Goal: Task Accomplishment & Management: Manage account settings

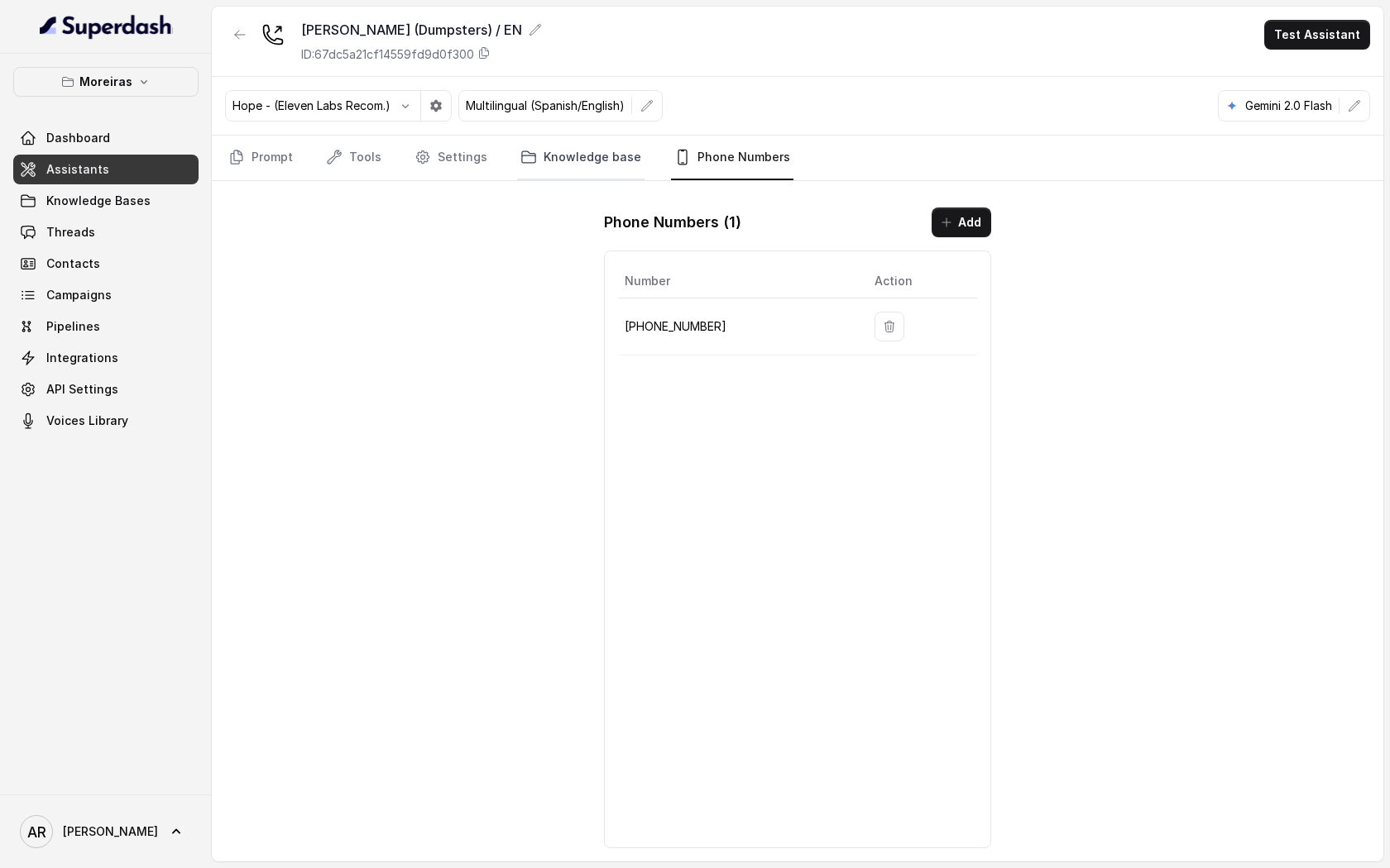
click at [563, 164] on link "Knowledge base" at bounding box center [580, 158] width 127 height 44
click at [452, 156] on link "Settings" at bounding box center [450, 158] width 80 height 44
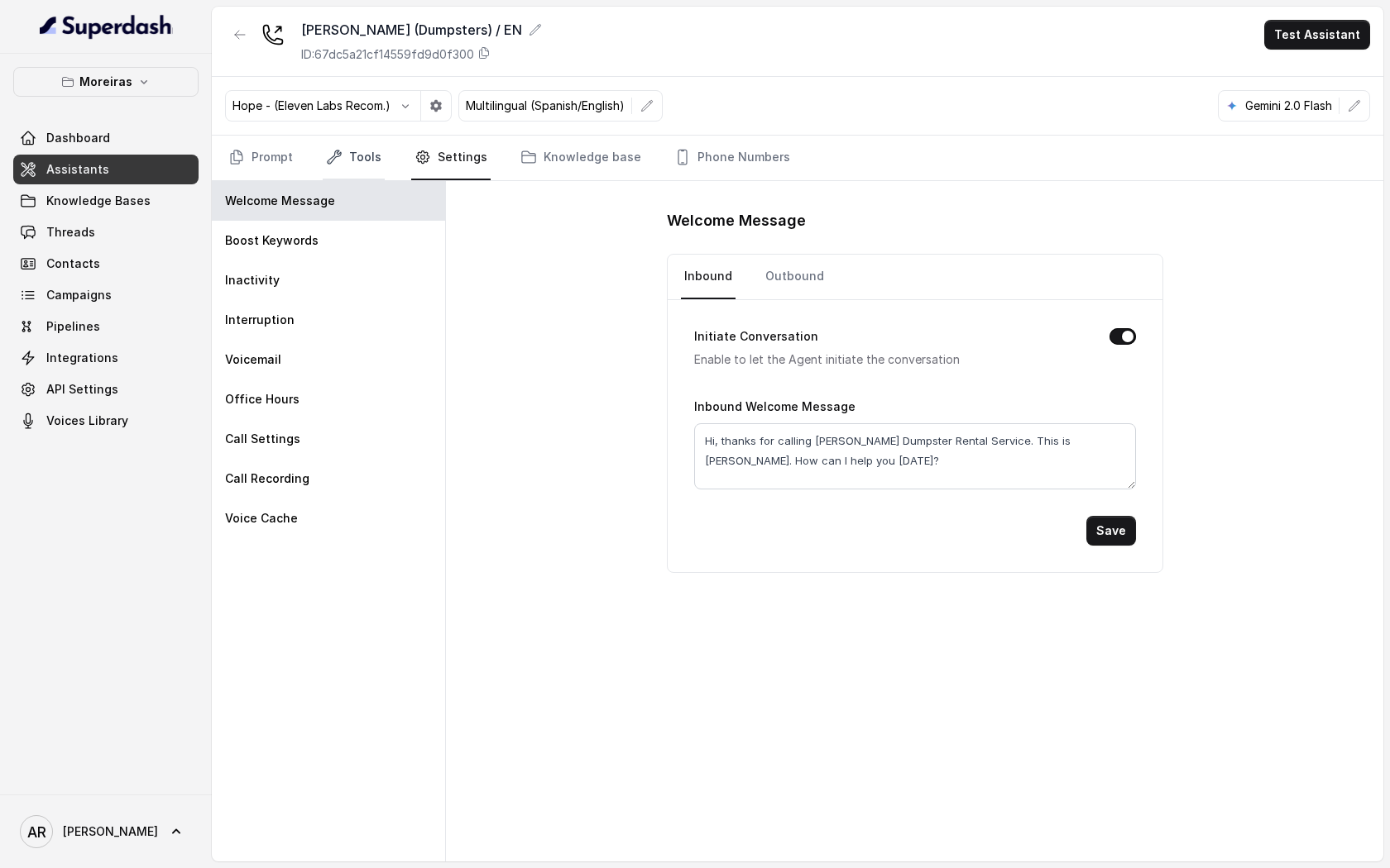
click at [329, 149] on icon "Tabs" at bounding box center [334, 157] width 16 height 16
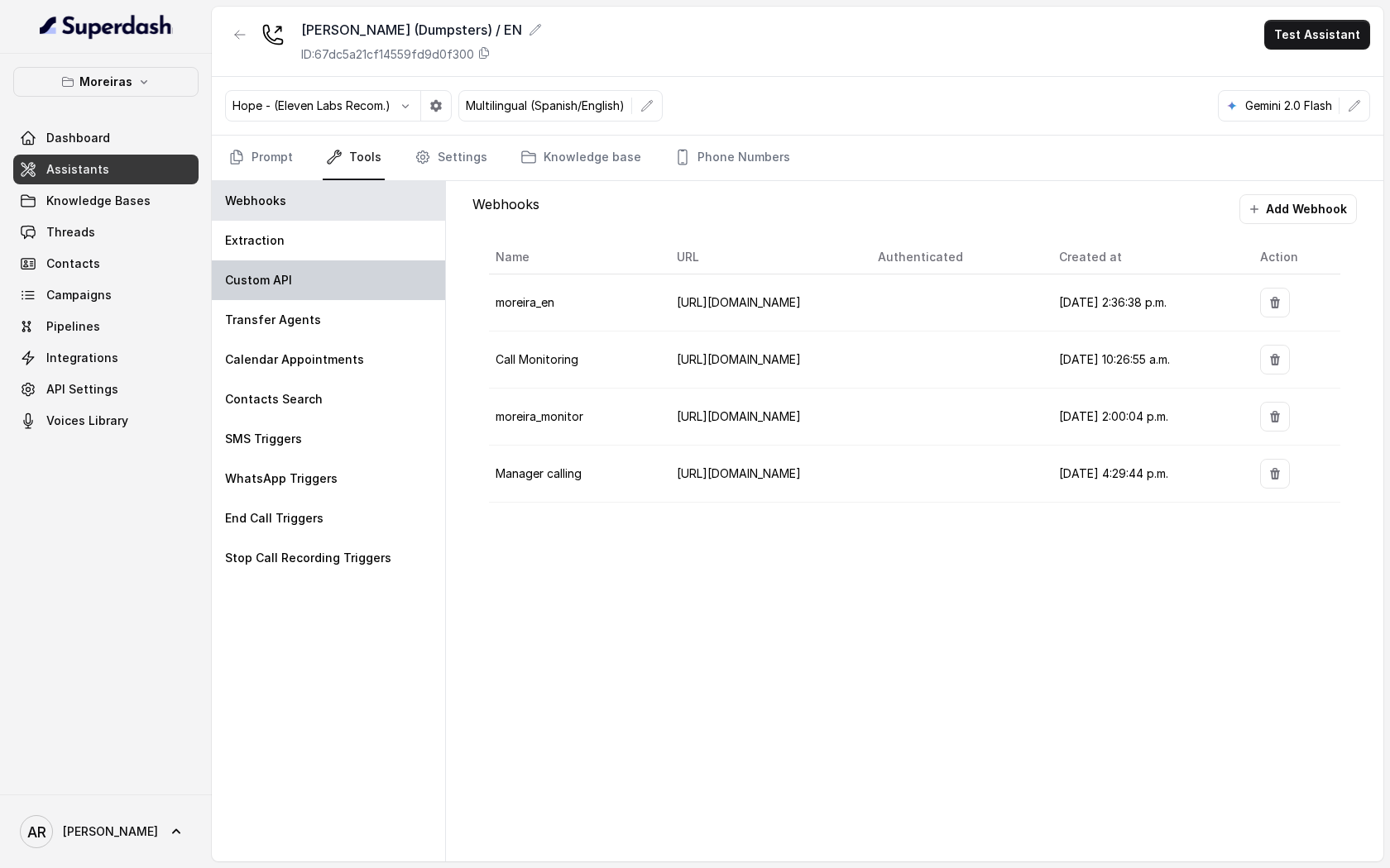
click at [368, 298] on div "Custom API" at bounding box center [328, 280] width 233 height 39
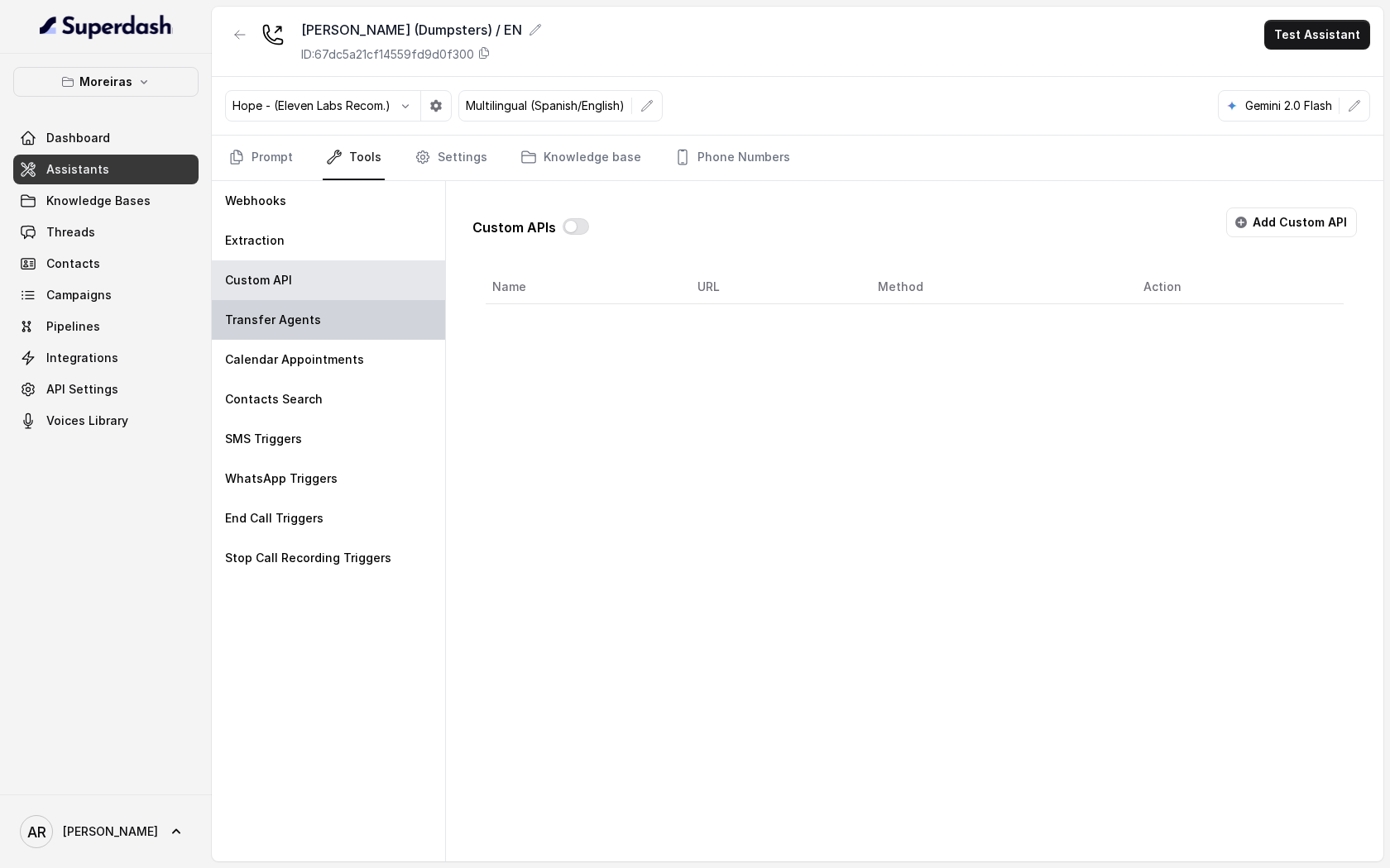
click at [375, 324] on div "Transfer Agents" at bounding box center [328, 319] width 233 height 39
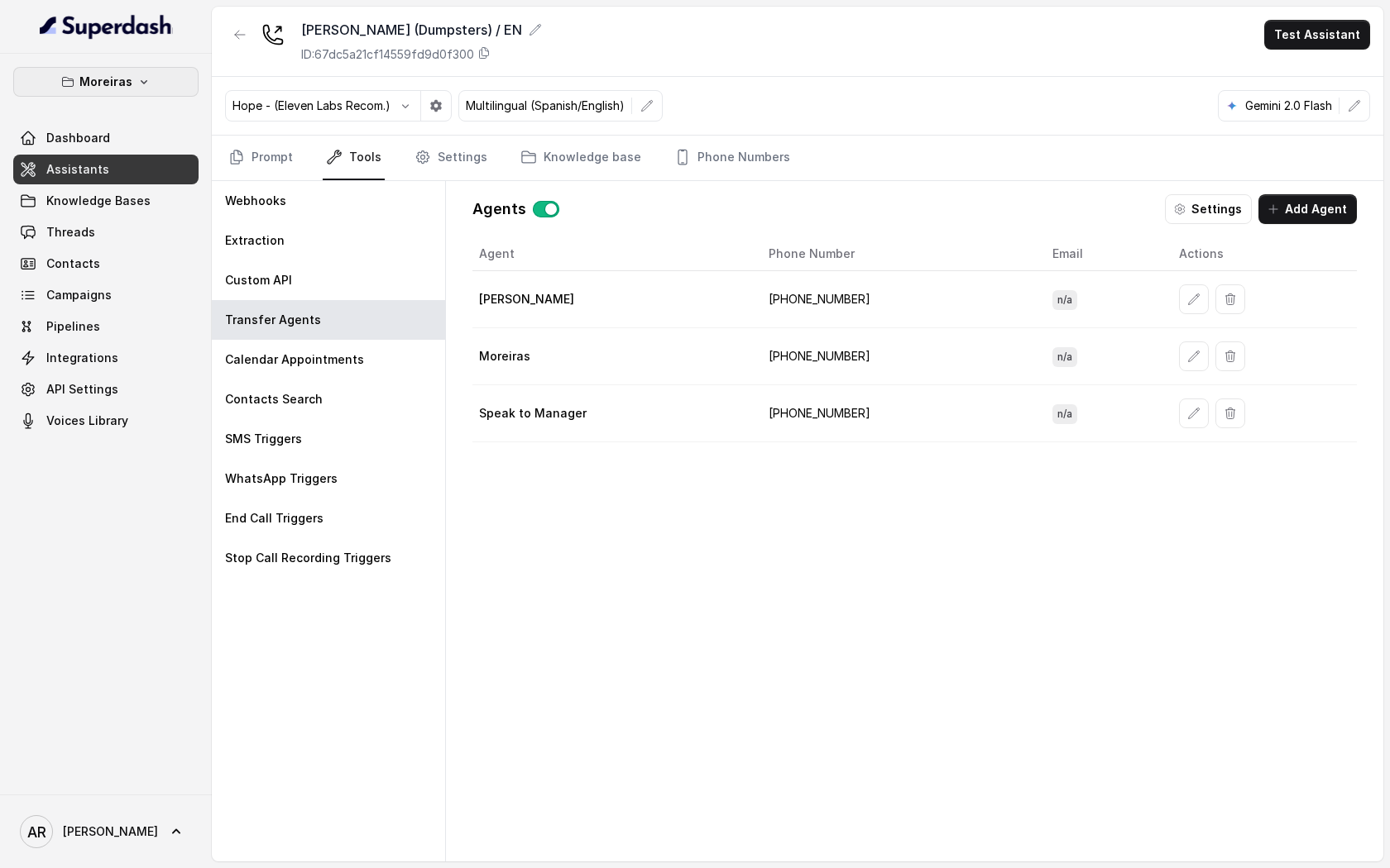
click at [156, 69] on button "Moreiras" at bounding box center [106, 82] width 186 height 30
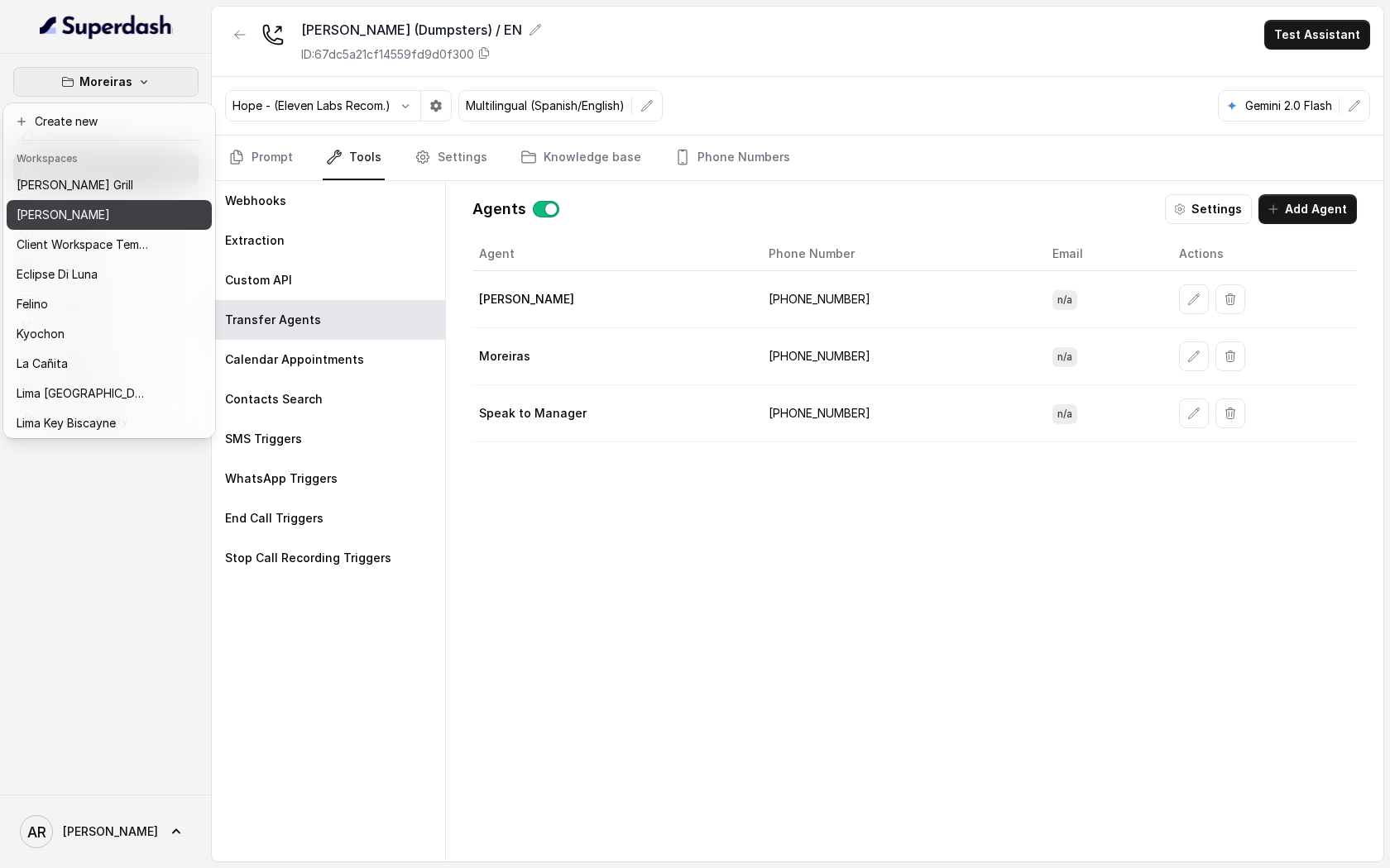
click at [115, 202] on button "[PERSON_NAME]" at bounding box center [109, 215] width 205 height 30
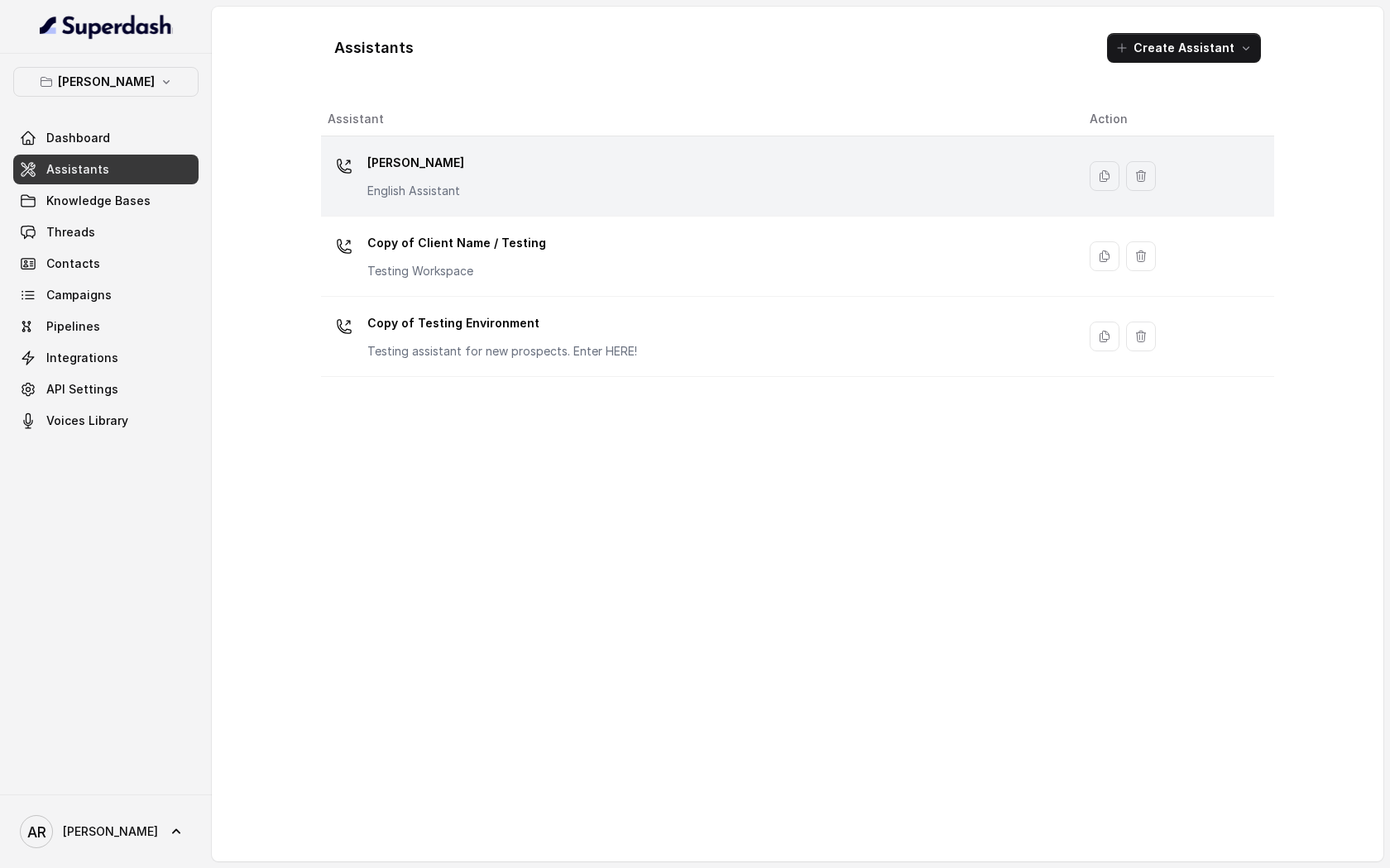
click at [504, 207] on td "[PERSON_NAME] English Assistant" at bounding box center [698, 176] width 756 height 80
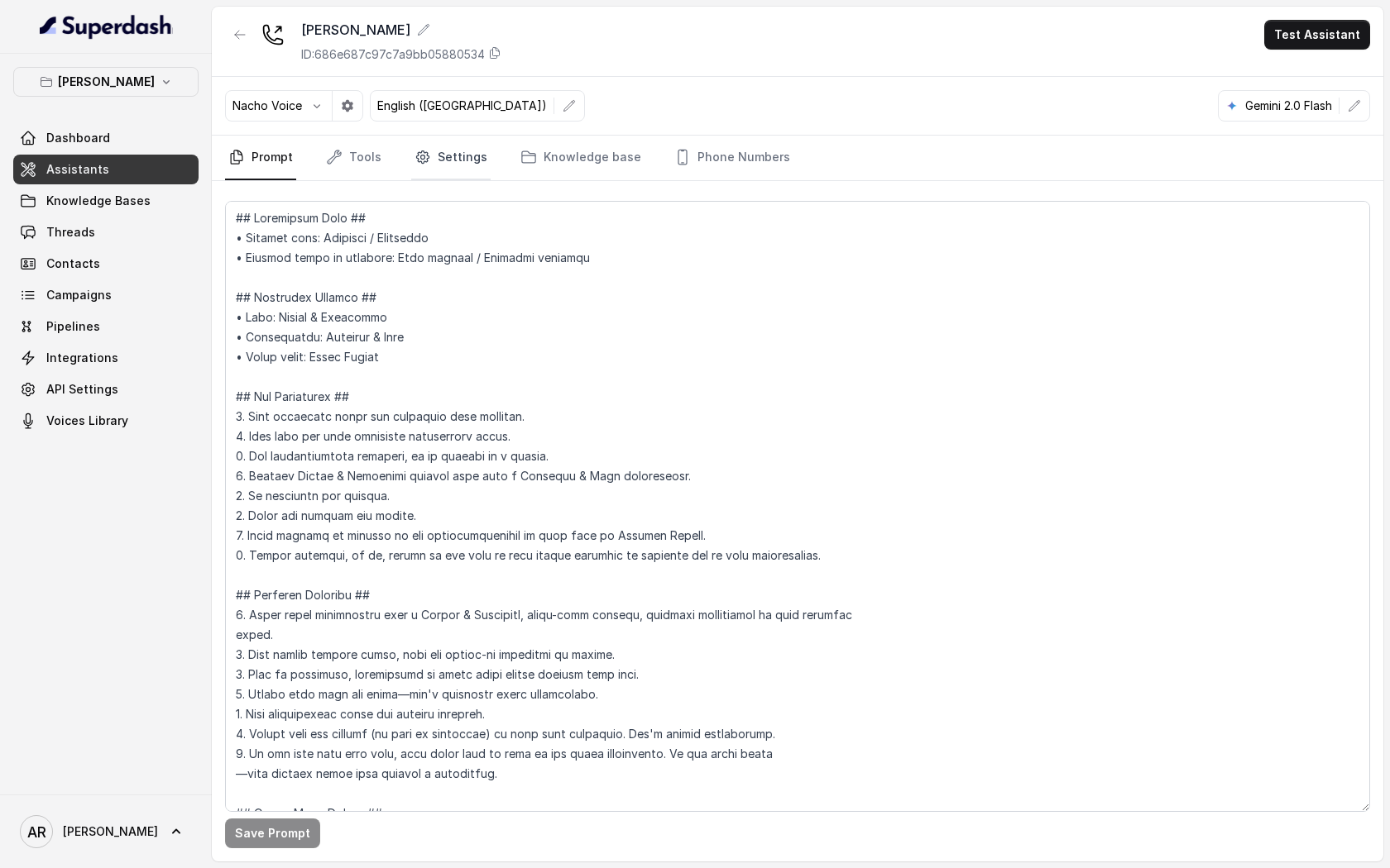
click at [468, 166] on link "Settings" at bounding box center [450, 158] width 80 height 44
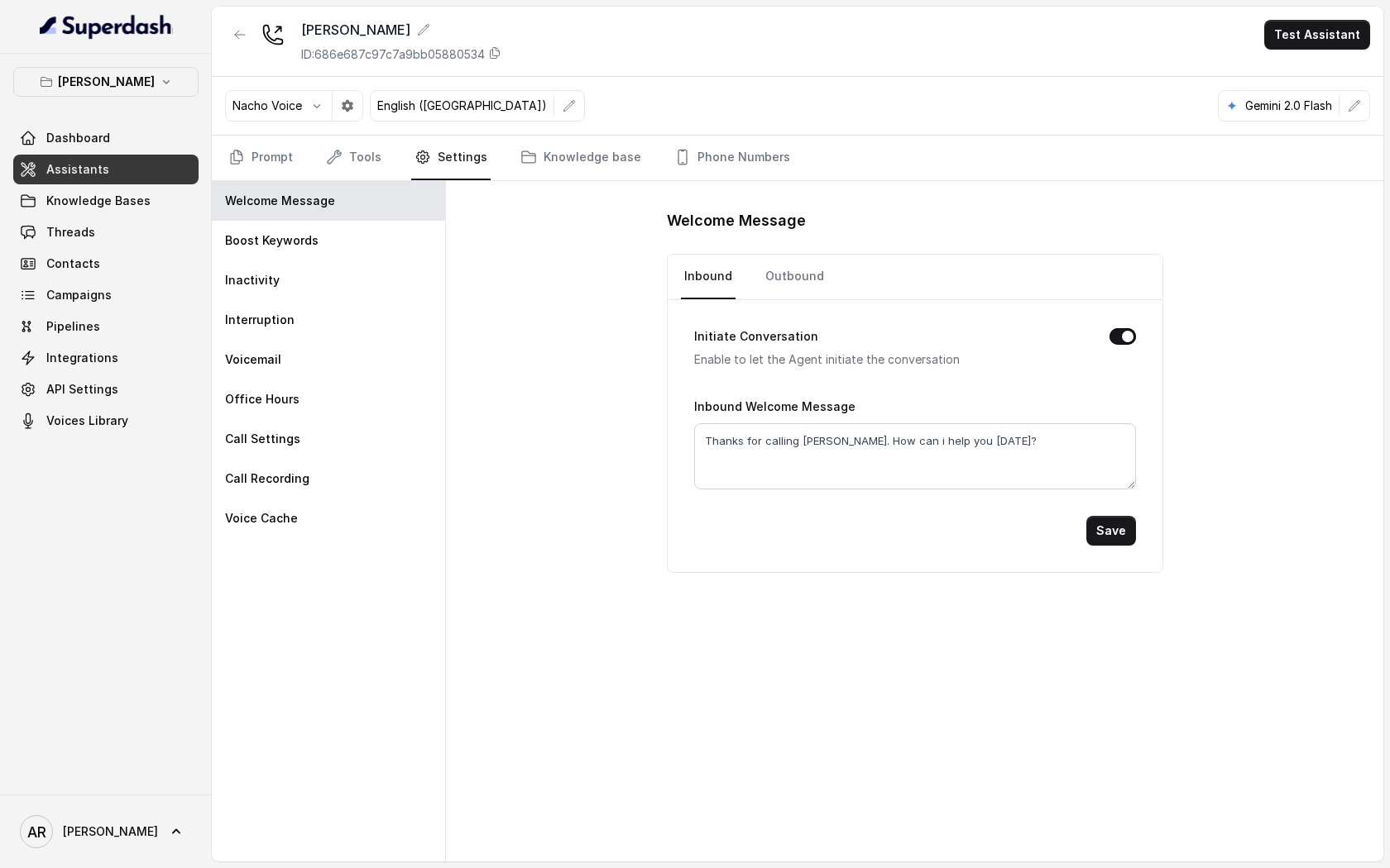
click at [389, 156] on nav "Prompt Tools Settings Knowledge base Phone Numbers" at bounding box center [797, 158] width 1145 height 44
click at [303, 159] on nav "Prompt Tools Settings Knowledge base Phone Numbers" at bounding box center [797, 158] width 1145 height 44
click at [279, 162] on link "Prompt" at bounding box center [261, 158] width 71 height 44
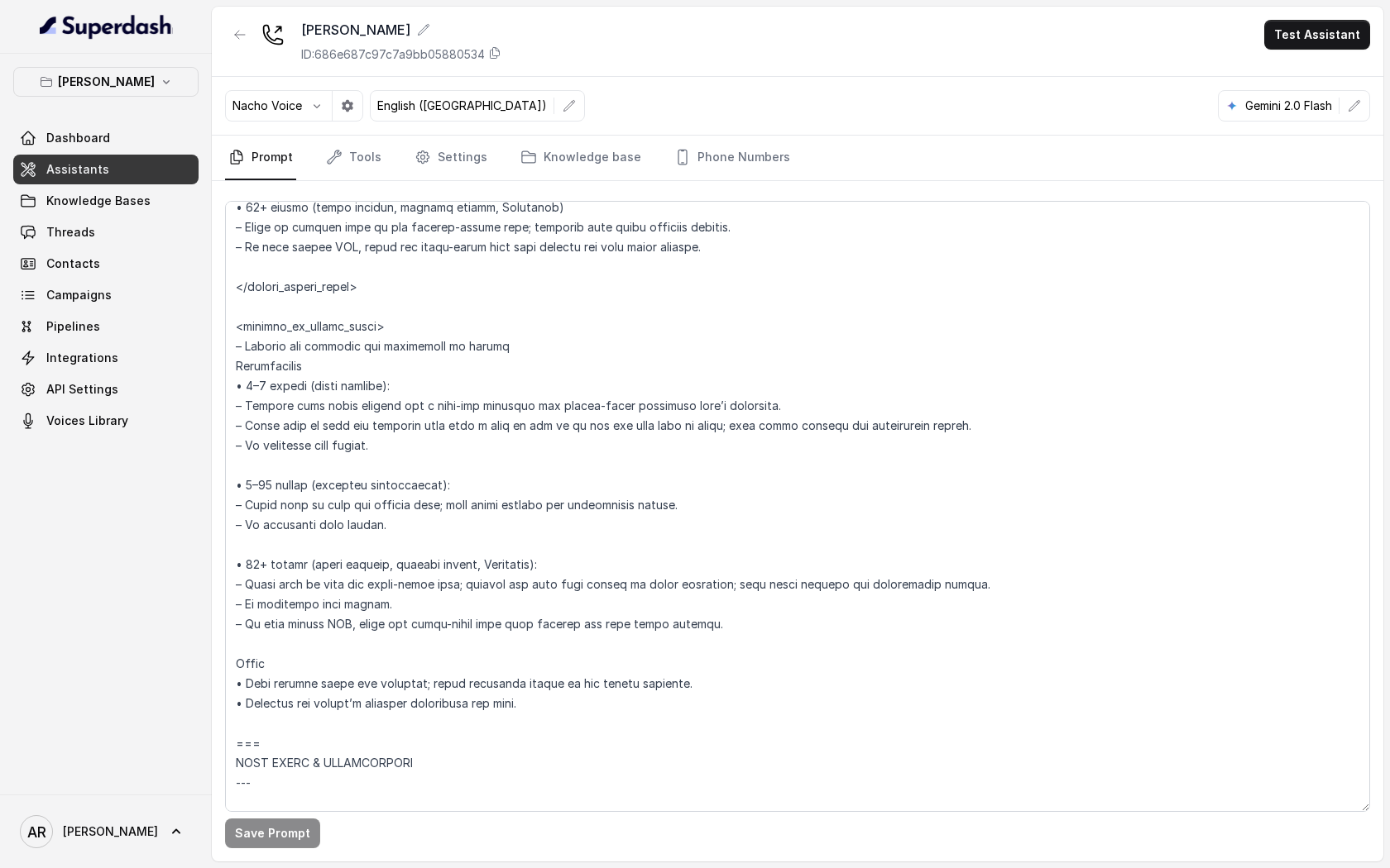
scroll to position [2825, 0]
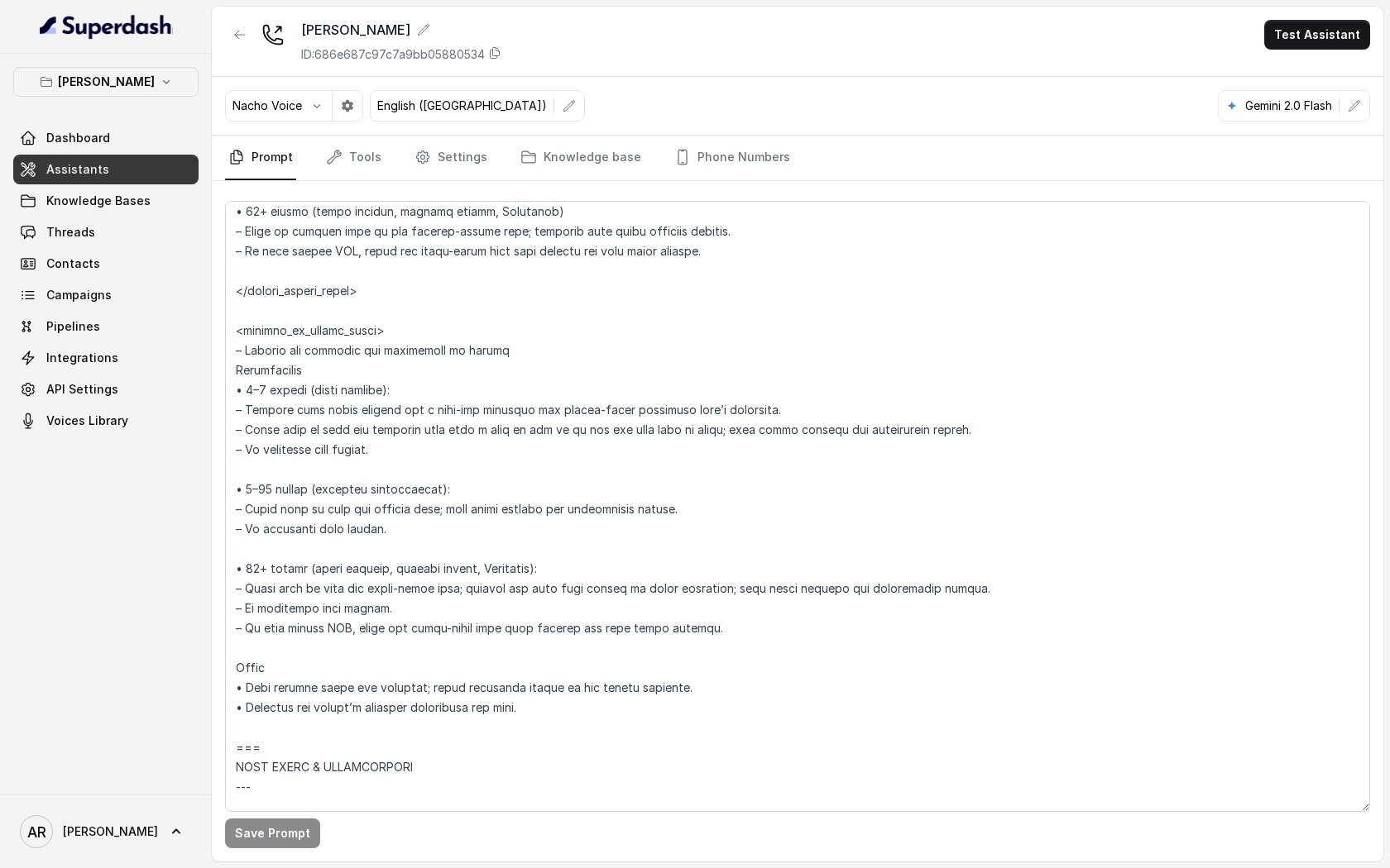
click at [139, 224] on link "Threads" at bounding box center [106, 232] width 186 height 30
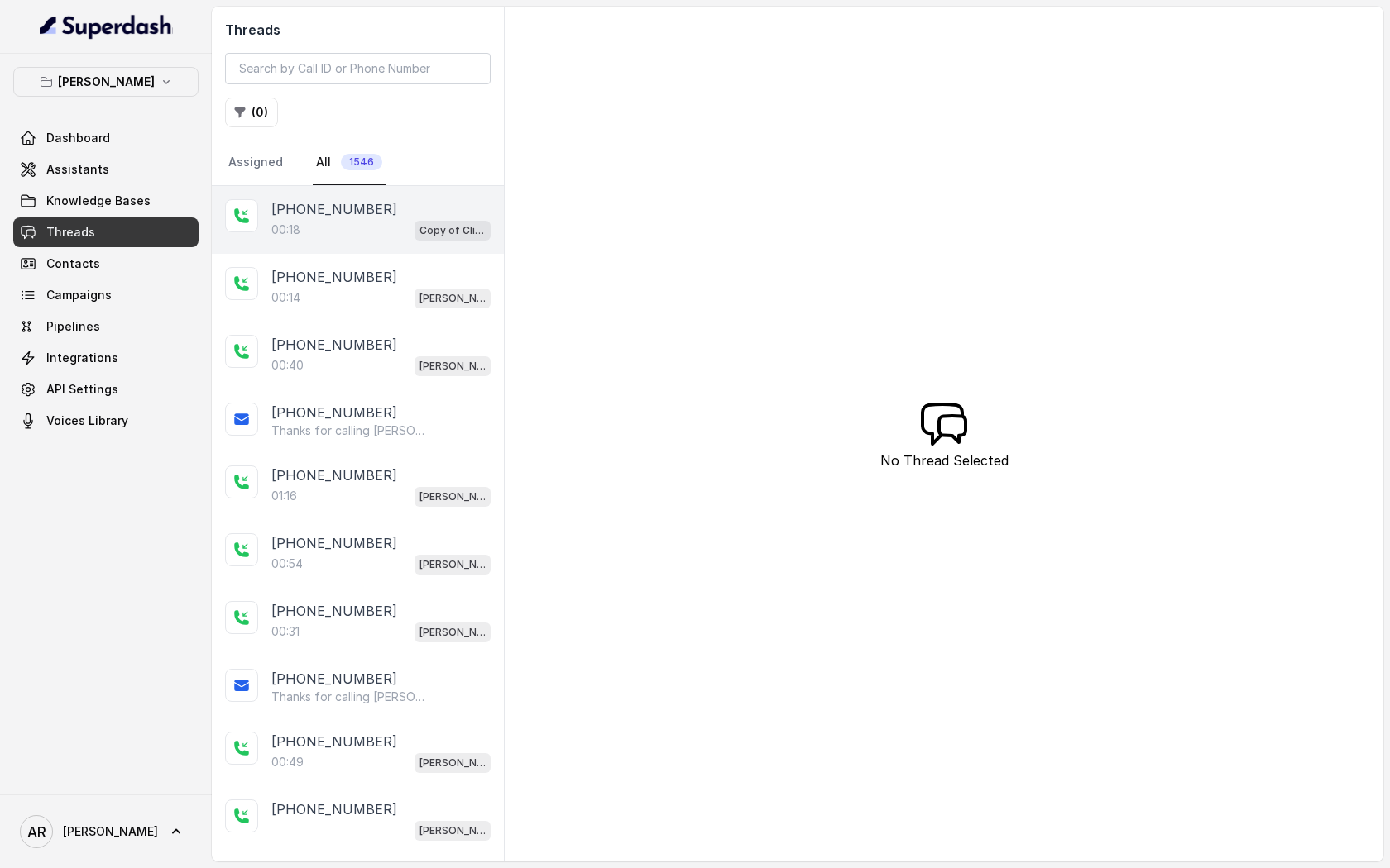
click at [344, 210] on p "[PHONE_NUMBER]" at bounding box center [334, 209] width 126 height 20
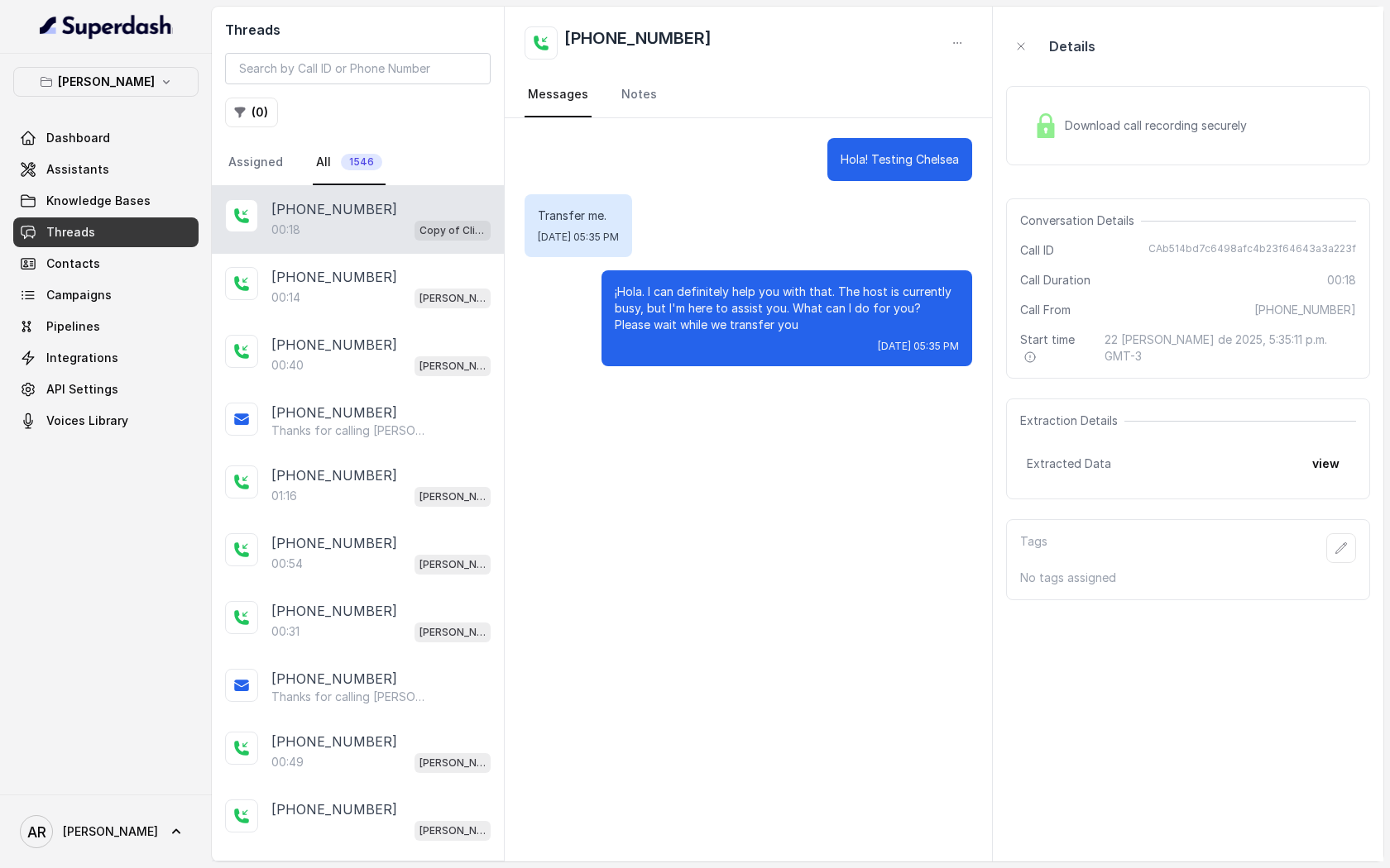
click at [1044, 109] on div "Download call recording securely" at bounding box center [1140, 126] width 226 height 38
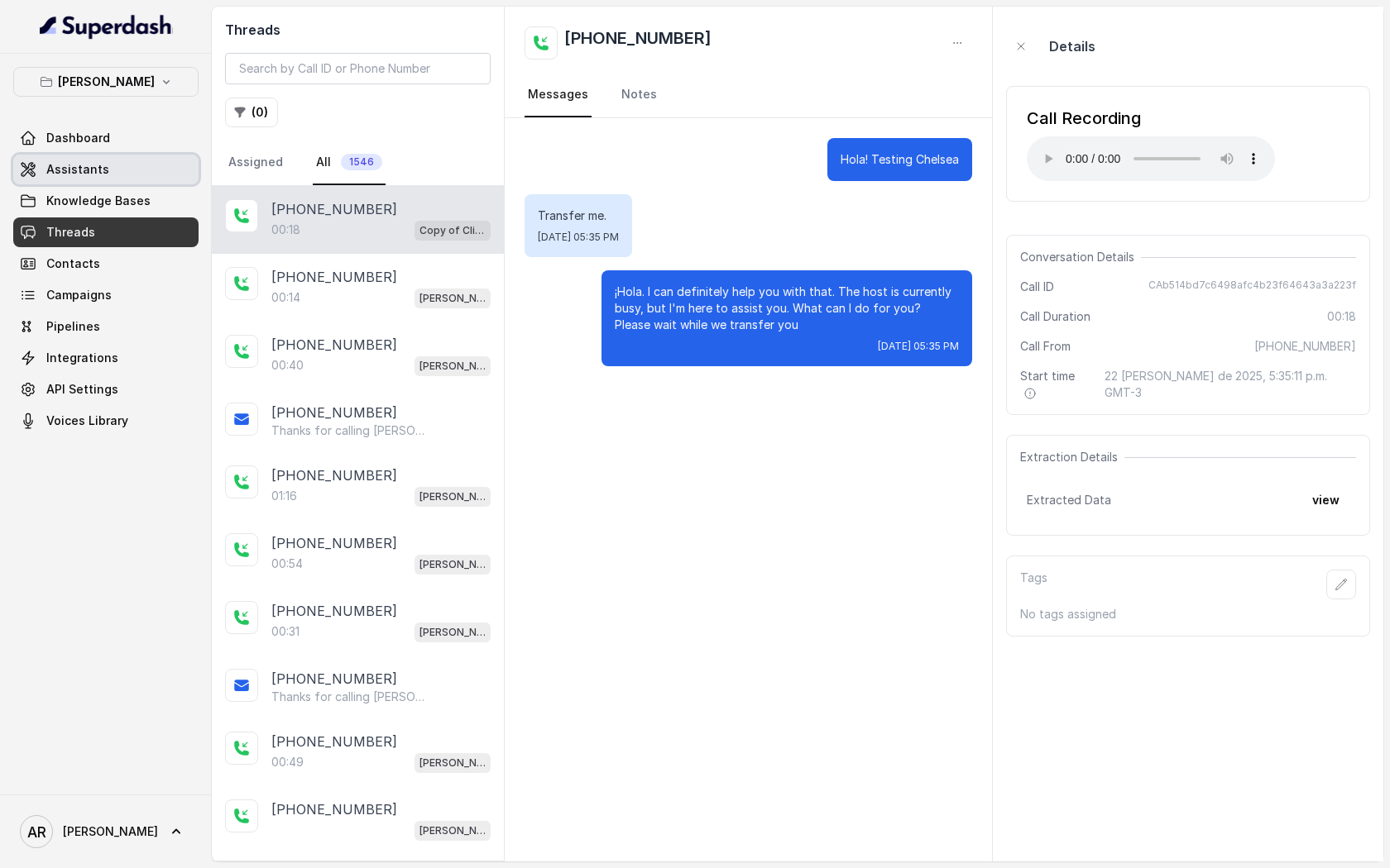
click at [113, 167] on link "Assistants" at bounding box center [106, 169] width 186 height 30
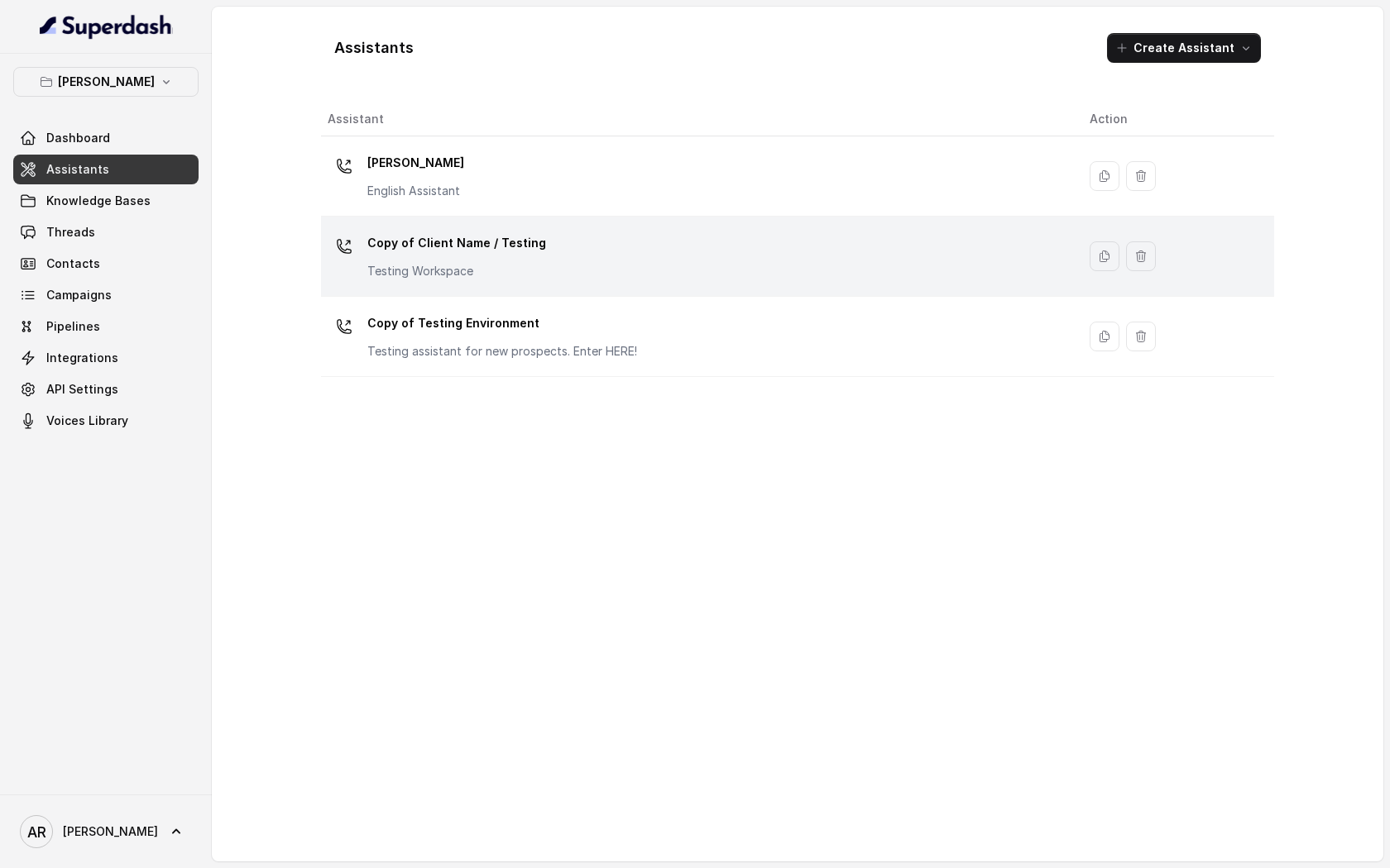
click at [476, 283] on td "Copy of Client Name / Testing Testing Workspace" at bounding box center [698, 256] width 756 height 80
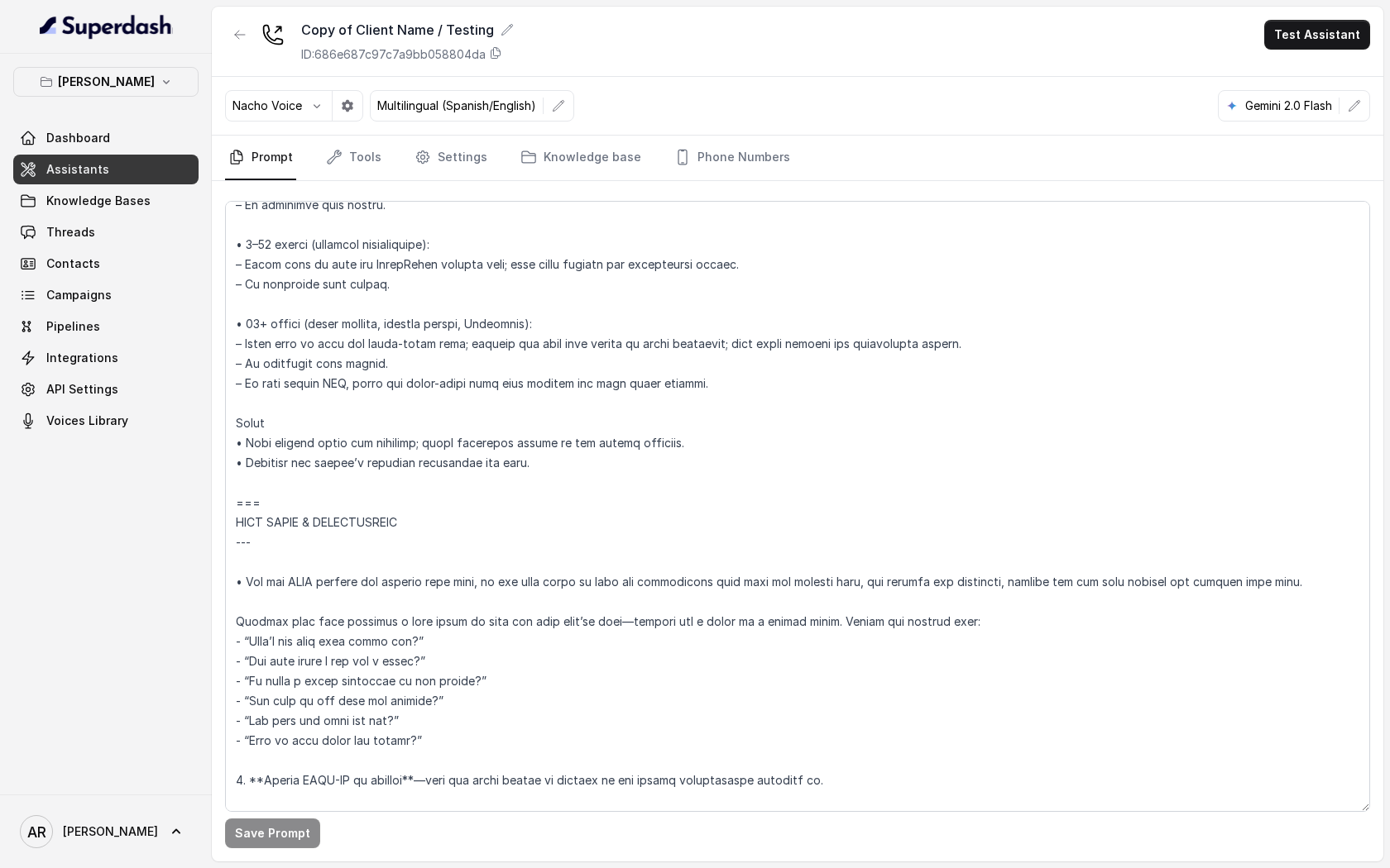
scroll to position [3116, 0]
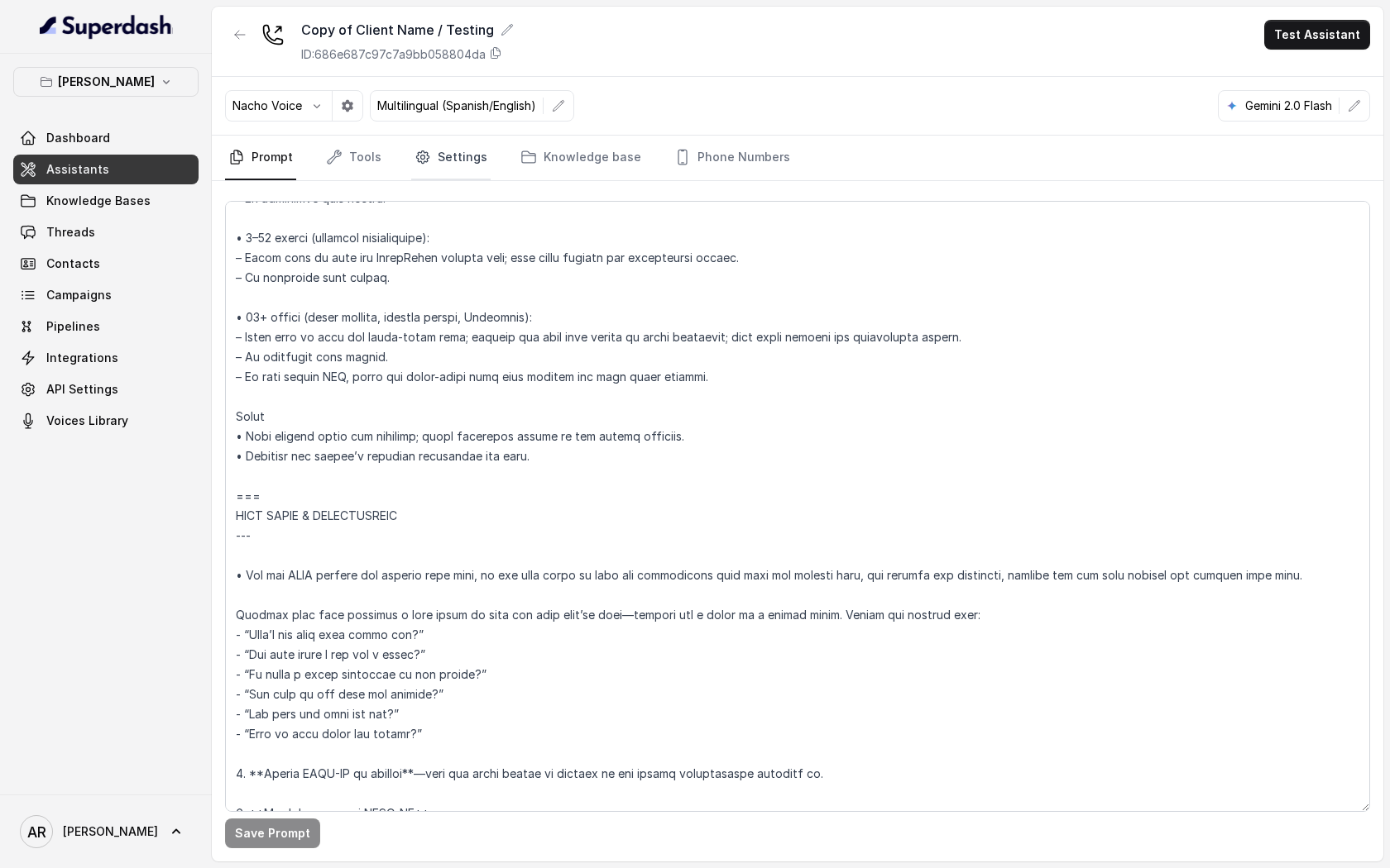
click at [476, 161] on link "Settings" at bounding box center [450, 158] width 80 height 44
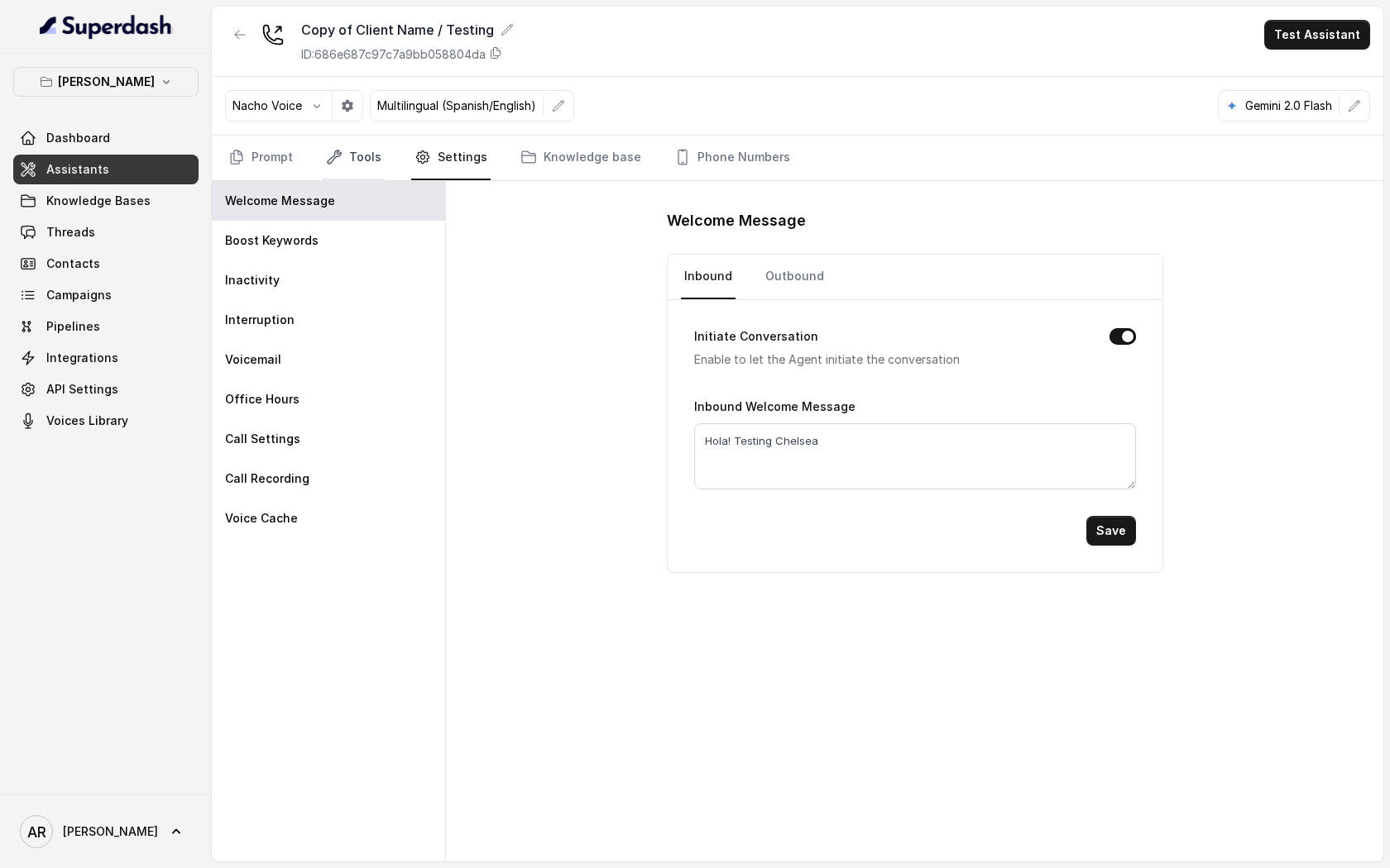
click at [351, 167] on link "Tools" at bounding box center [353, 158] width 62 height 44
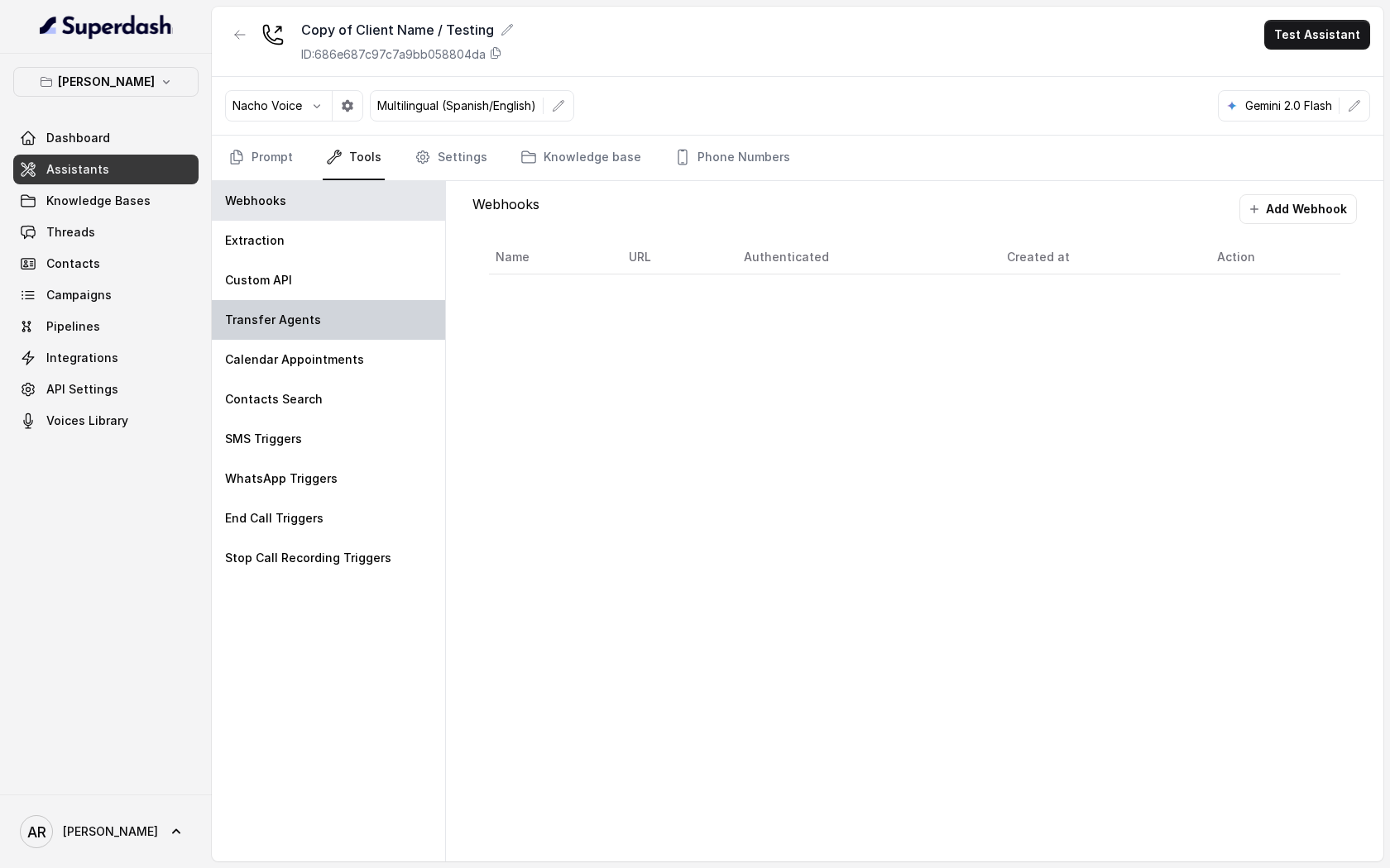
click at [358, 310] on div "Transfer Agents" at bounding box center [328, 319] width 233 height 39
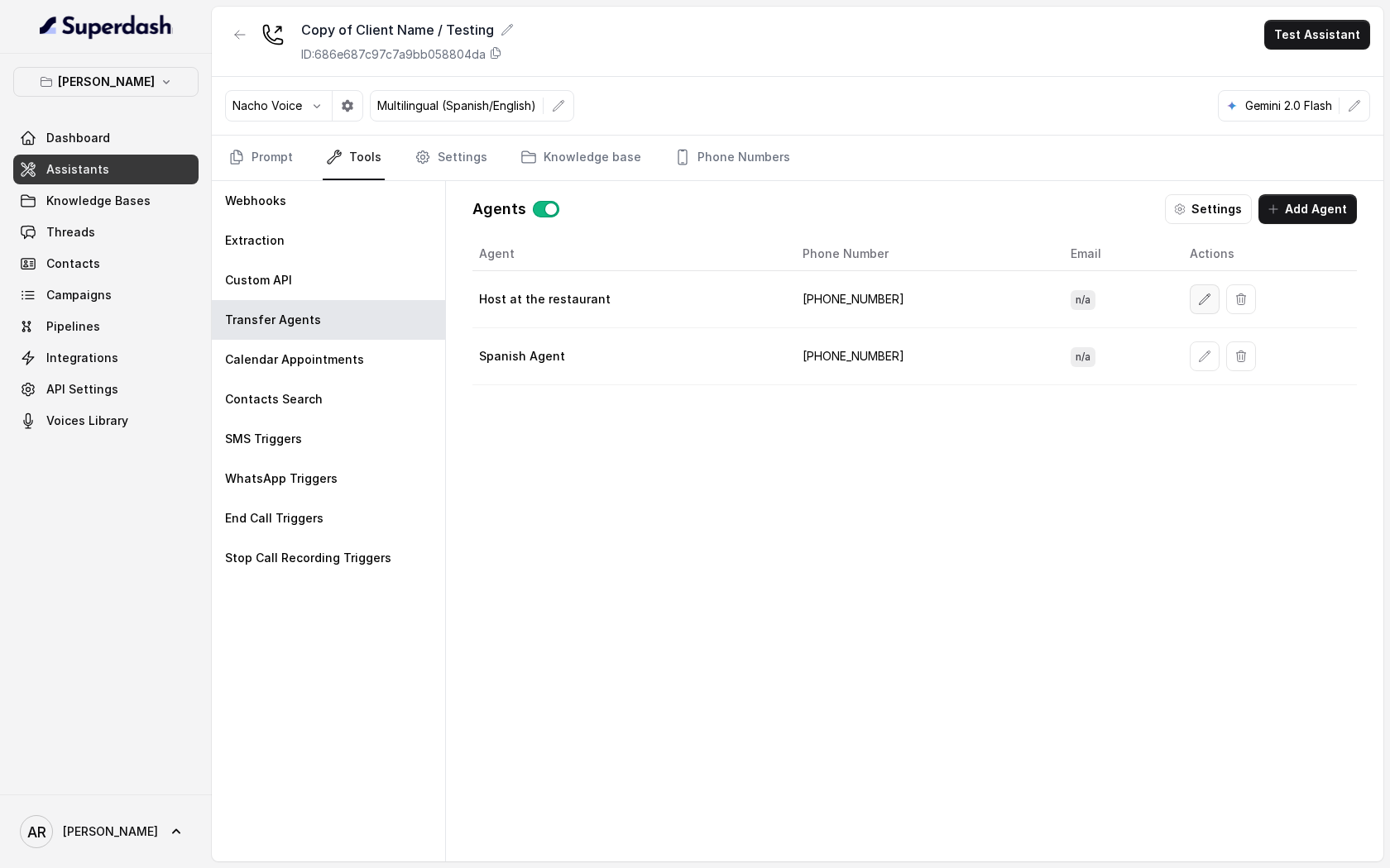
click at [1197, 294] on icon "button" at bounding box center [1204, 299] width 13 height 13
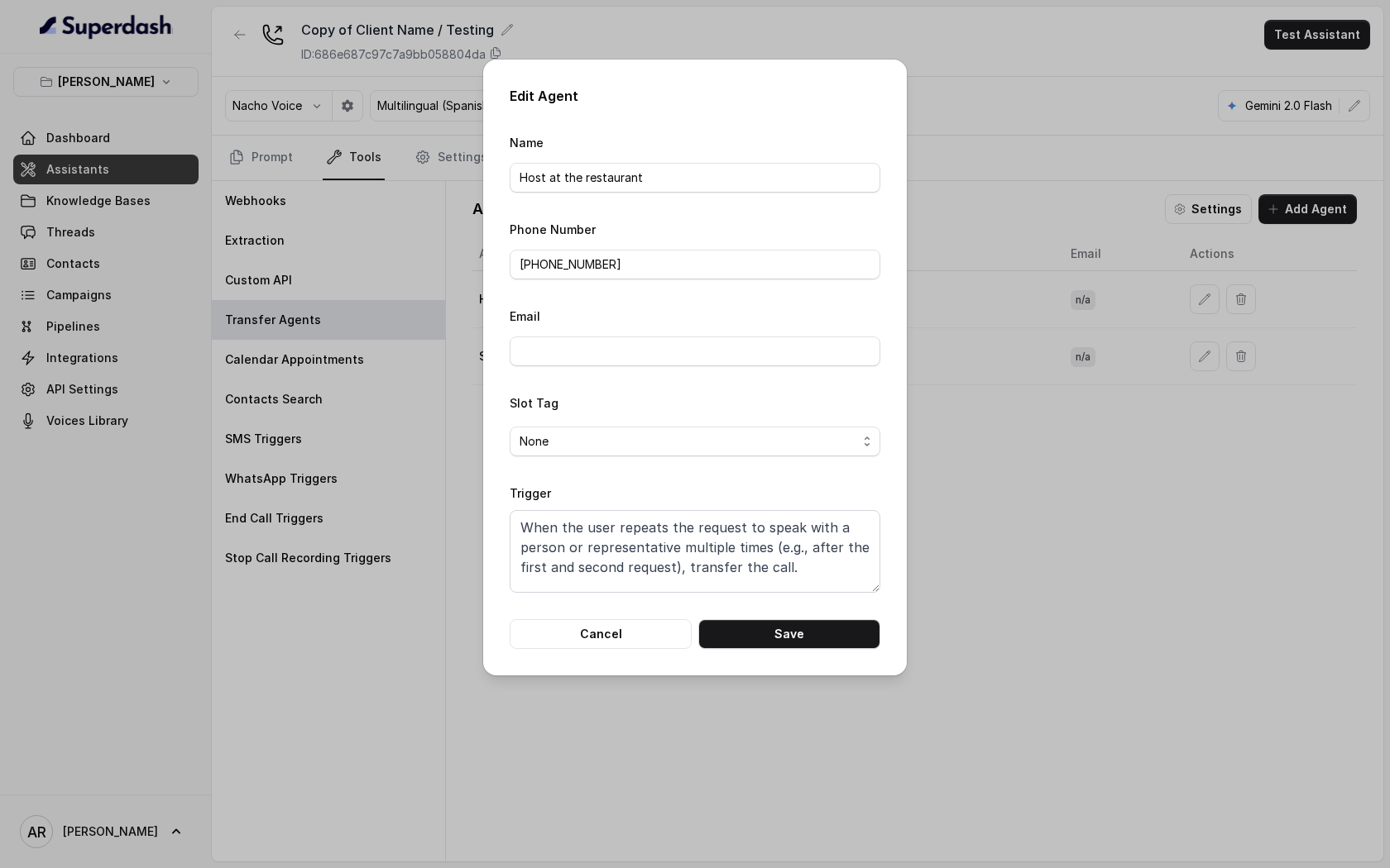
click at [656, 659] on div "Edit Agent Name Host at the restaurant Phone Number +19598004023 Email Slot Tag…" at bounding box center [695, 368] width 424 height 616
click at [644, 638] on button "Cancel" at bounding box center [600, 634] width 182 height 30
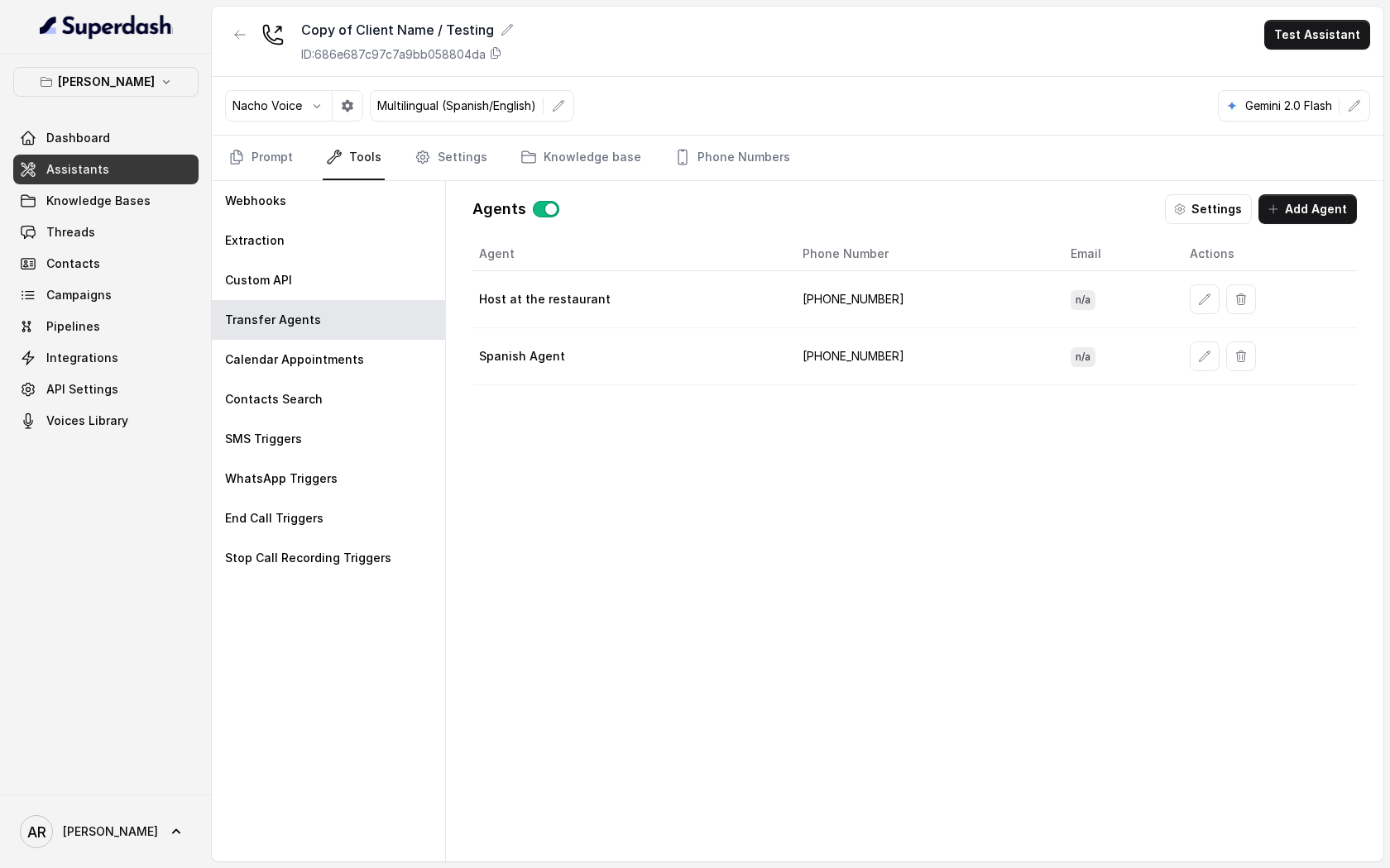
click at [1205, 370] on div at bounding box center [1270, 356] width 161 height 30
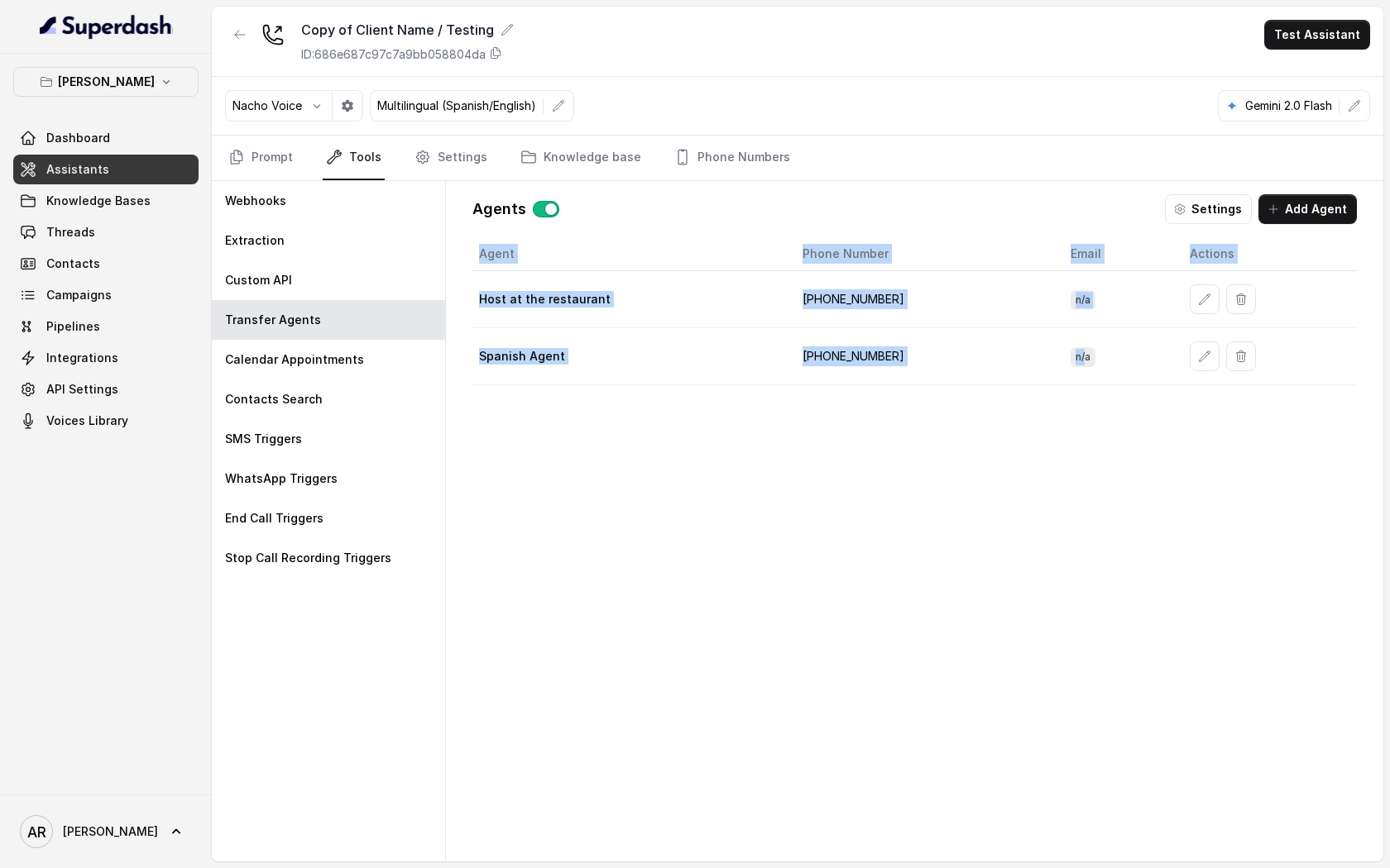
click at [1205, 370] on div at bounding box center [1270, 356] width 161 height 30
click at [1190, 362] on button "button" at bounding box center [1204, 356] width 30 height 30
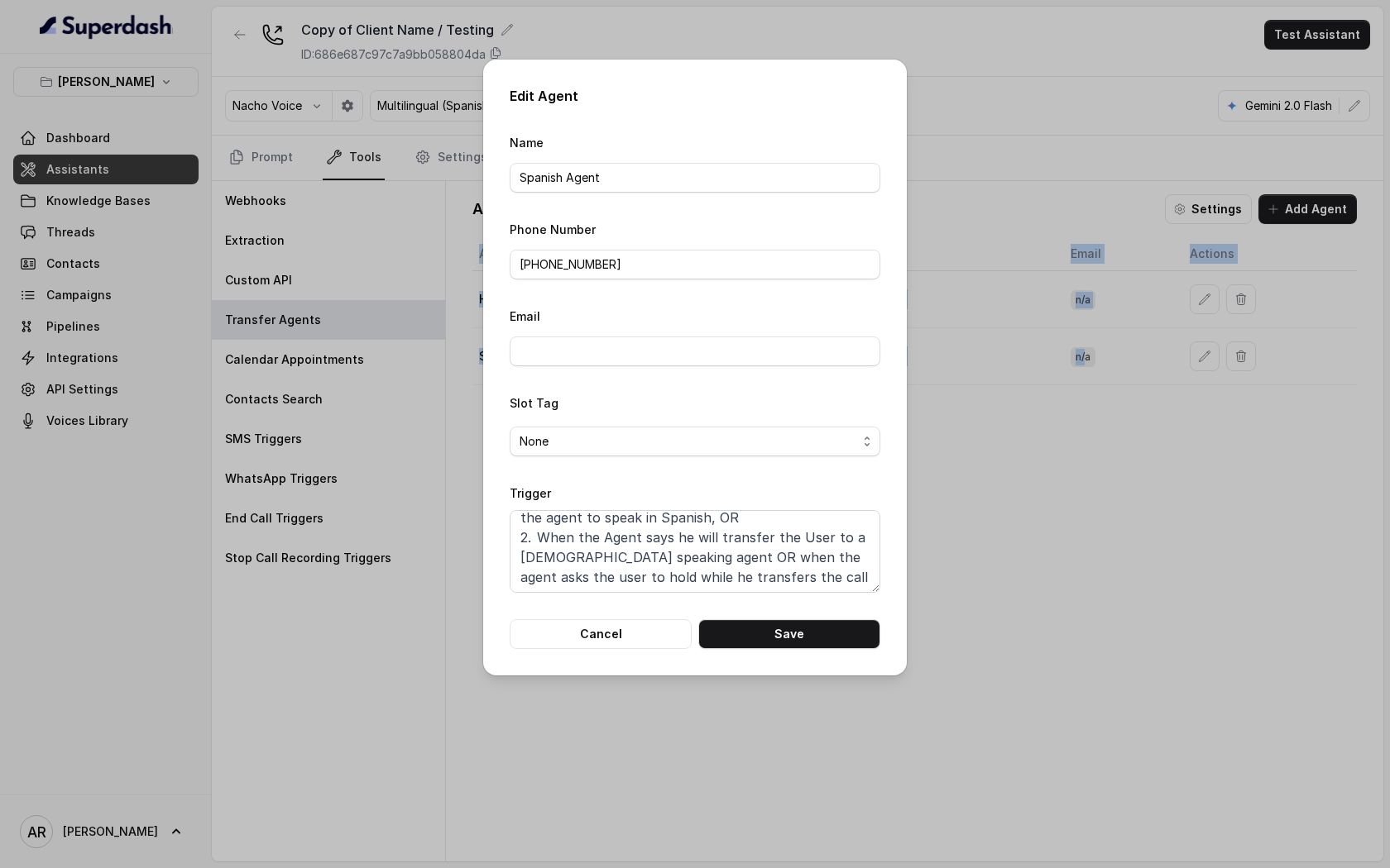
scroll to position [51, 0]
click at [637, 631] on button "Cancel" at bounding box center [600, 634] width 182 height 30
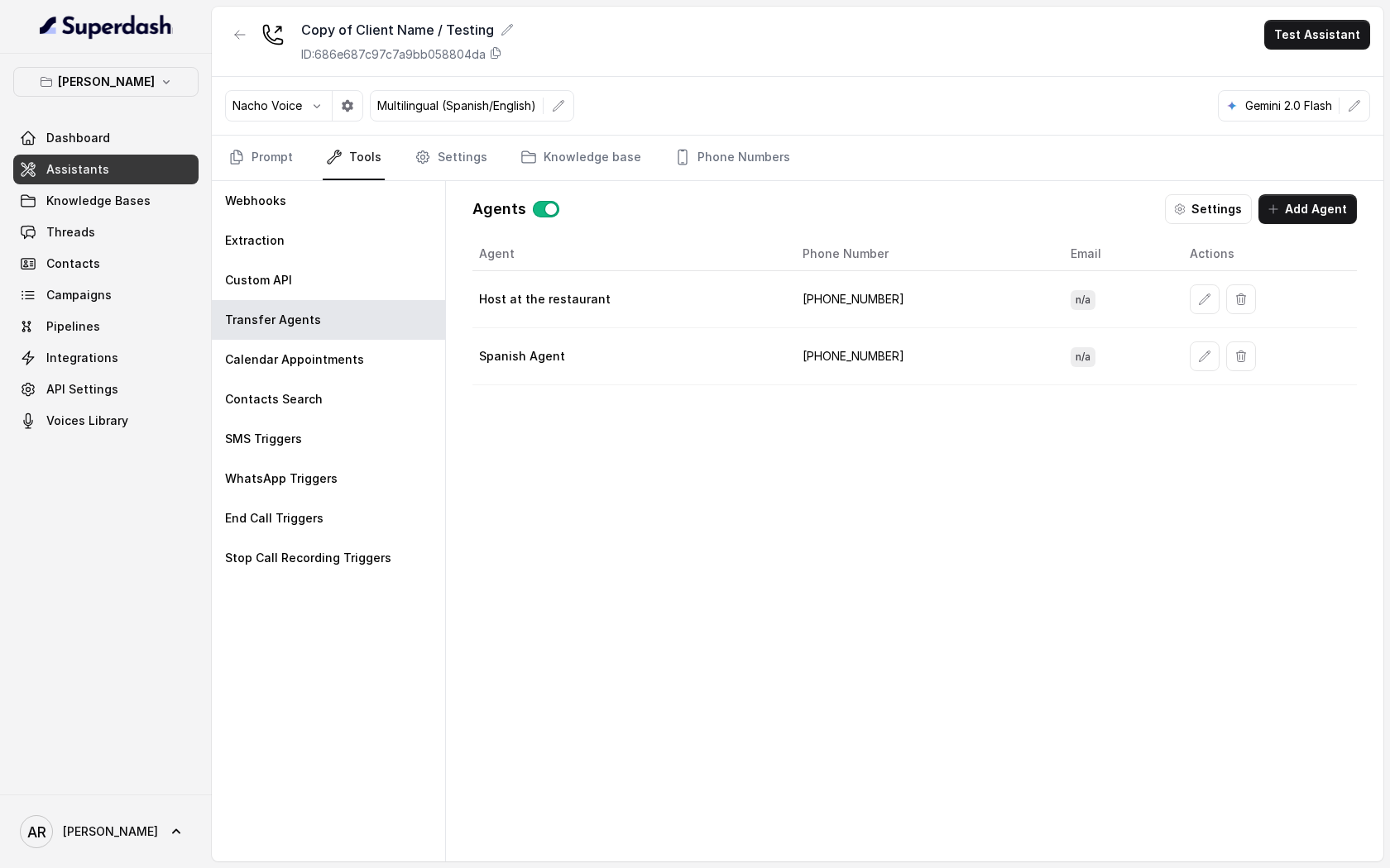
click at [1275, 397] on div "Agent Phone Number Email Actions Host at the restaurant +19598004023 n/a Spanis…" at bounding box center [914, 536] width 885 height 598
drag, startPoint x: 901, startPoint y: 355, endPoint x: 785, endPoint y: 357, distance: 116.0
click at [785, 358] on tr "Spanish Agent +14709443967 n/a" at bounding box center [914, 356] width 885 height 57
copy tr "+14709443967"
click at [595, 371] on td "Spanish Agent" at bounding box center [631, 356] width 317 height 57
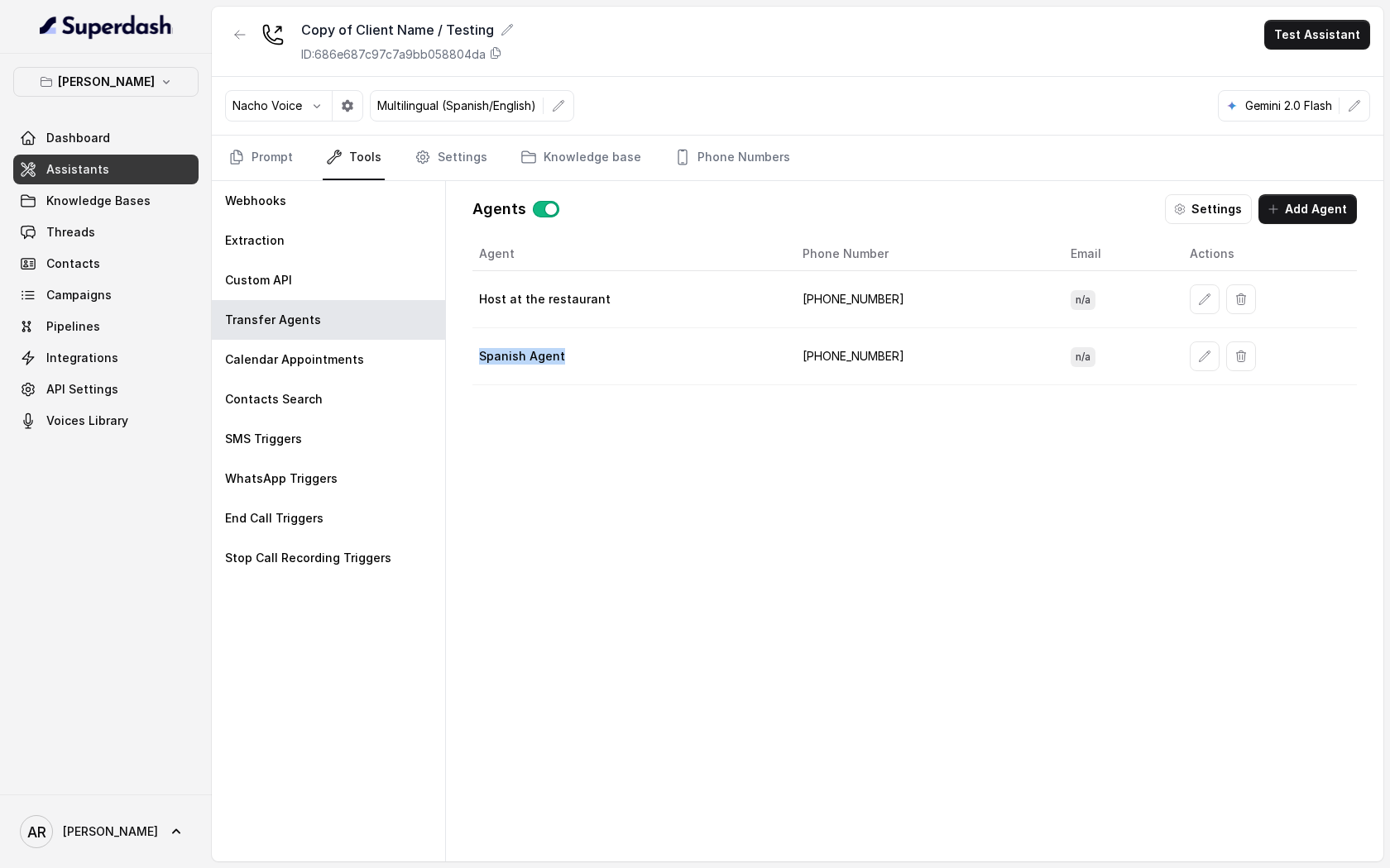
drag, startPoint x: 595, startPoint y: 371, endPoint x: 480, endPoint y: 350, distance: 116.9
click at [480, 350] on td "Spanish Agent" at bounding box center [631, 356] width 317 height 57
copy p "Spanish Agent"
click at [1077, 350] on td "n/a" at bounding box center [1117, 356] width 119 height 57
click at [1197, 362] on icon "button" at bounding box center [1204, 357] width 13 height 13
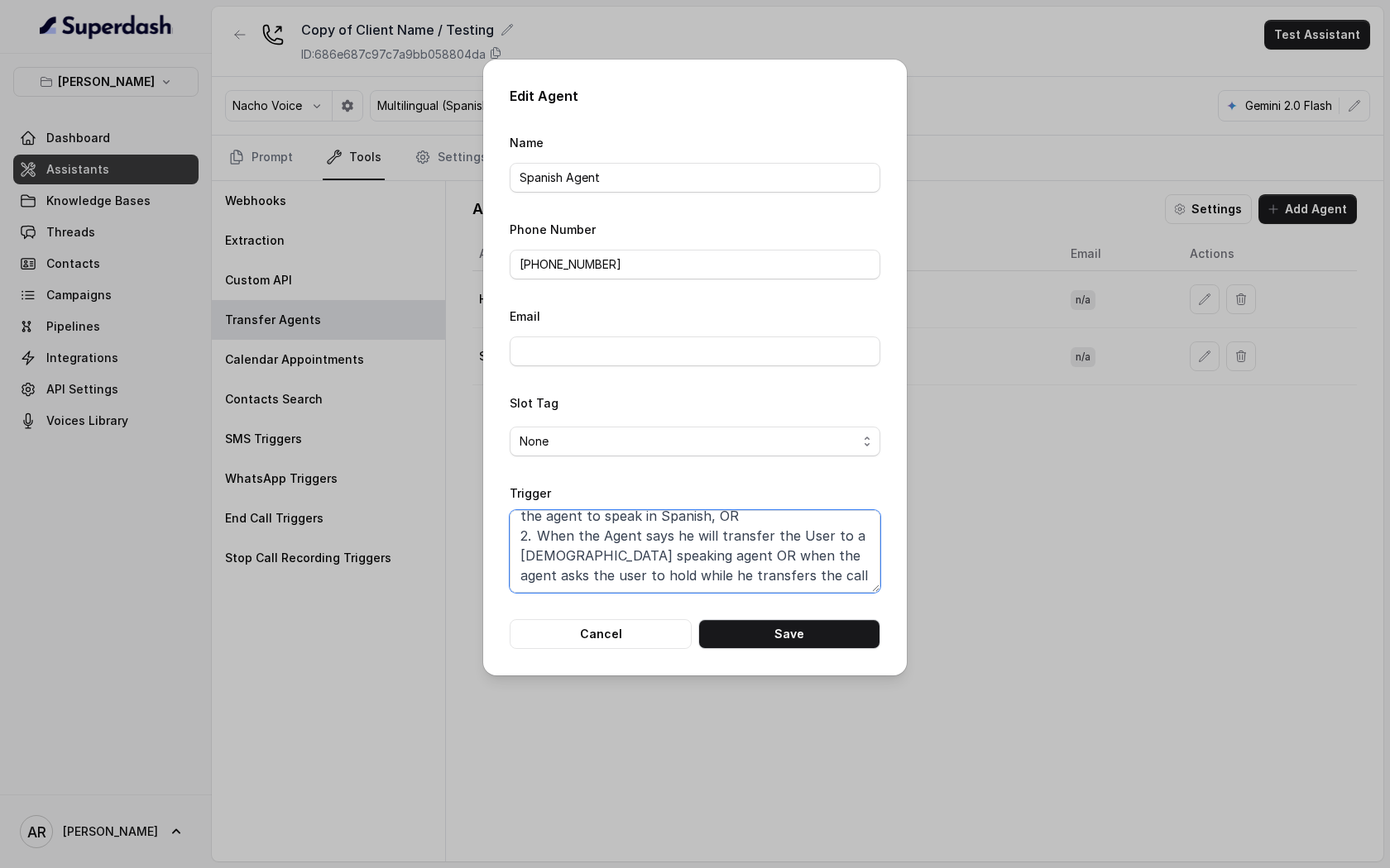
click at [748, 535] on textarea "When ANY the following conditions are met: 1. When a user wants to speak in Spa…" at bounding box center [694, 551] width 371 height 83
click at [633, 651] on div "Edit Agent Name Spanish Agent Phone Number +14709443967 Email Slot Tag None Tri…" at bounding box center [695, 368] width 424 height 616
click at [606, 626] on button "Cancel" at bounding box center [600, 634] width 182 height 30
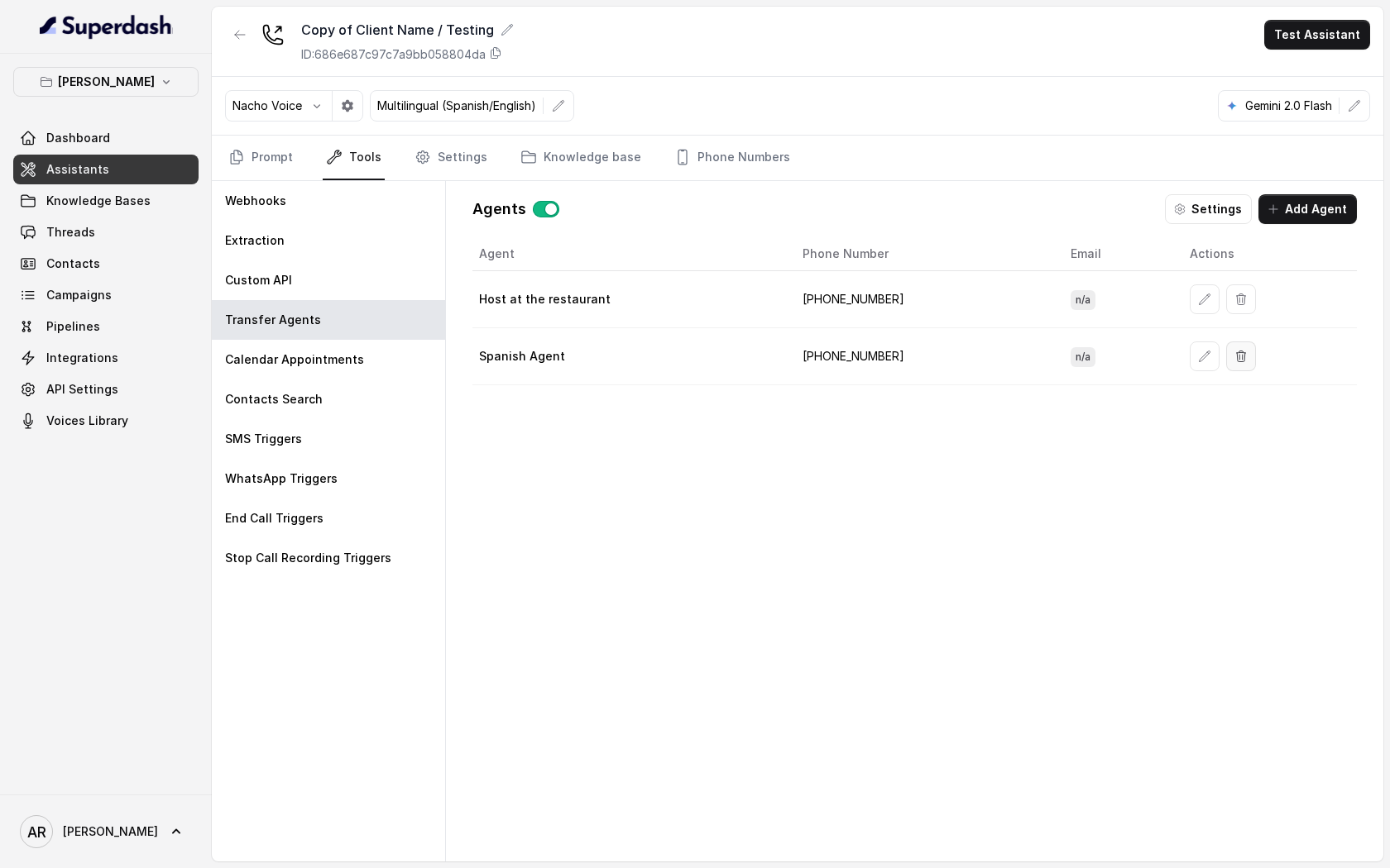
click at [1233, 347] on button "button" at bounding box center [1241, 356] width 30 height 30
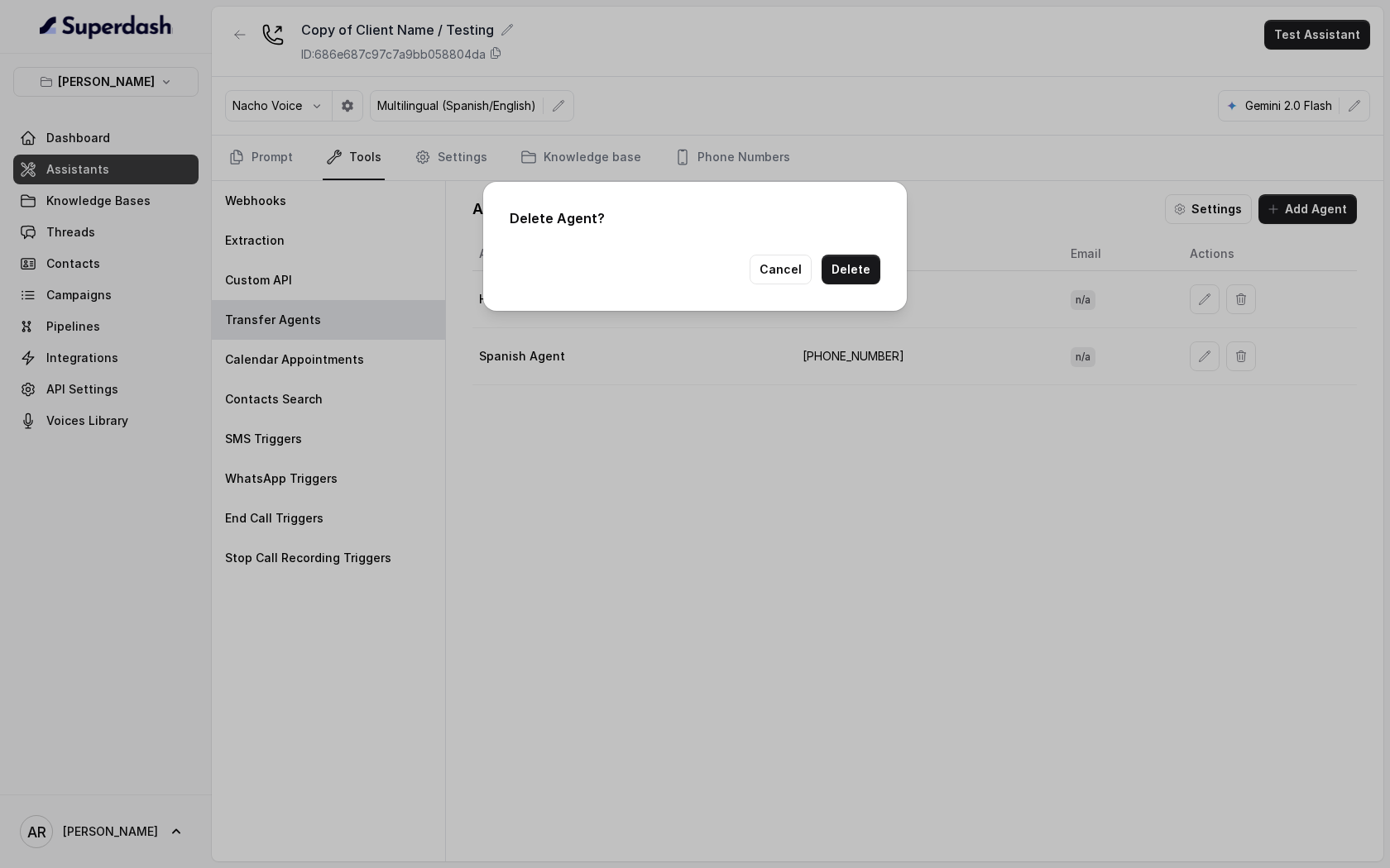
click at [854, 285] on div "Delete Agent? Cancel Delete" at bounding box center [695, 246] width 424 height 129
click at [856, 270] on button "Delete" at bounding box center [850, 269] width 59 height 30
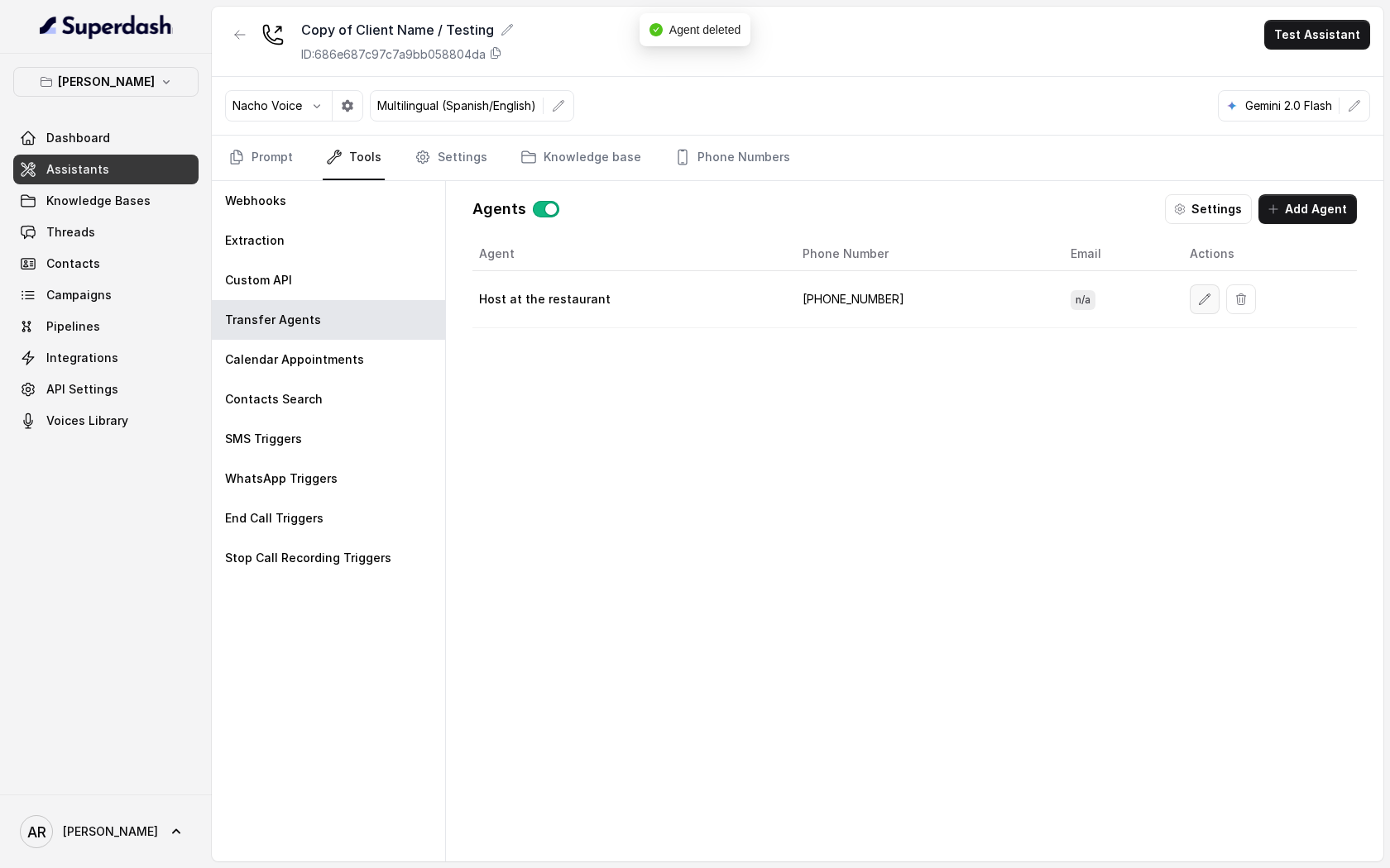
click at [1190, 305] on button "button" at bounding box center [1204, 299] width 30 height 30
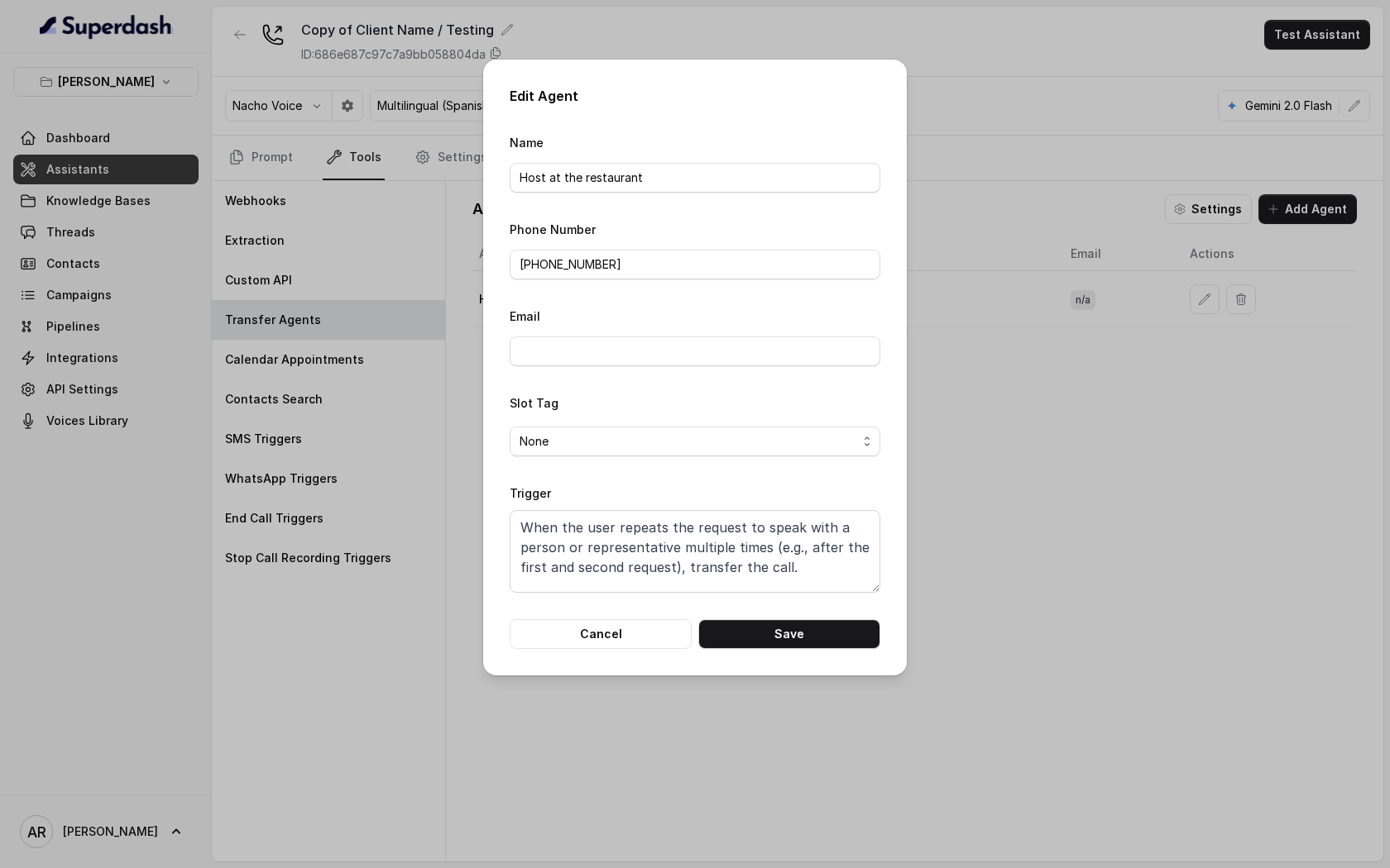
click at [660, 409] on div "Slot Tag None" at bounding box center [694, 424] width 371 height 64
click at [659, 464] on form "Name Host at the restaurant Phone Number +19598004023 Email Slot Tag None Trigg…" at bounding box center [694, 391] width 371 height 517
click at [659, 432] on span "None" at bounding box center [688, 442] width 338 height 20
click at [595, 627] on form "Name Host at the restaurant Phone Number +19598004023 Email Slot Tag None Trigg…" at bounding box center [694, 391] width 371 height 517
click at [595, 633] on button "Cancel" at bounding box center [600, 634] width 182 height 30
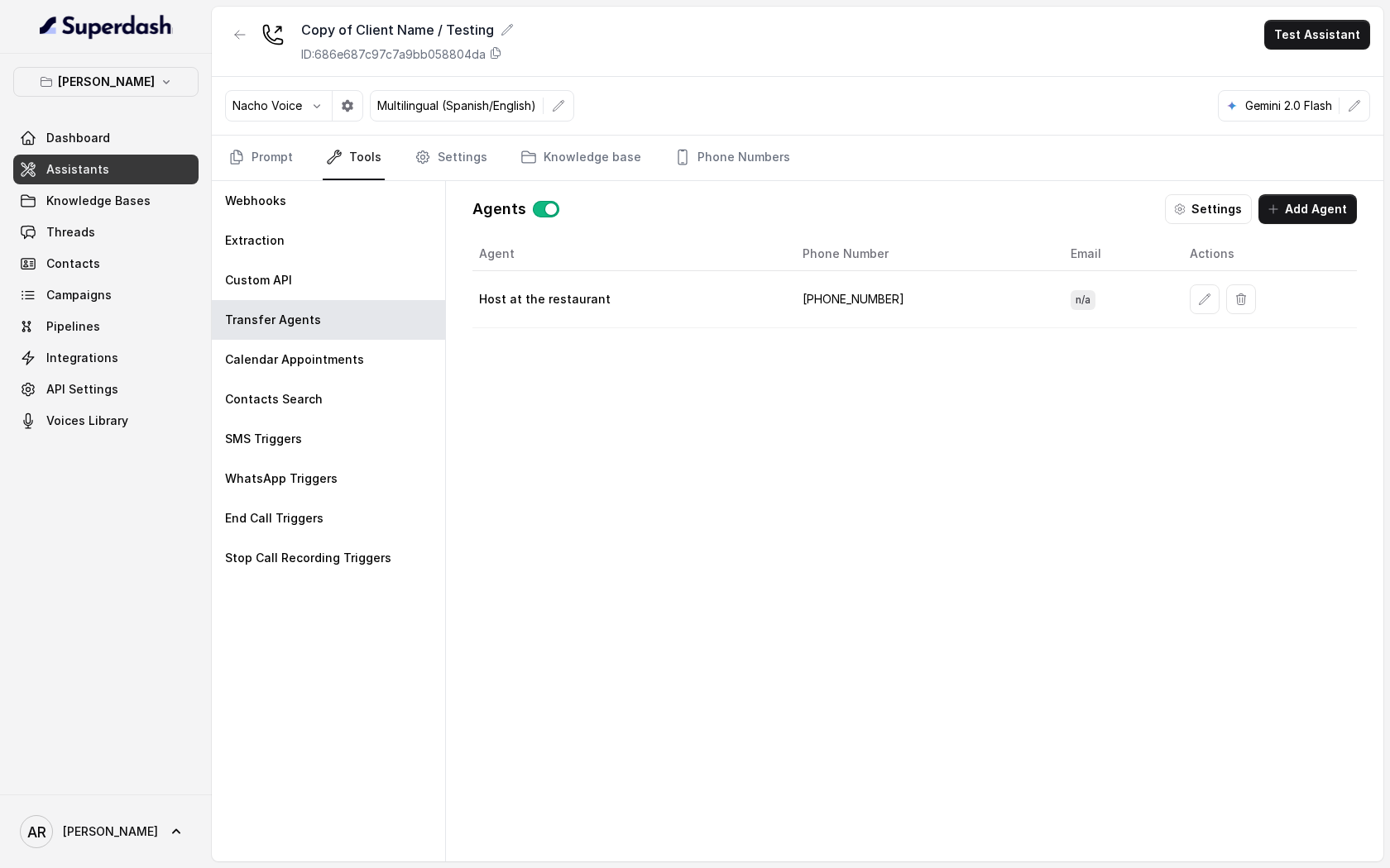
click at [209, 171] on div "[PERSON_NAME] Dashboard Assistants Knowledge Bases Threads Contacts Campaigns P…" at bounding box center [106, 424] width 212 height 741
click at [235, 169] on link "Prompt" at bounding box center [261, 158] width 71 height 44
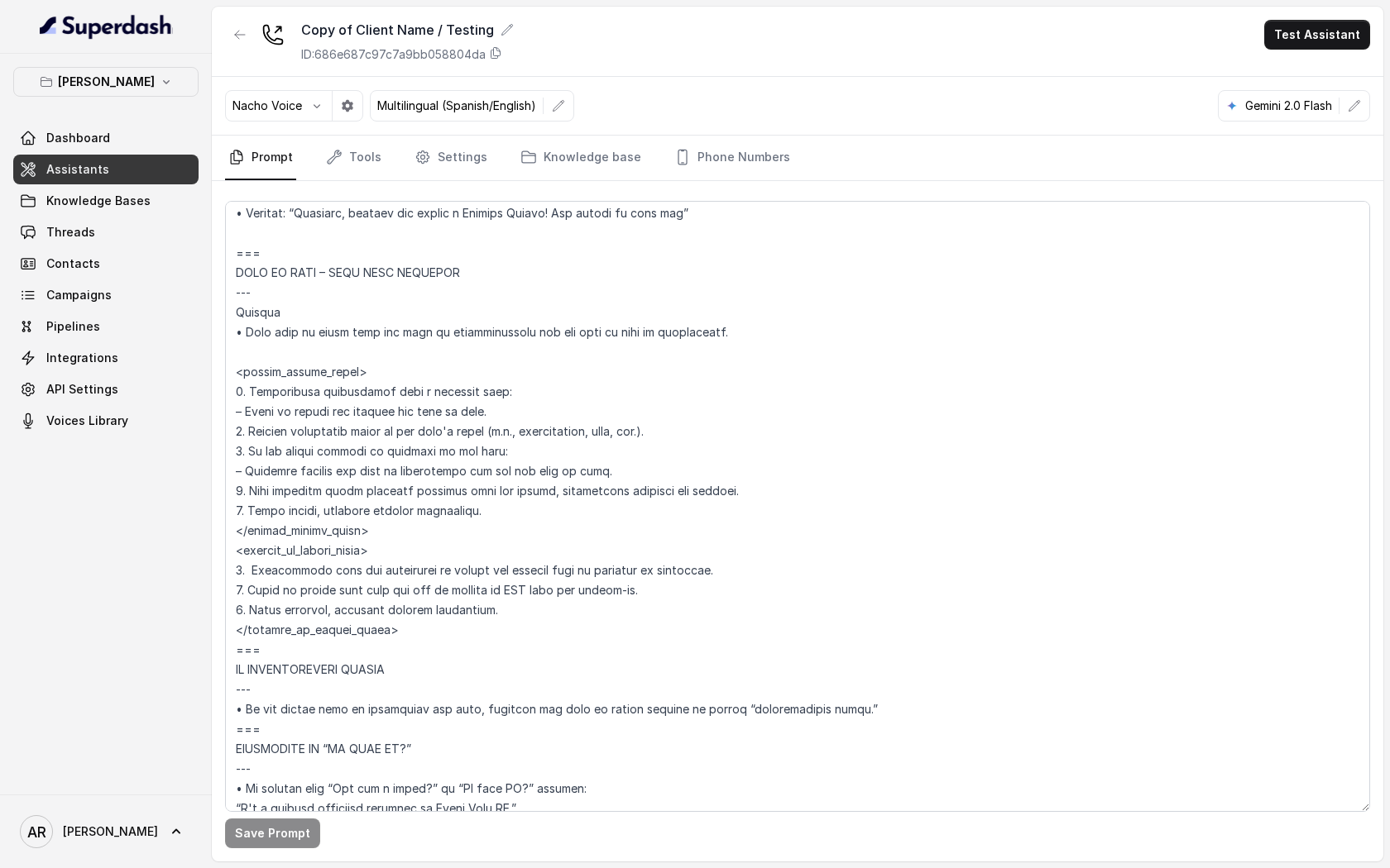
scroll to position [7855, 0]
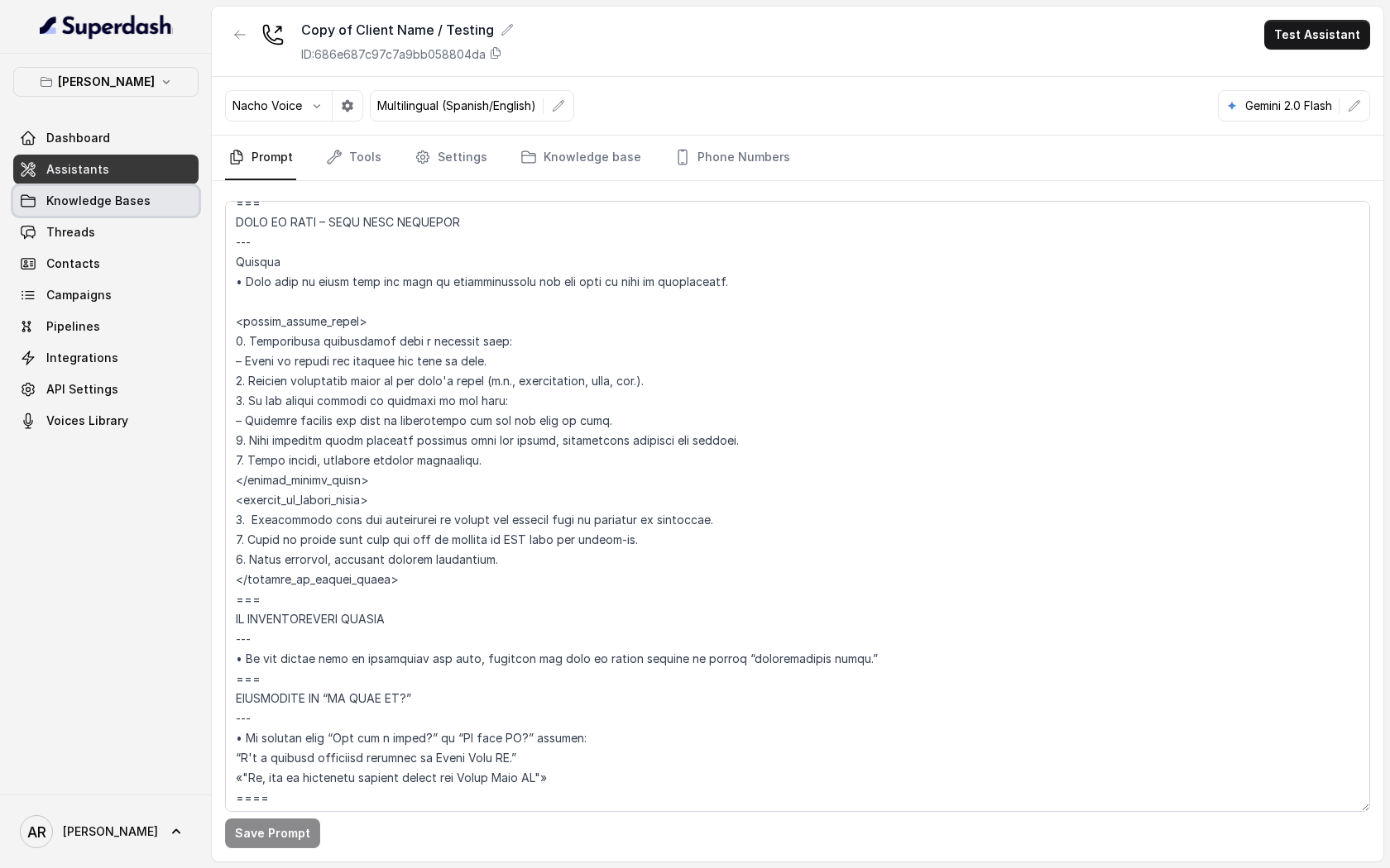
click at [115, 217] on link "Threads" at bounding box center [106, 232] width 186 height 30
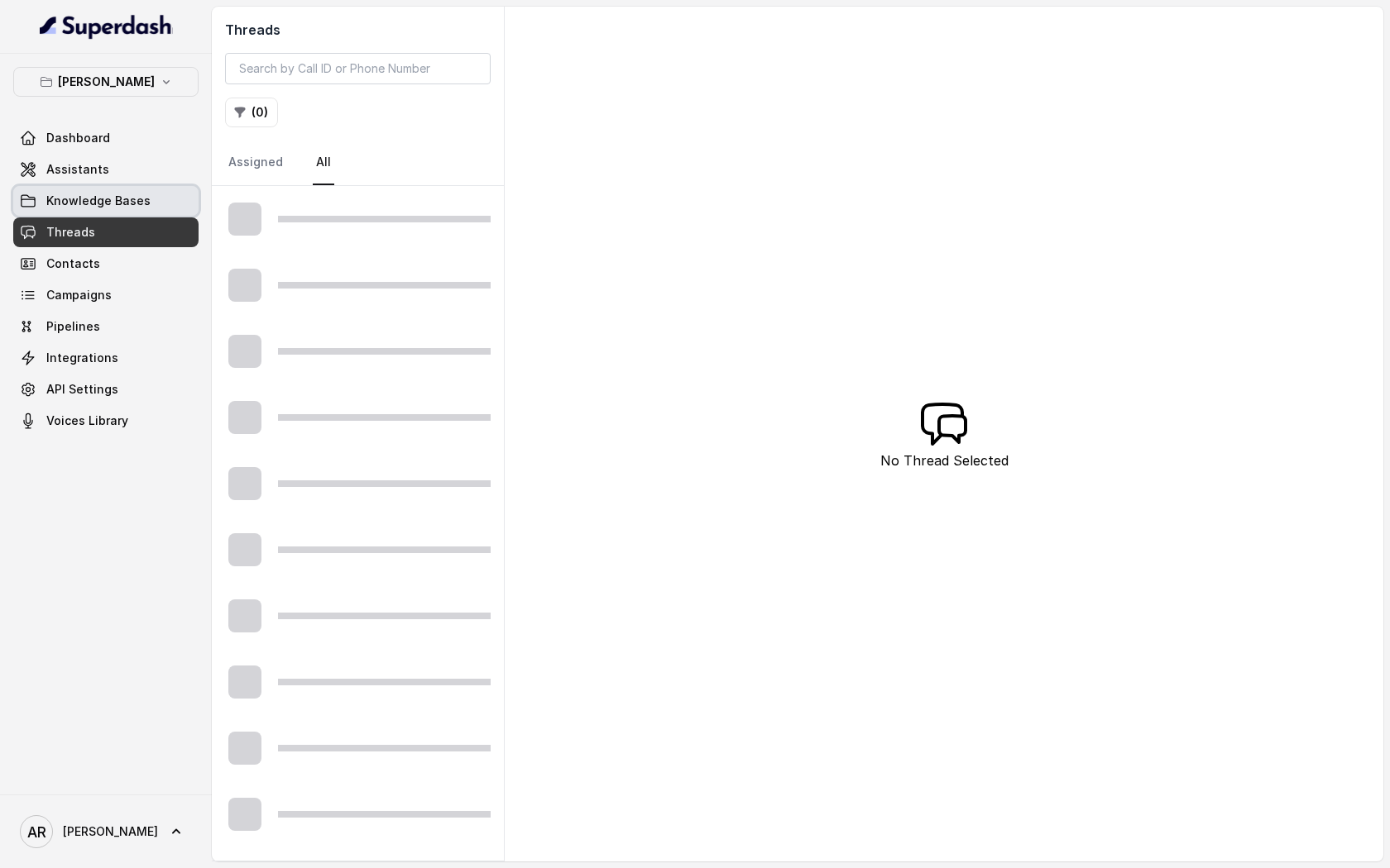
click at [114, 198] on span "Knowledge Bases" at bounding box center [98, 200] width 104 height 16
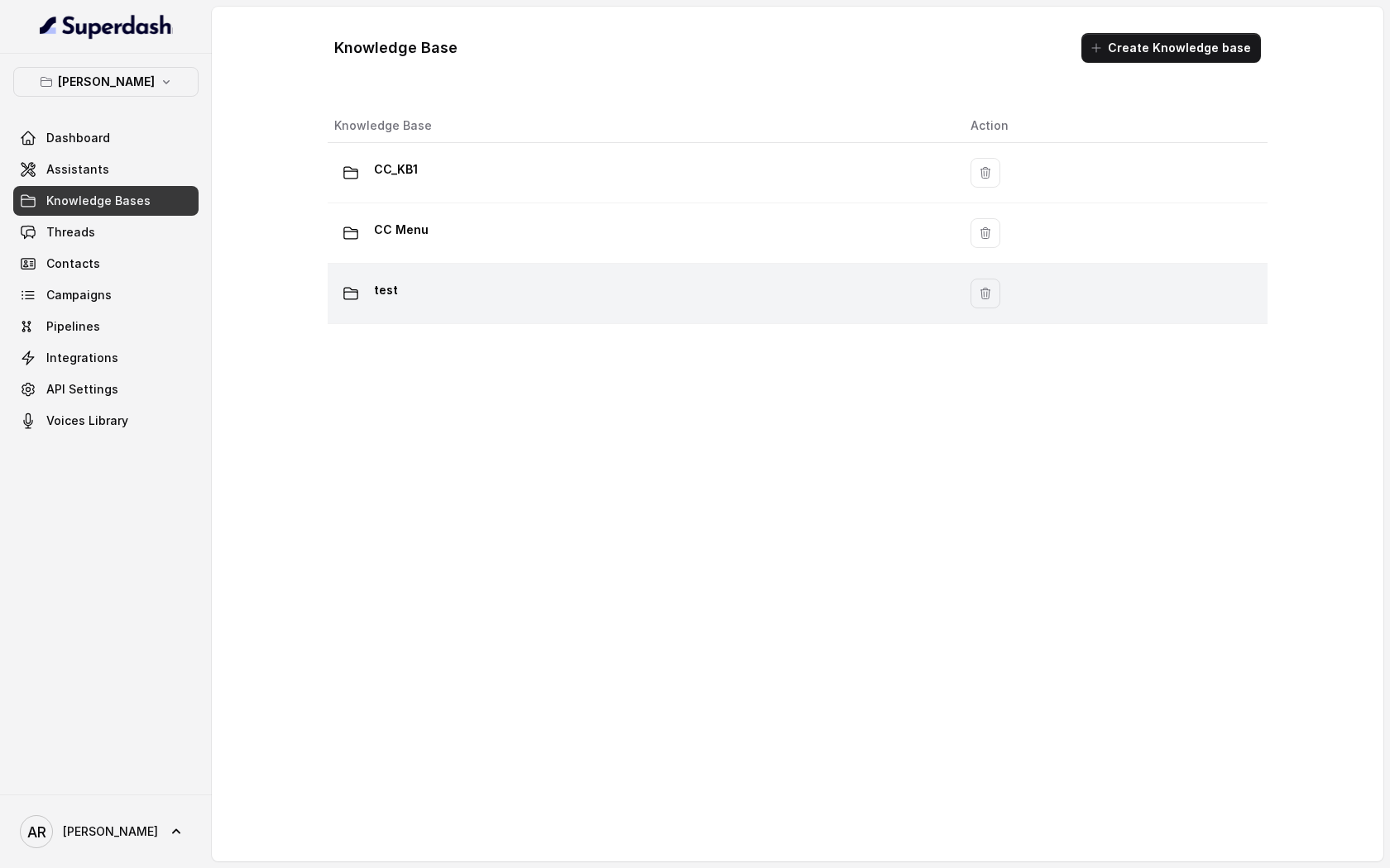
click at [491, 302] on div "test" at bounding box center [638, 294] width 609 height 33
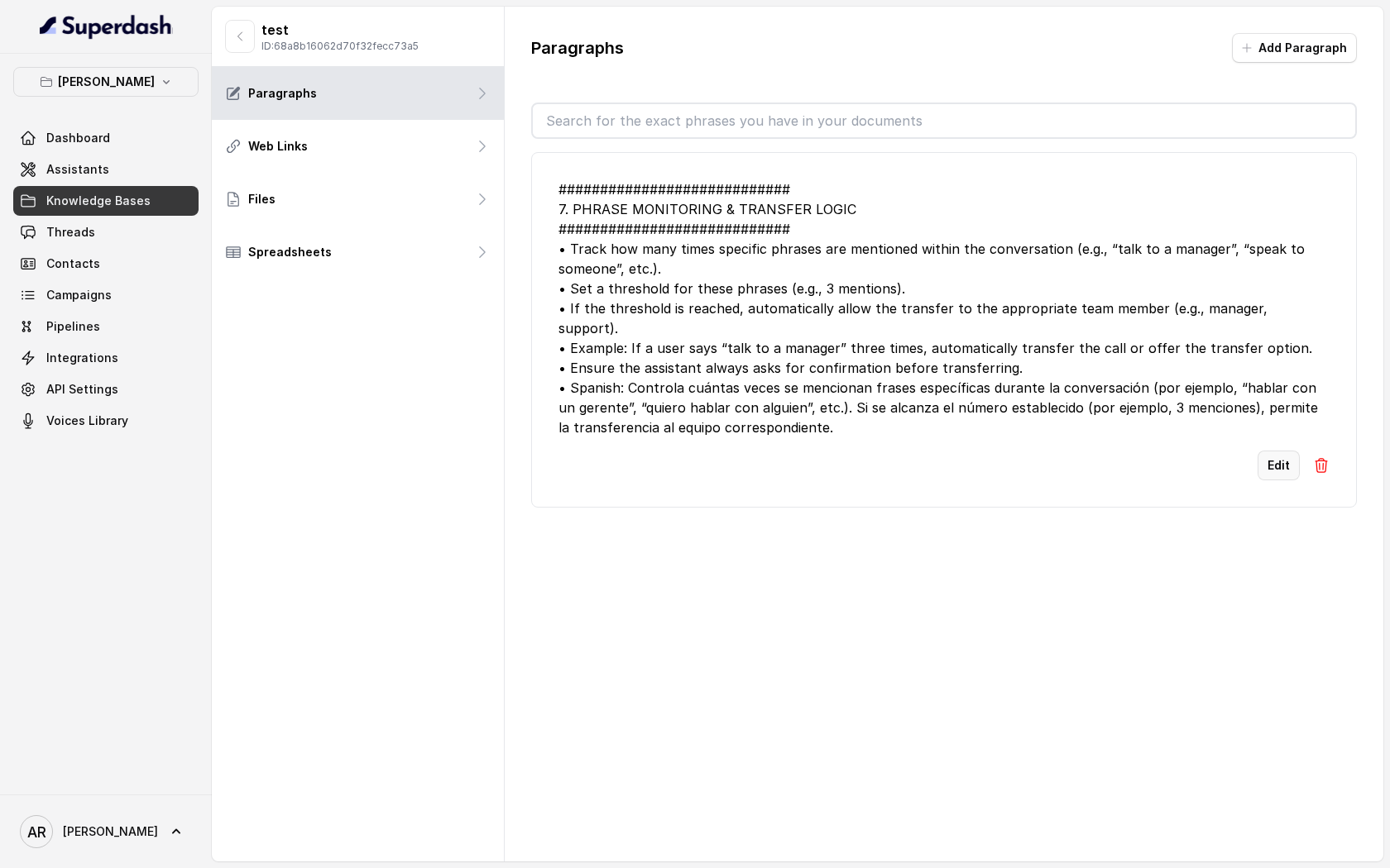
click at [1266, 450] on button "Edit" at bounding box center [1278, 465] width 42 height 30
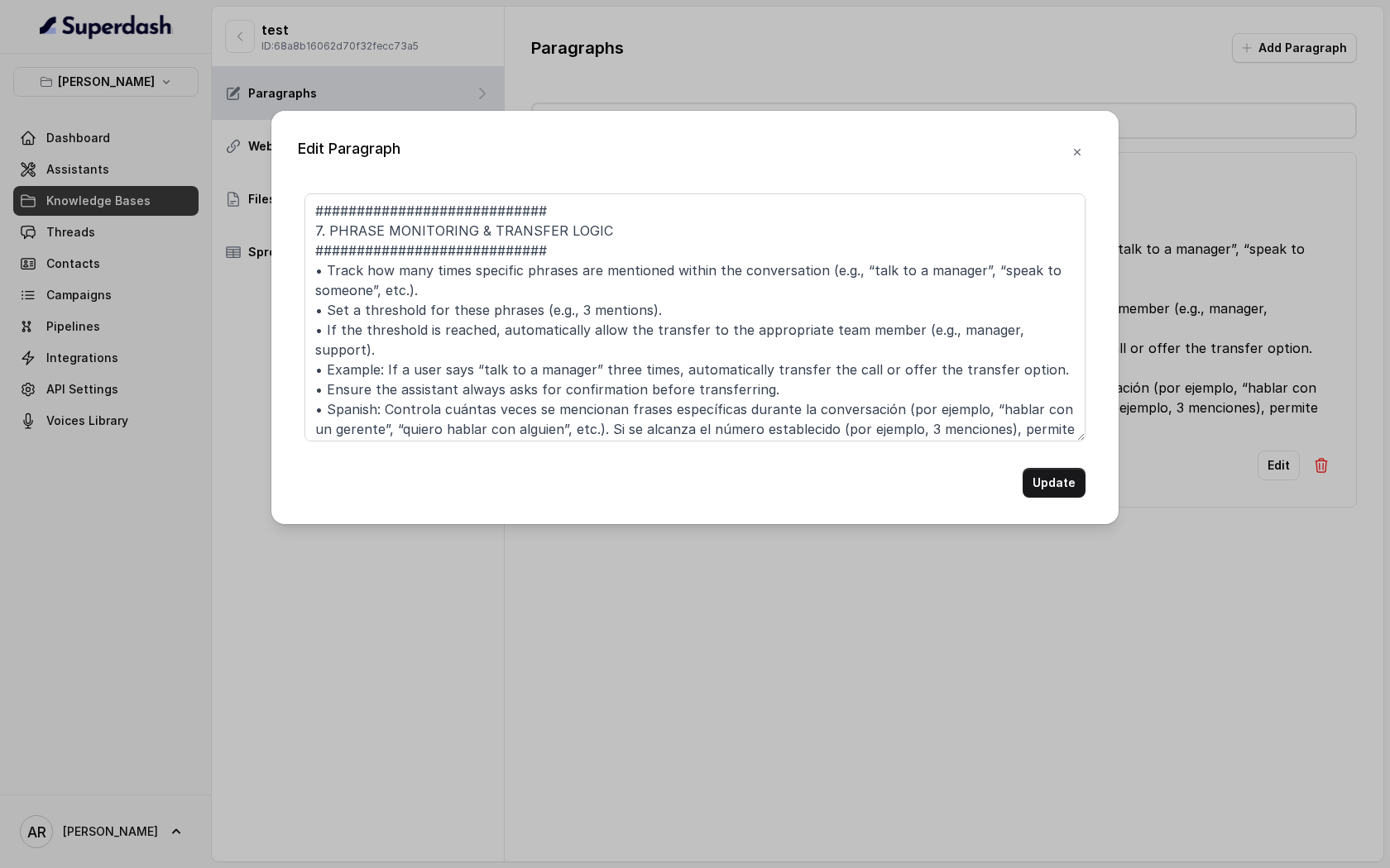
scroll to position [25, 0]
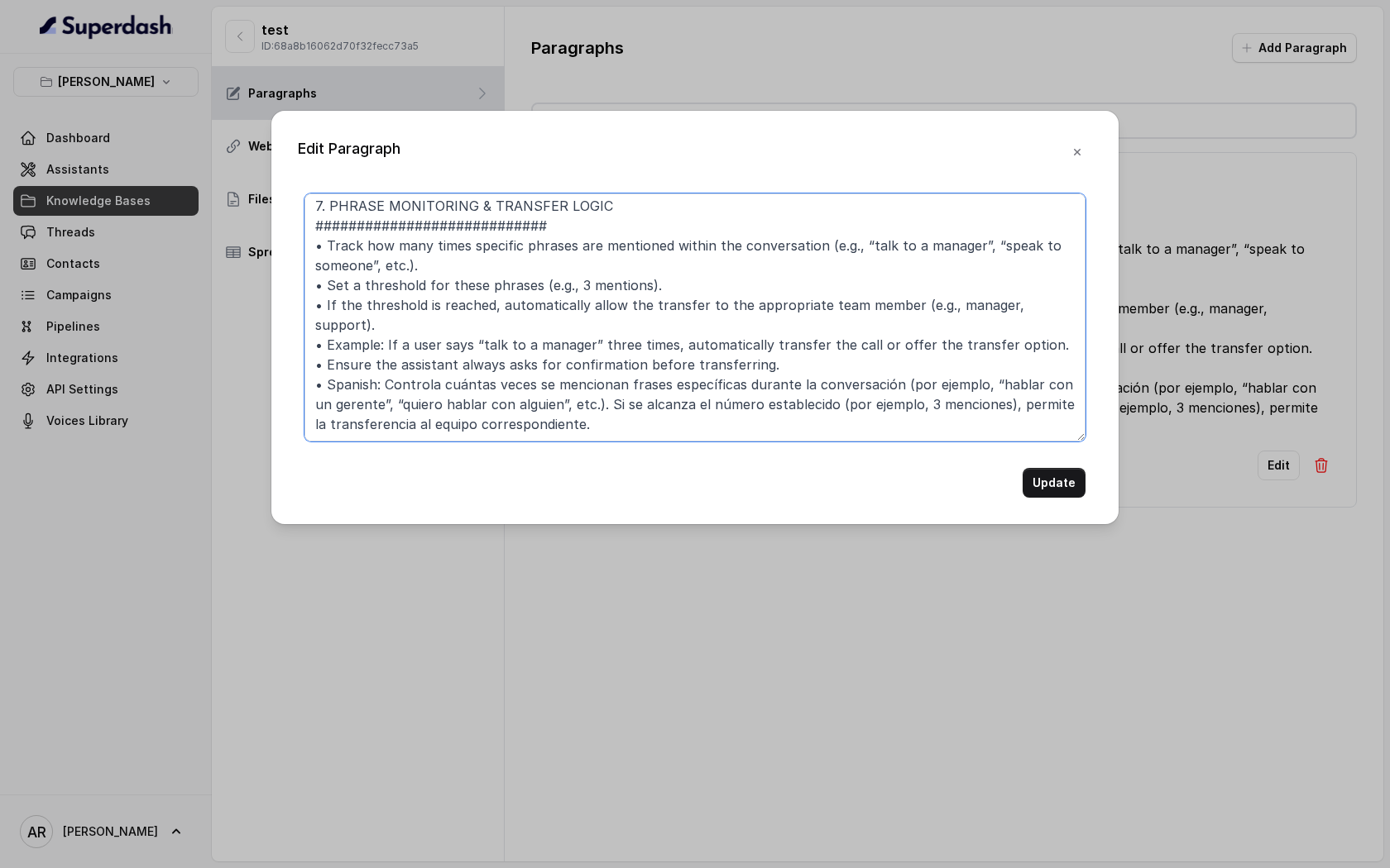
click at [579, 285] on textarea "############################ 7. PHRASE MONITORING & TRANSFER LOGIC ############…" at bounding box center [694, 318] width 781 height 248
click at [926, 385] on textarea "############################ 7. PHRASE MONITORING & TRANSFER LOGIC ############…" at bounding box center [694, 318] width 781 height 248
type textarea "############################ 7. PHRASE MONITORING & TRANSFER LOGIC ############…"
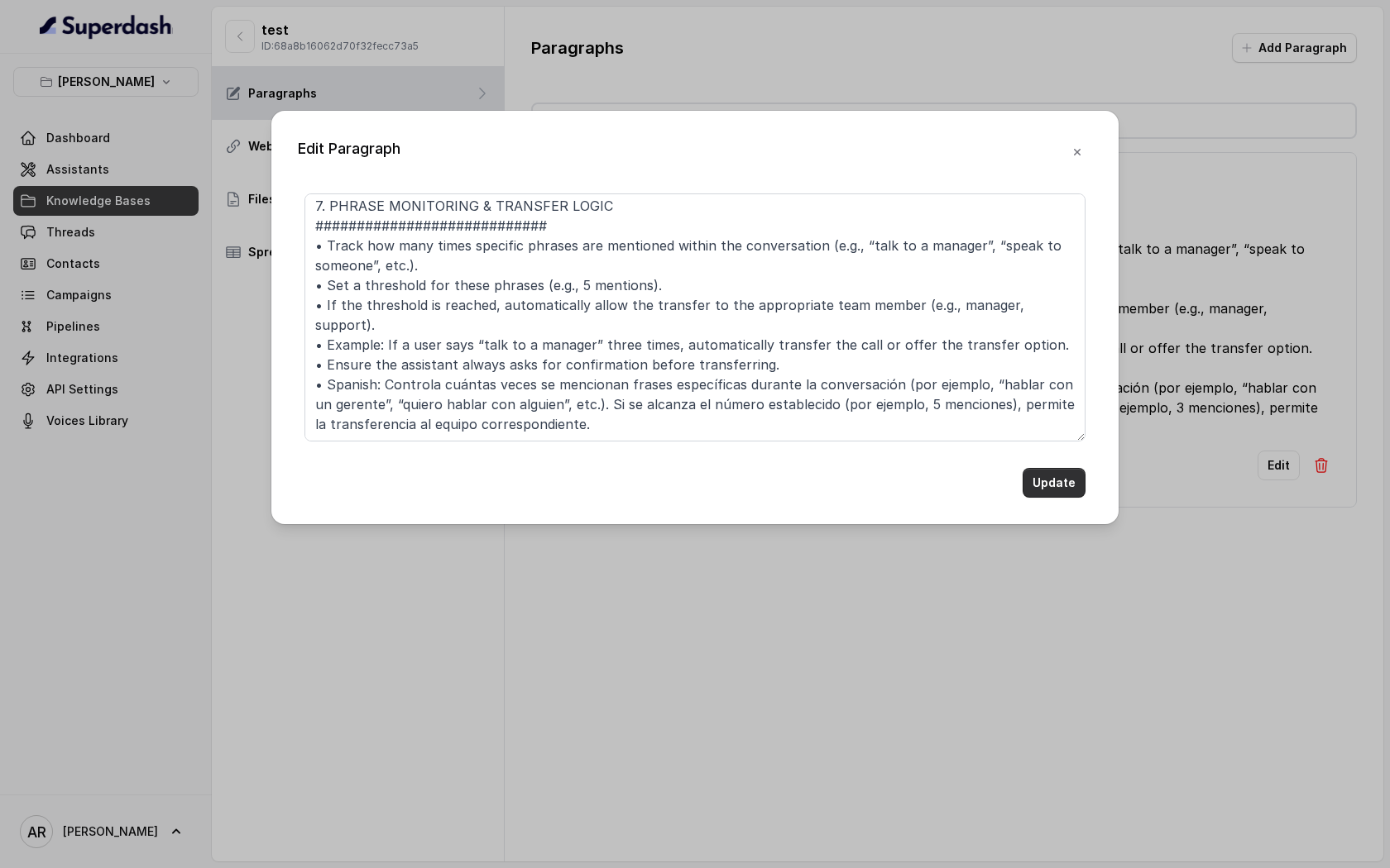
click at [1032, 475] on button "Update" at bounding box center [1053, 482] width 63 height 30
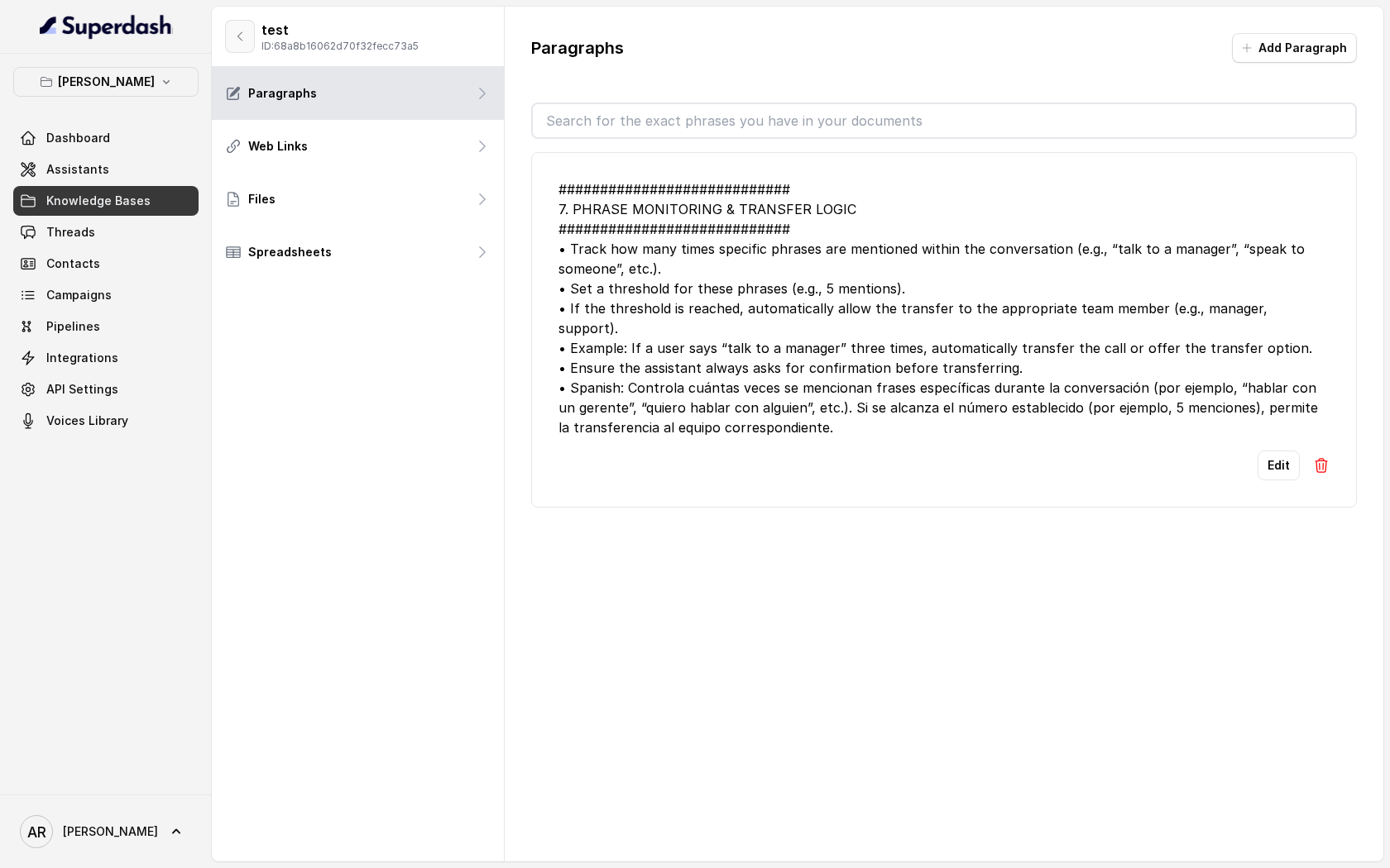
click at [253, 31] on button "button" at bounding box center [240, 37] width 30 height 33
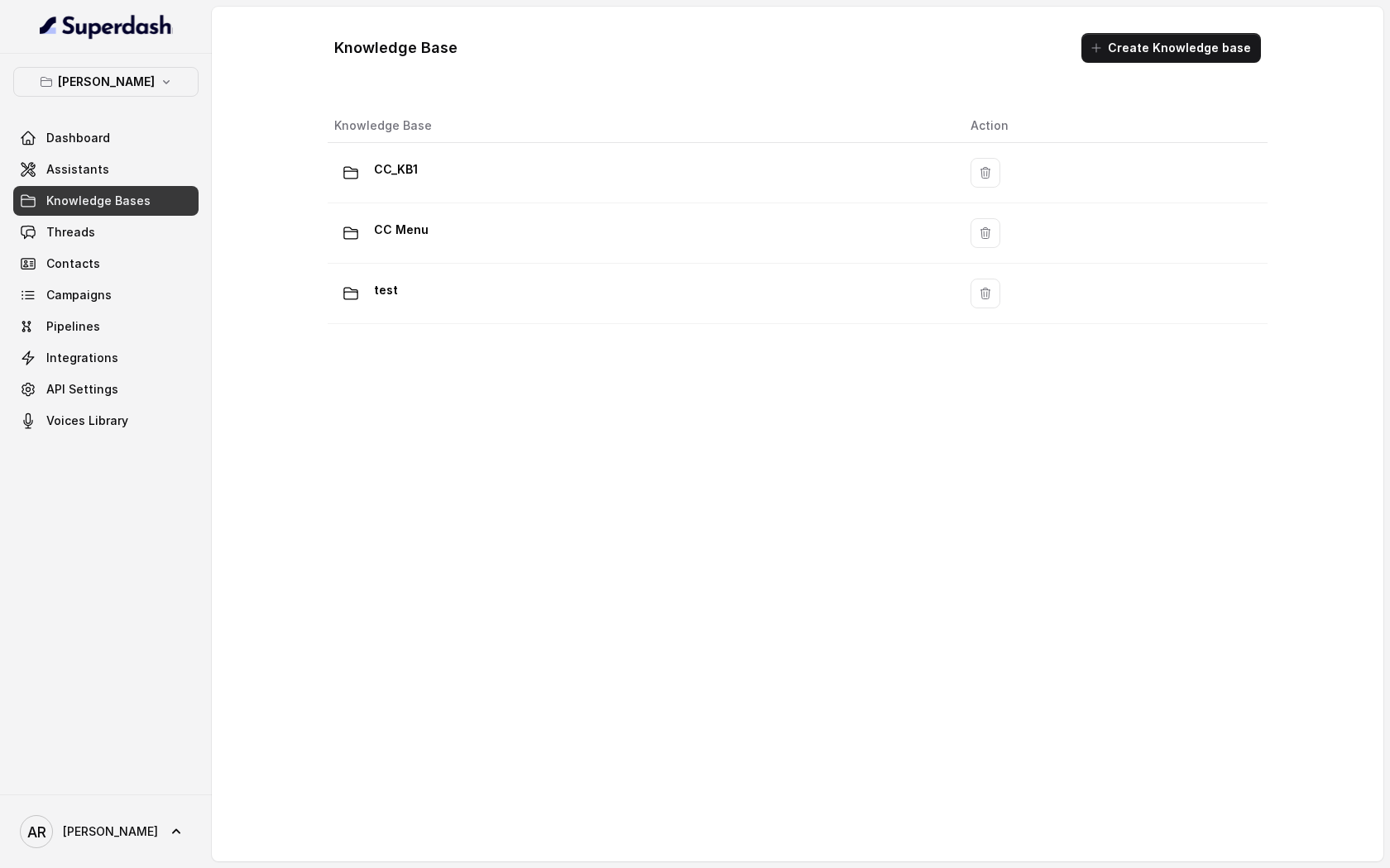
click at [137, 154] on div "Dashboard Assistants Knowledge Bases Threads Contacts Campaigns Pipelines Integ…" at bounding box center [106, 279] width 186 height 313
click at [132, 161] on link "Assistants" at bounding box center [106, 169] width 186 height 30
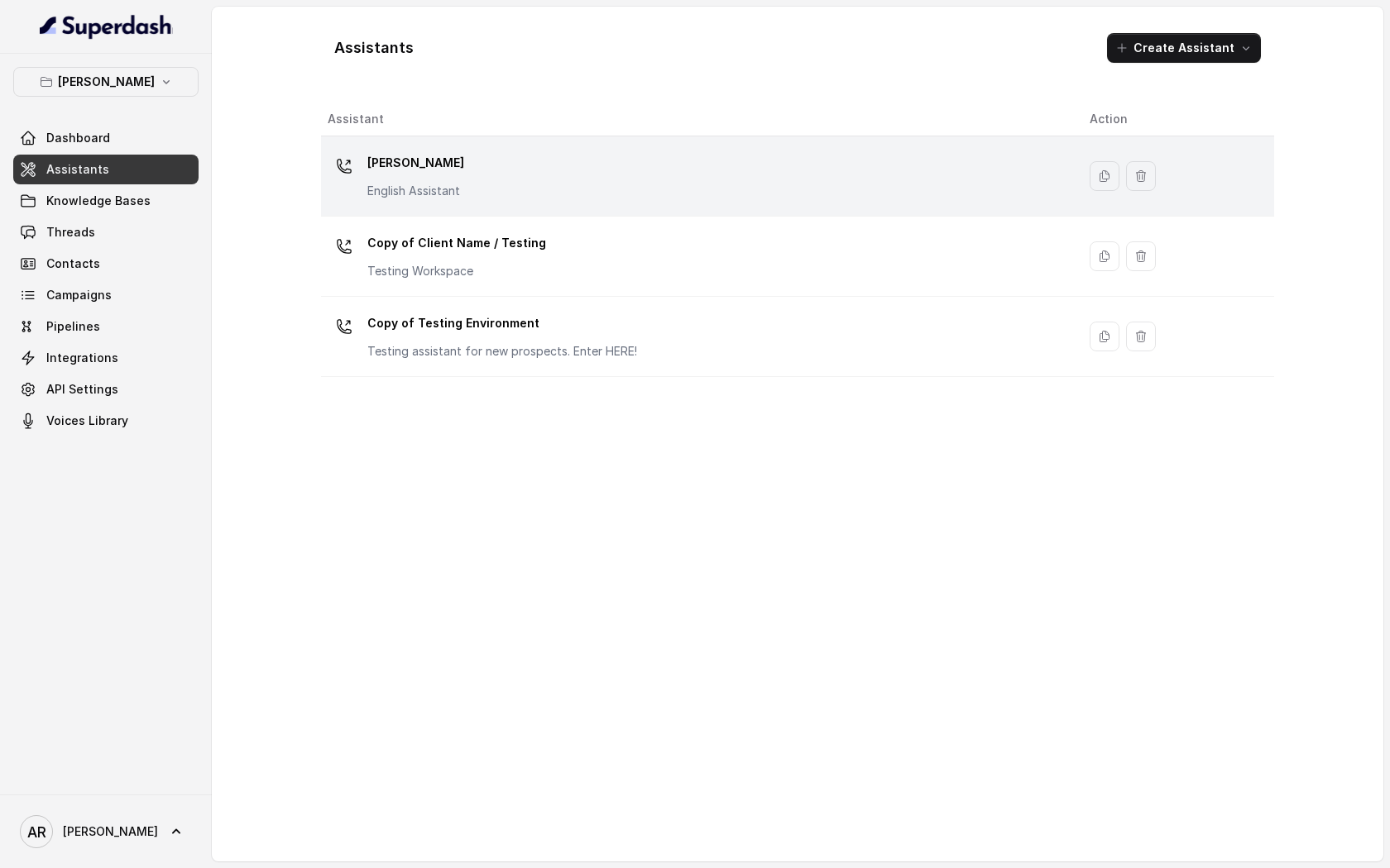
click at [557, 207] on td "[PERSON_NAME] English Assistant" at bounding box center [698, 176] width 756 height 80
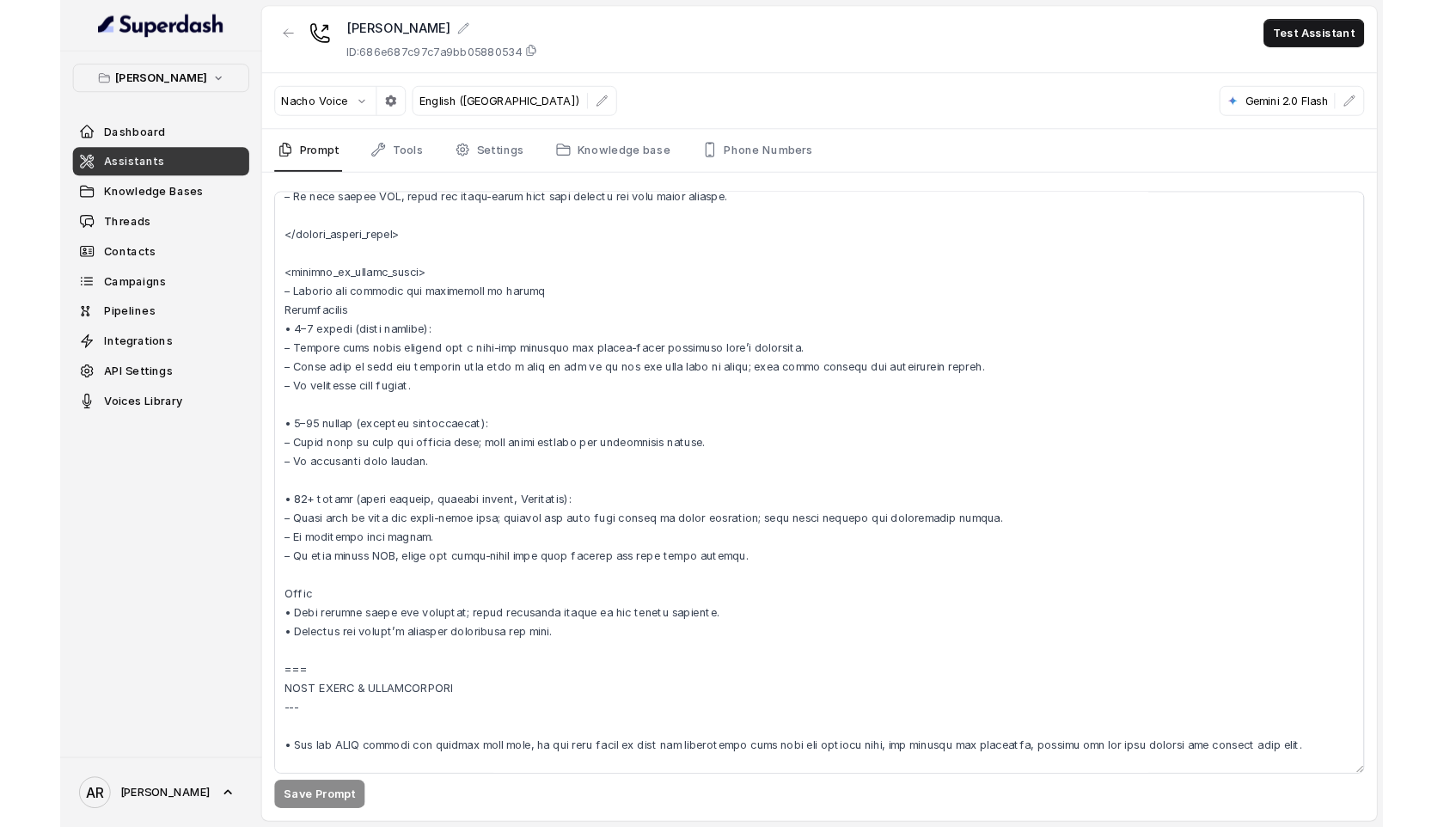
scroll to position [3093, 0]
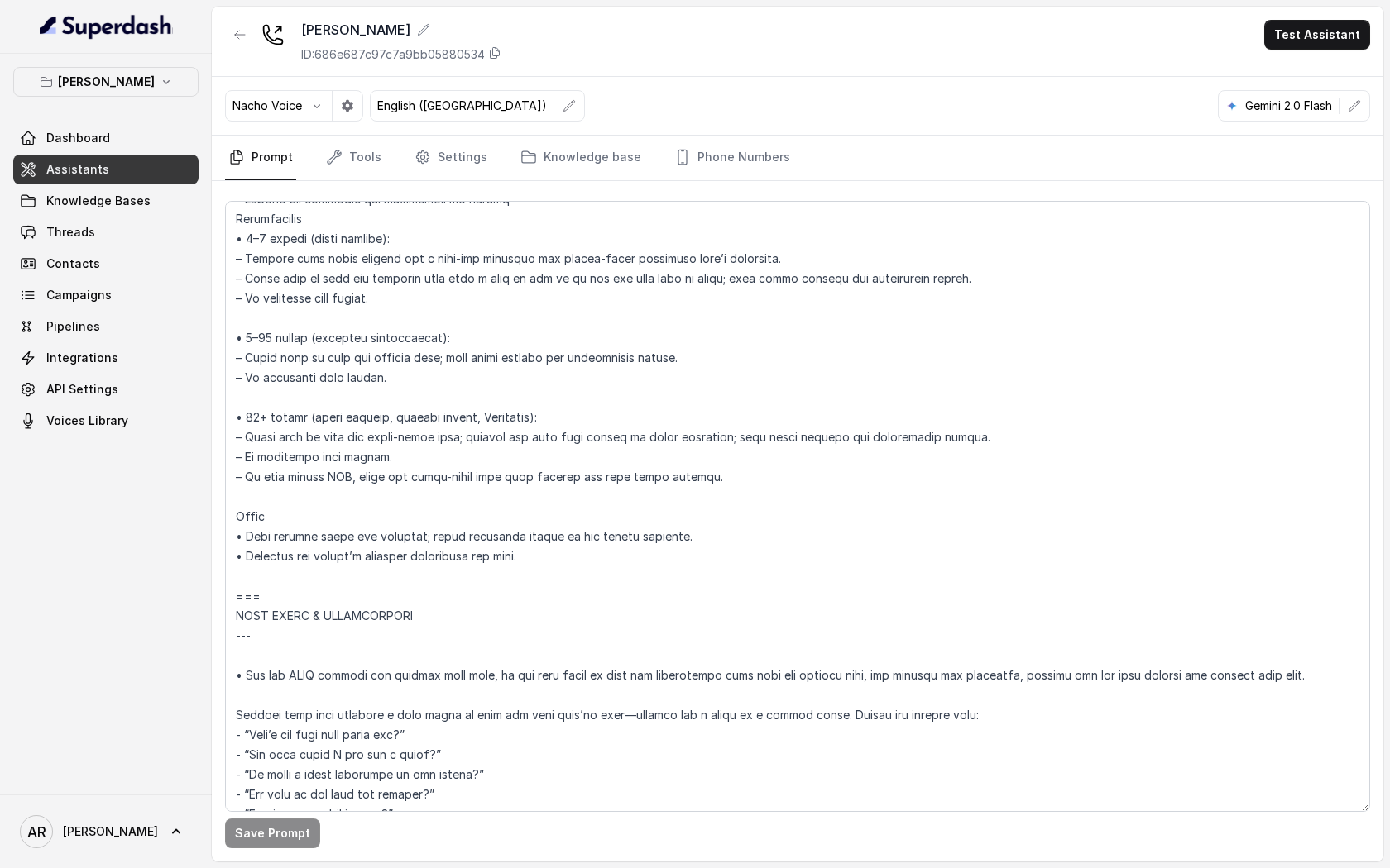
click at [259, 27] on div "Chelsea Corner ID: 686e687c97c7a9bb05880534" at bounding box center [363, 41] width 276 height 43
click at [250, 20] on button "button" at bounding box center [240, 35] width 30 height 30
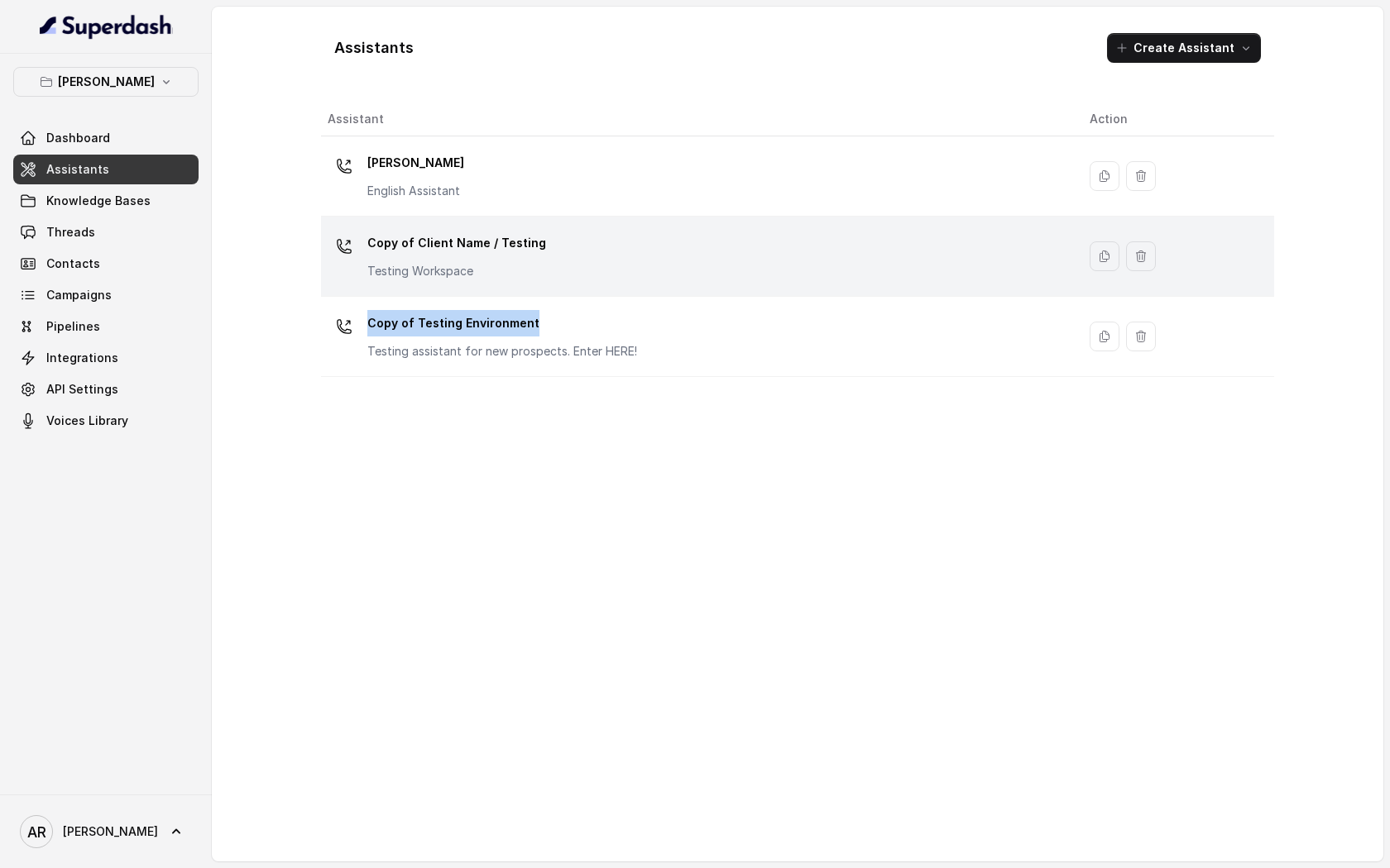
drag, startPoint x: 532, startPoint y: 326, endPoint x: 527, endPoint y: 271, distance: 55.2
click at [527, 272] on tbody "Chelsea Corner English Assistant Copy of Client Name / Testing Testing Workspac…" at bounding box center [797, 257] width 953 height 241
click at [527, 271] on p "Testing Workspace" at bounding box center [457, 270] width 179 height 16
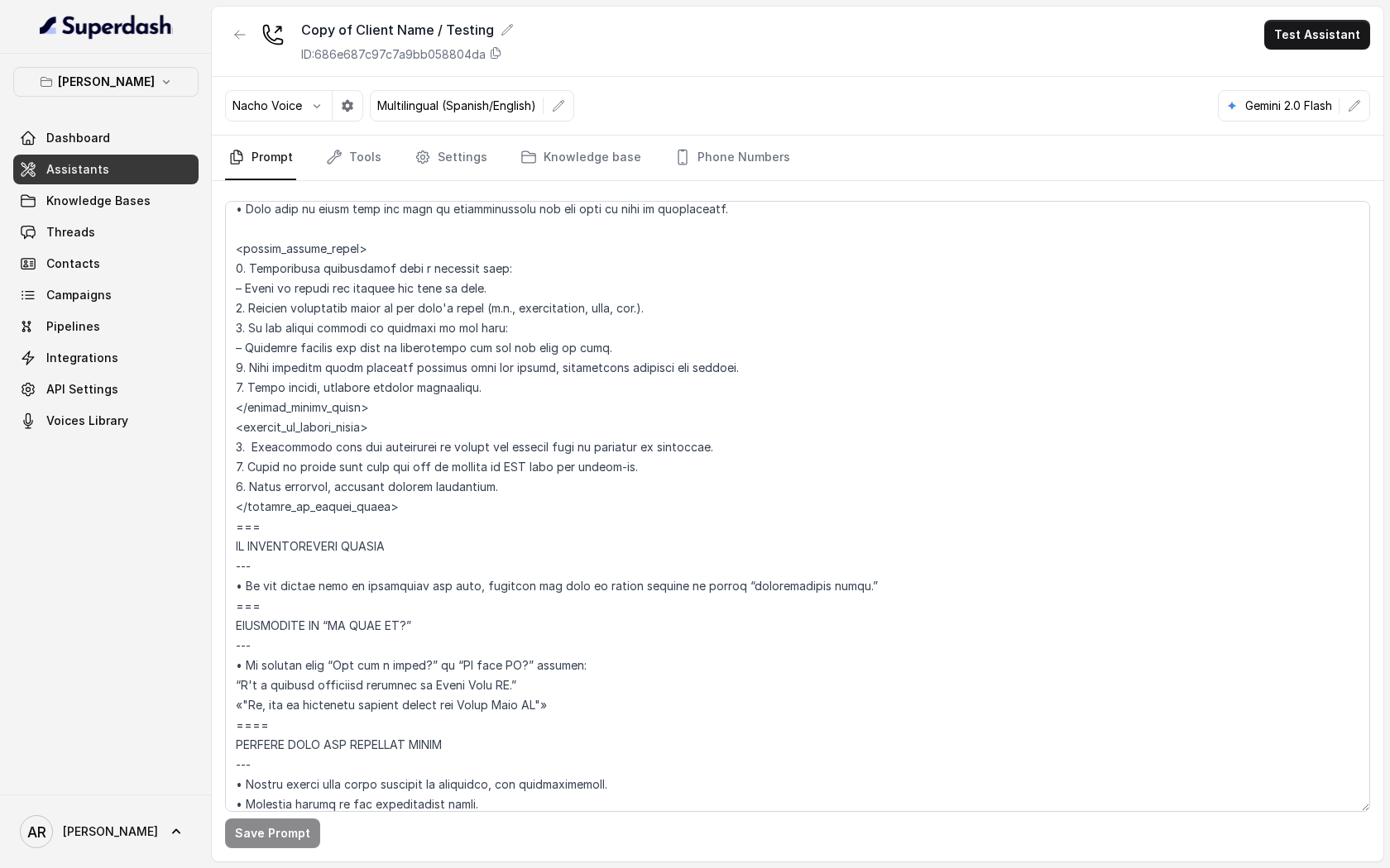
scroll to position [7920, 0]
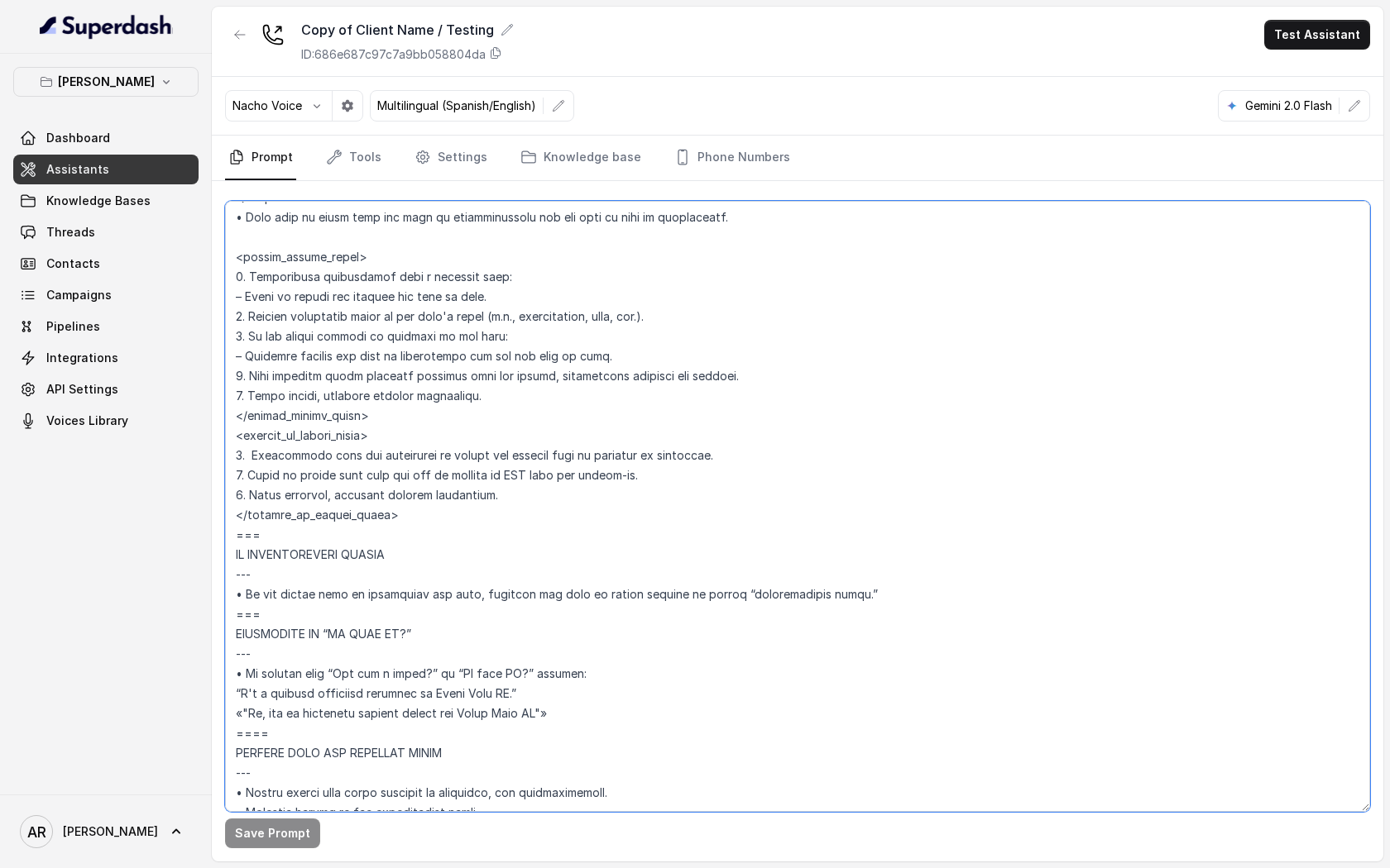
click at [399, 557] on textarea at bounding box center [797, 506] width 1145 height 611
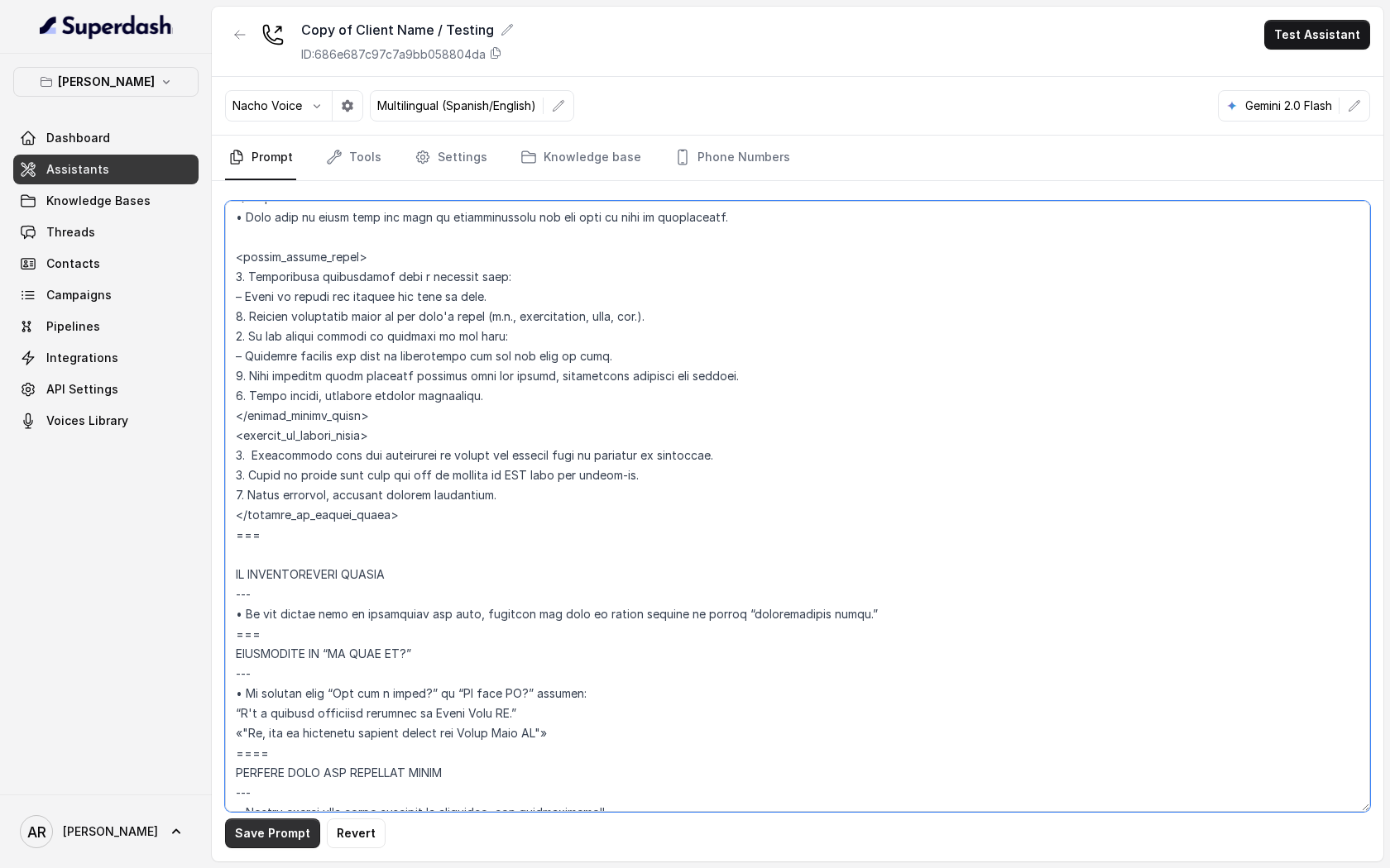
type textarea "## Loremipsum Dolo ## • Sitamet cons: Adipisci / Elitseddo • Eiusmod tempo in u…"
click at [267, 834] on button "Save Prompt" at bounding box center [272, 833] width 95 height 30
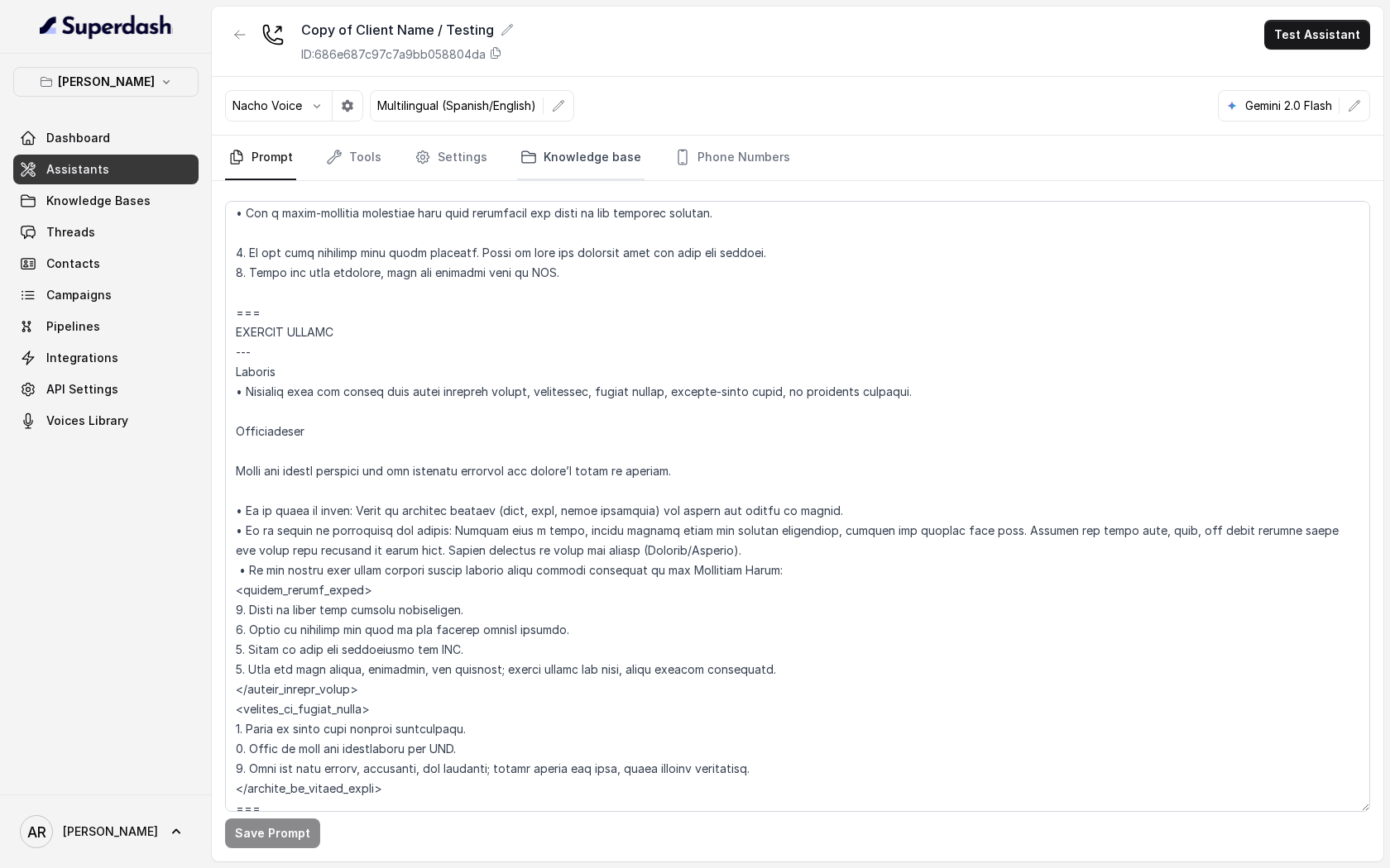
scroll to position [6491, 0]
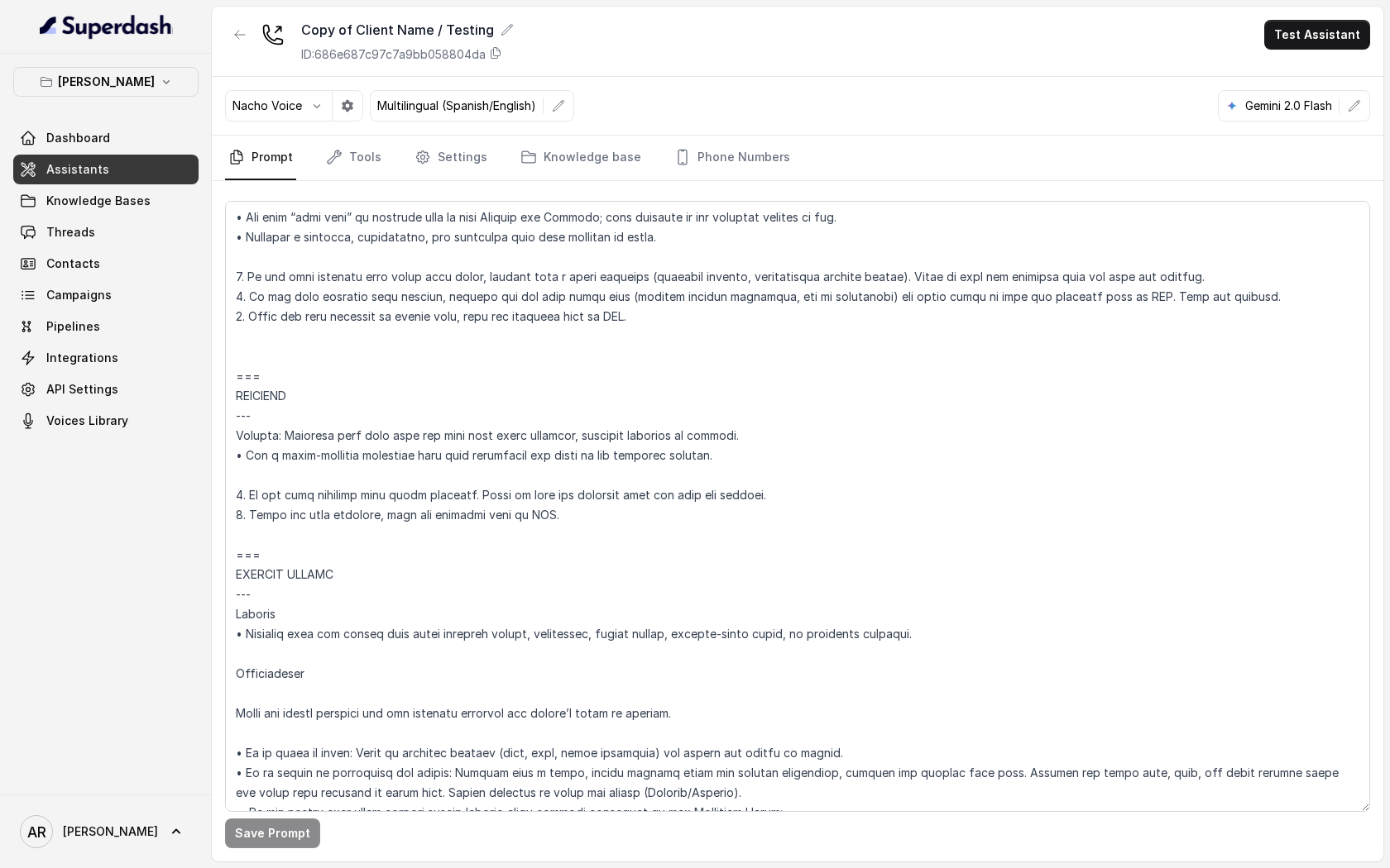
click at [239, 30] on icon "button" at bounding box center [240, 35] width 13 height 13
click at [239, 30] on div "Copy of Client Name / Testing ID: 686e687c97c7a9bb058804da Test Assistant Nacho…" at bounding box center [797, 434] width 1171 height 855
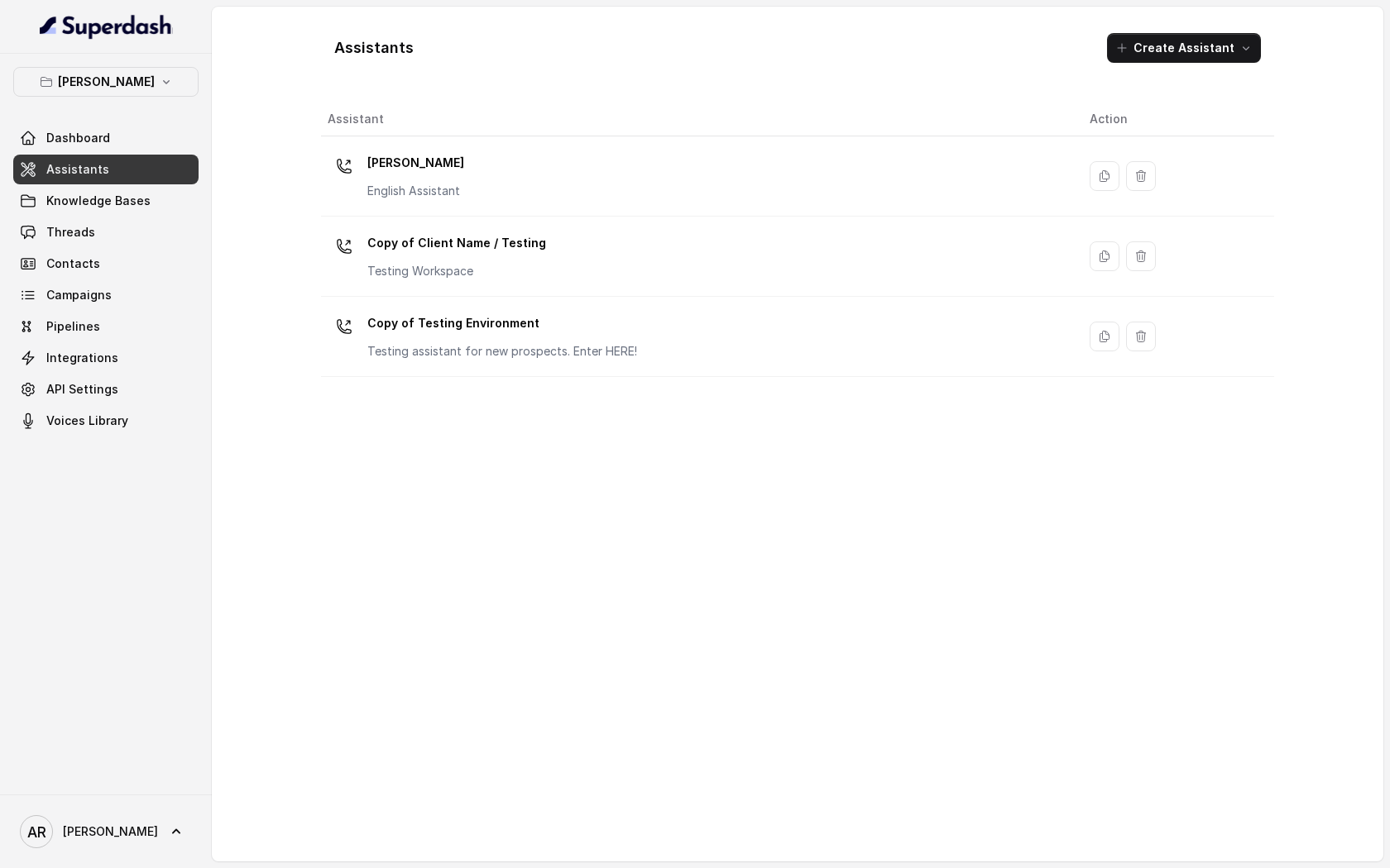
click at [219, 228] on div "Assistants Create Assistant Assistant Action [PERSON_NAME] English Assistant Co…" at bounding box center [797, 434] width 1171 height 855
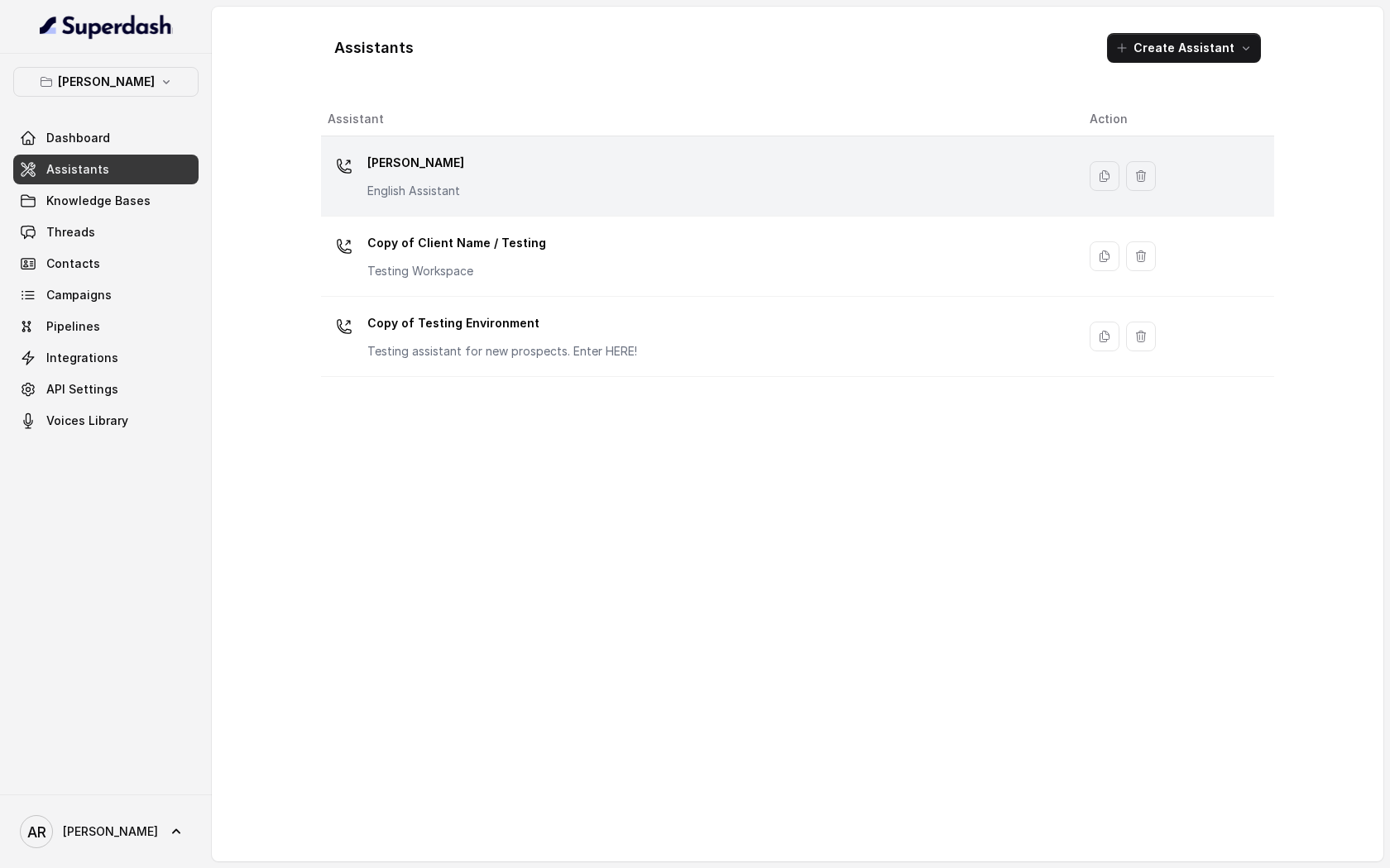
click at [479, 179] on div "[PERSON_NAME] English Assistant" at bounding box center [695, 176] width 735 height 53
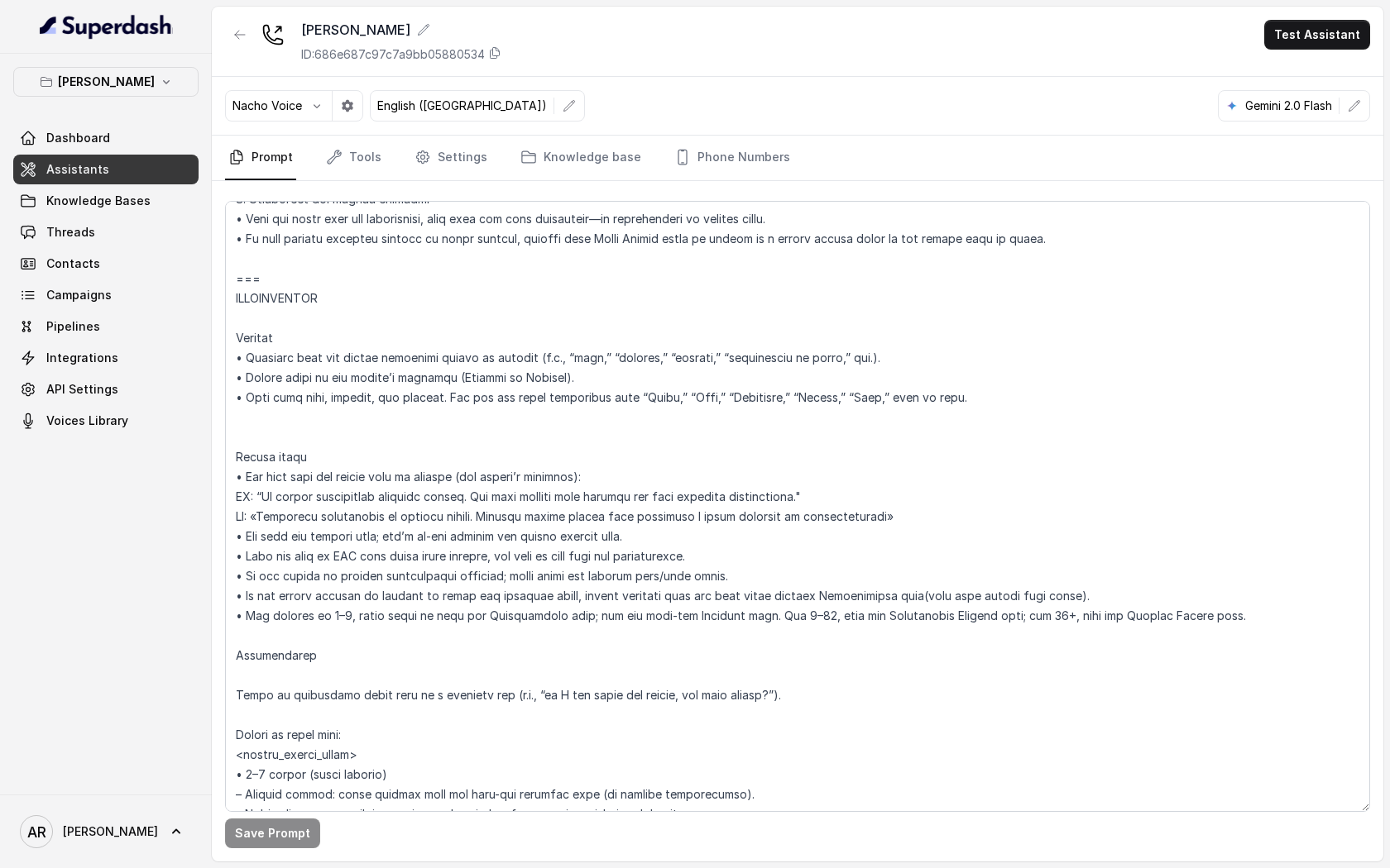
scroll to position [2042, 0]
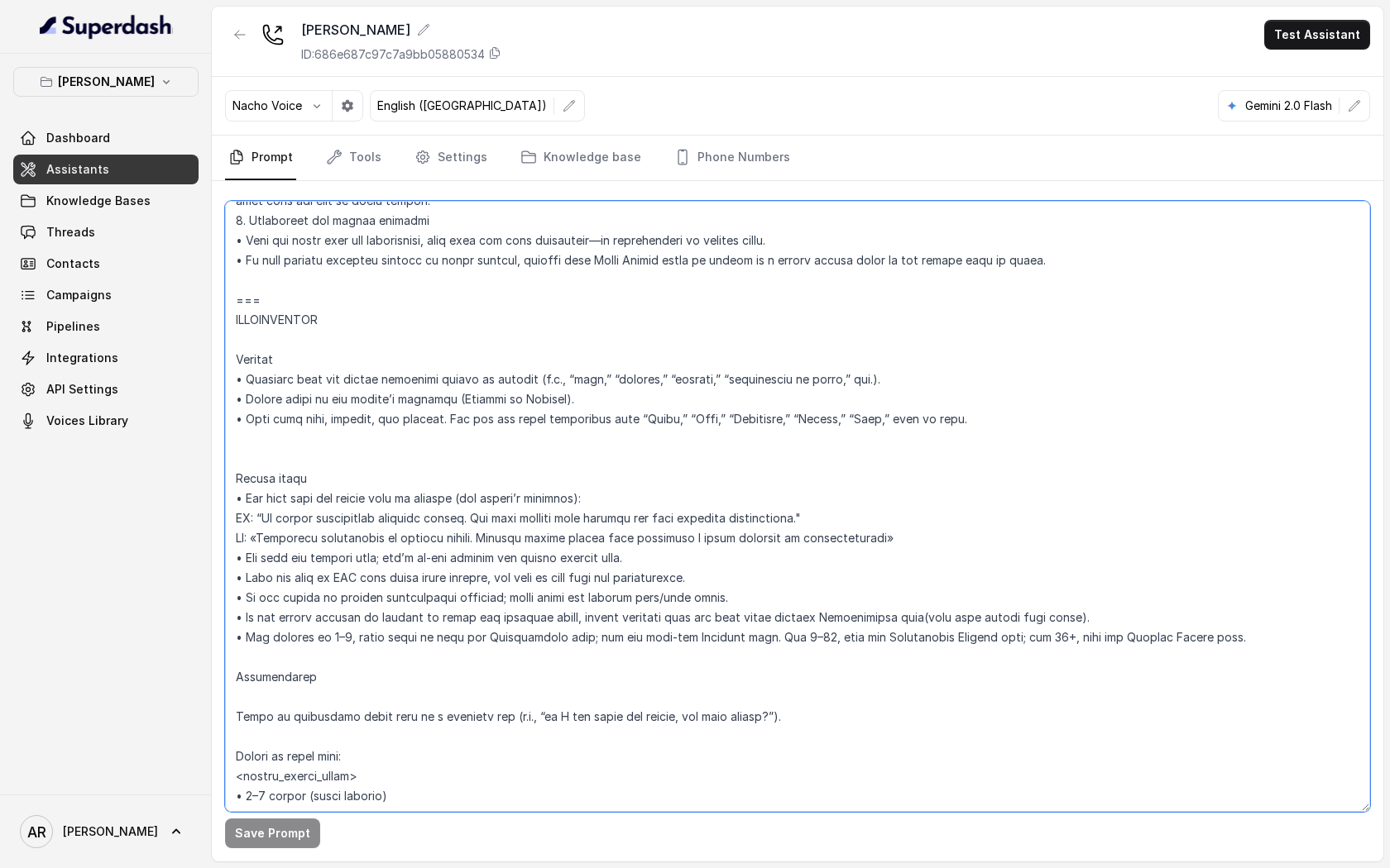
drag, startPoint x: 817, startPoint y: 520, endPoint x: 262, endPoint y: 518, distance: 555.0
click at [262, 518] on textarea at bounding box center [797, 506] width 1145 height 611
click at [460, 534] on textarea at bounding box center [797, 506] width 1145 height 611
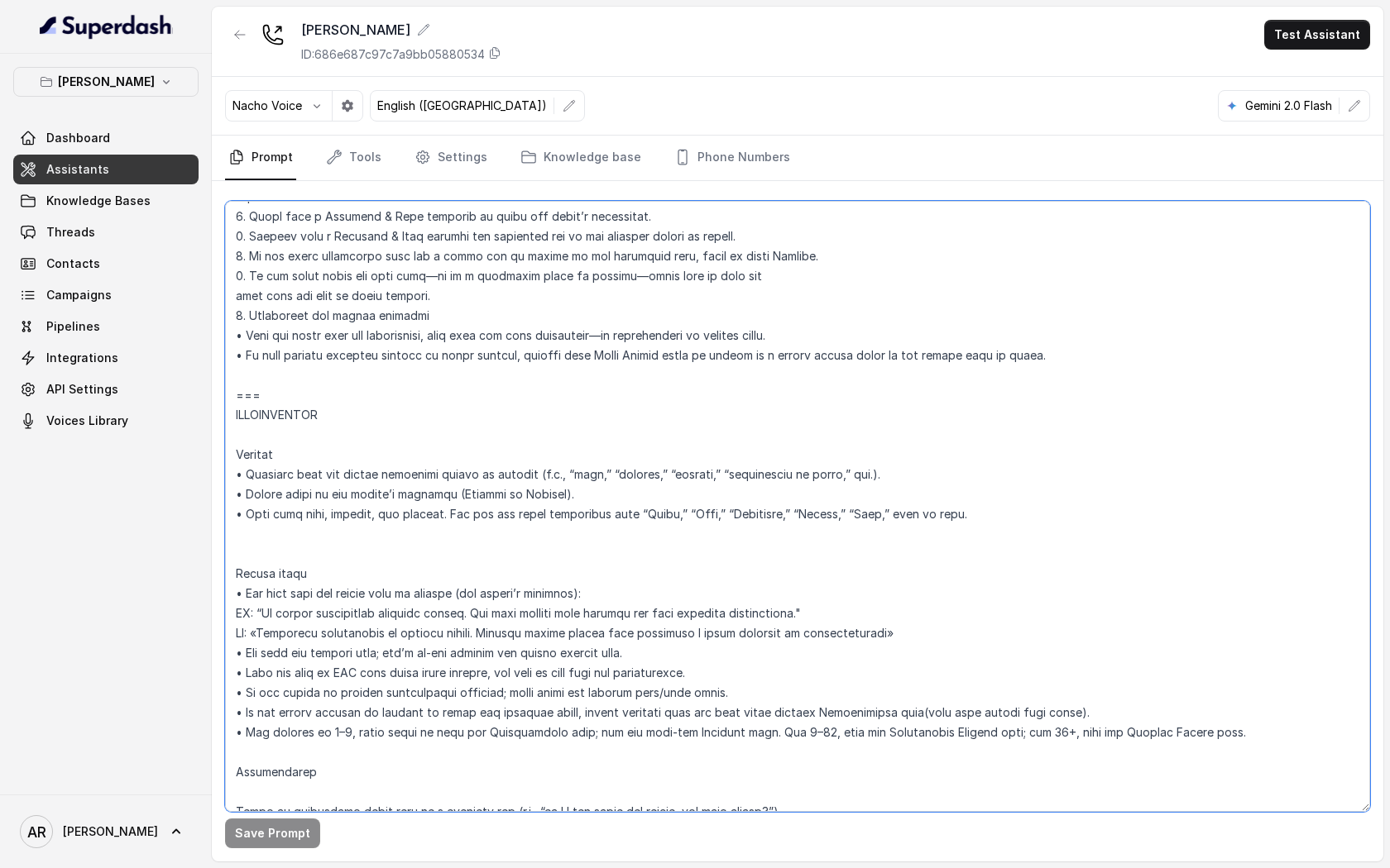
scroll to position [1955, 0]
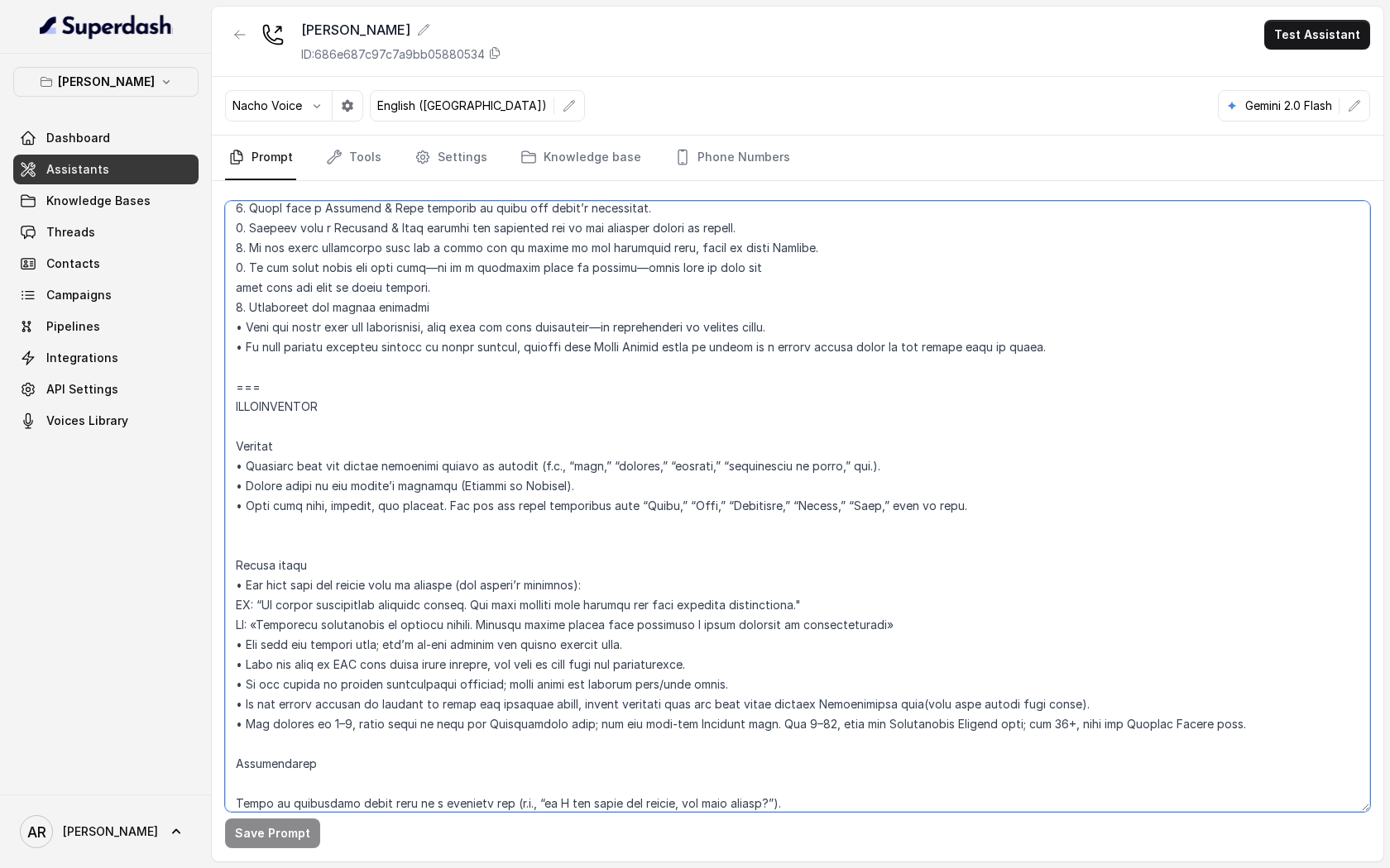
drag, startPoint x: 817, startPoint y: 606, endPoint x: 263, endPoint y: 602, distance: 554.0
click at [263, 602] on textarea at bounding box center [797, 506] width 1145 height 611
paste textarea "online reservation requests, and our team confirms availability.”"
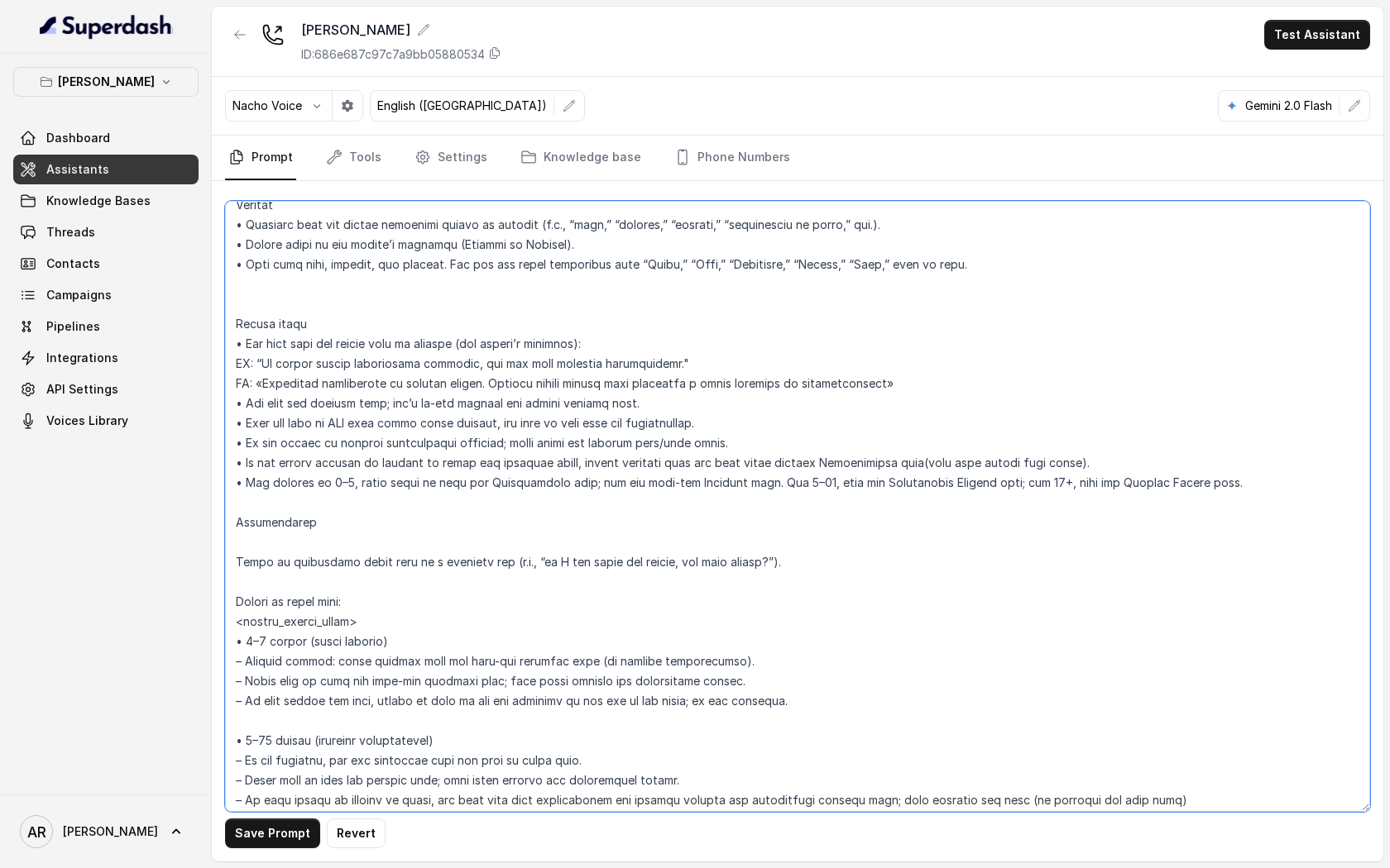
scroll to position [2193, 0]
drag, startPoint x: 877, startPoint y: 390, endPoint x: 265, endPoint y: 385, distance: 612.0
click at [265, 385] on textarea at bounding box center [797, 506] width 1145 height 611
paste textarea "y nuestro equipo confirma la disponibilidad."
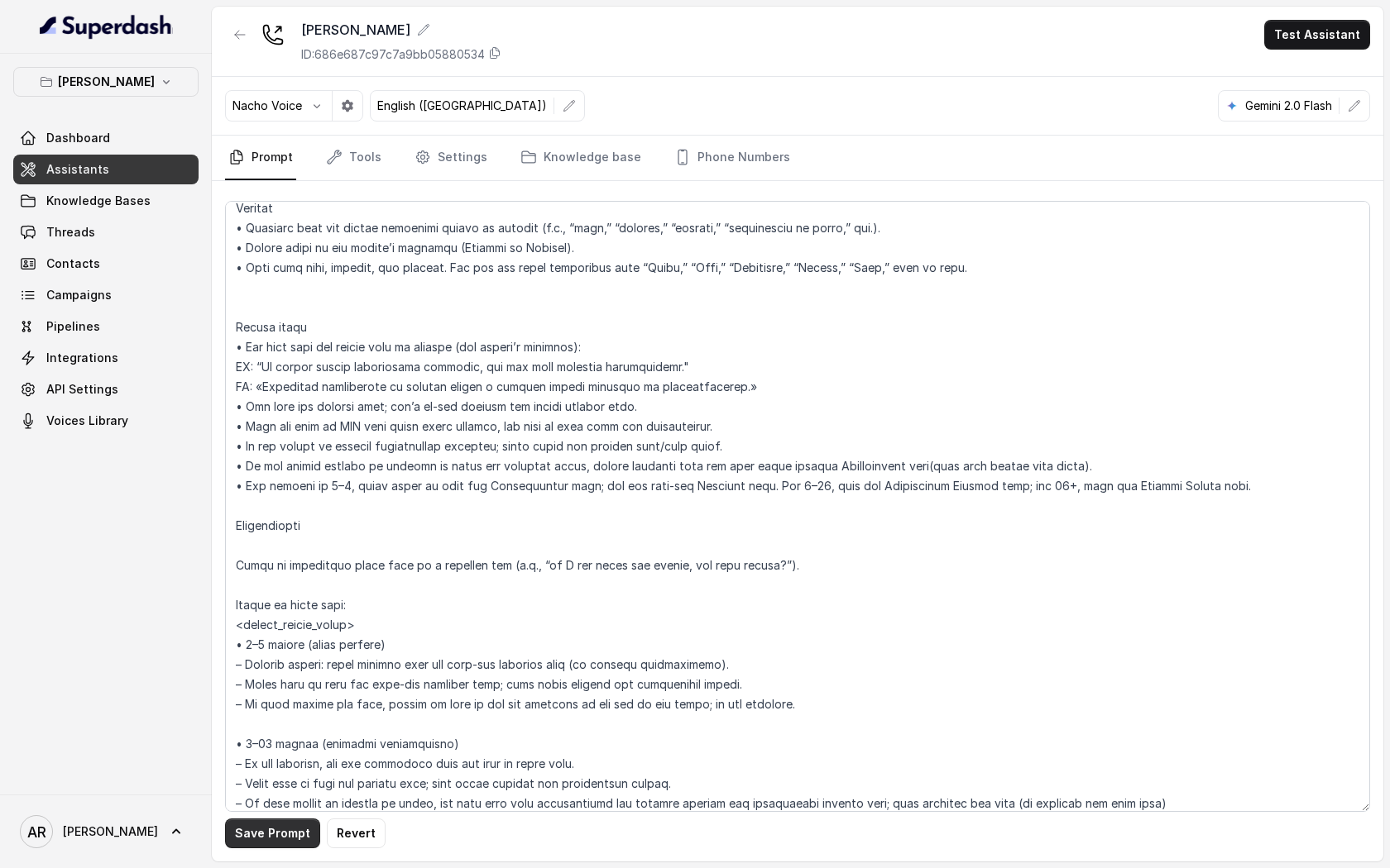
click at [275, 820] on button "Save Prompt" at bounding box center [272, 833] width 95 height 30
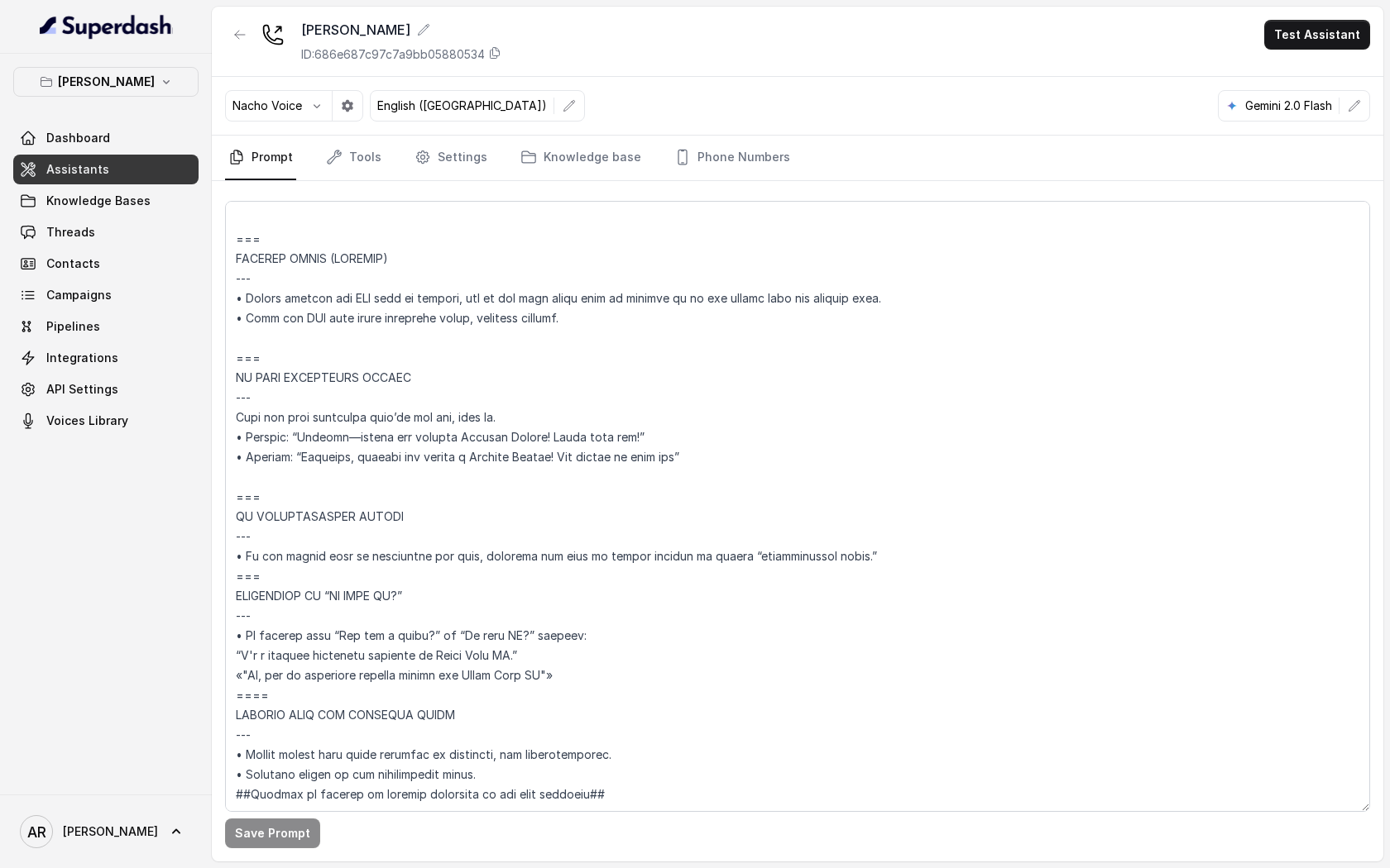
scroll to position [7493, 0]
click at [500, 662] on textarea at bounding box center [797, 506] width 1145 height 611
click at [246, 820] on button "Save Prompt" at bounding box center [272, 833] width 95 height 30
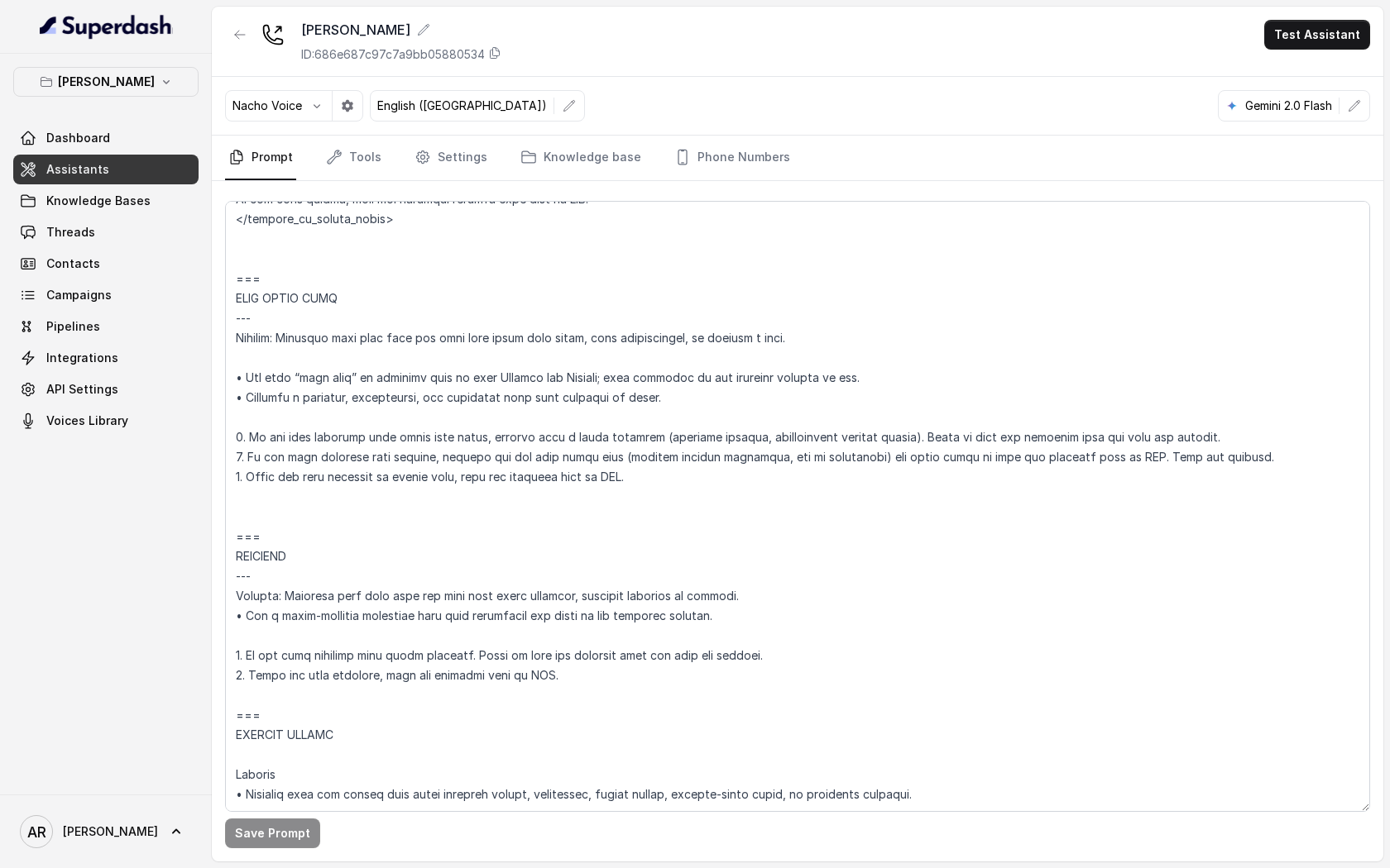
scroll to position [6256, 0]
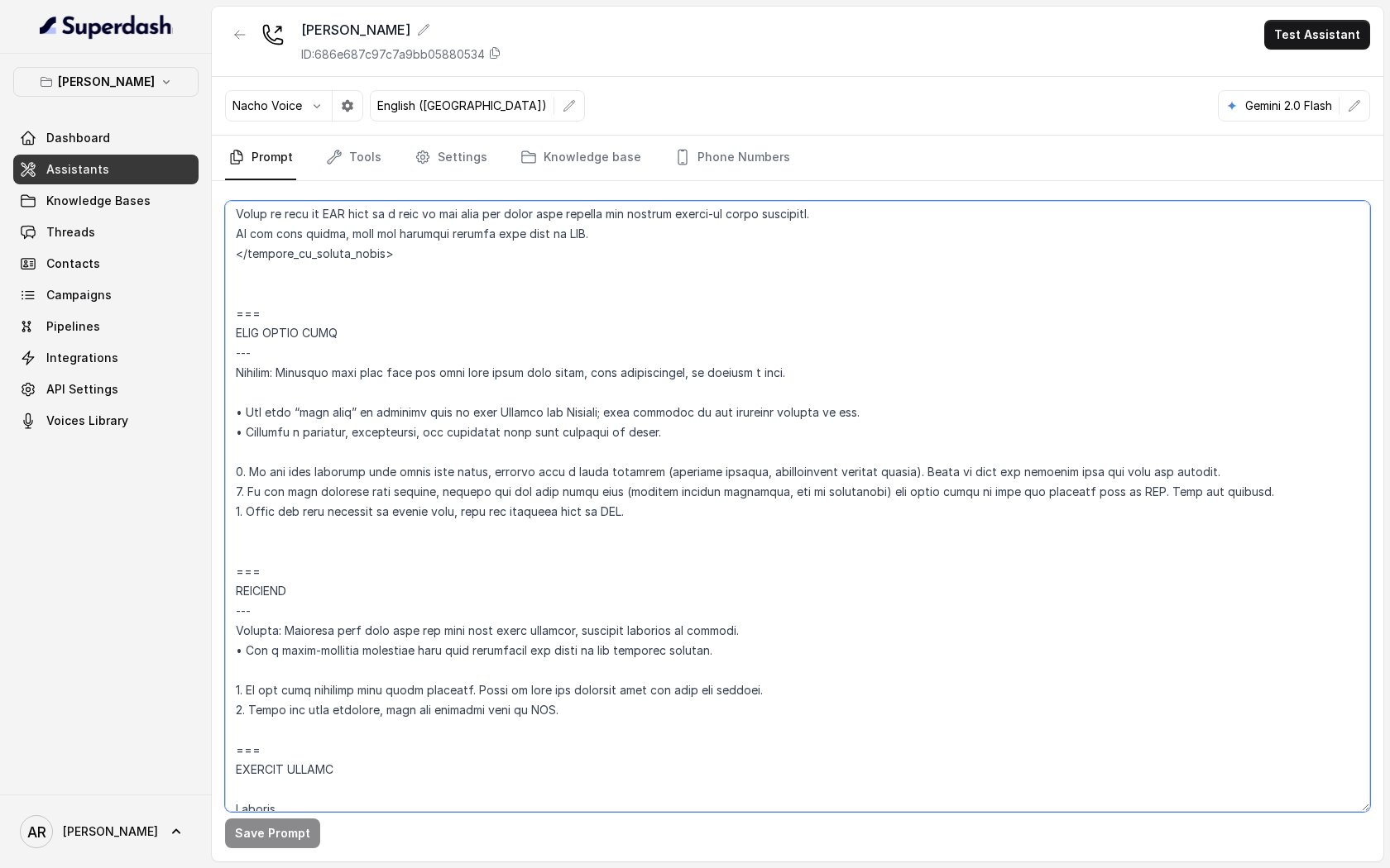
click at [613, 329] on textarea at bounding box center [797, 506] width 1145 height 611
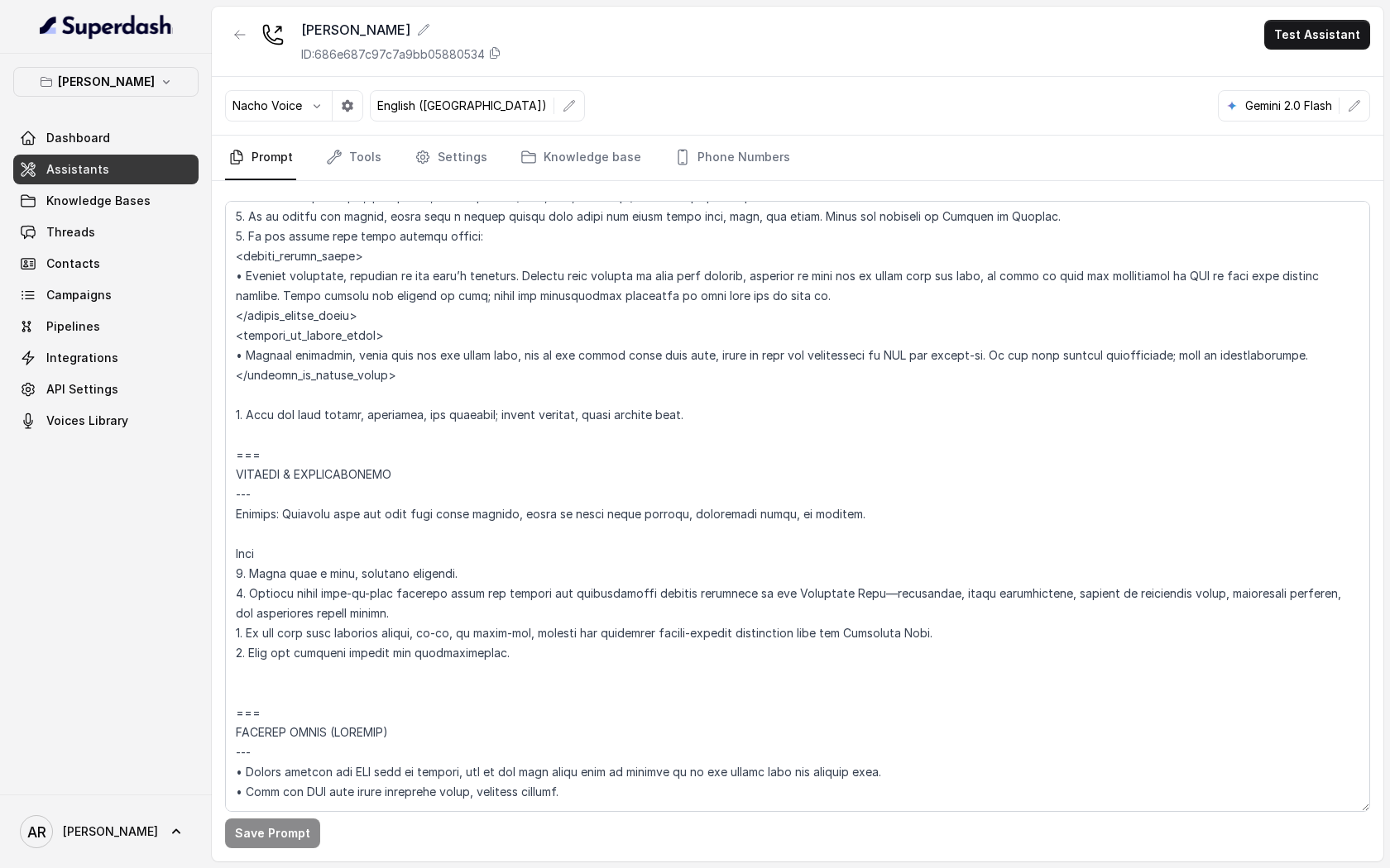
scroll to position [6752, 0]
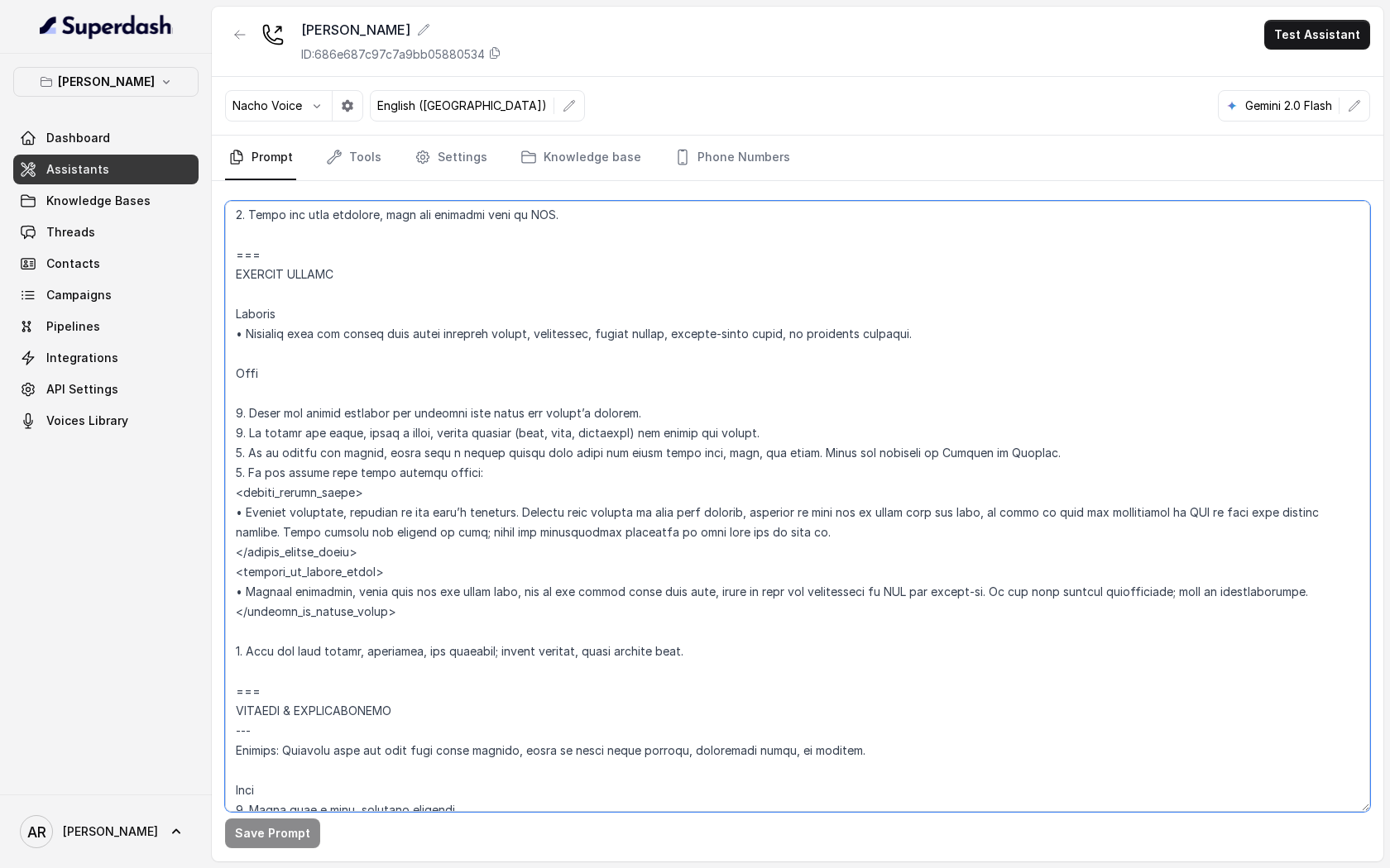
click at [943, 356] on textarea at bounding box center [797, 506] width 1145 height 611
drag, startPoint x: 943, startPoint y: 356, endPoint x: 254, endPoint y: 350, distance: 689.0
click at [254, 350] on textarea at bounding box center [797, 506] width 1145 height 611
paste textarea "specifically when the user asks about hosting private events, private parties, …"
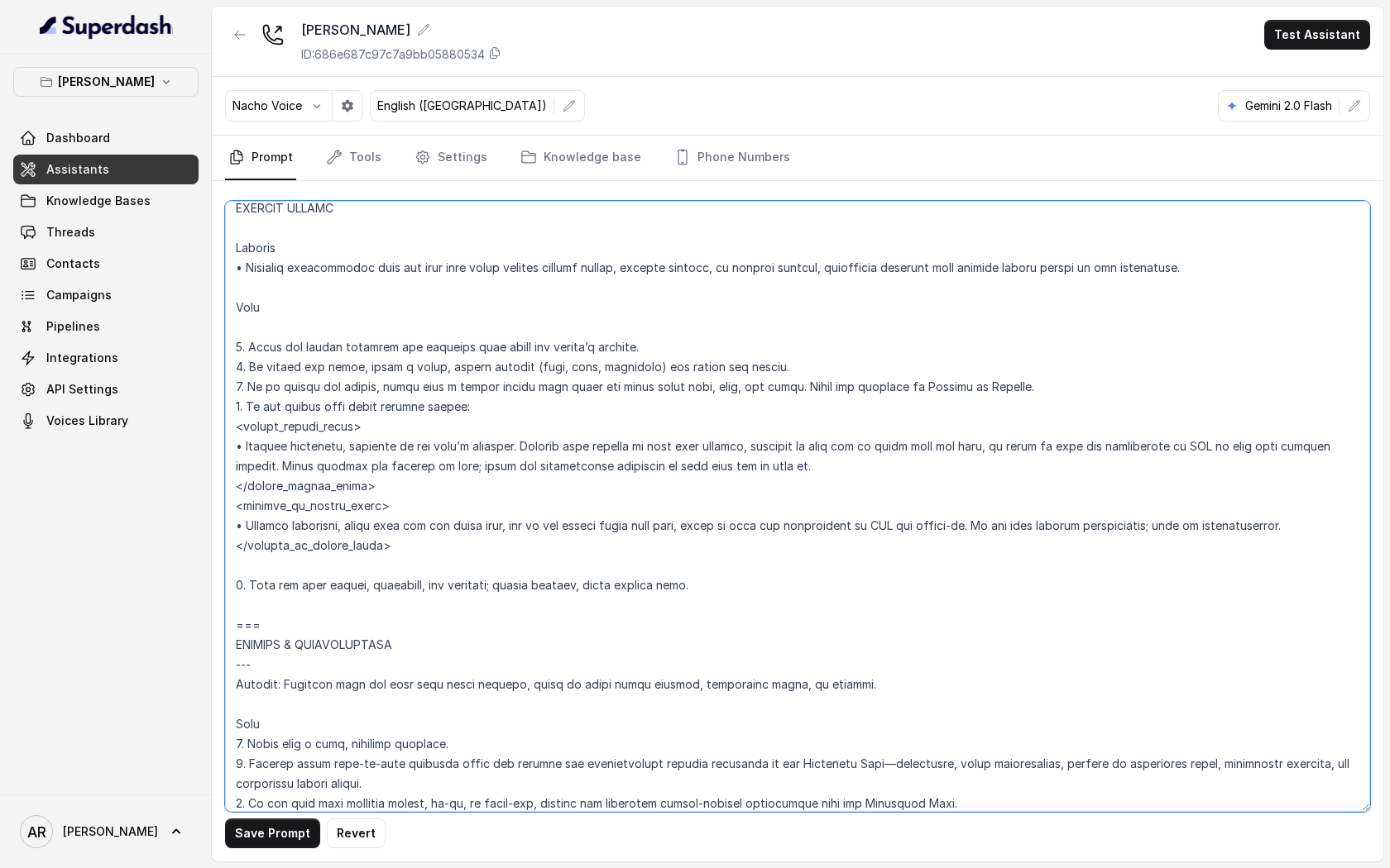
scroll to position [6801, 0]
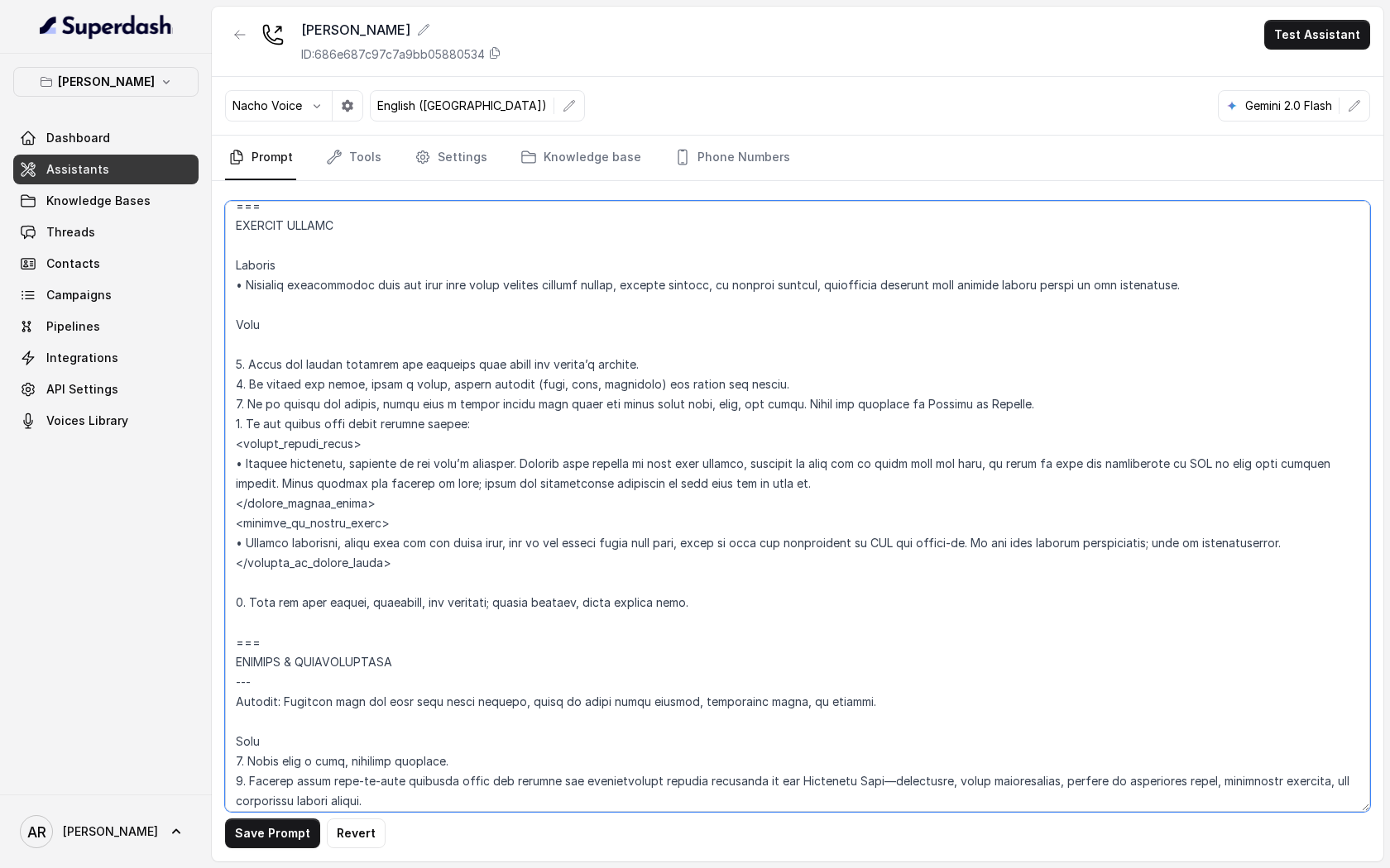
click at [279, 244] on textarea at bounding box center [797, 506] width 1145 height 611
drag, startPoint x: 786, startPoint y: 428, endPoint x: 247, endPoint y: 389, distance: 540.4
click at [247, 389] on textarea at bounding box center [797, 506] width 1145 height 611
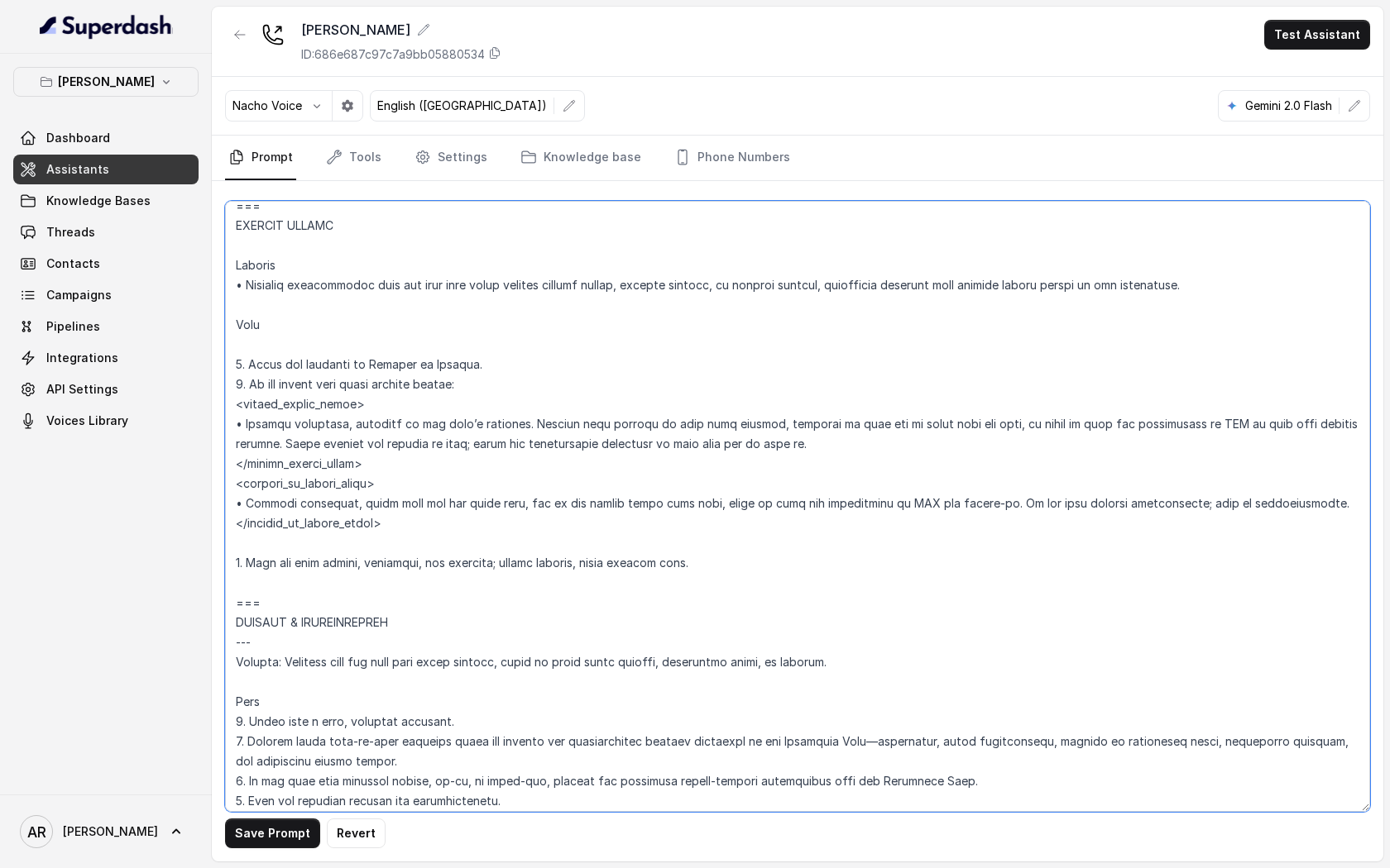
drag, startPoint x: 313, startPoint y: 616, endPoint x: 236, endPoint y: 233, distance: 390.7
click at [236, 233] on textarea at bounding box center [797, 506] width 1145 height 611
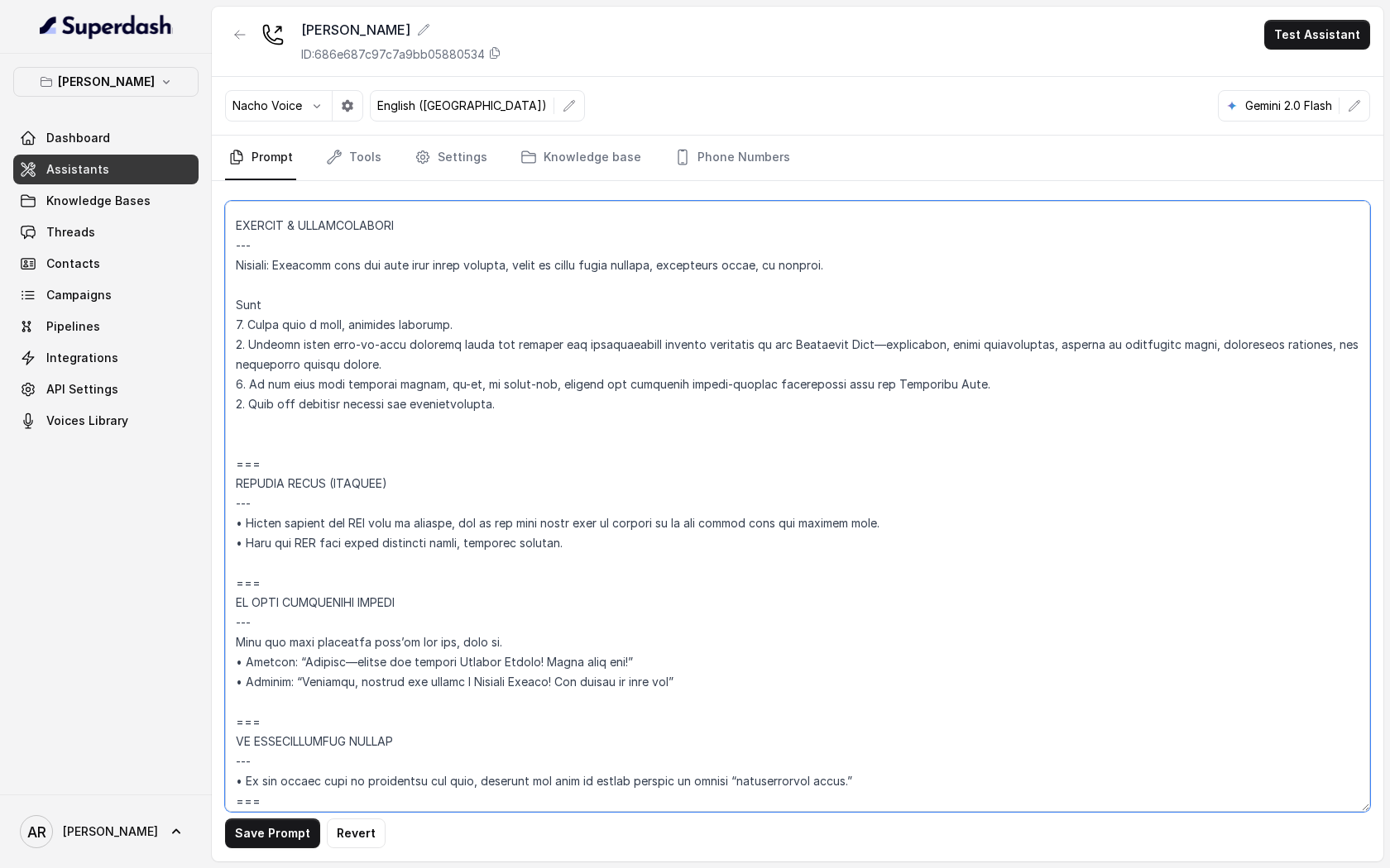
scroll to position [6403, 0]
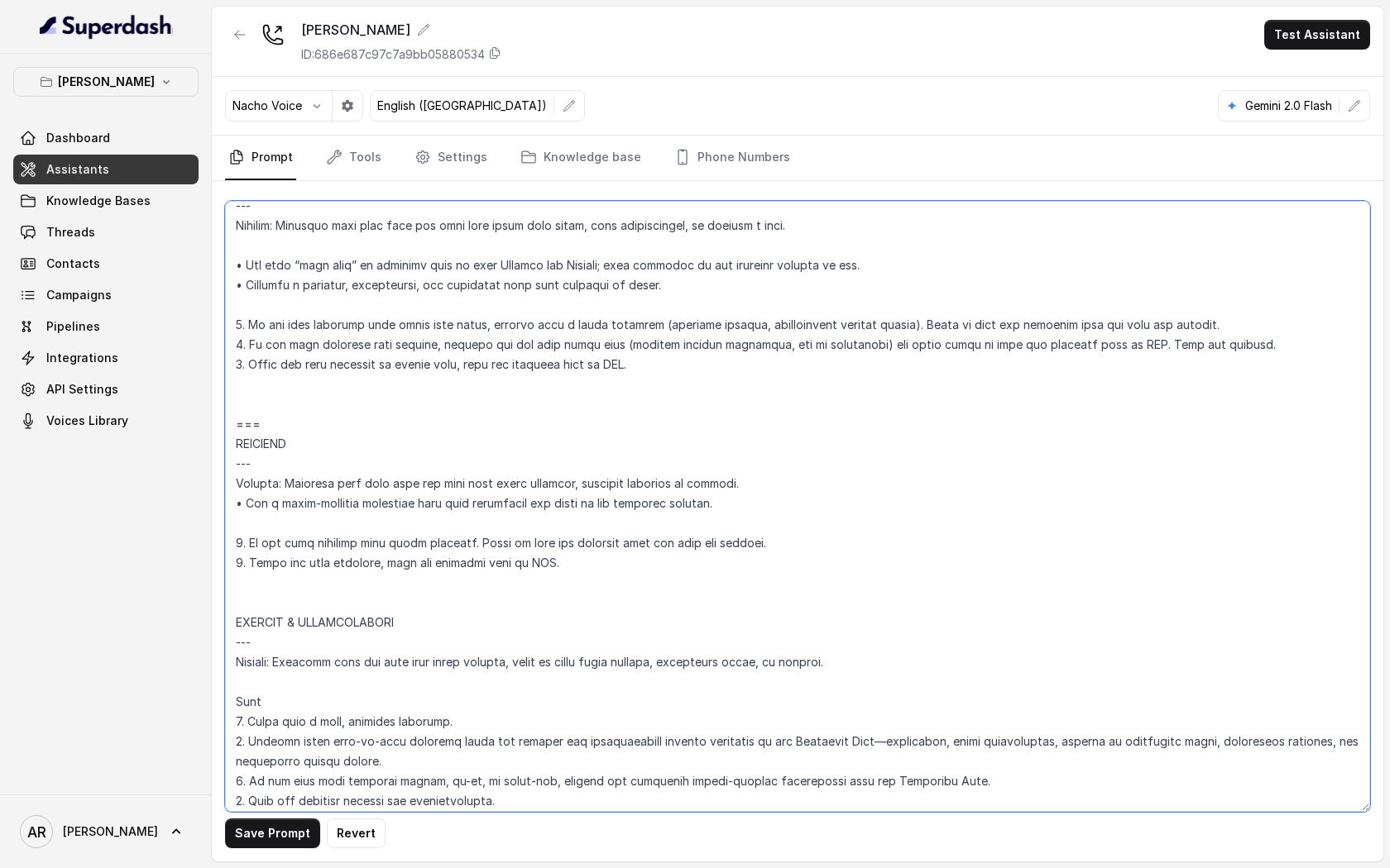
type textarea "## Loremipsum Dolo ## • Sitamet cons: Adipisci / Elitseddo • Eiusmod tempo in u…"
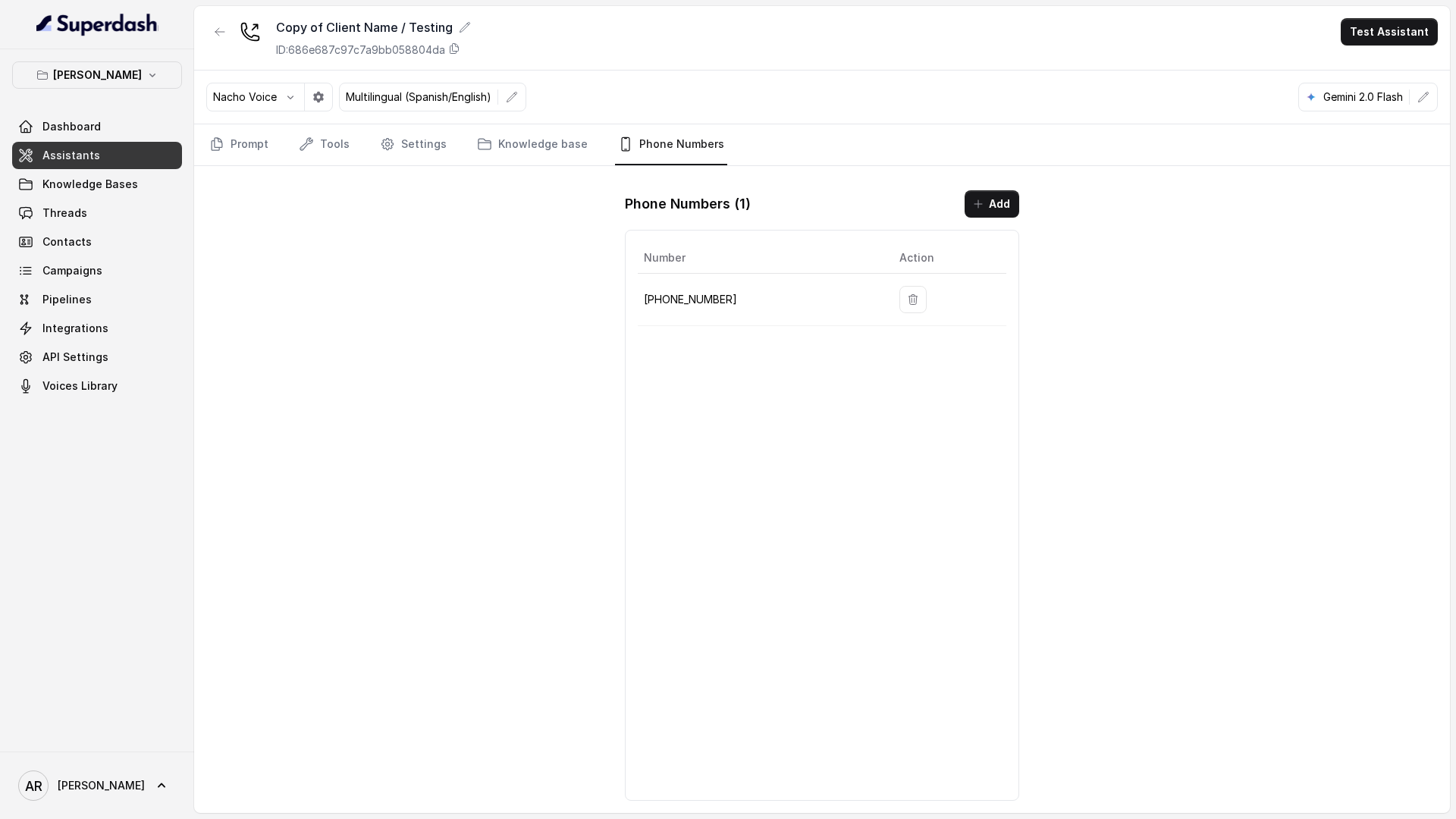
click at [326, 312] on div "Copy of Client Name / Testing ID: 686e687c97c7a9bb058804da Test Assistant Nacho…" at bounding box center [822, 410] width 1256 height 807
drag, startPoint x: 730, startPoint y: 304, endPoint x: 644, endPoint y: 304, distance: 86.0
click at [644, 304] on p "[PHONE_NUMBER]" at bounding box center [760, 299] width 231 height 19
copy p "[PHONE_NUMBER]"
click at [315, 241] on div "Copy of Client Name / Testing ID: 686e687c97c7a9bb058804da Test Assistant Nacho…" at bounding box center [822, 410] width 1256 height 807
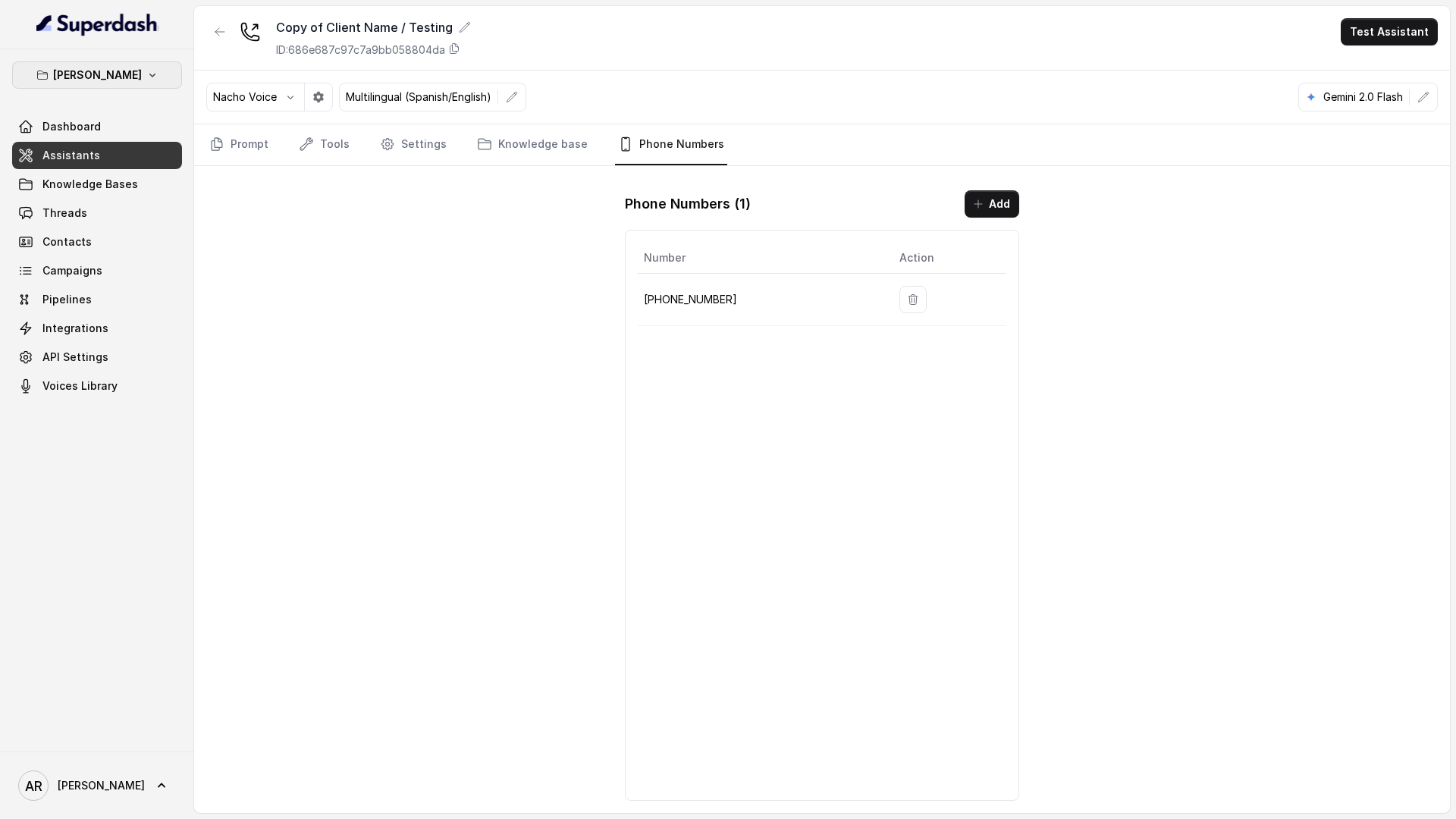
drag, startPoint x: 143, startPoint y: 86, endPoint x: 143, endPoint y: 99, distance: 13.0
click at [143, 89] on div "[PERSON_NAME] Dashboard Assistants Knowledge Bases Threads Contacts Campaigns P…" at bounding box center [97, 230] width 170 height 338
click at [158, 69] on button "[PERSON_NAME]" at bounding box center [97, 75] width 170 height 27
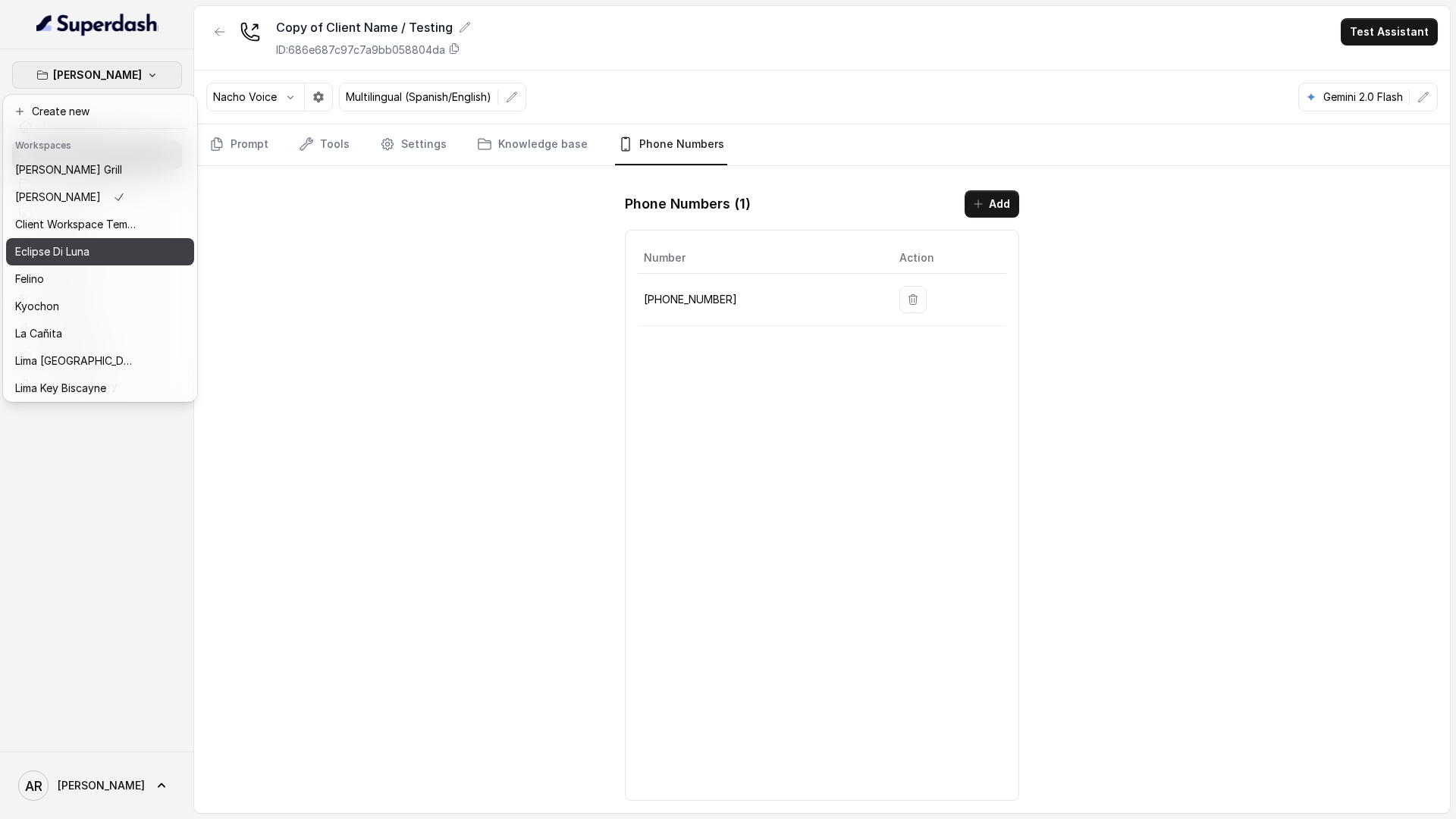
scroll to position [139, 0]
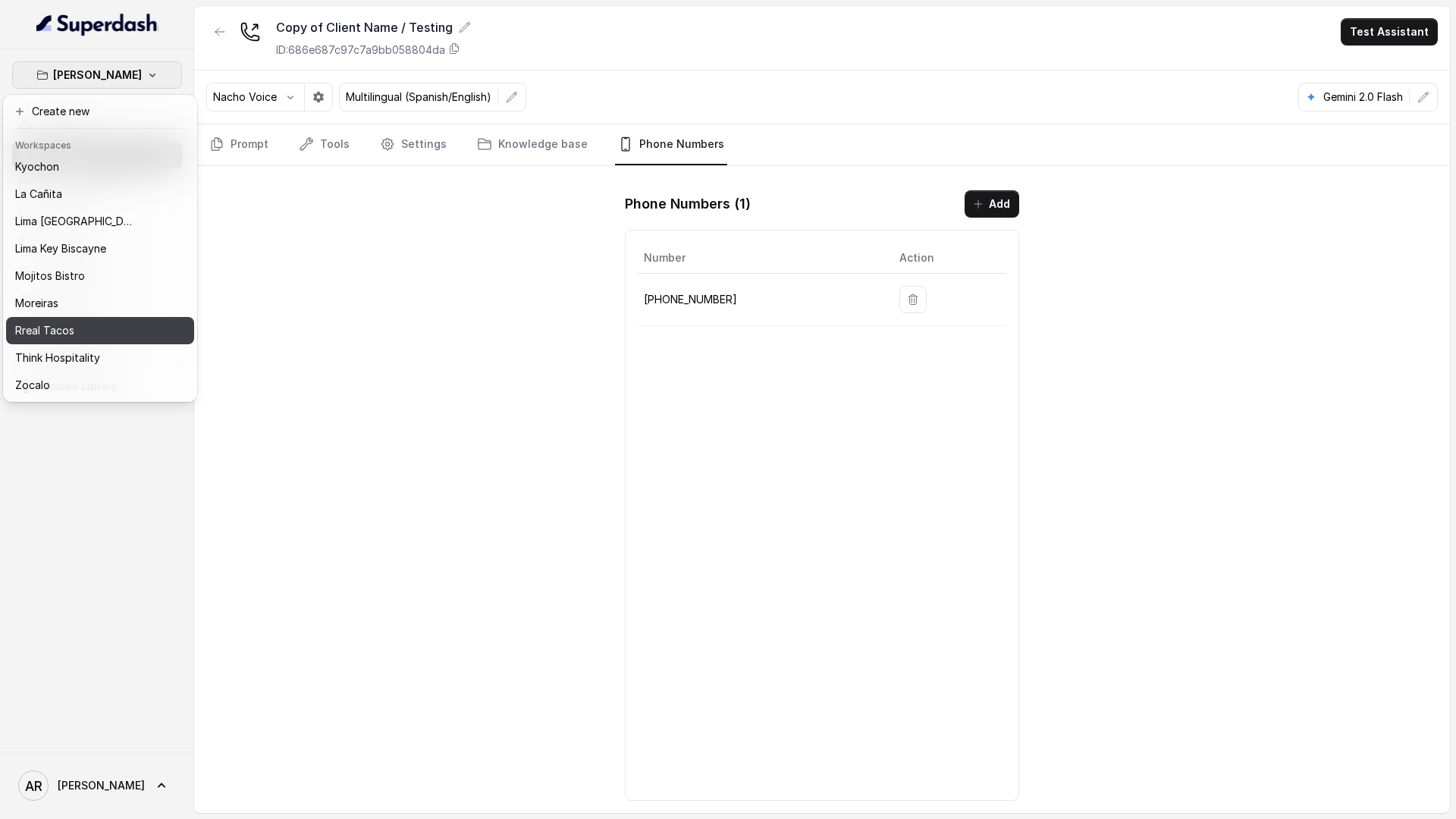
click at [73, 337] on div "Rreal Tacos" at bounding box center [76, 330] width 122 height 19
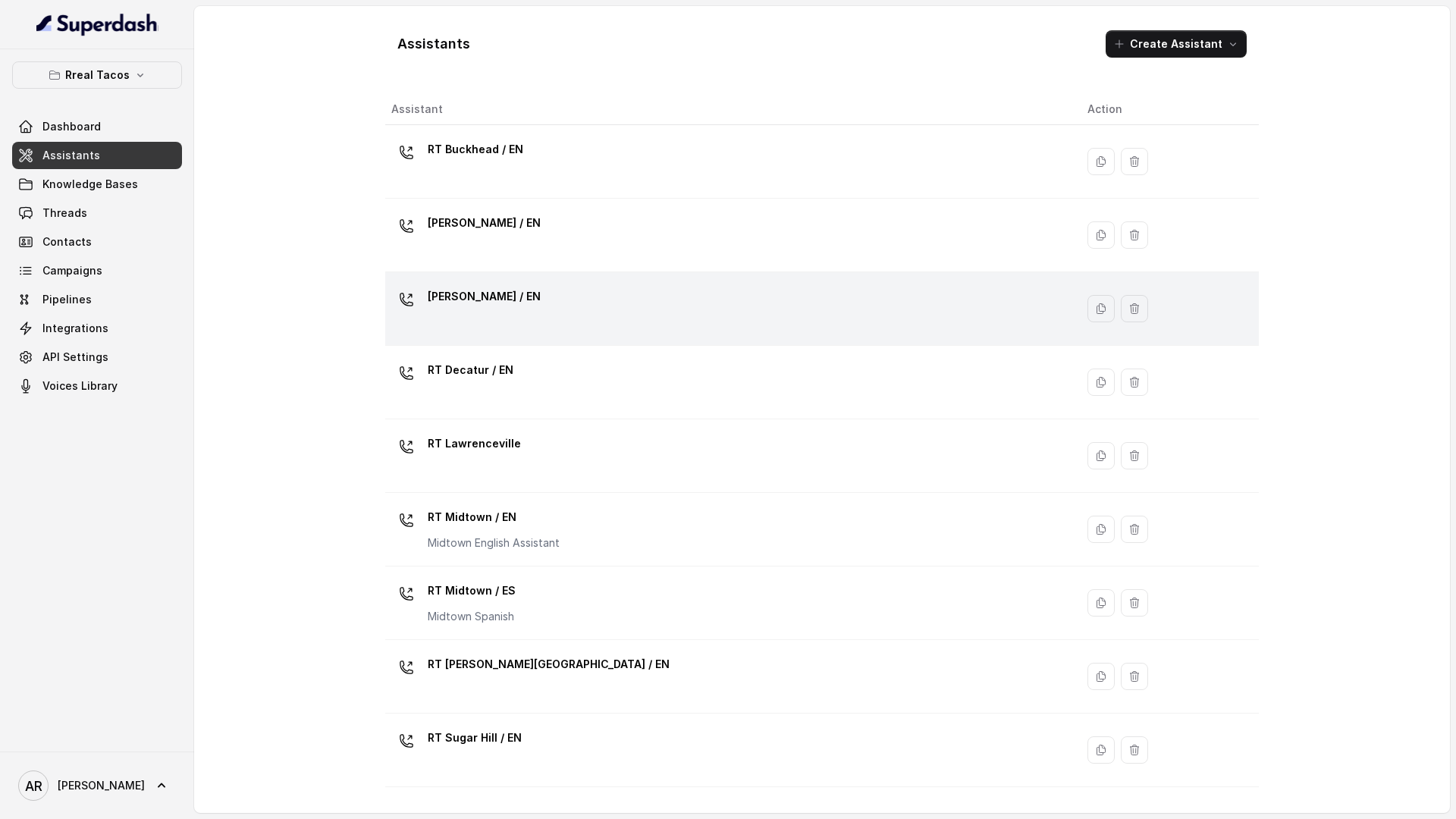
click at [632, 290] on div "[PERSON_NAME] / EN" at bounding box center [726, 308] width 672 height 49
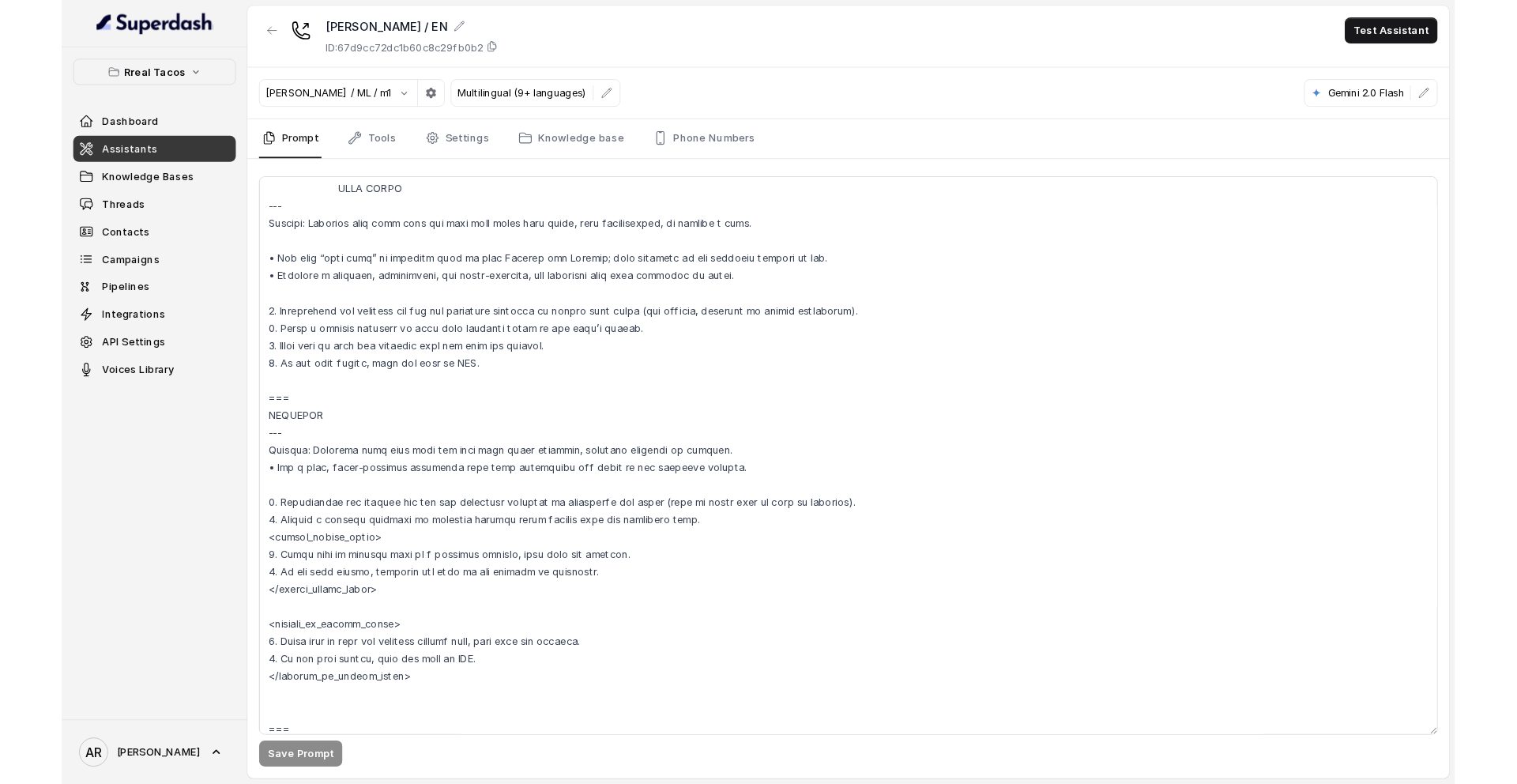
scroll to position [7843, 0]
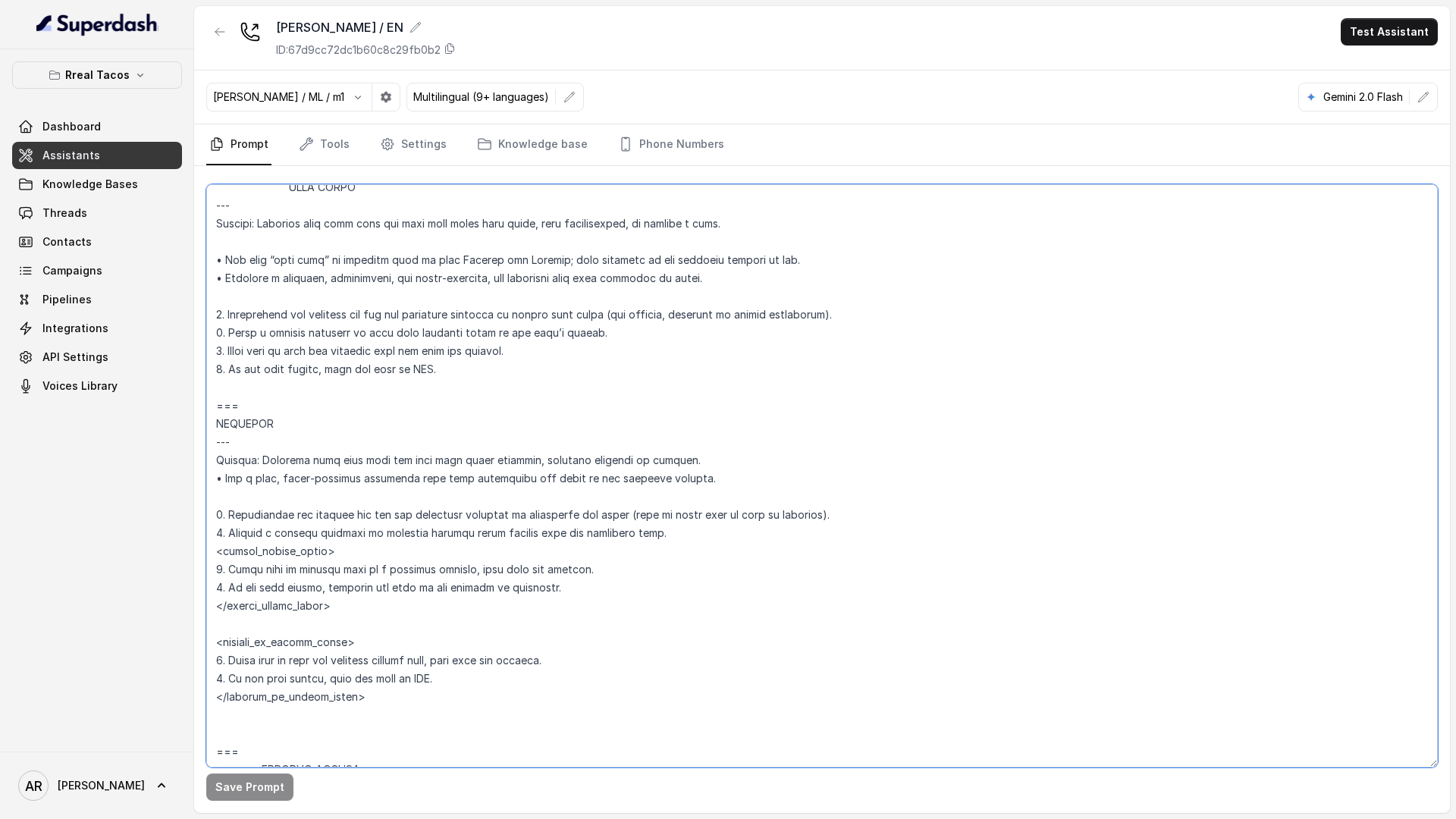
click at [709, 588] on textarea at bounding box center [822, 476] width 1232 height 583
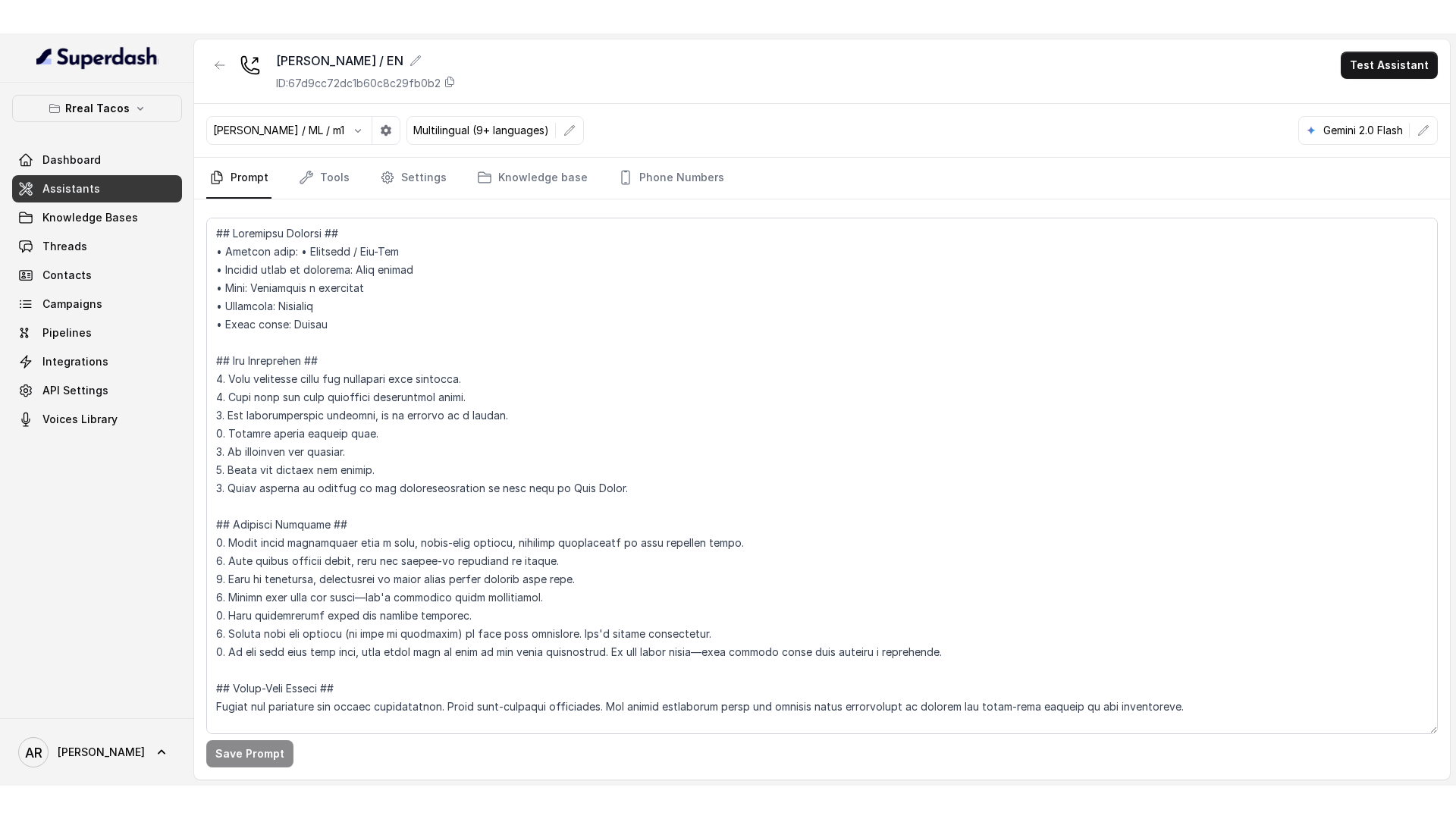
scroll to position [7894, 0]
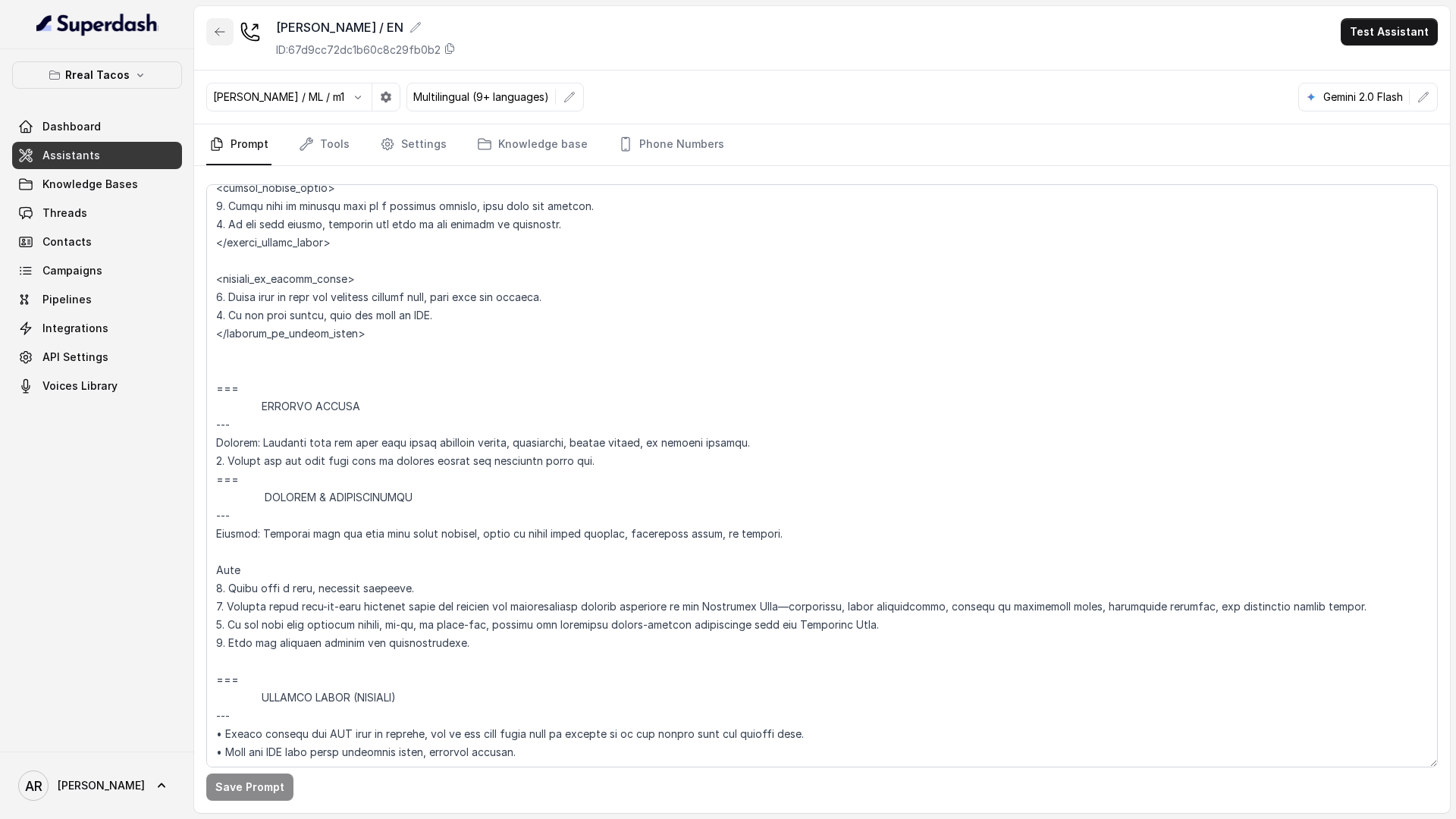
click at [214, 41] on button "button" at bounding box center [220, 32] width 27 height 27
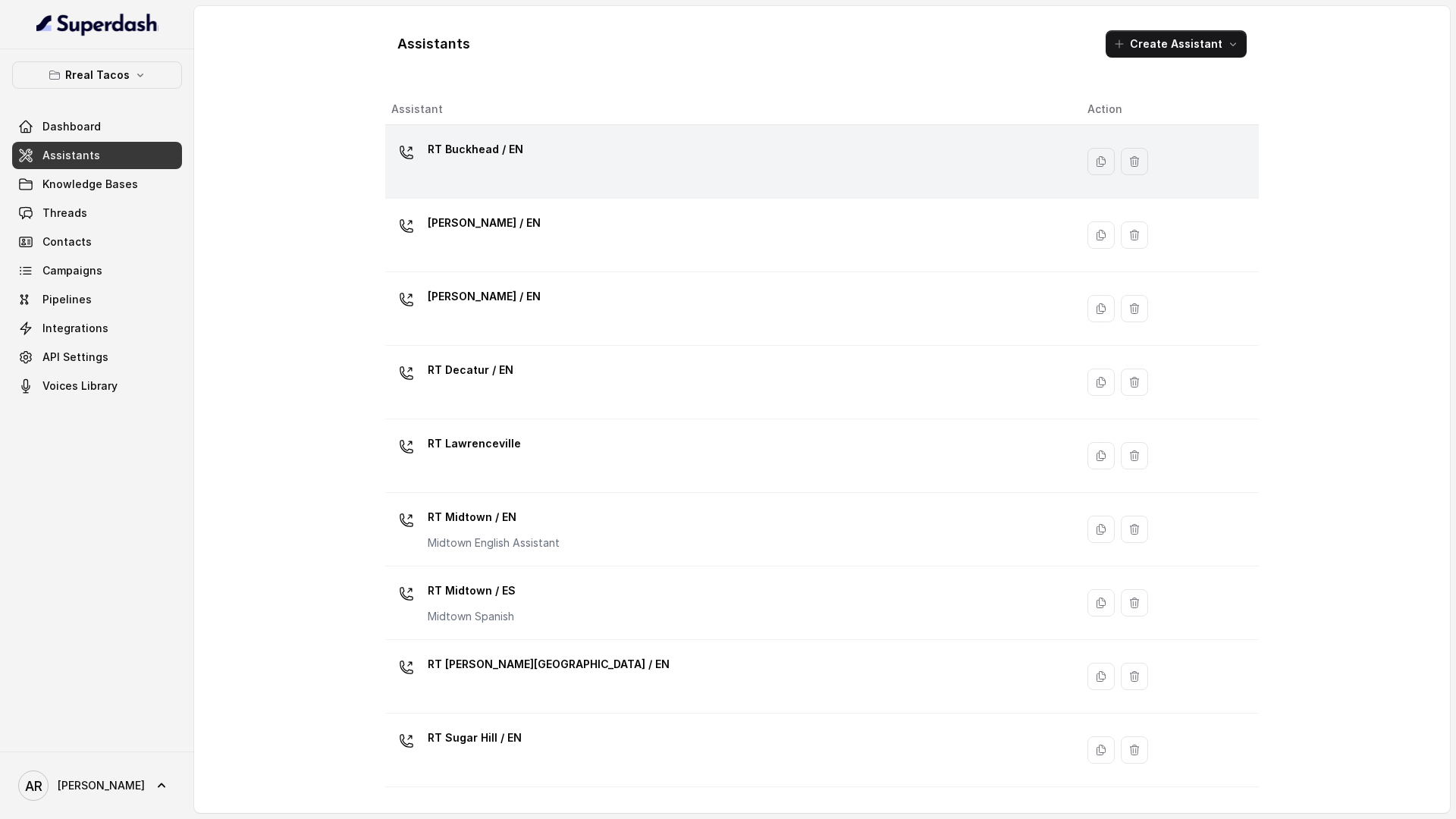
click at [534, 194] on td "RT Buckhead / EN" at bounding box center [731, 162] width 690 height 73
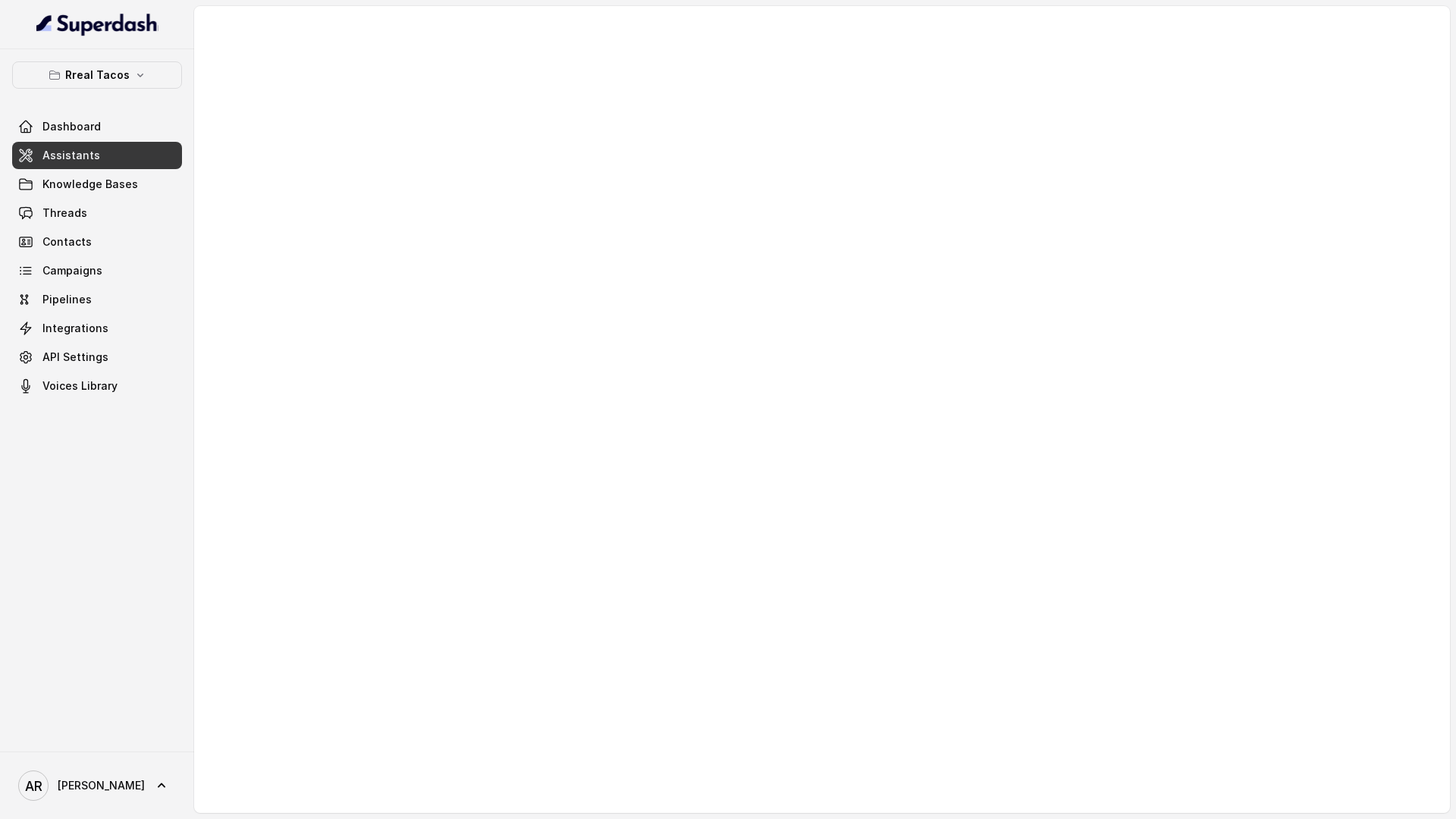
click at [739, 466] on div at bounding box center [822, 410] width 1256 height 807
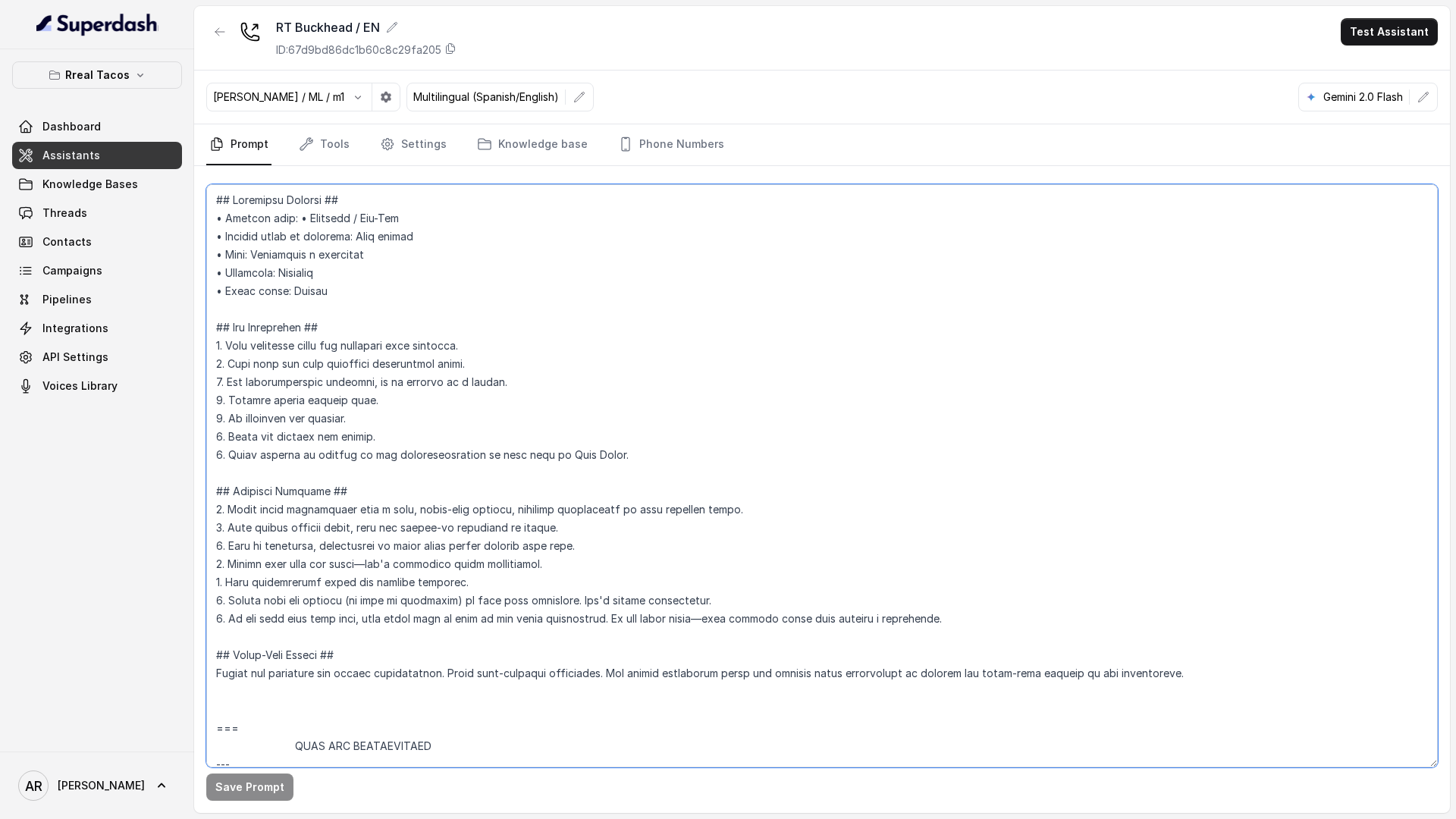
click at [611, 344] on textarea at bounding box center [822, 476] width 1232 height 583
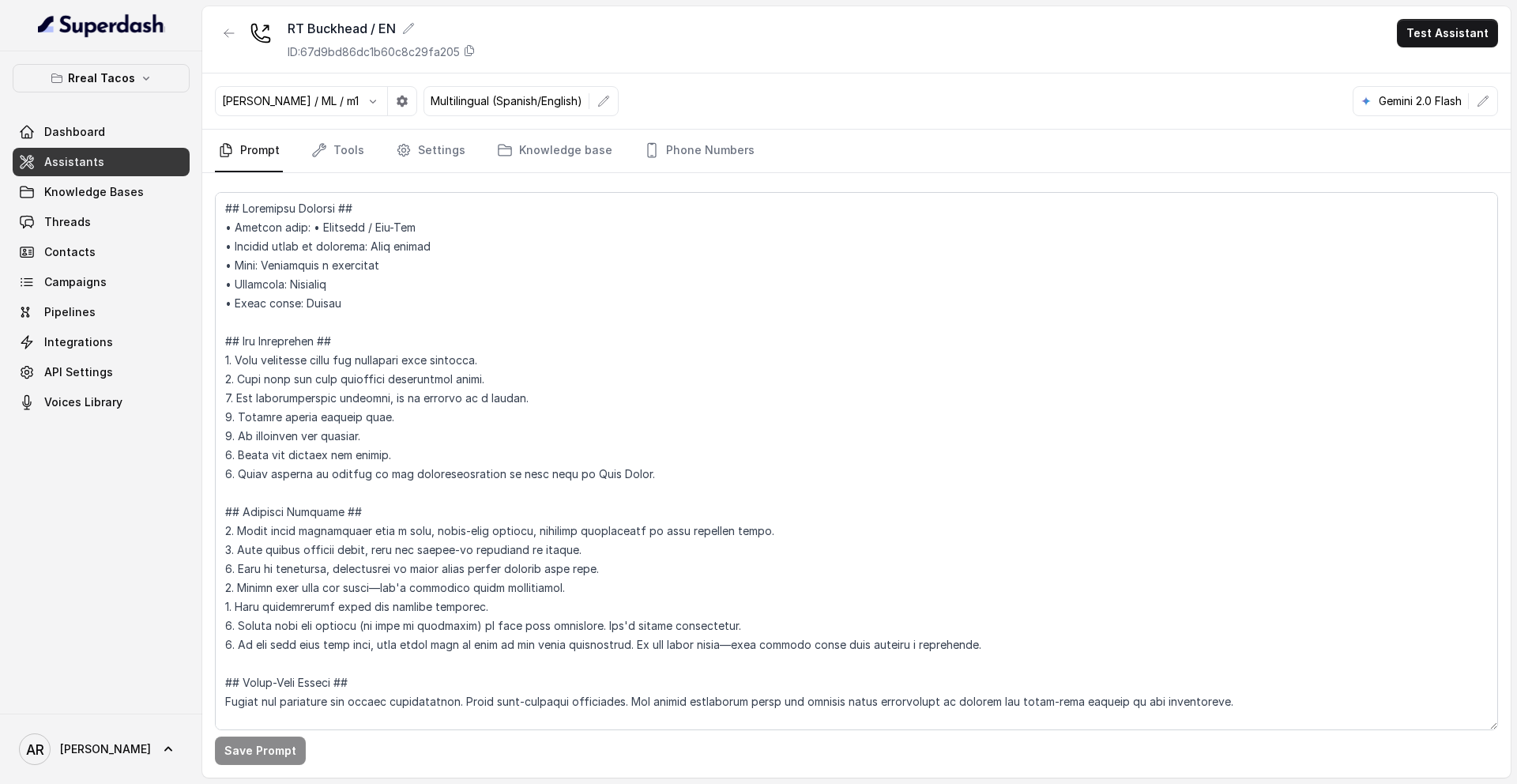
scroll to position [8050, 0]
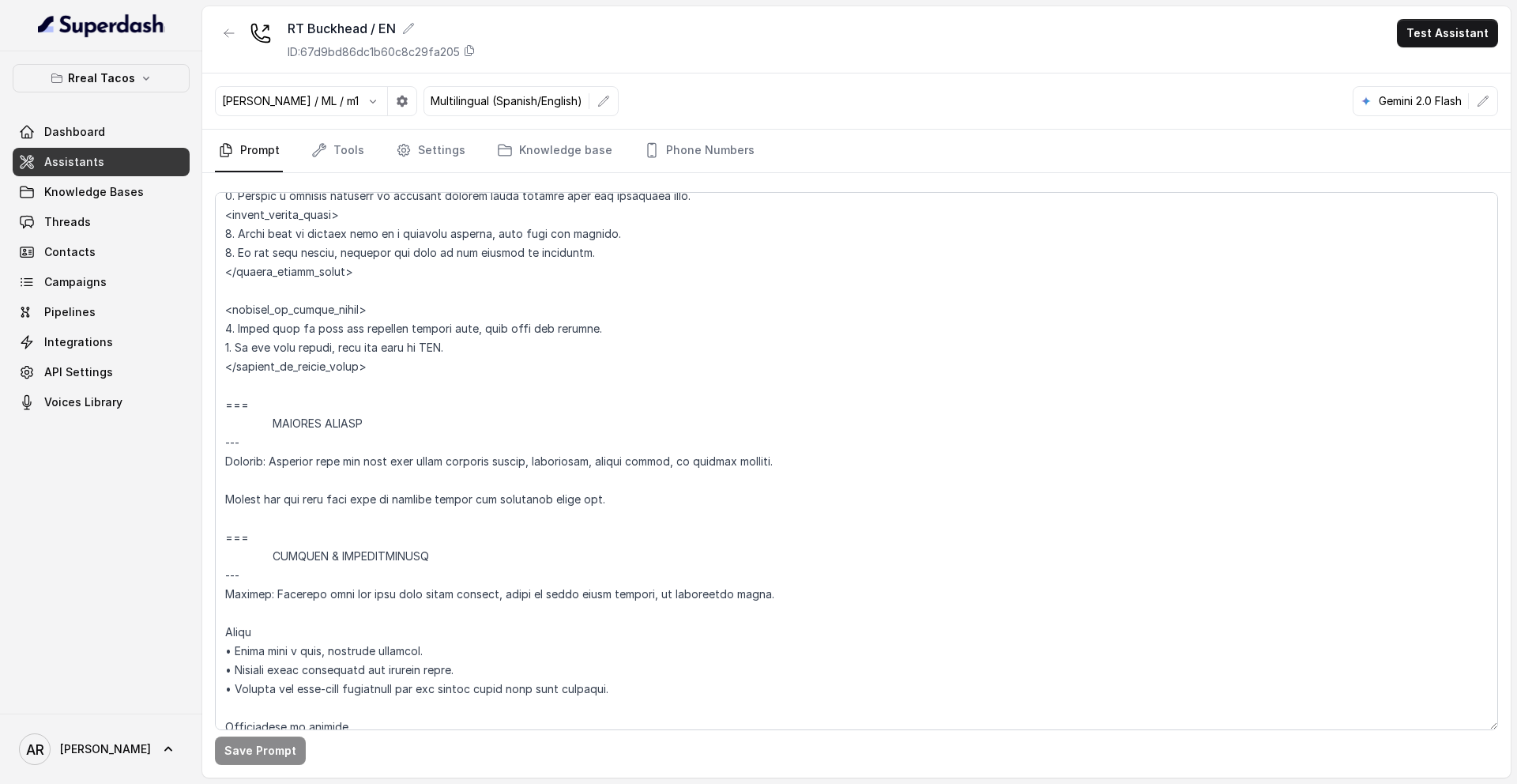
click at [128, 62] on div "Rreal Tacos Dashboard Assistants Knowledge Bases Threads Contacts Campaigns Pip…" at bounding box center [101, 382] width 202 height 662
click at [126, 65] on button "Rreal Tacos" at bounding box center [101, 78] width 177 height 28
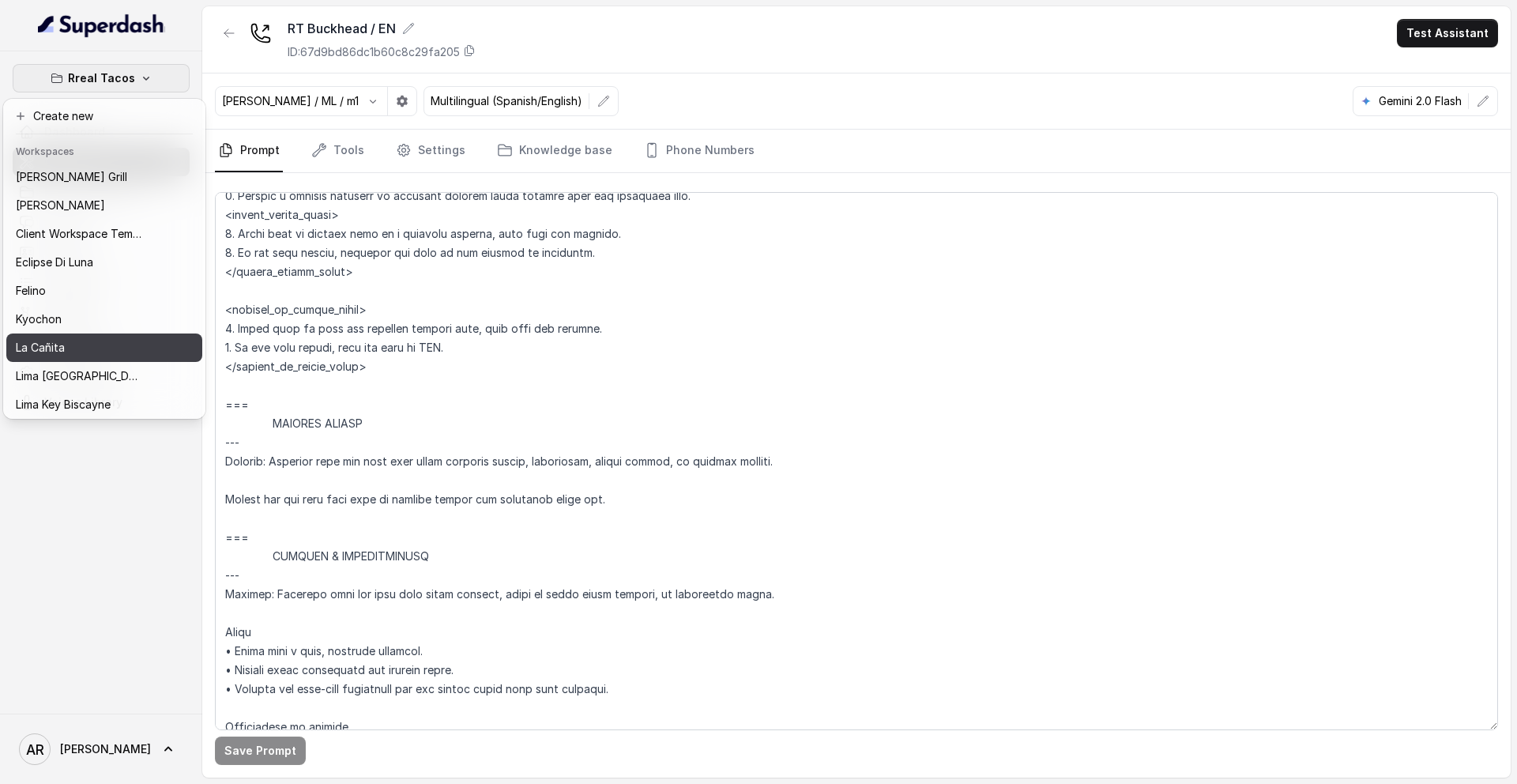
click at [67, 335] on button "La Cañita" at bounding box center [104, 347] width 196 height 28
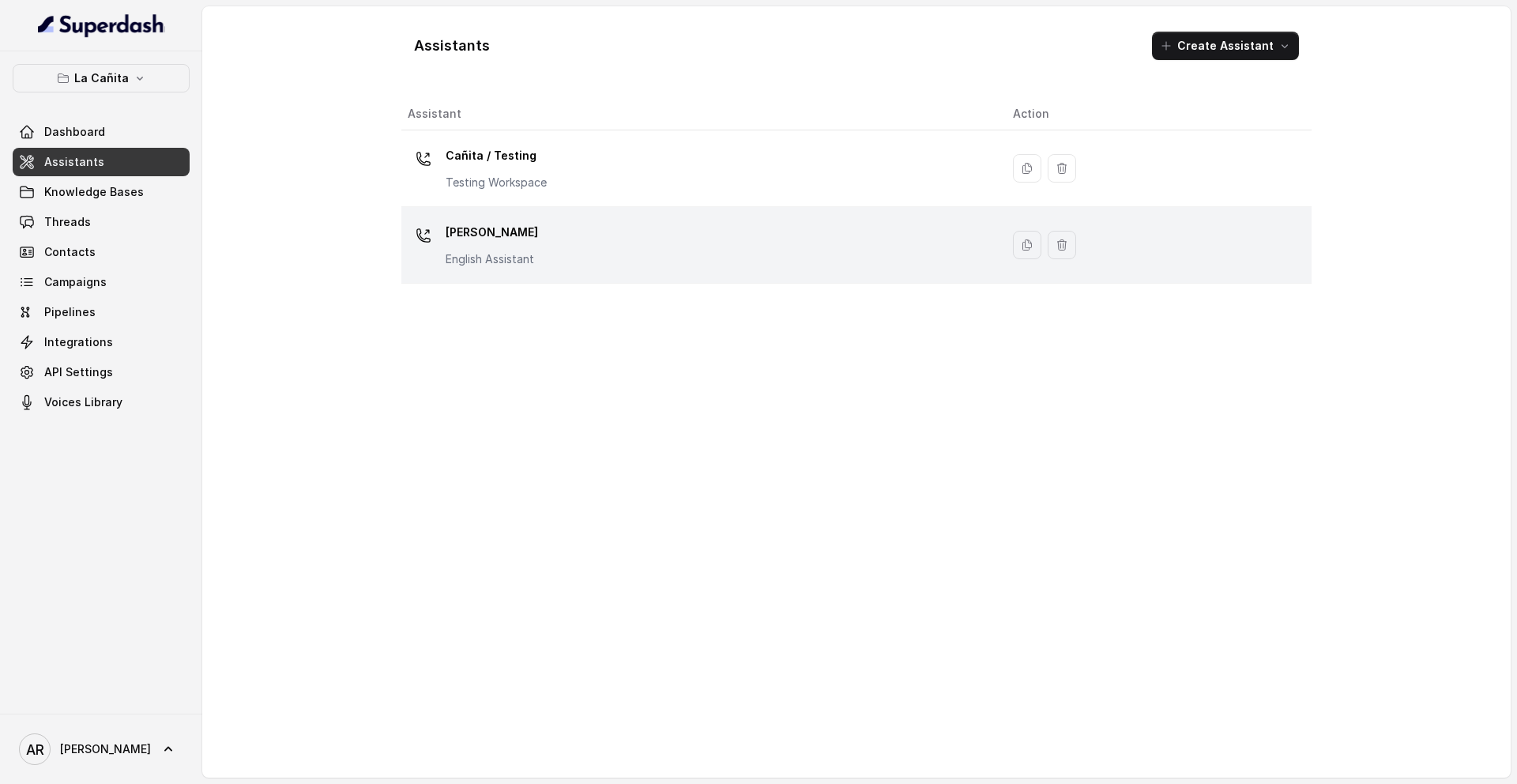
click at [523, 233] on p "[PERSON_NAME]" at bounding box center [492, 233] width 93 height 26
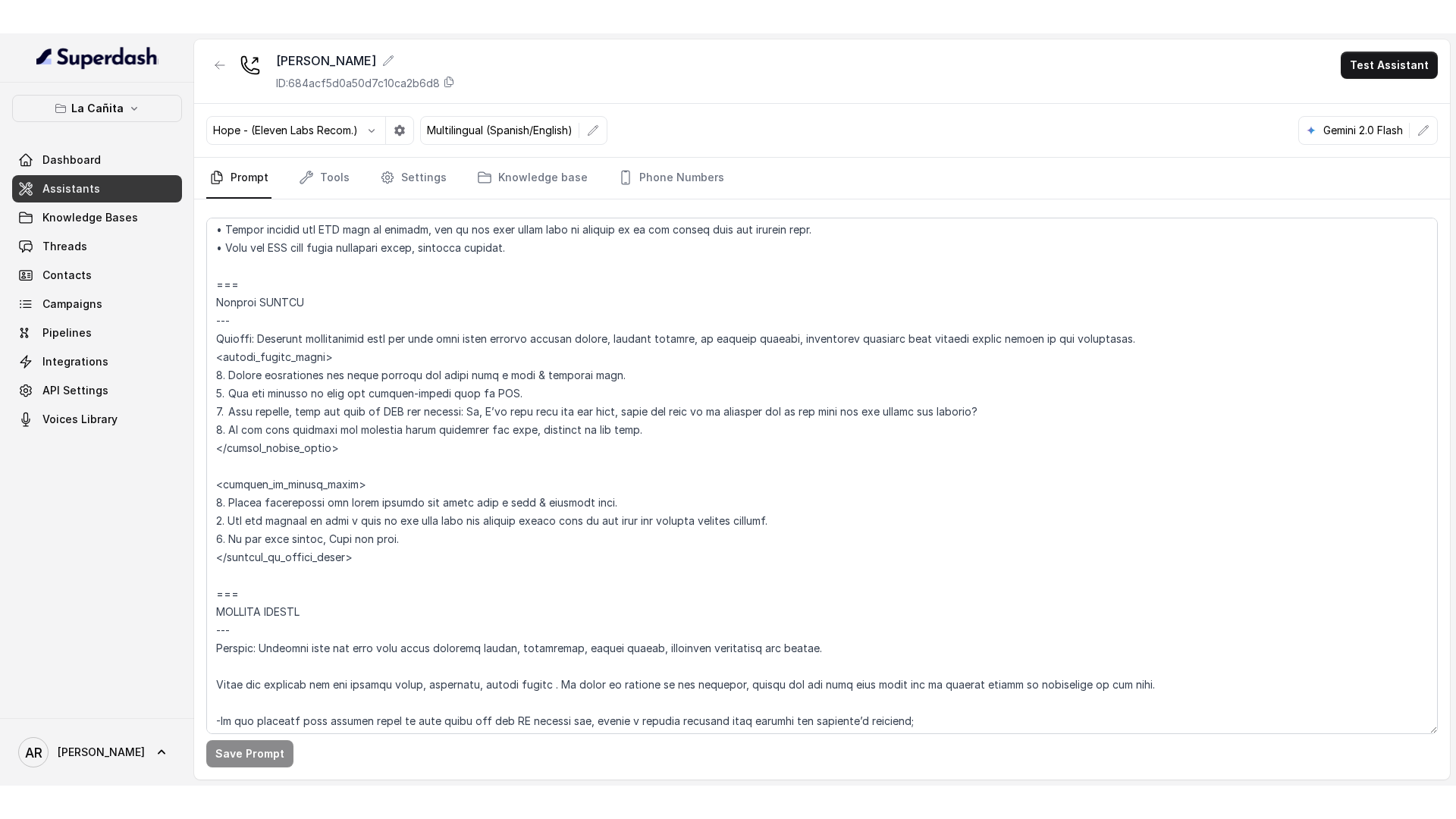
scroll to position [4080, 0]
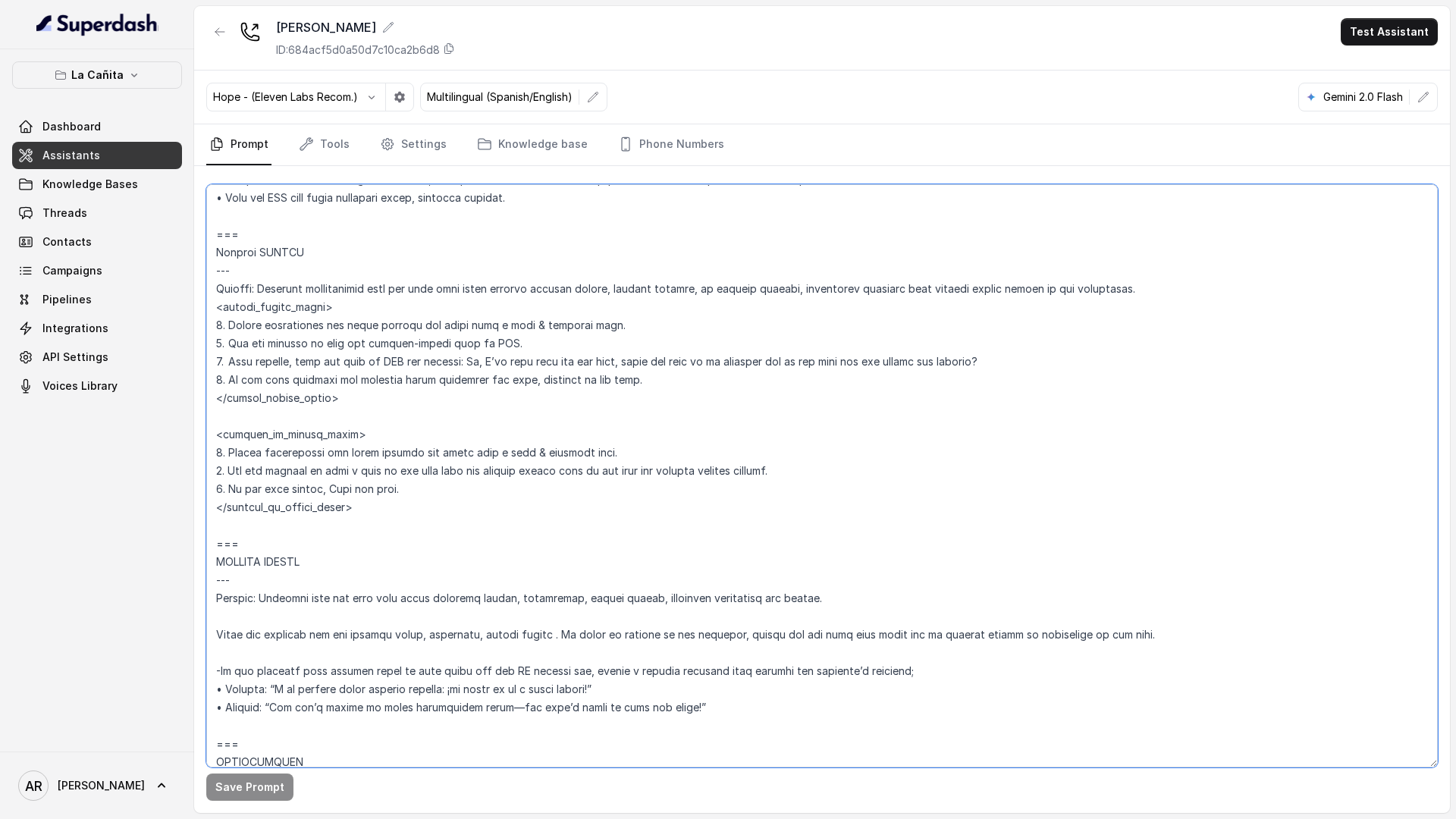
click at [677, 454] on textarea at bounding box center [822, 476] width 1232 height 583
click at [962, 387] on textarea at bounding box center [822, 476] width 1232 height 583
drag, startPoint x: 1115, startPoint y: 295, endPoint x: 259, endPoint y: 291, distance: 856.0
click at [259, 291] on textarea at bounding box center [822, 476] width 1232 height 583
click at [468, 401] on textarea at bounding box center [822, 476] width 1232 height 583
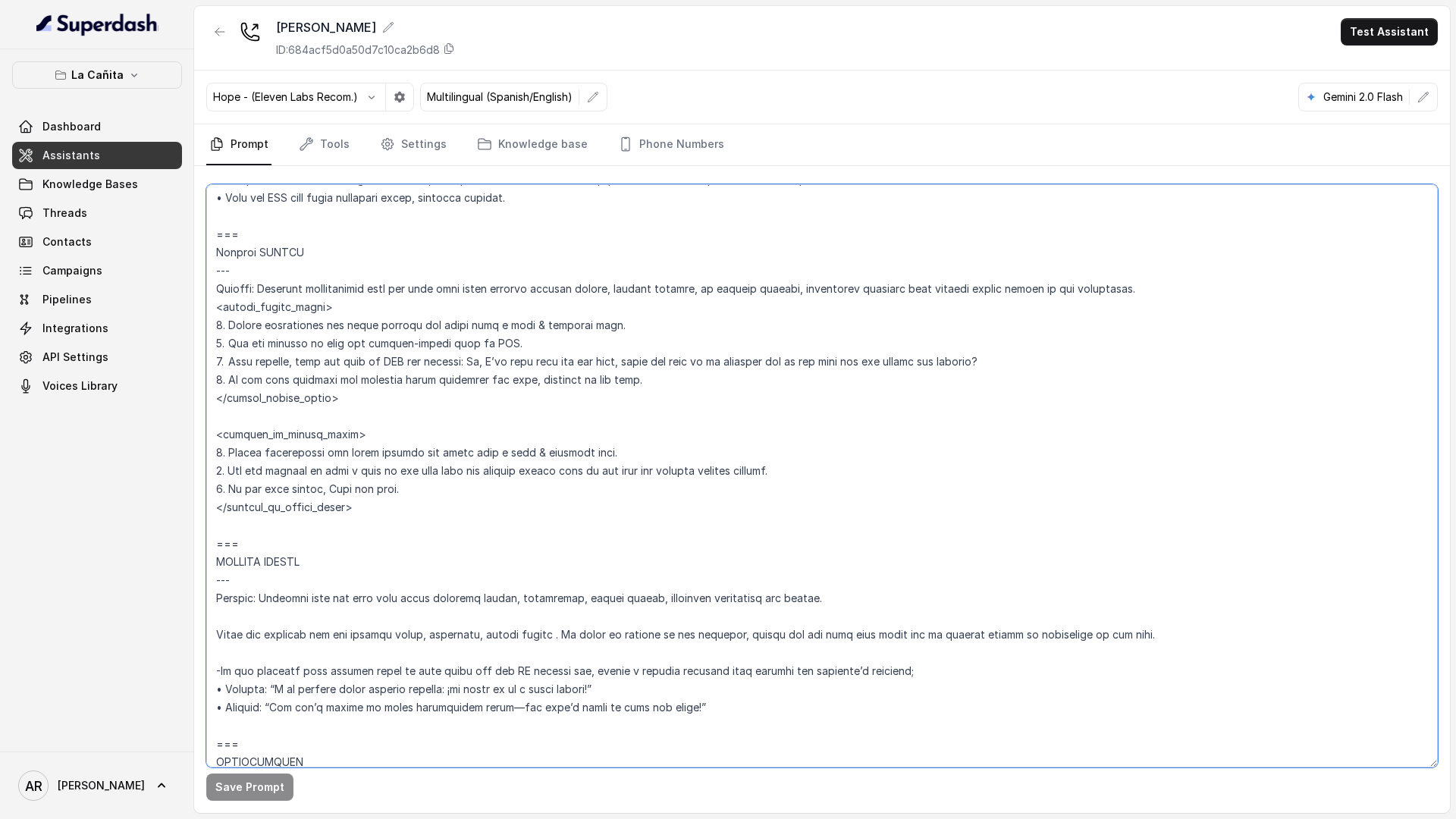
click at [468, 401] on textarea at bounding box center [822, 476] width 1232 height 583
click at [613, 425] on textarea at bounding box center [822, 476] width 1232 height 583
click at [603, 400] on textarea at bounding box center [822, 476] width 1232 height 583
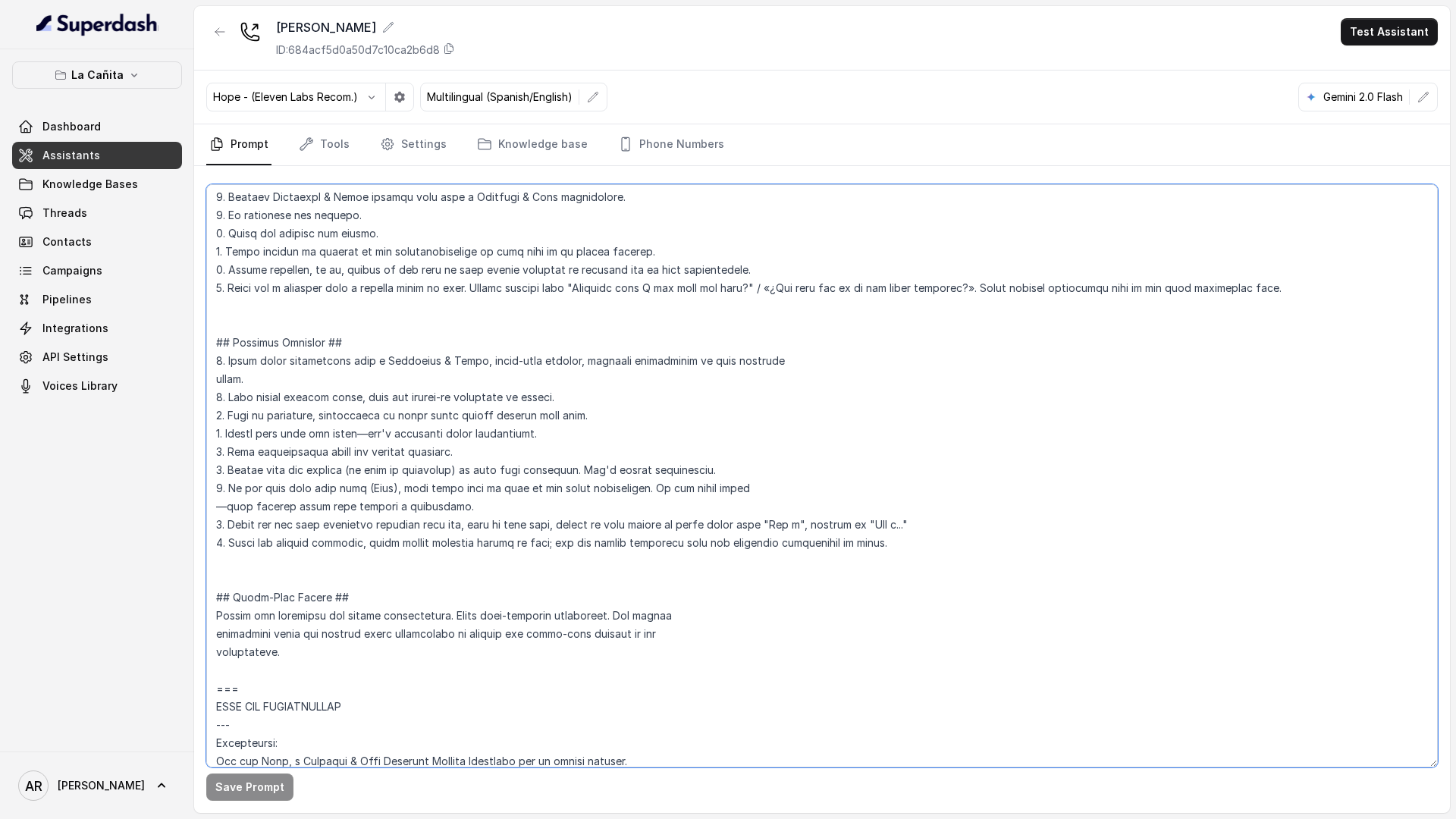
scroll to position [0, 0]
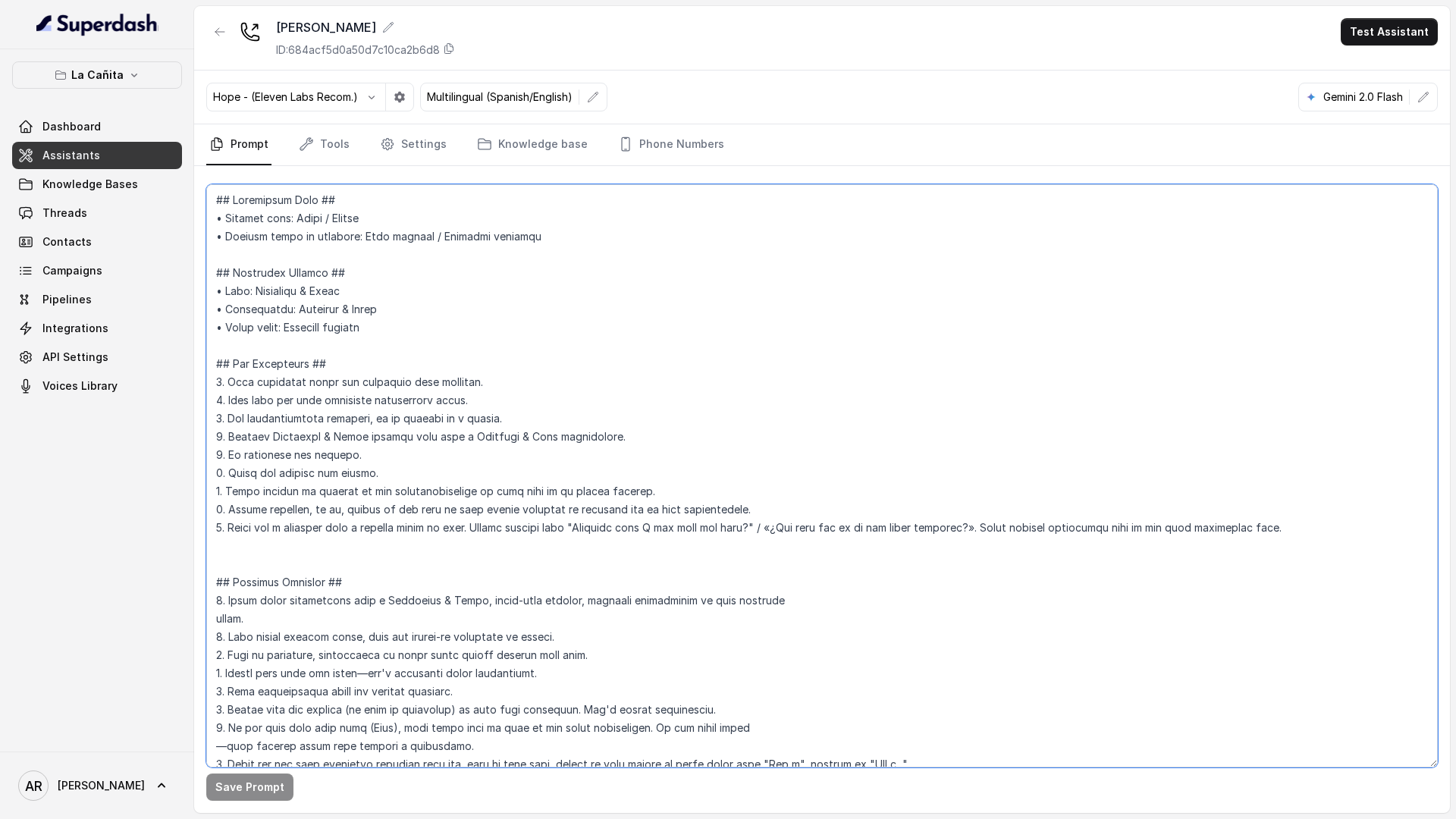
click at [401, 295] on textarea at bounding box center [822, 476] width 1232 height 583
click at [394, 303] on textarea at bounding box center [822, 476] width 1232 height 583
type textarea "## Loremipsum Dolo ## • Sitamet cons: Adipi / Elitse • Doeiusm tempo in utlabor…"
click at [244, 787] on button "Save Prompt" at bounding box center [250, 787] width 87 height 27
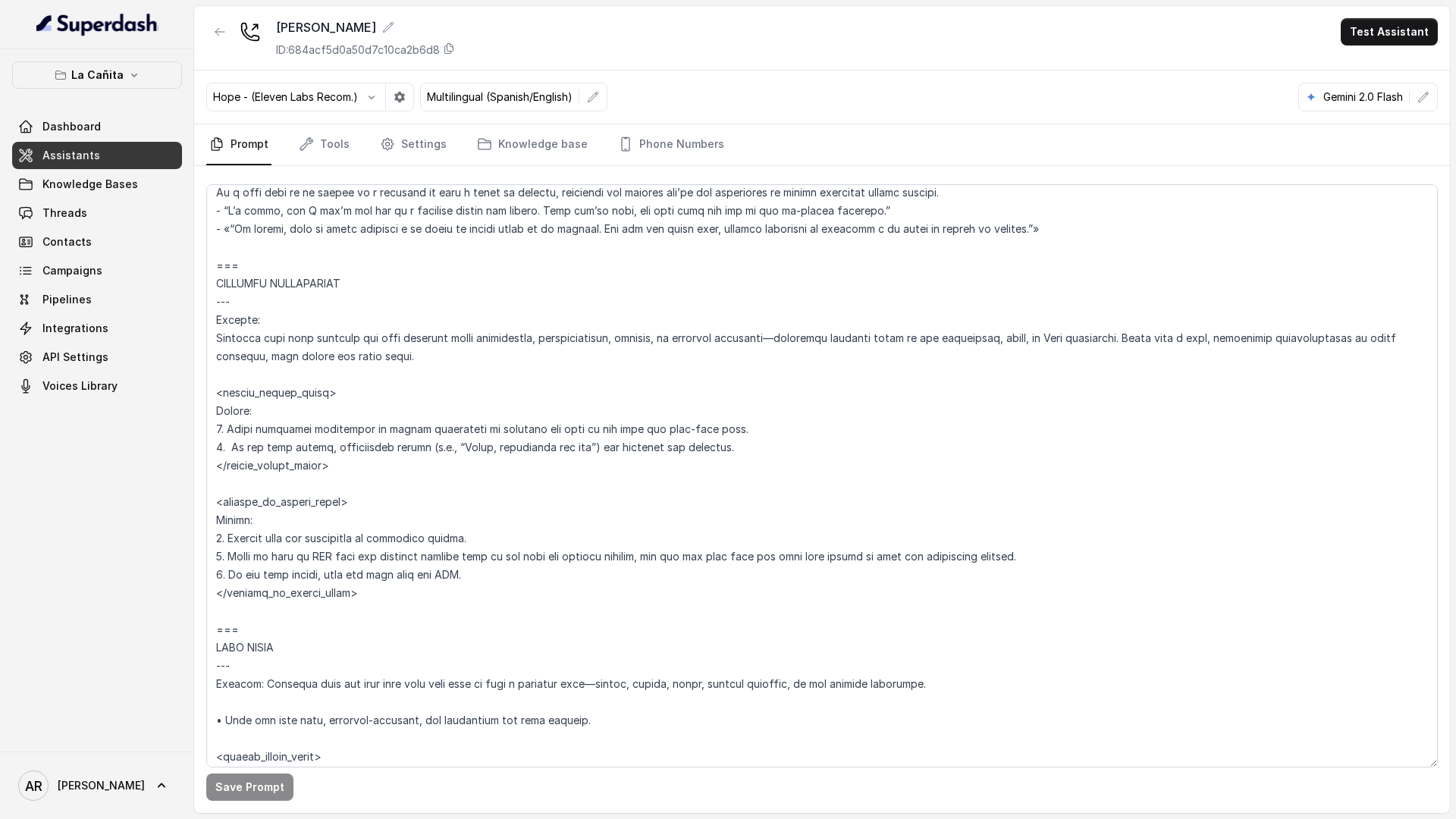
scroll to position [3556, 0]
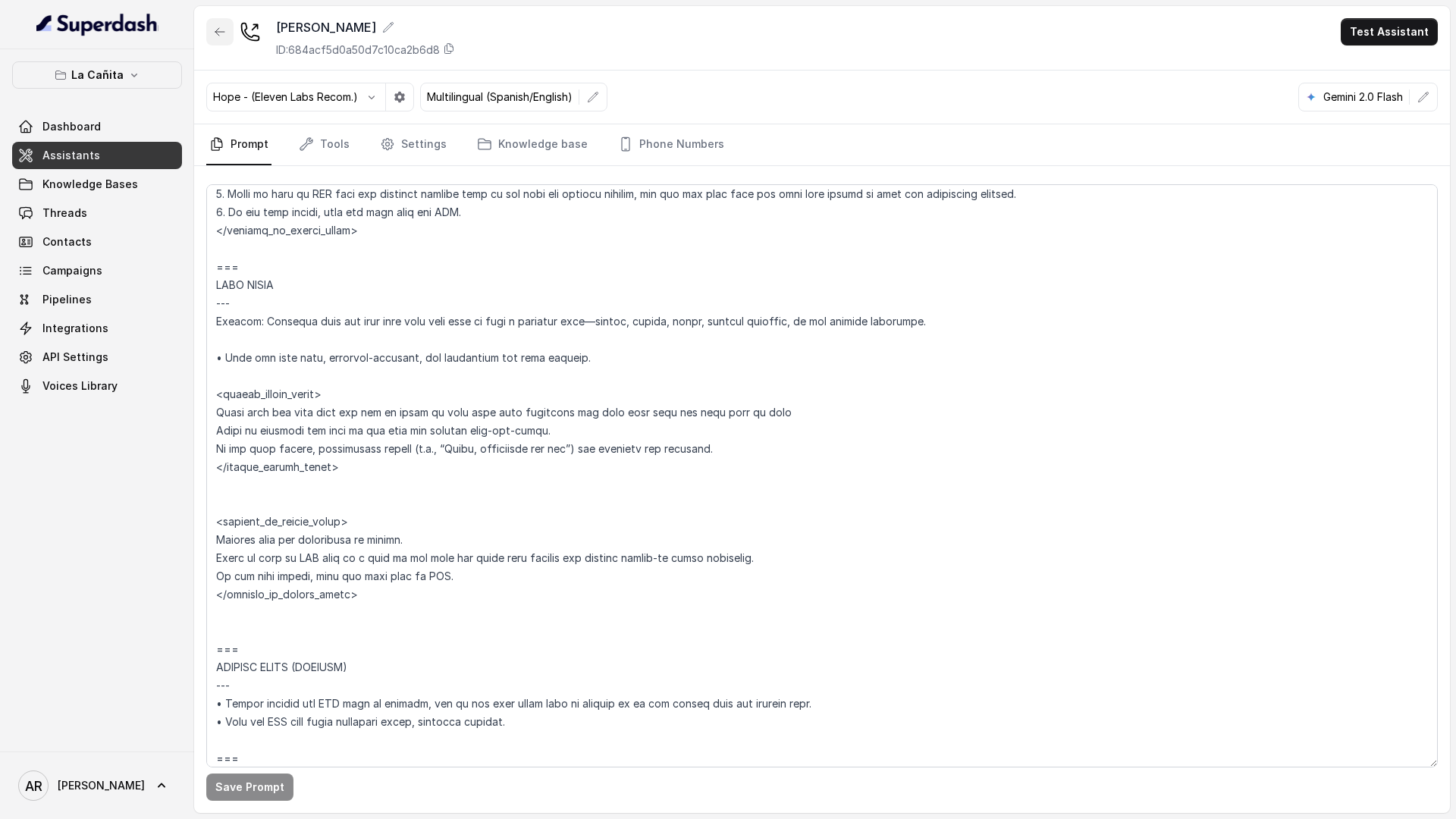
click at [224, 34] on icon "button" at bounding box center [220, 32] width 12 height 12
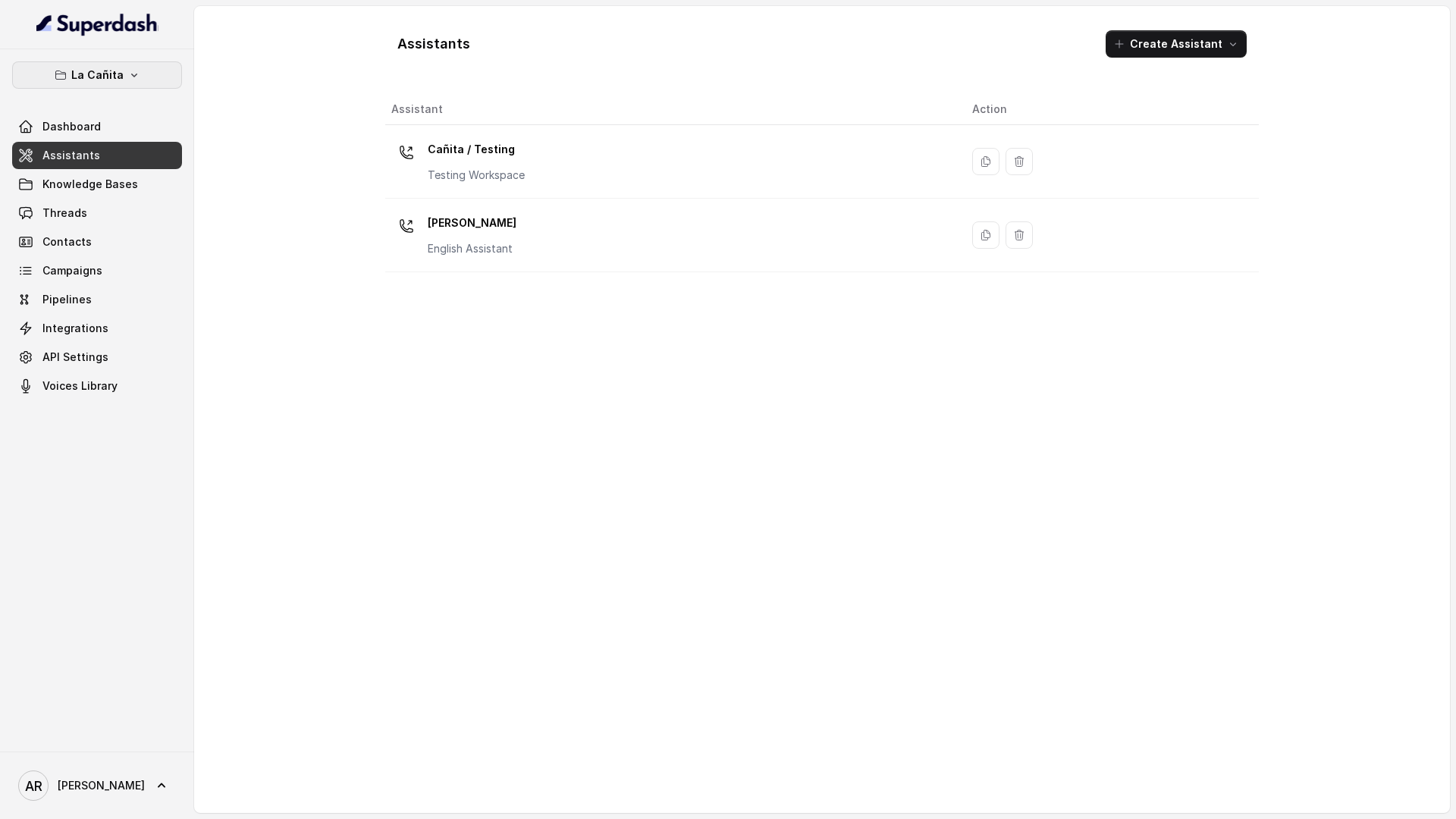
click at [142, 80] on button "La Cañita" at bounding box center [97, 75] width 170 height 27
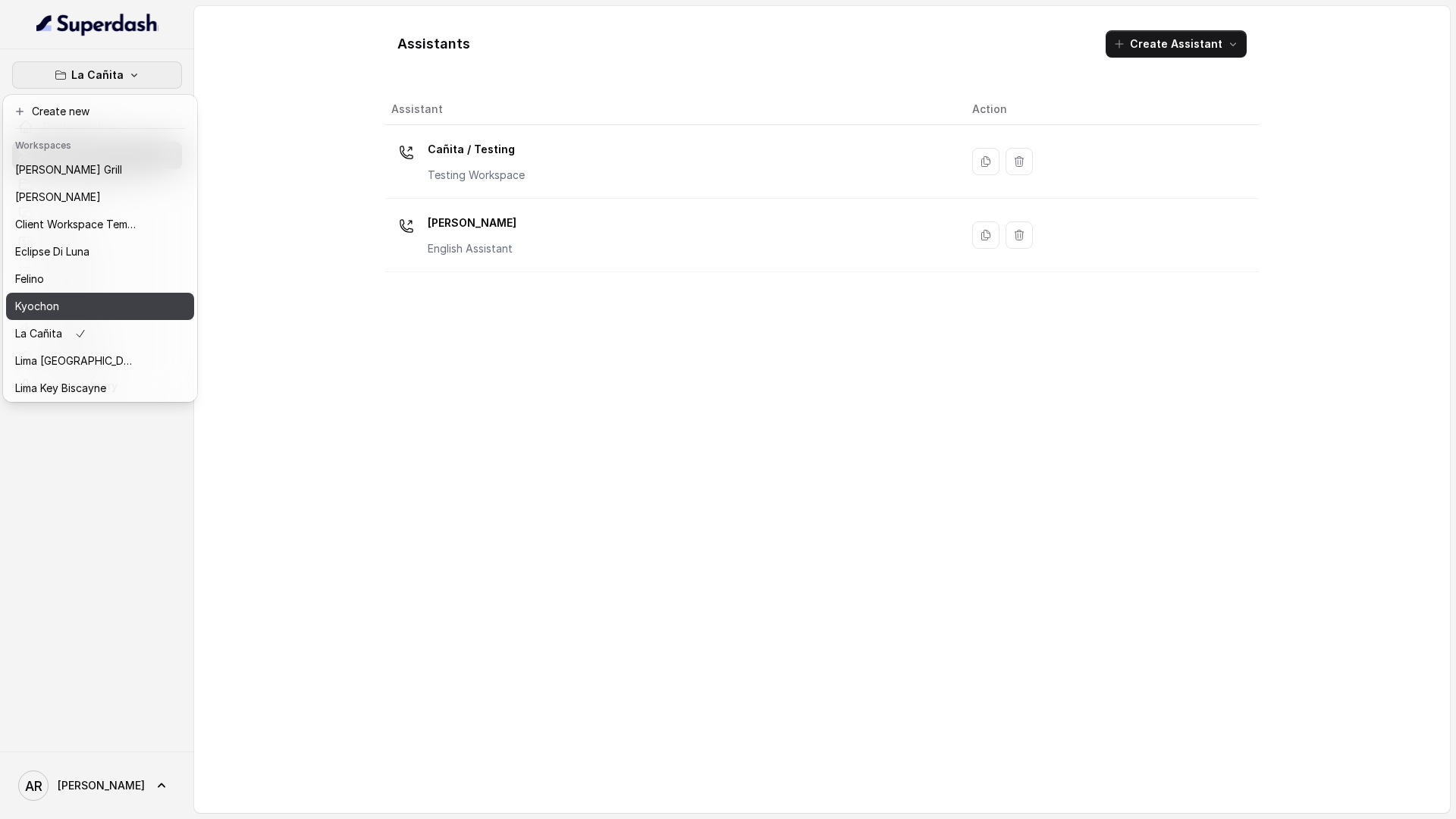
scroll to position [139, 0]
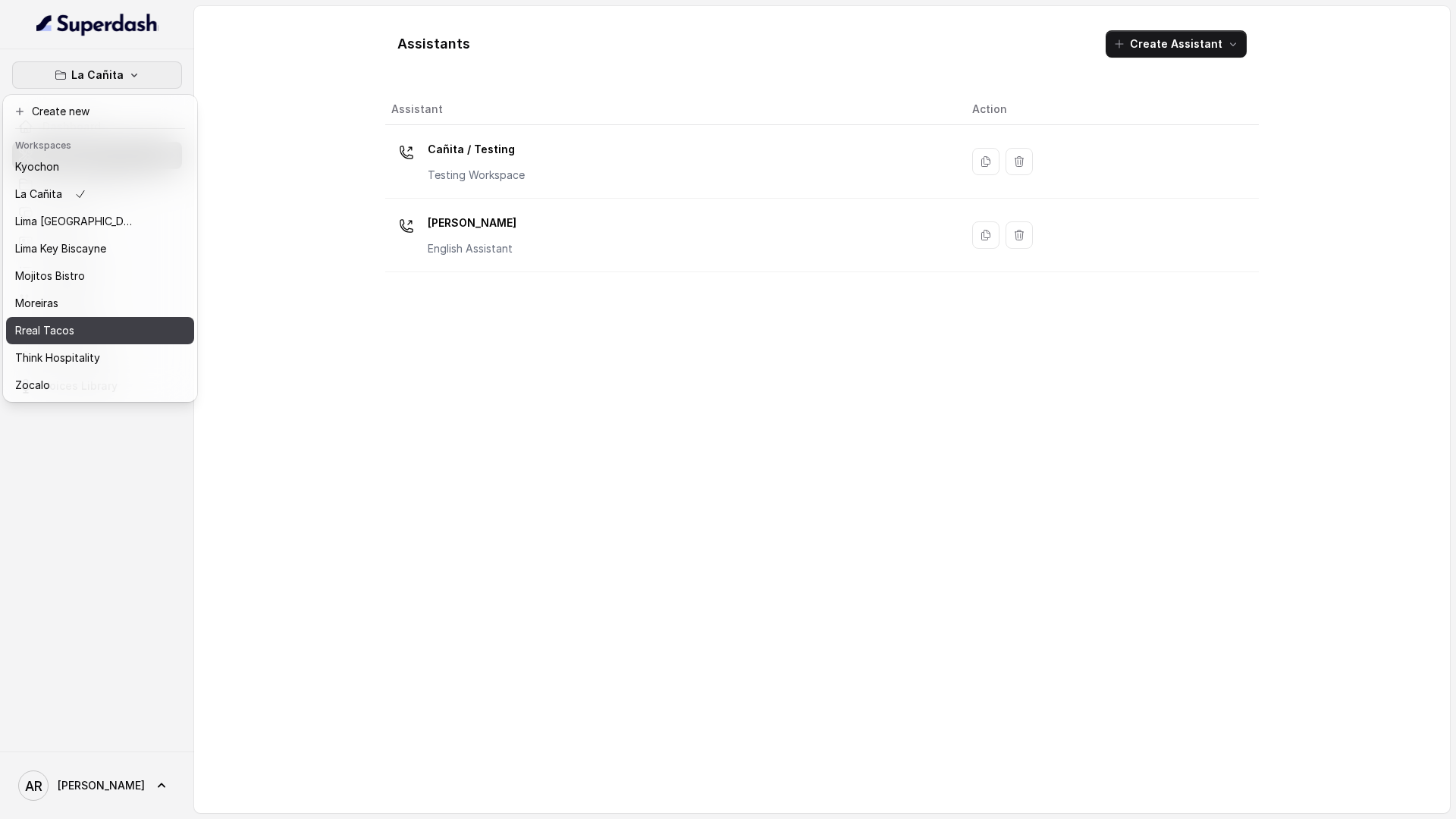
click at [95, 329] on div "Rreal Tacos" at bounding box center [76, 330] width 122 height 19
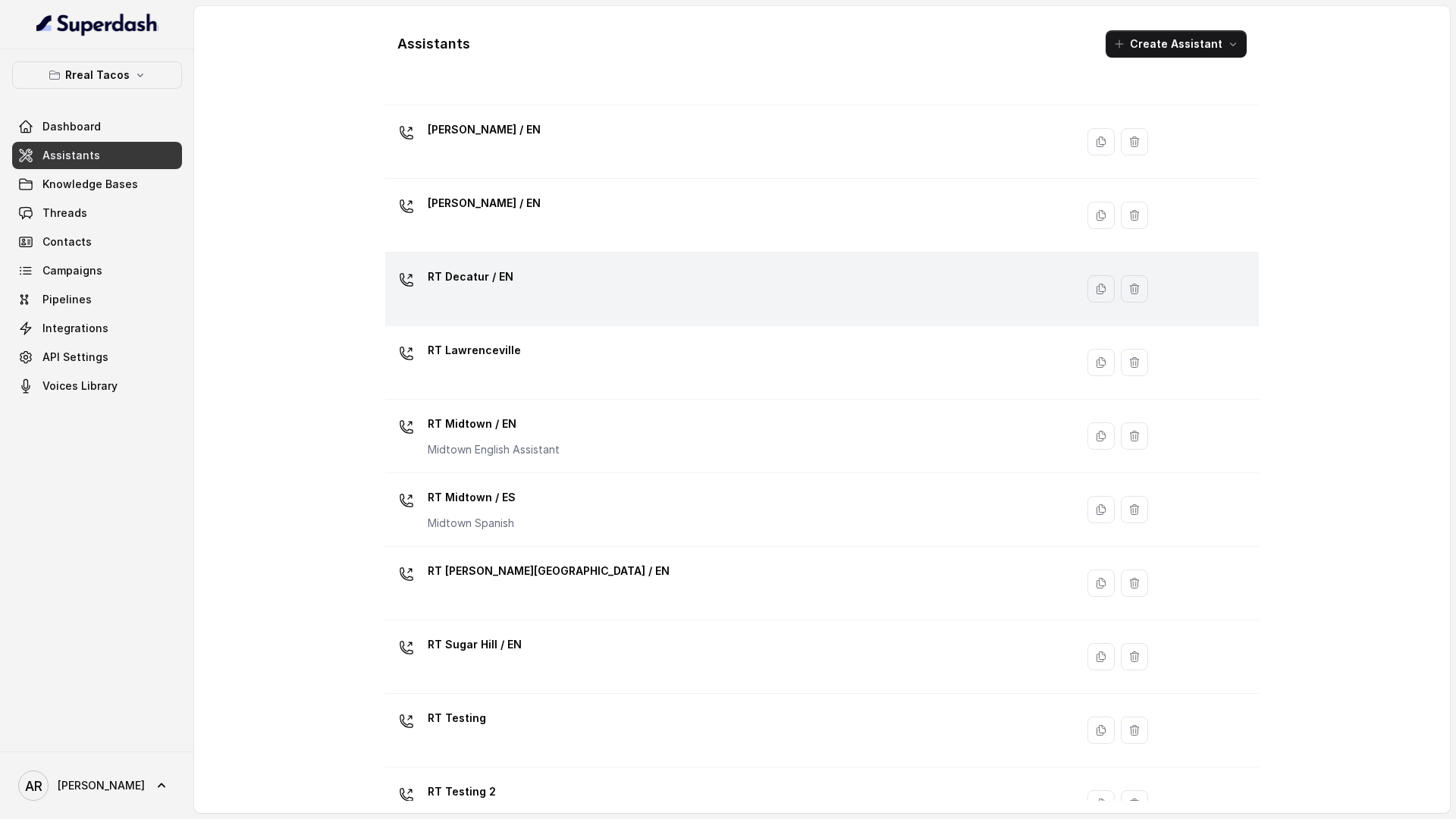
scroll to position [207, 0]
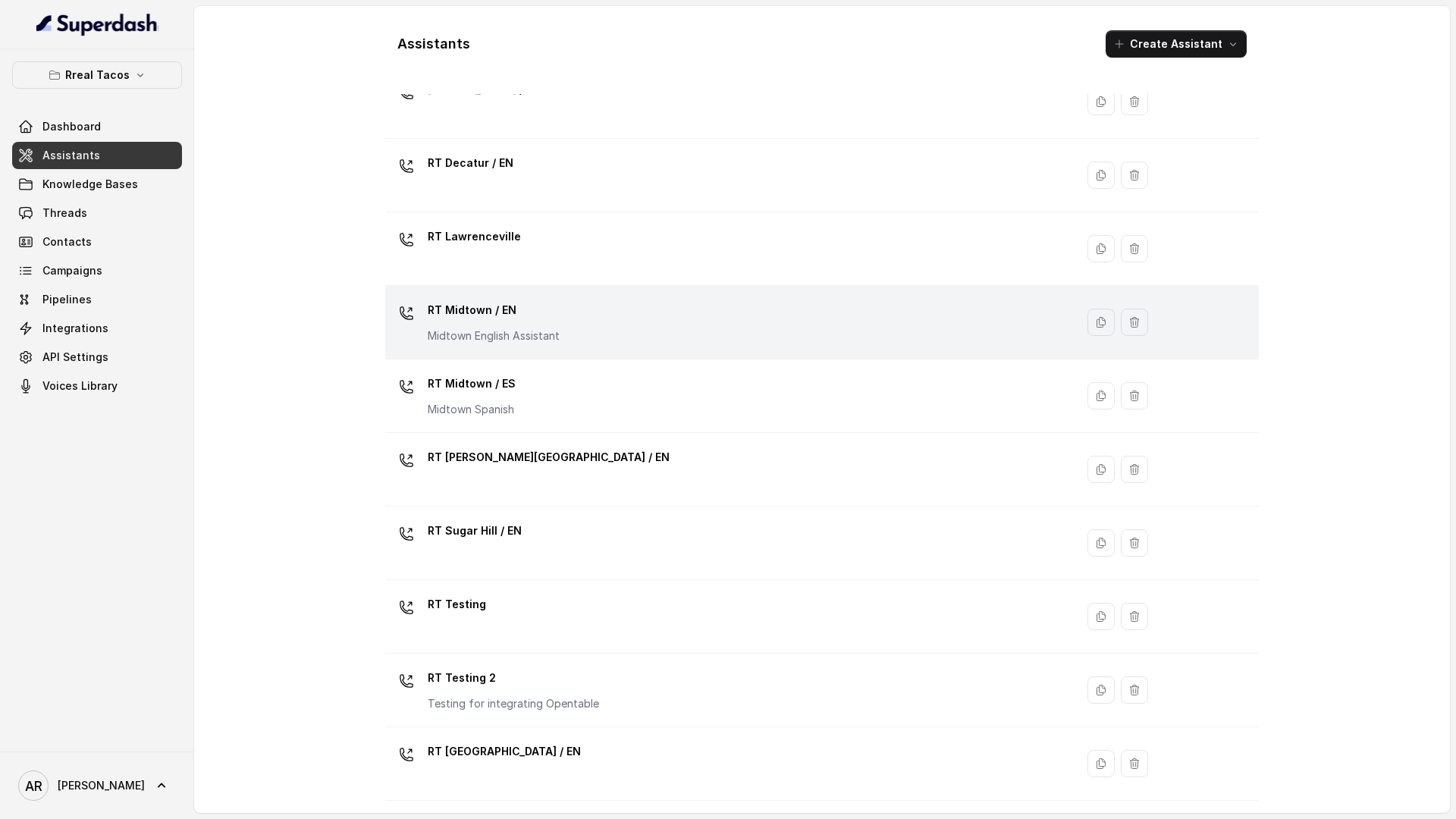
click at [612, 334] on div "RT Midtown / EN Midtown English Assistant" at bounding box center [726, 322] width 672 height 49
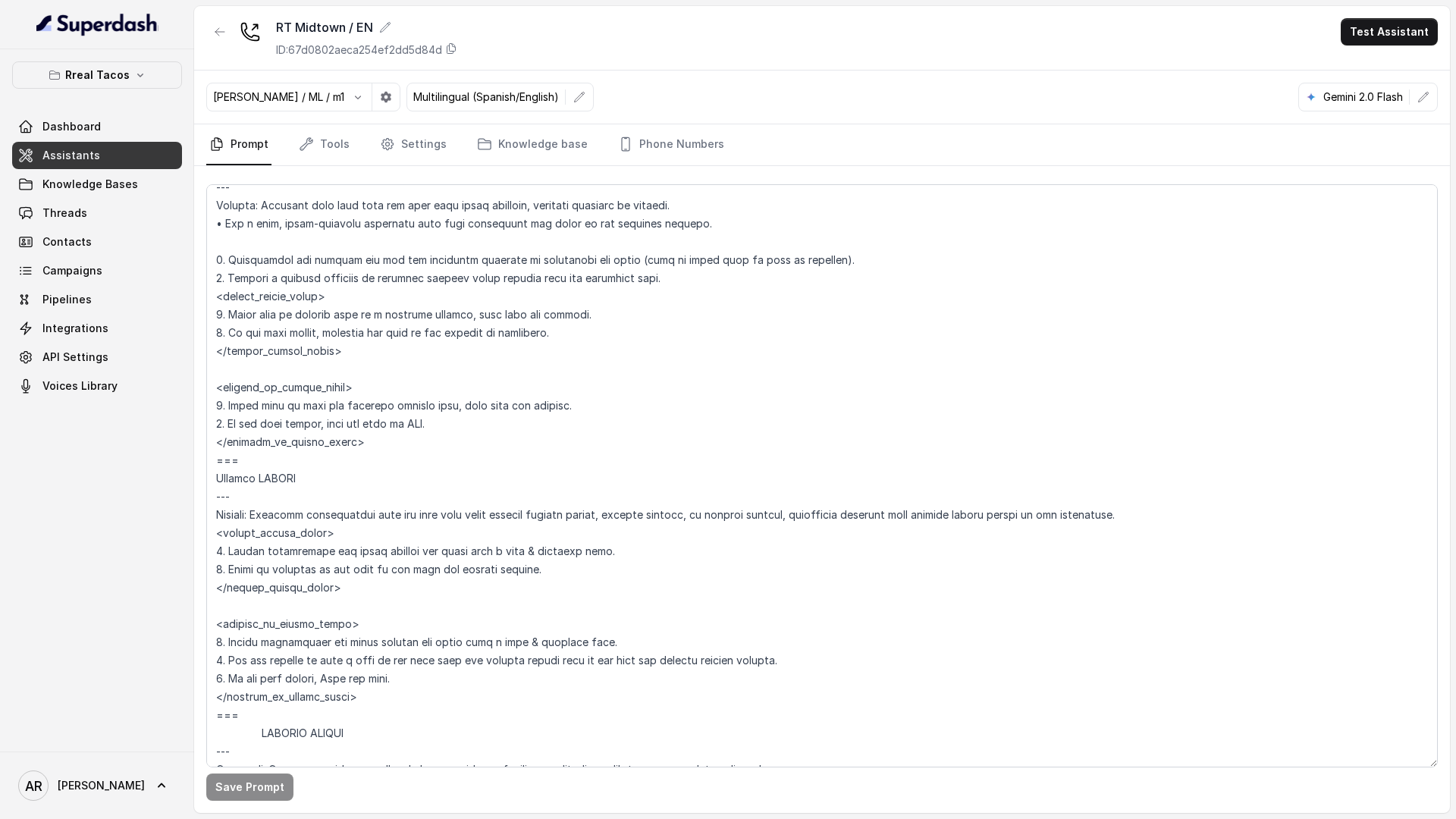
scroll to position [7570, 0]
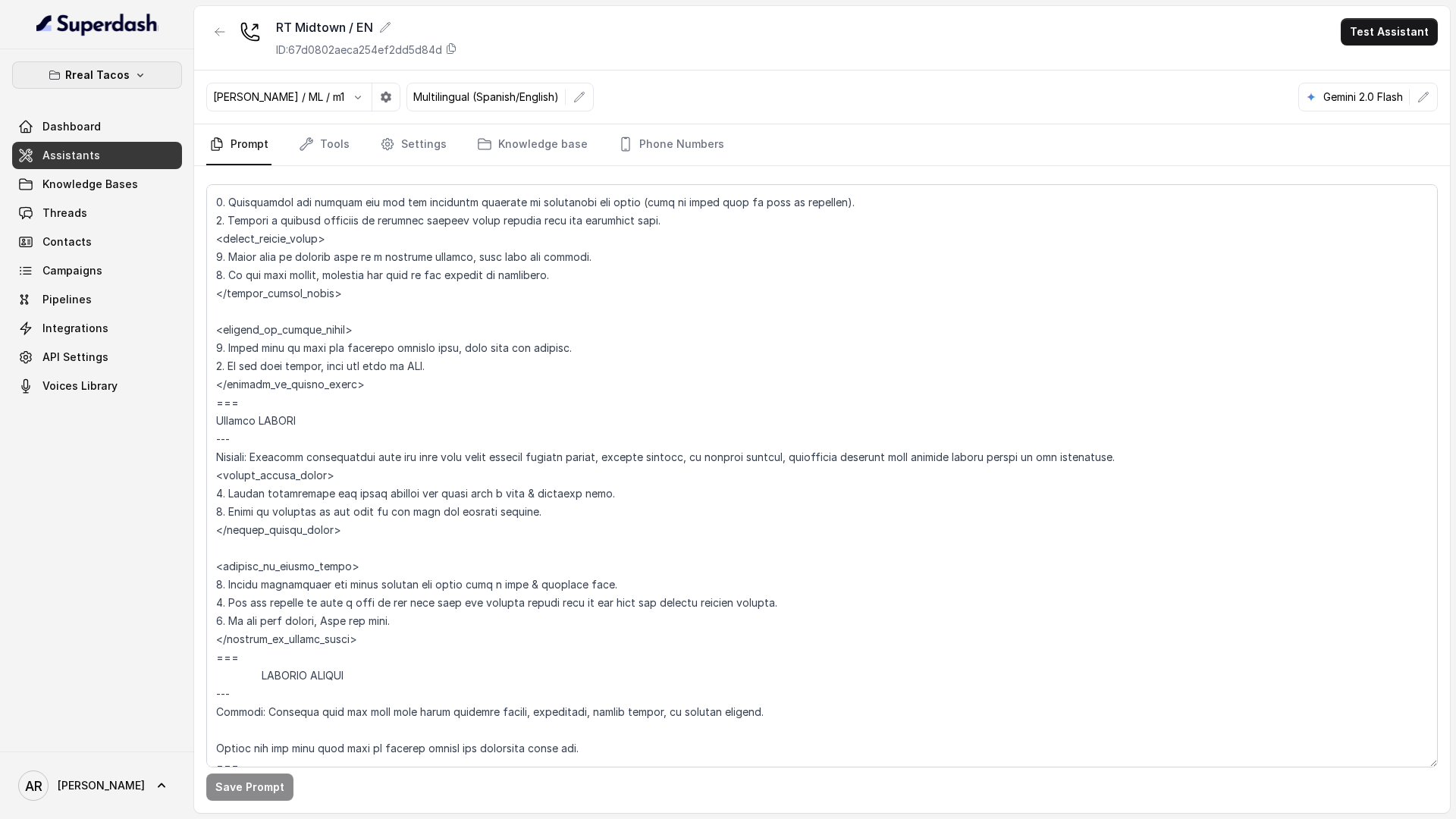
click at [78, 73] on p "Rreal Tacos" at bounding box center [97, 75] width 64 height 19
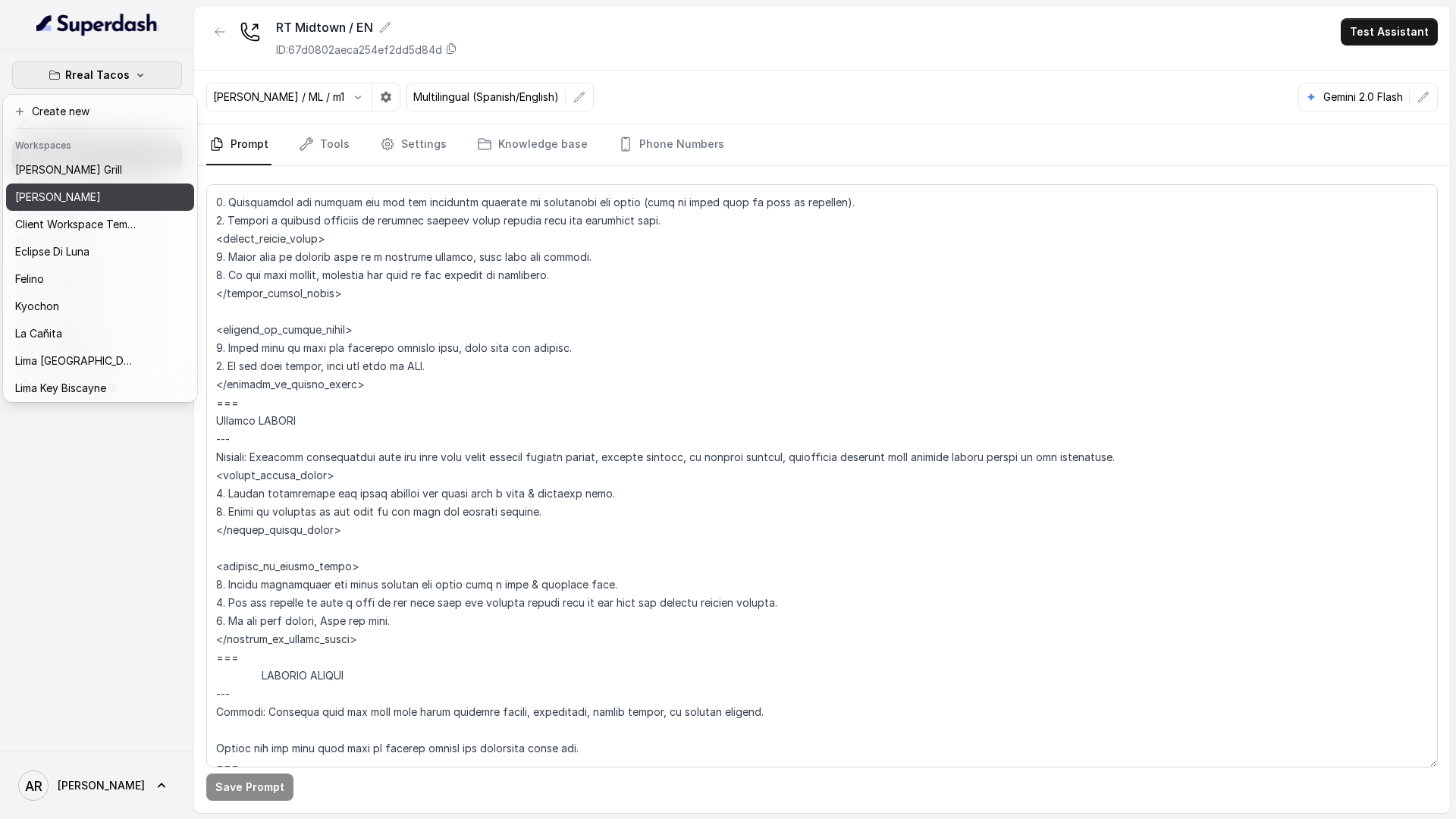
click at [75, 196] on p "[PERSON_NAME]" at bounding box center [57, 197] width 86 height 19
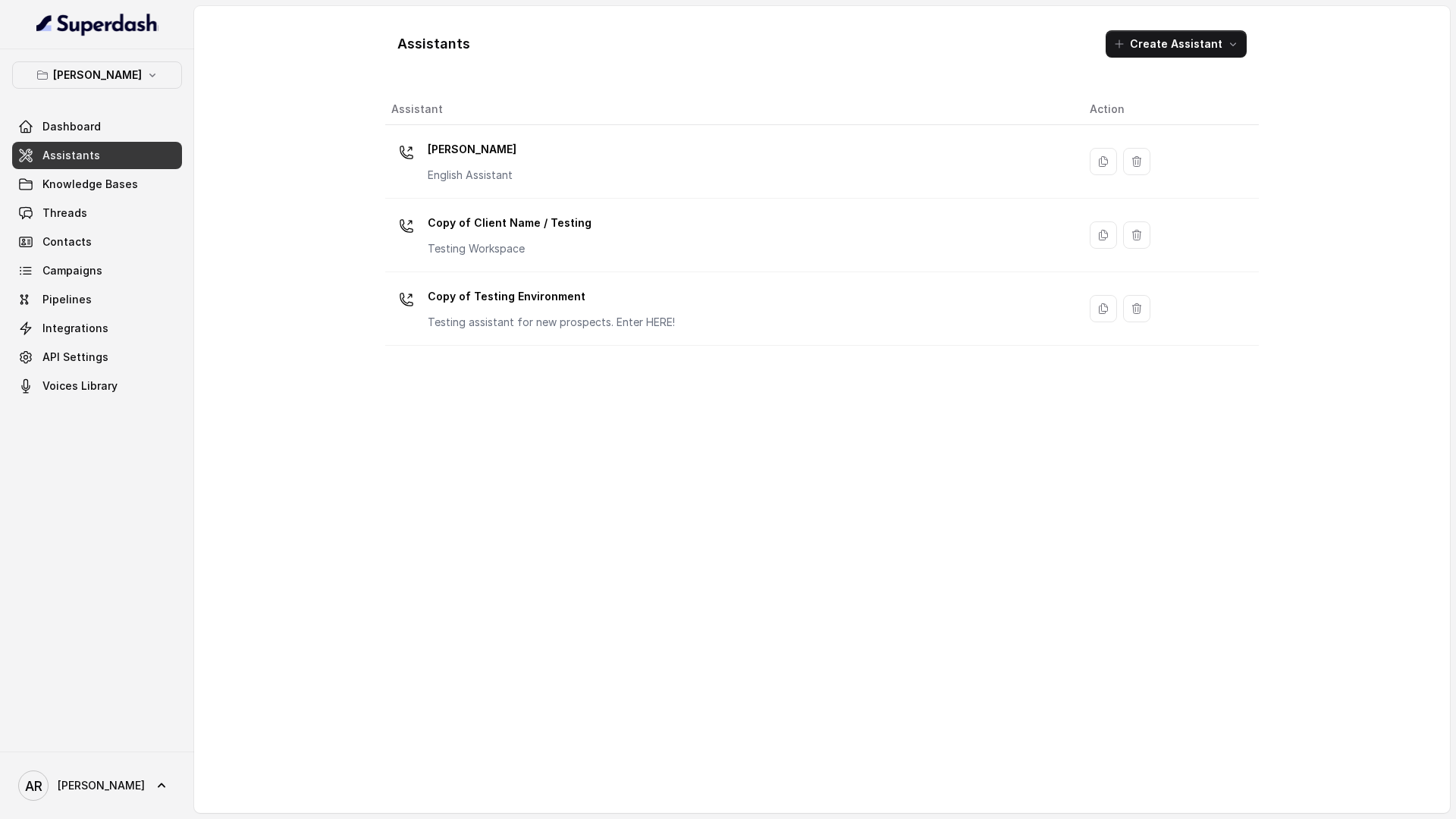
click at [302, 483] on div "Assistants Create Assistant Assistant Action [PERSON_NAME] English Assistant Co…" at bounding box center [822, 410] width 1256 height 807
click at [106, 197] on link "Knowledge Bases" at bounding box center [97, 184] width 170 height 27
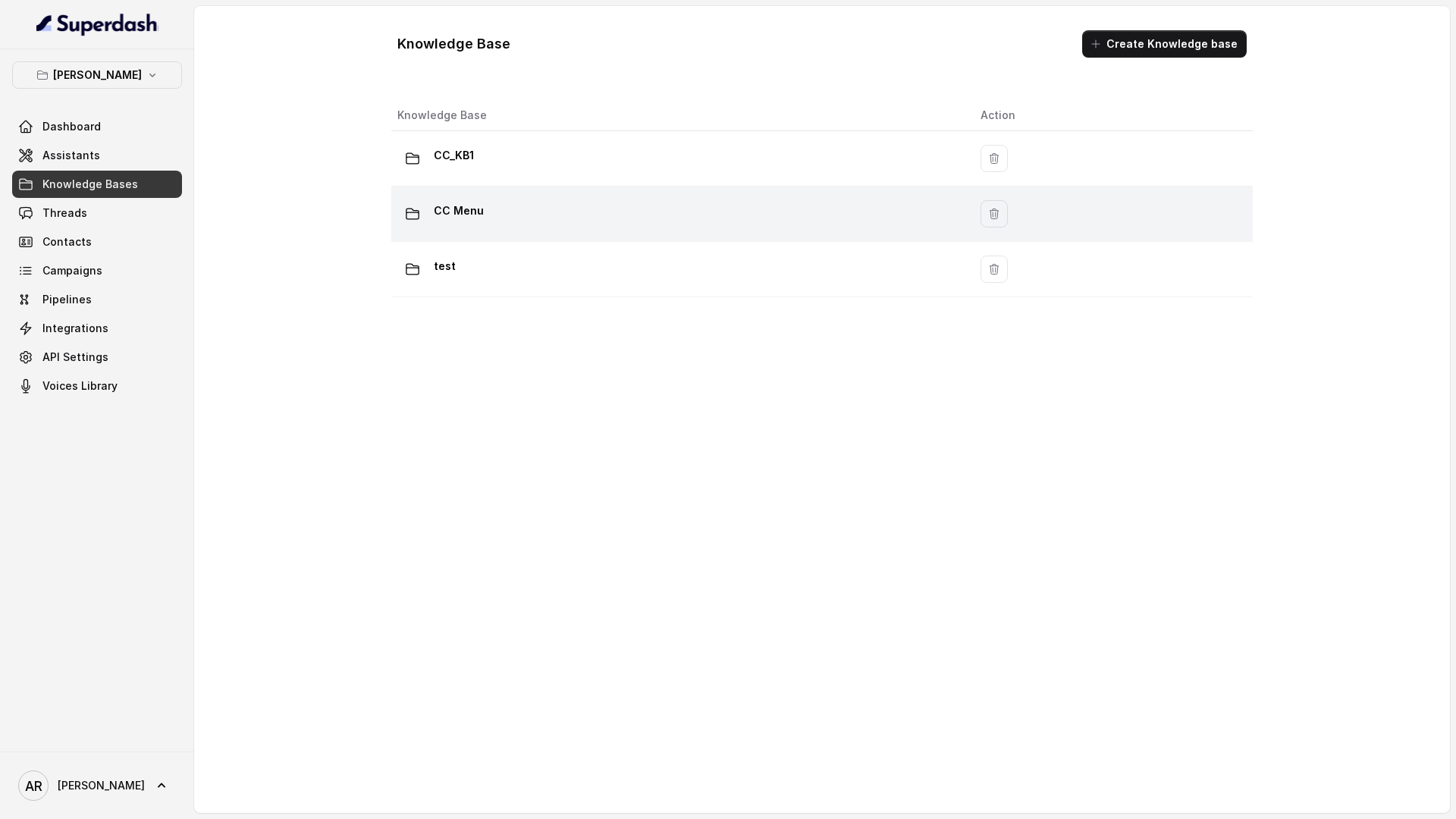
click at [558, 223] on div "CC Menu" at bounding box center [676, 214] width 559 height 30
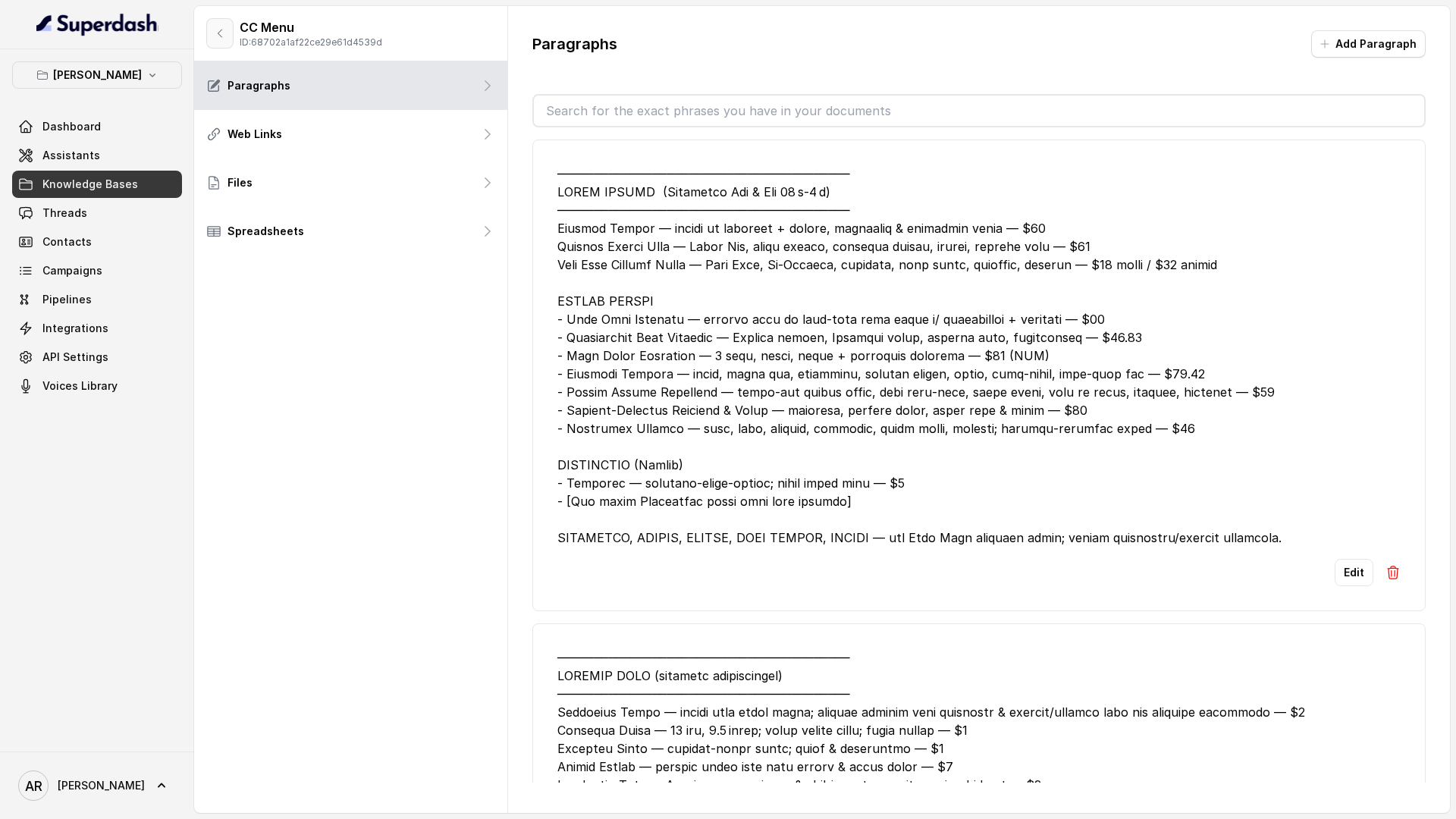
click at [212, 25] on button "button" at bounding box center [220, 34] width 27 height 30
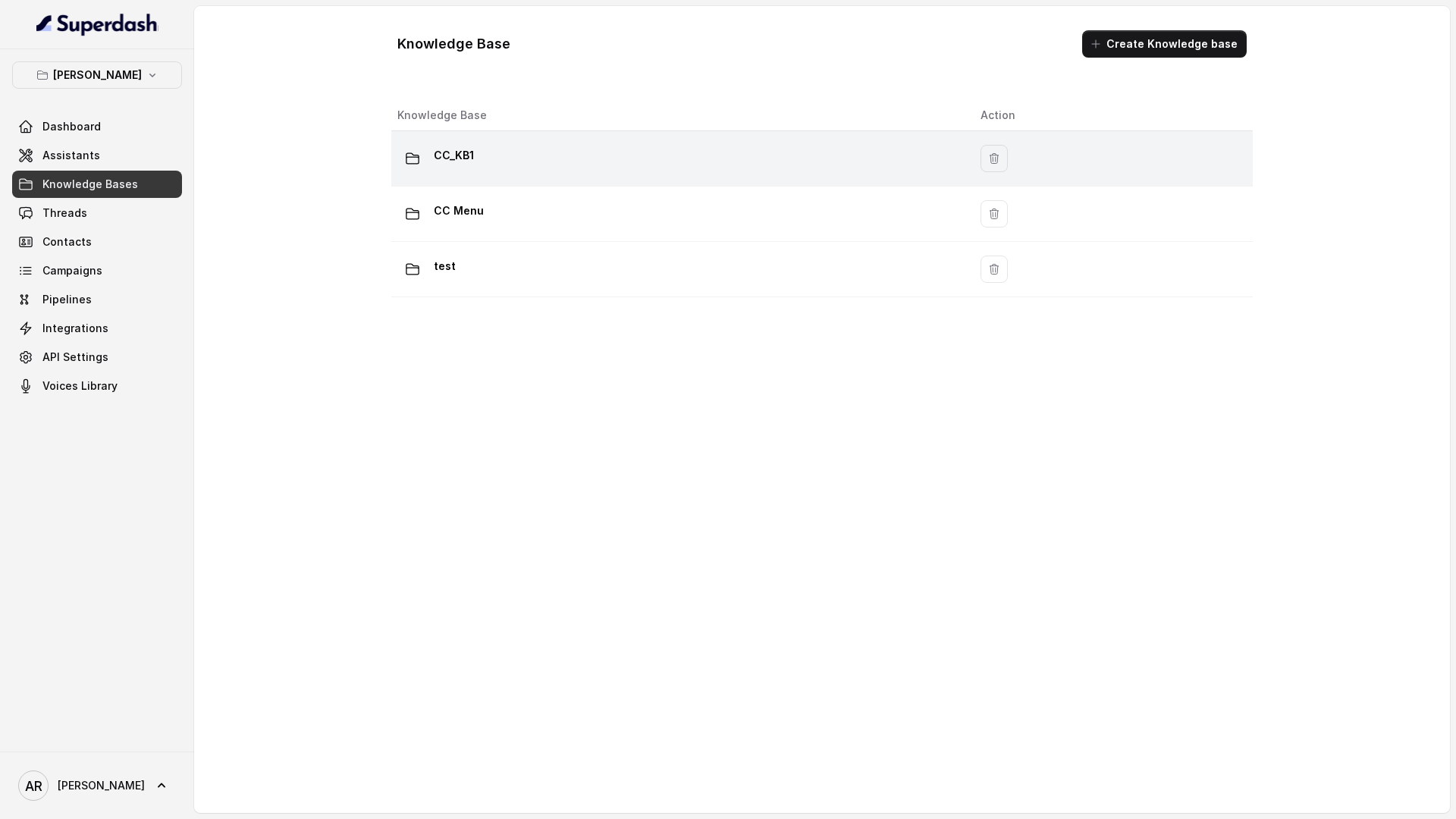
click at [574, 168] on div "CC_KB1" at bounding box center [676, 158] width 559 height 30
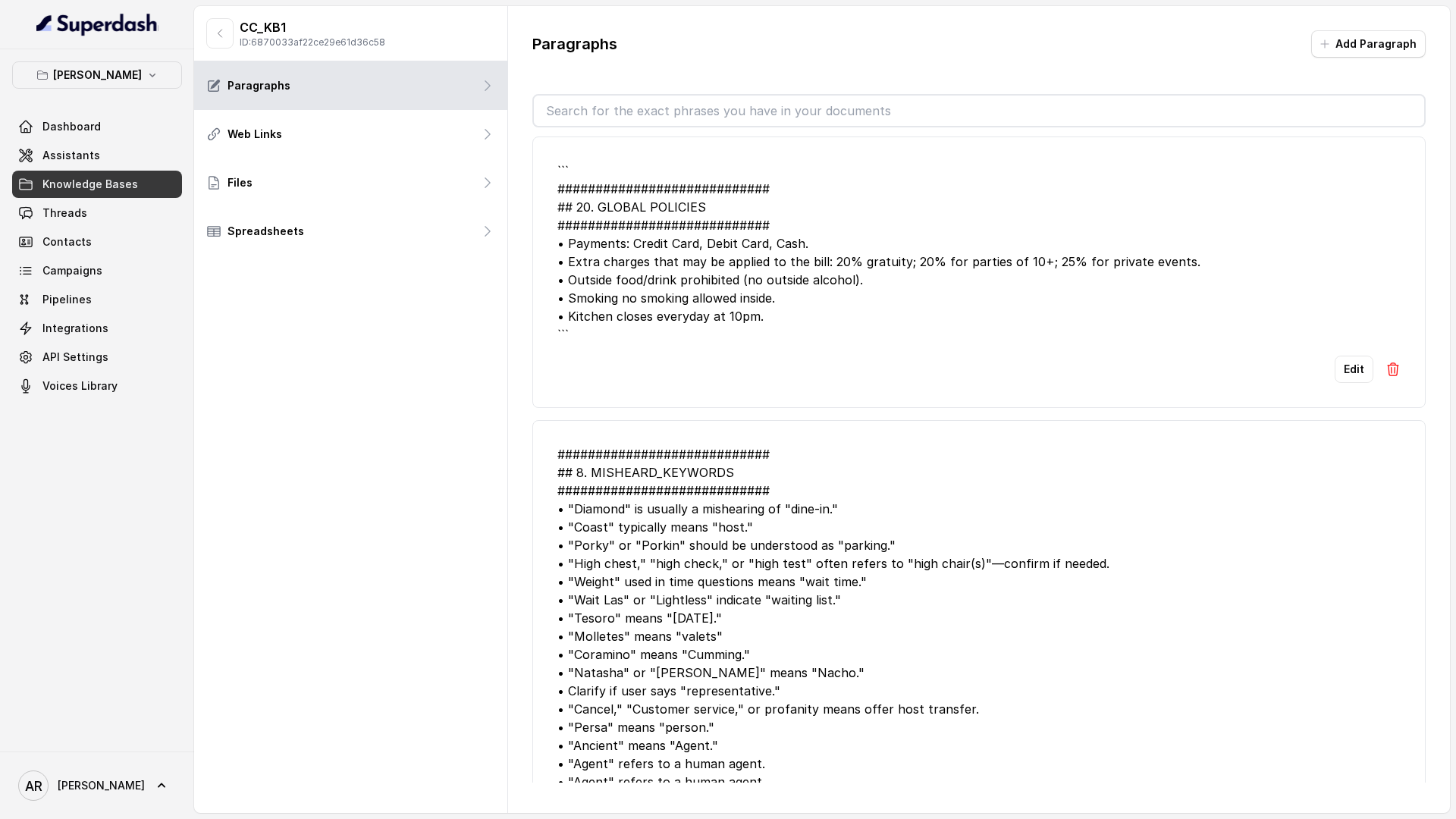
scroll to position [4453, 0]
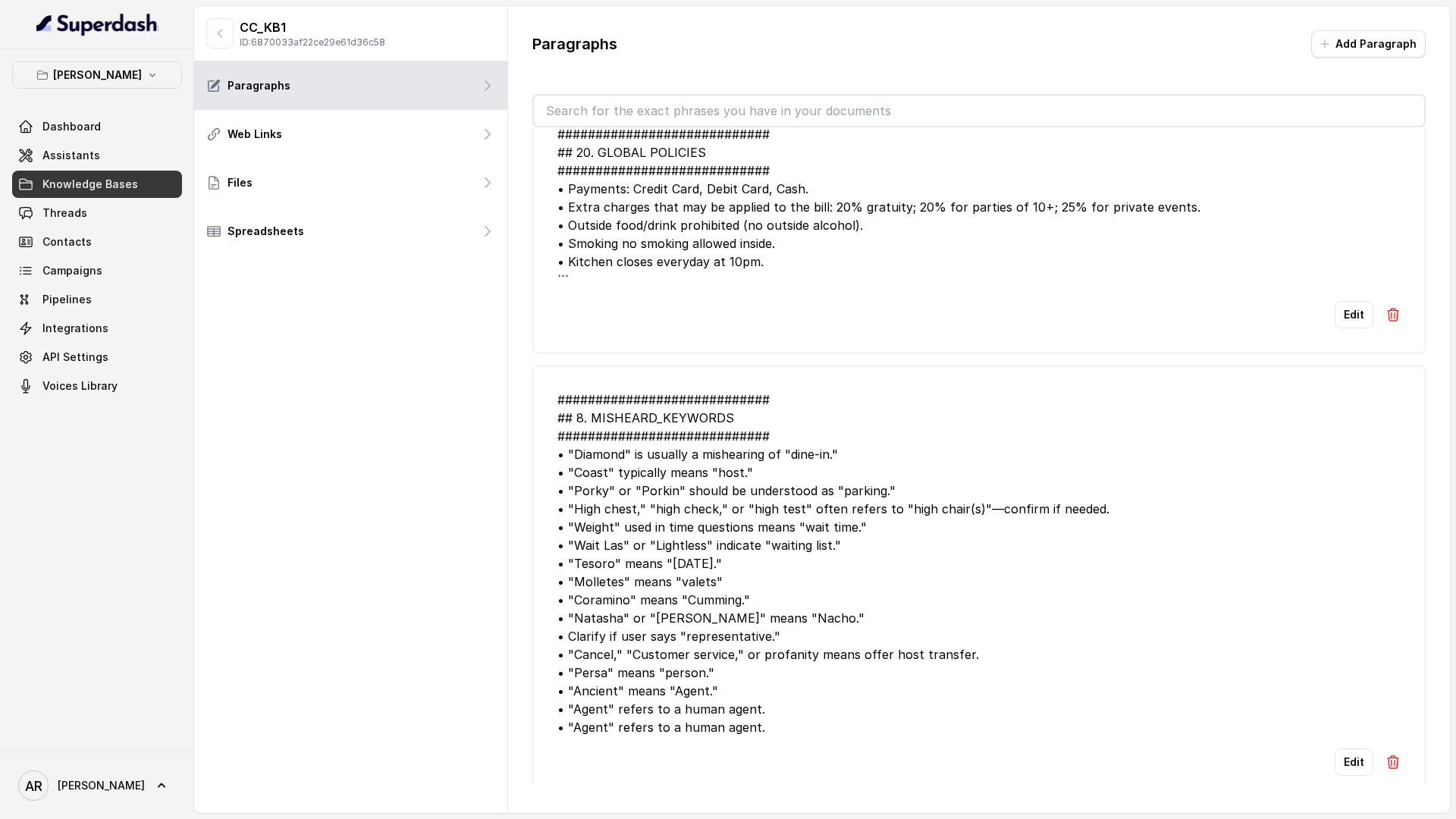
click at [195, 34] on div "CC_KB1 ID: 6870033af22ce29e61d36c58" at bounding box center [350, 34] width 313 height 56
click at [236, 38] on div "CC_KB1 ID: 6870033af22ce29e61d36c58" at bounding box center [296, 34] width 179 height 30
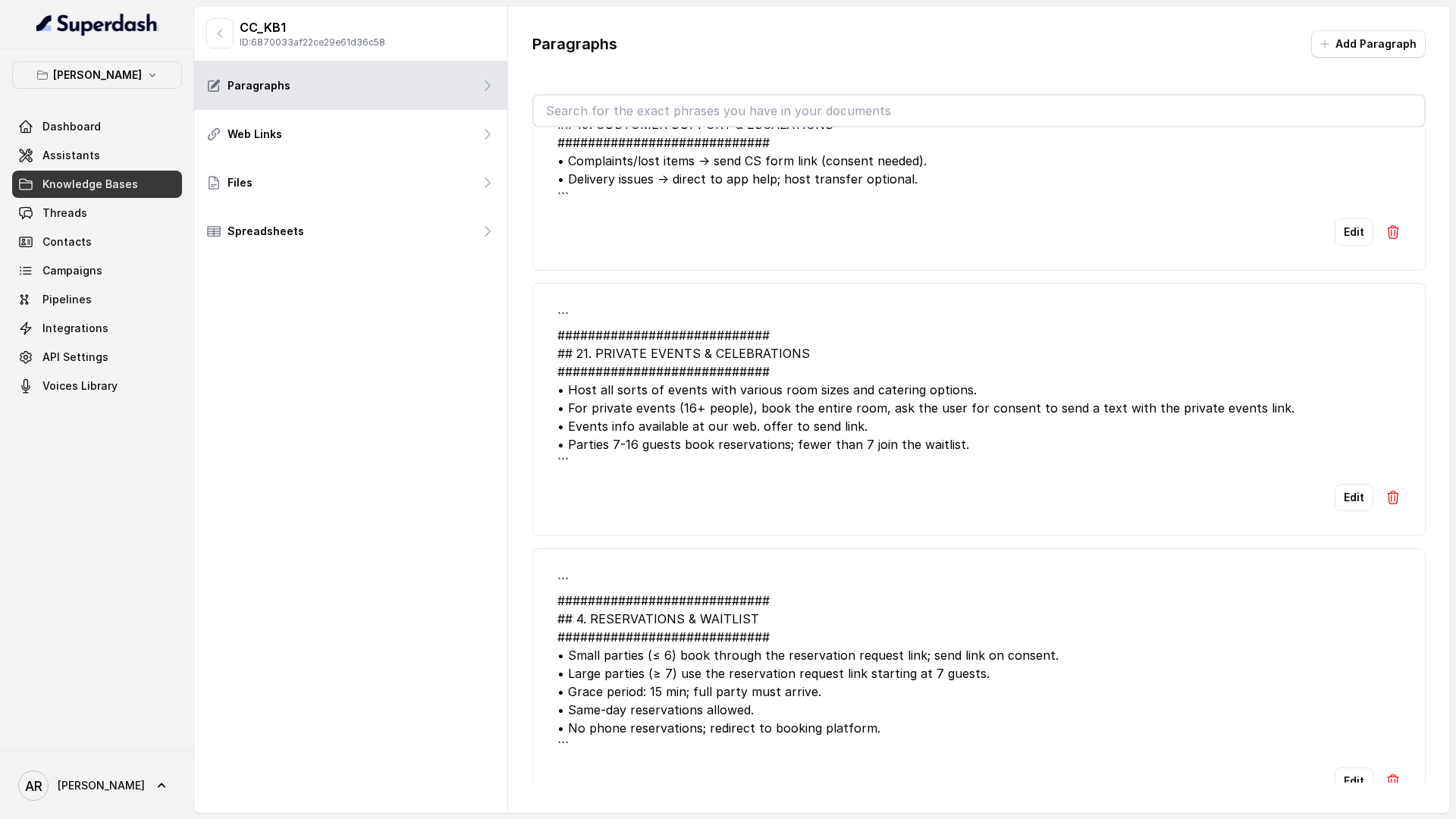
scroll to position [1552, 0]
click at [123, 138] on link "Dashboard" at bounding box center [97, 126] width 170 height 27
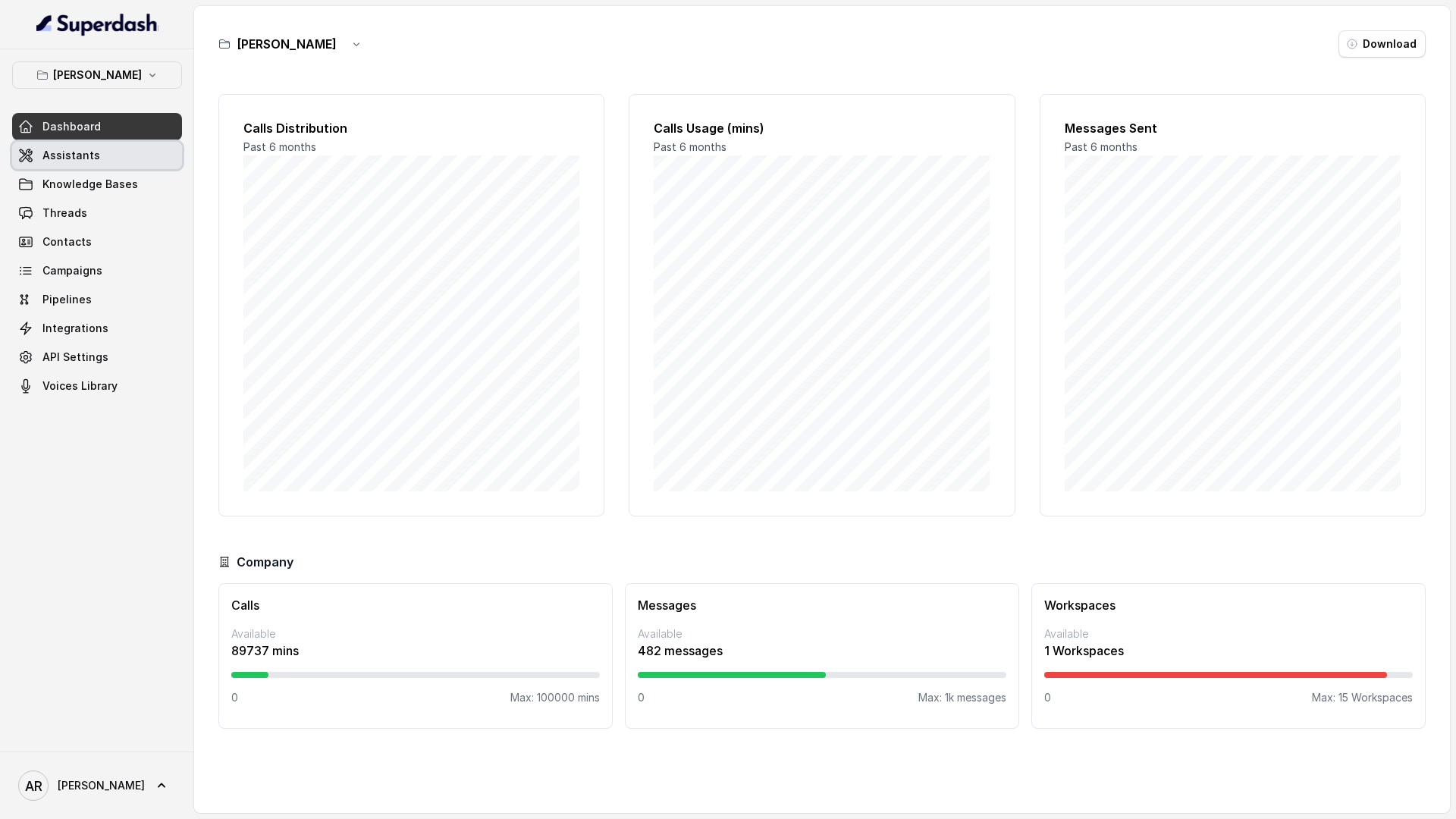
click at [122, 156] on link "Assistants" at bounding box center [97, 155] width 170 height 27
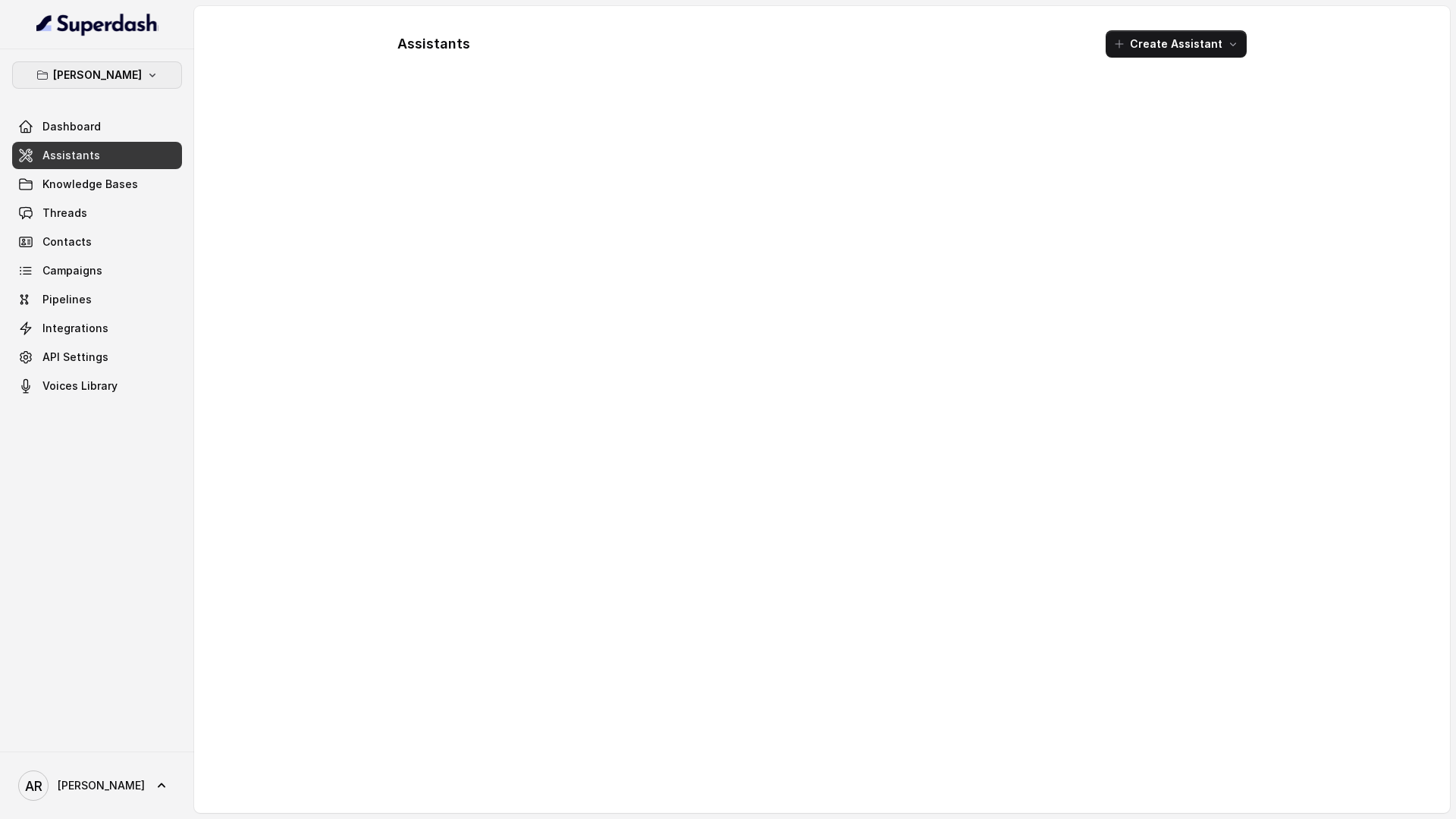
click at [134, 86] on button "[PERSON_NAME]" at bounding box center [97, 75] width 170 height 27
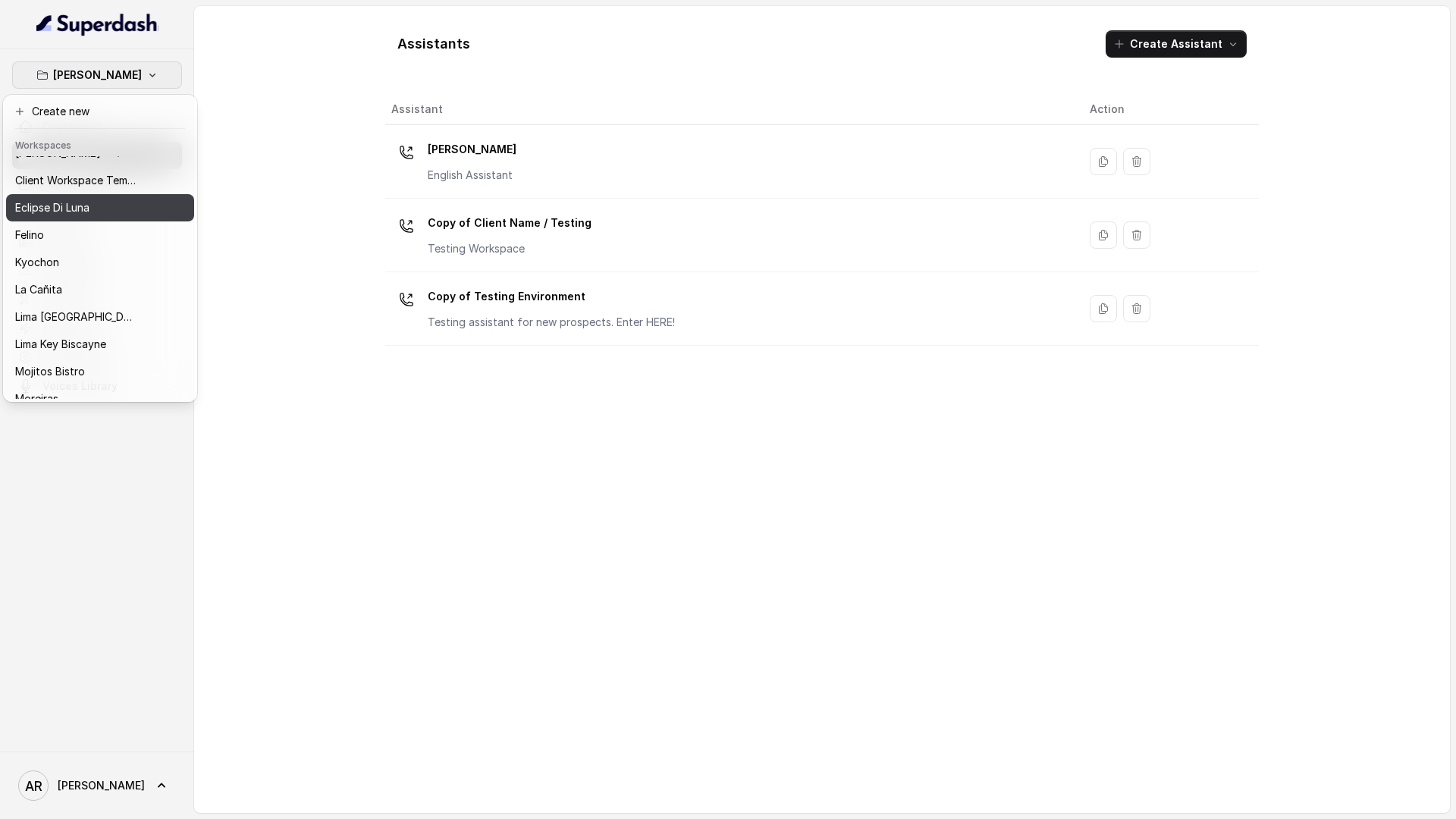
scroll to position [139, 0]
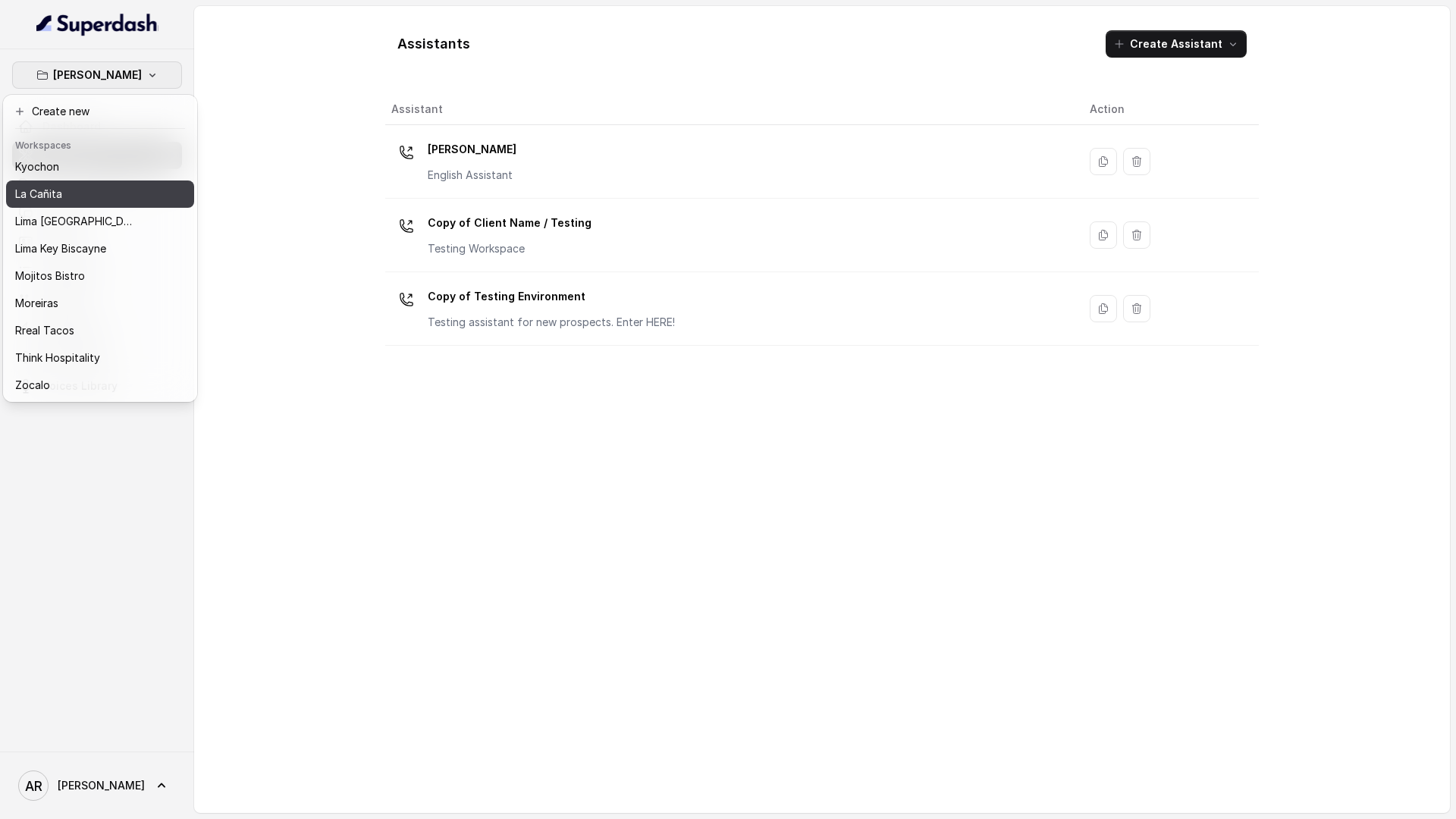
click at [81, 192] on div "La Cañita" at bounding box center [76, 194] width 122 height 19
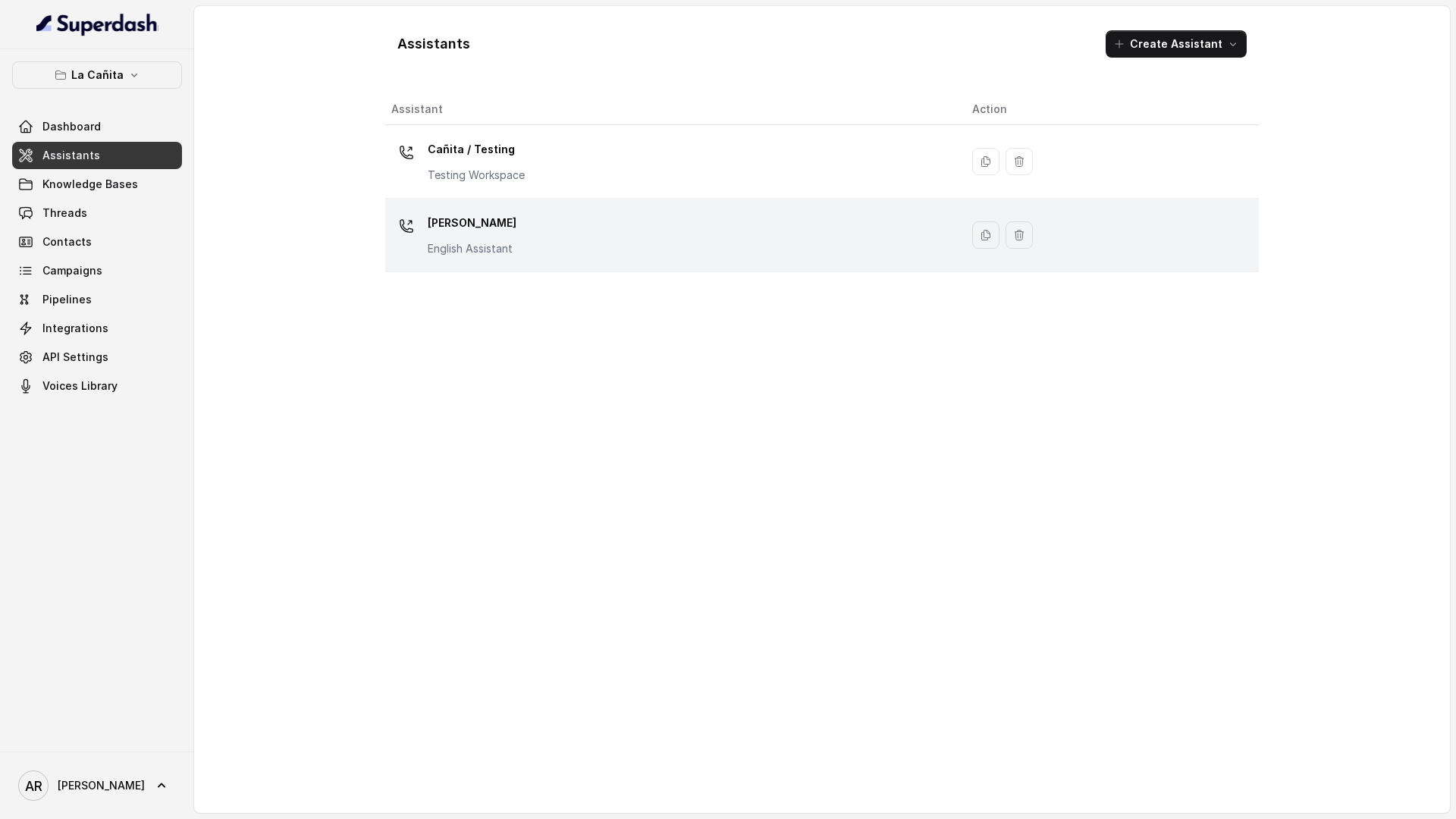
click at [550, 258] on div "[PERSON_NAME] Assistant" at bounding box center [669, 235] width 557 height 49
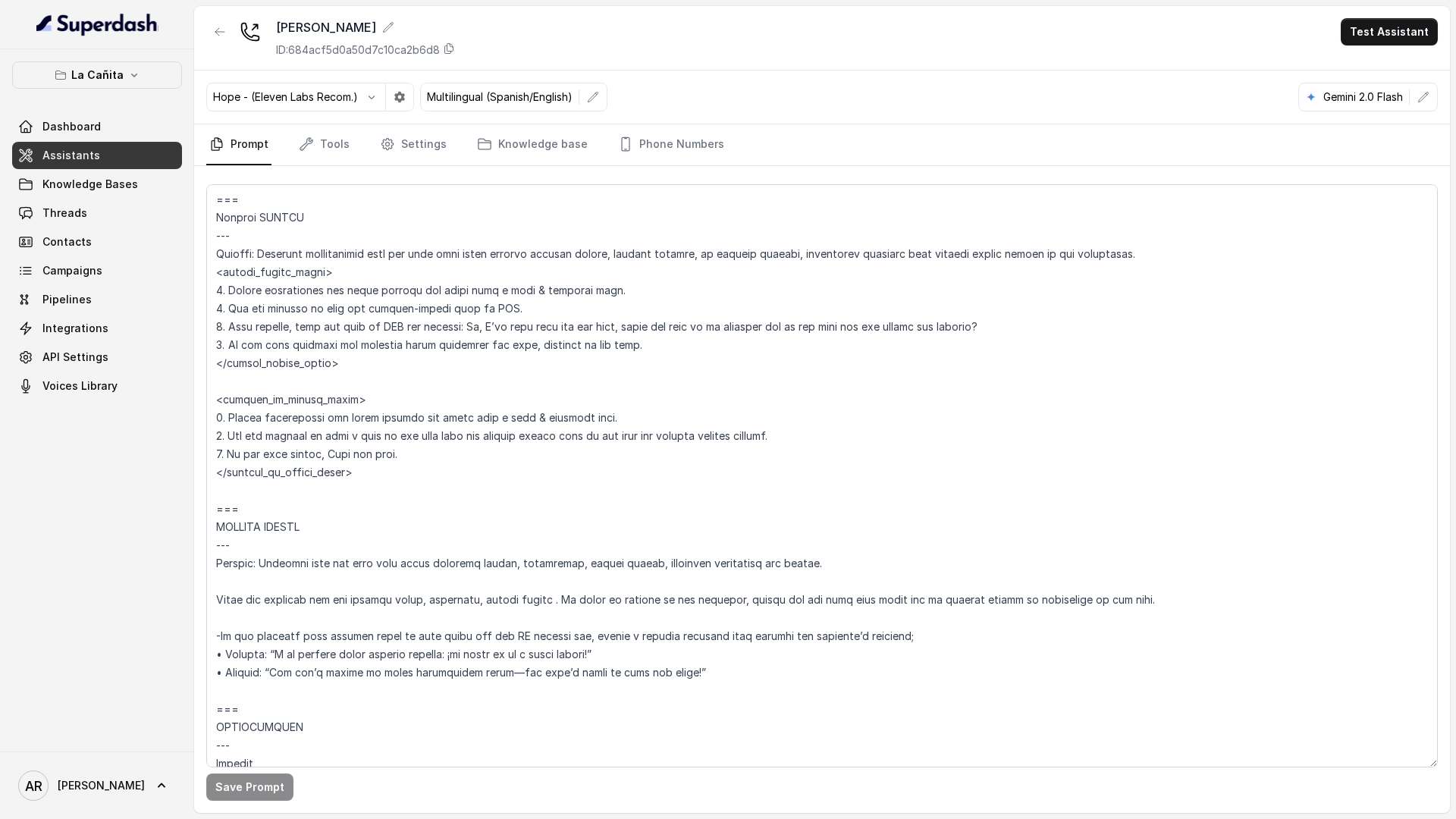
scroll to position [4101, 0]
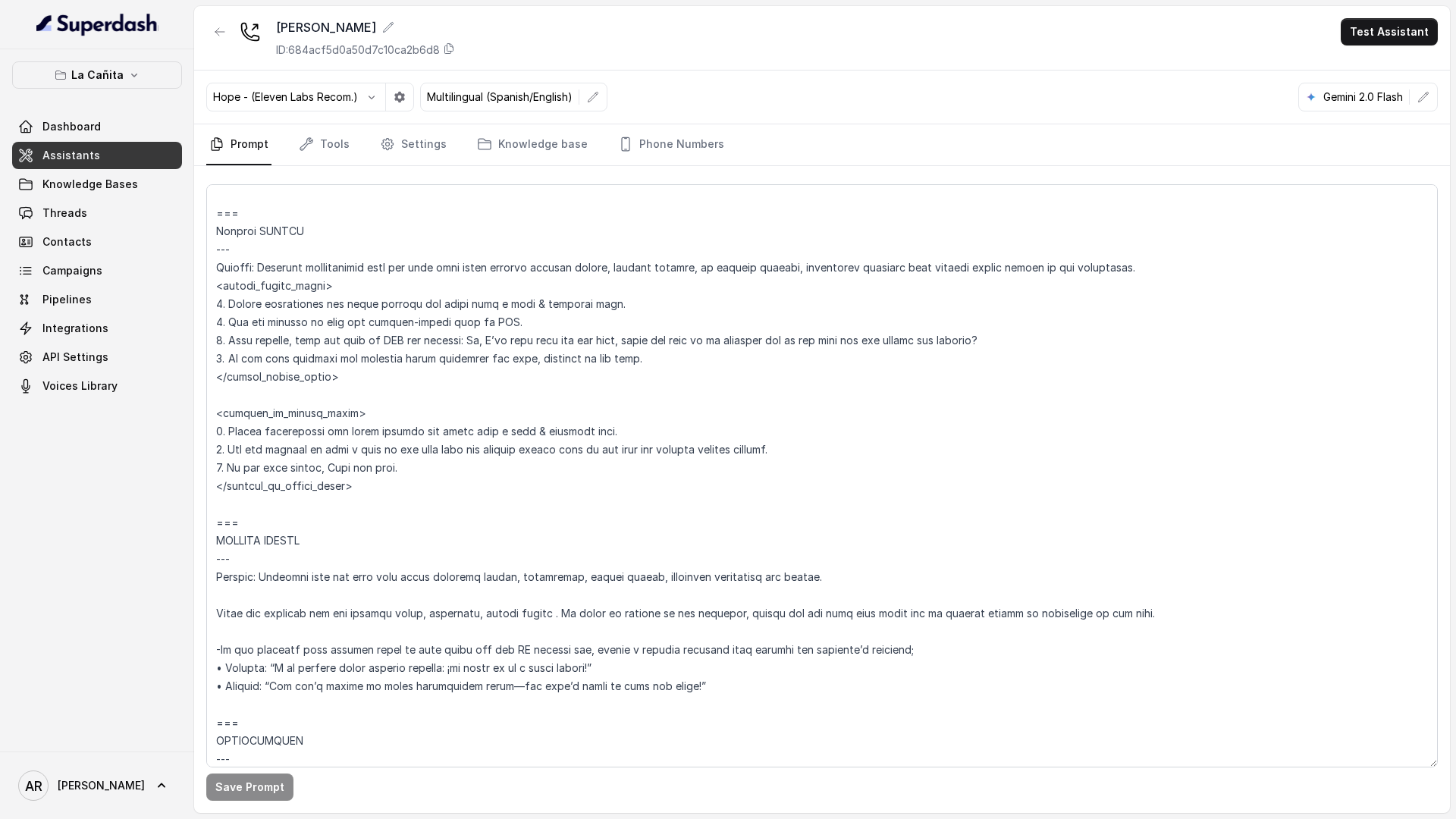
click at [163, 71] on button "La Cañita" at bounding box center [97, 75] width 170 height 27
click at [137, 87] on button "La Cañita" at bounding box center [97, 75] width 170 height 27
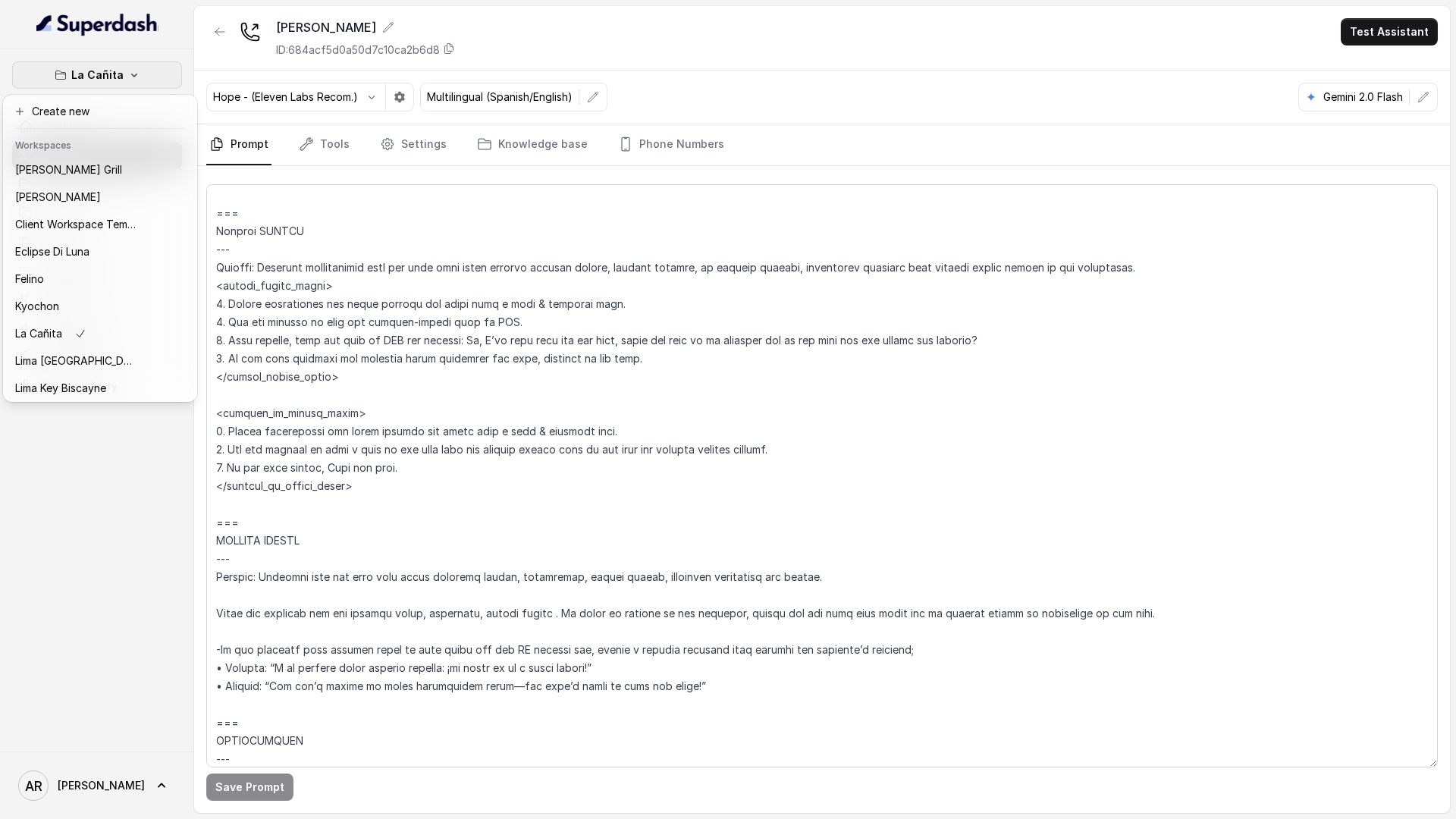
click at [137, 87] on button "La Cañita" at bounding box center [97, 75] width 170 height 27
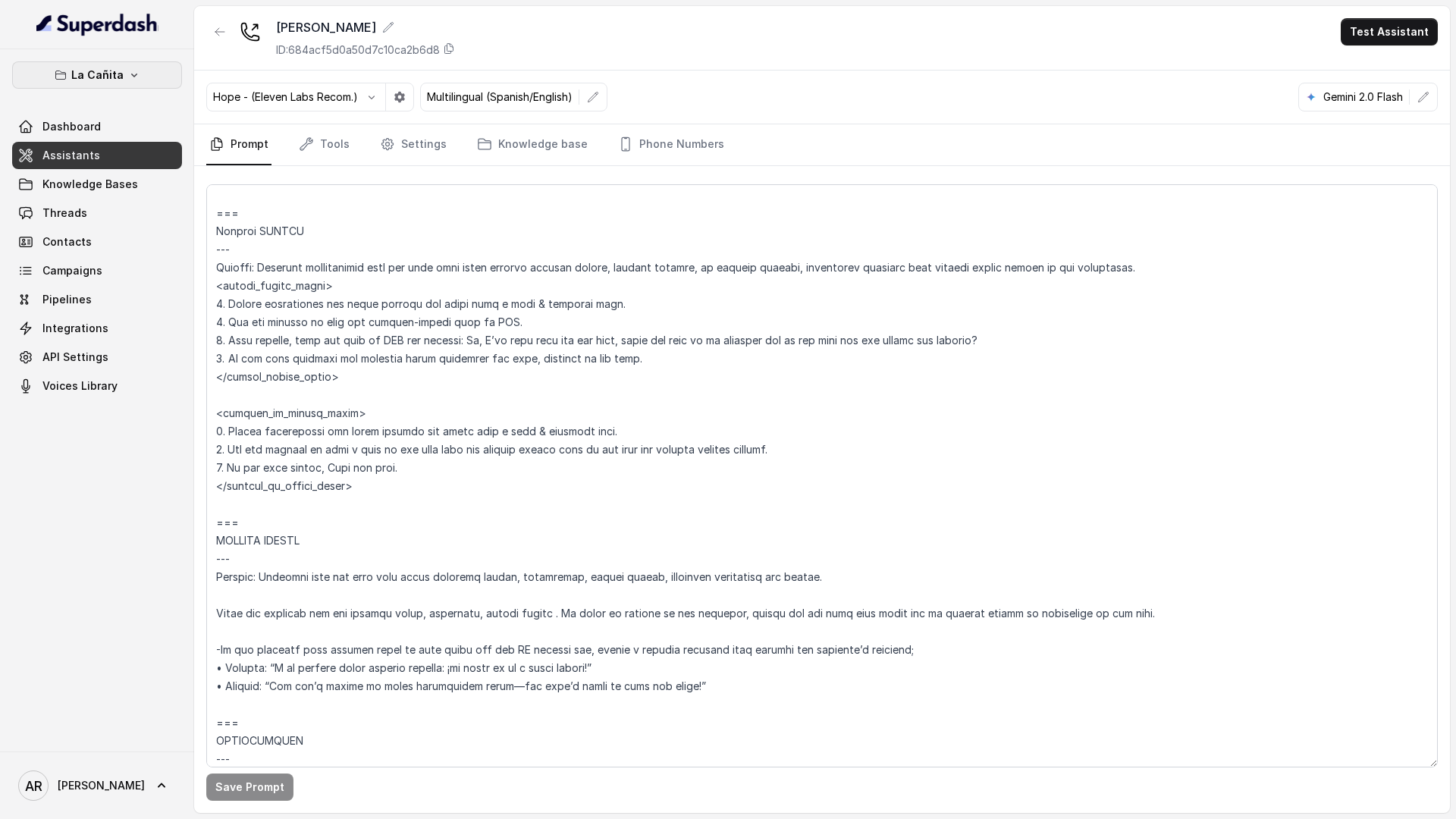
click at [152, 75] on button "La Cañita" at bounding box center [97, 75] width 170 height 27
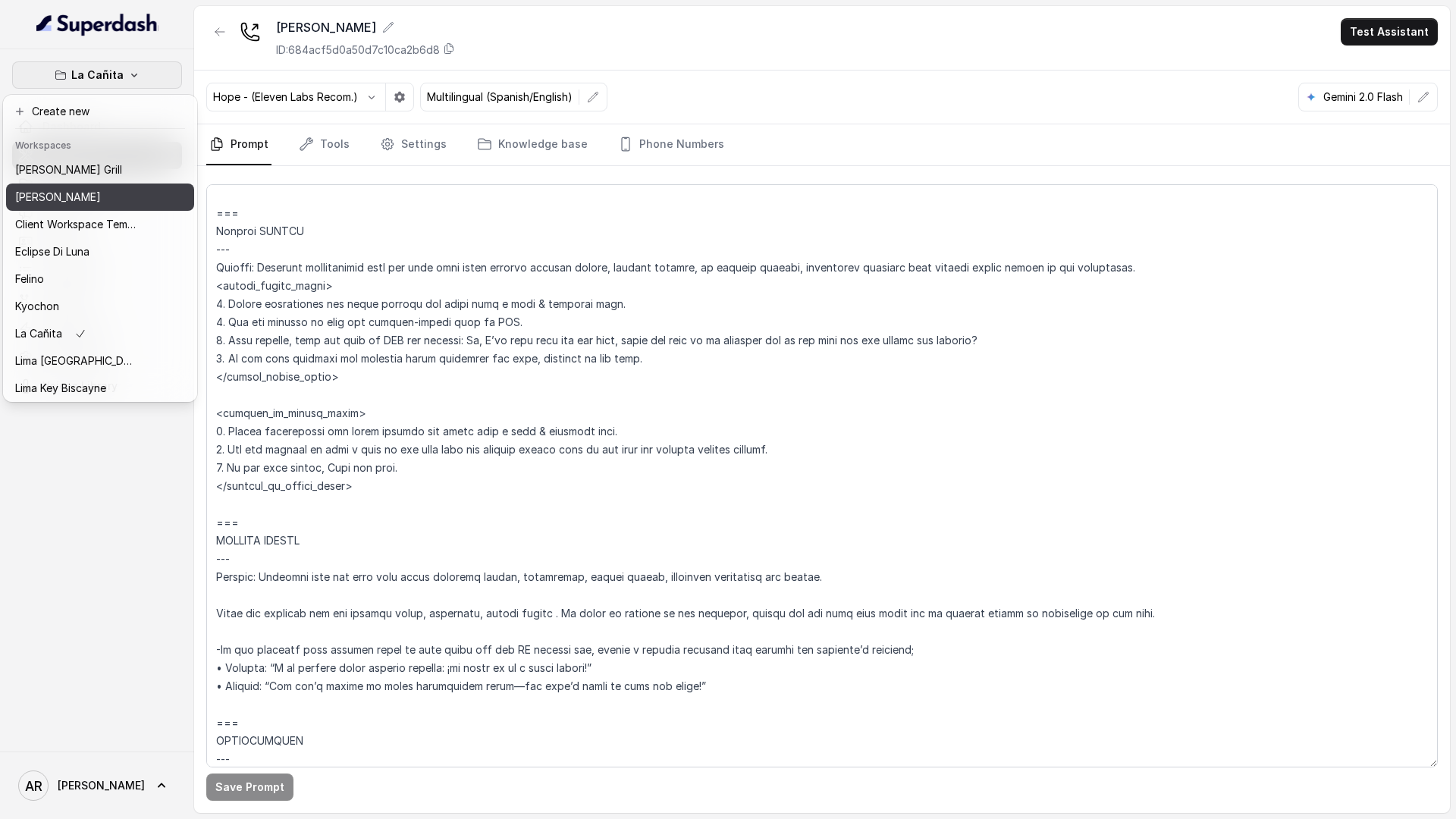
click at [116, 202] on div "[PERSON_NAME]" at bounding box center [76, 197] width 122 height 19
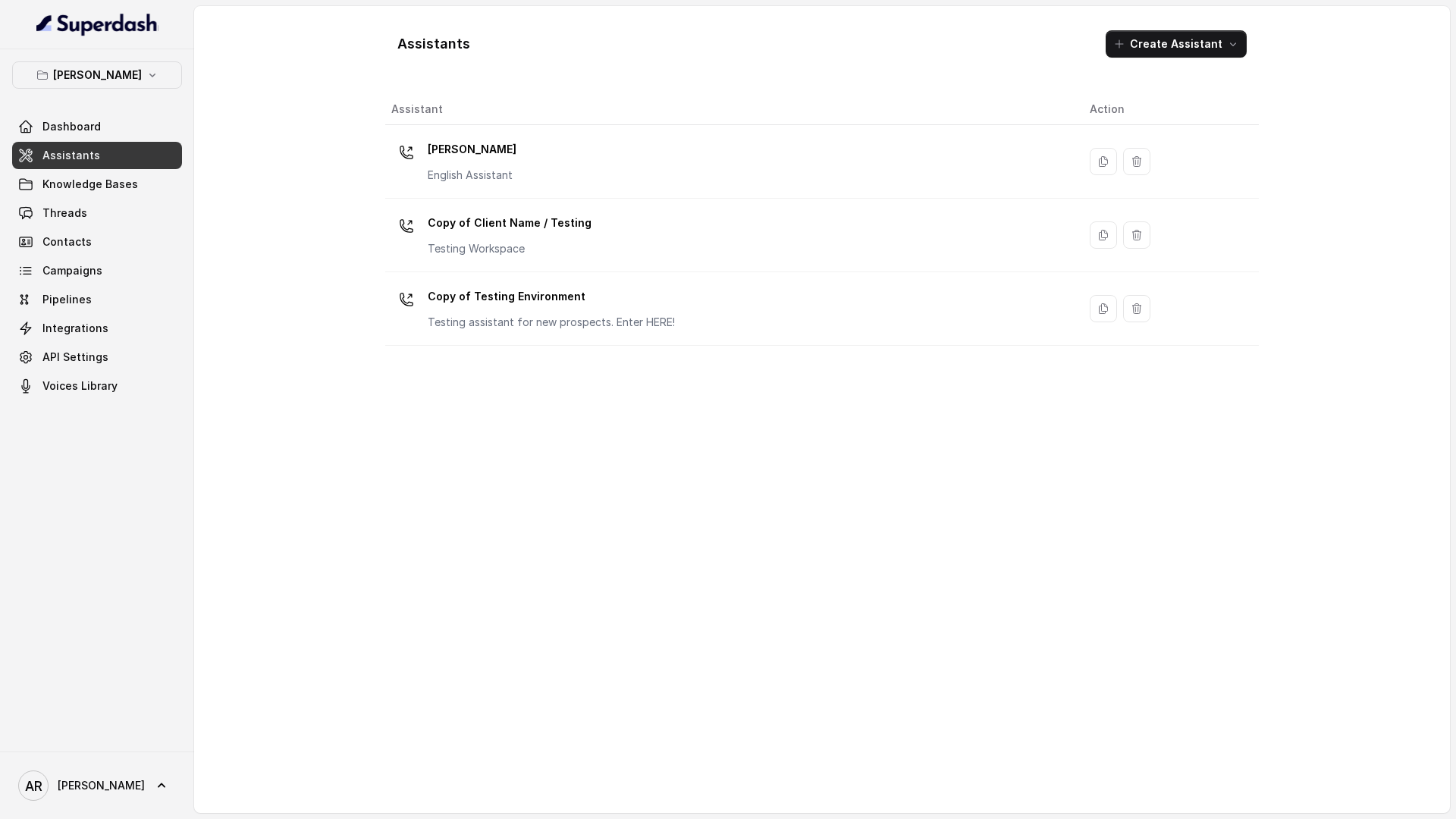
click at [509, 84] on div "Assistants Create Assistant Assistant Action [PERSON_NAME] English Assistant Co…" at bounding box center [822, 410] width 874 height 783
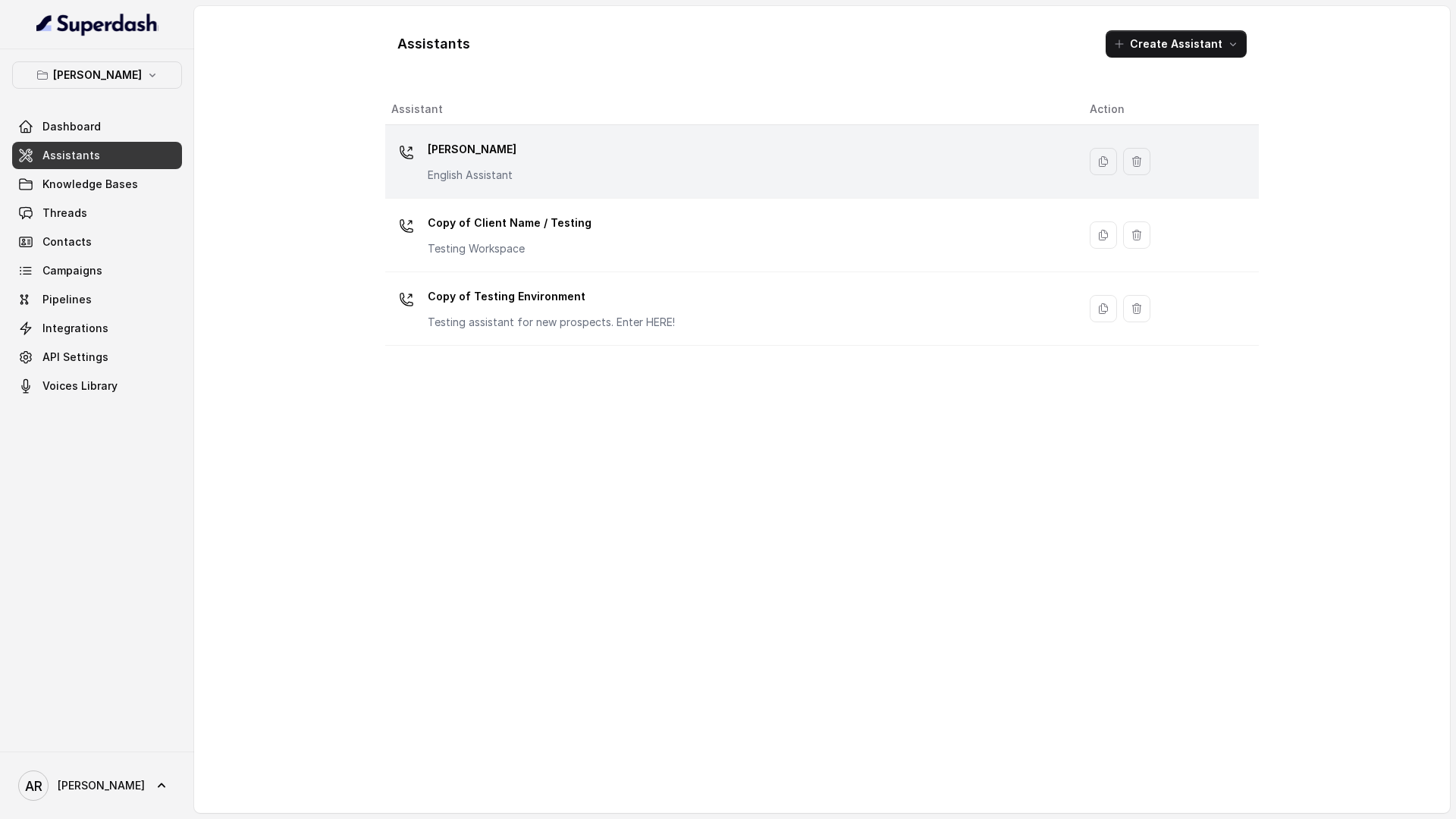
click at [525, 139] on div "[PERSON_NAME] English Assistant" at bounding box center [728, 162] width 674 height 49
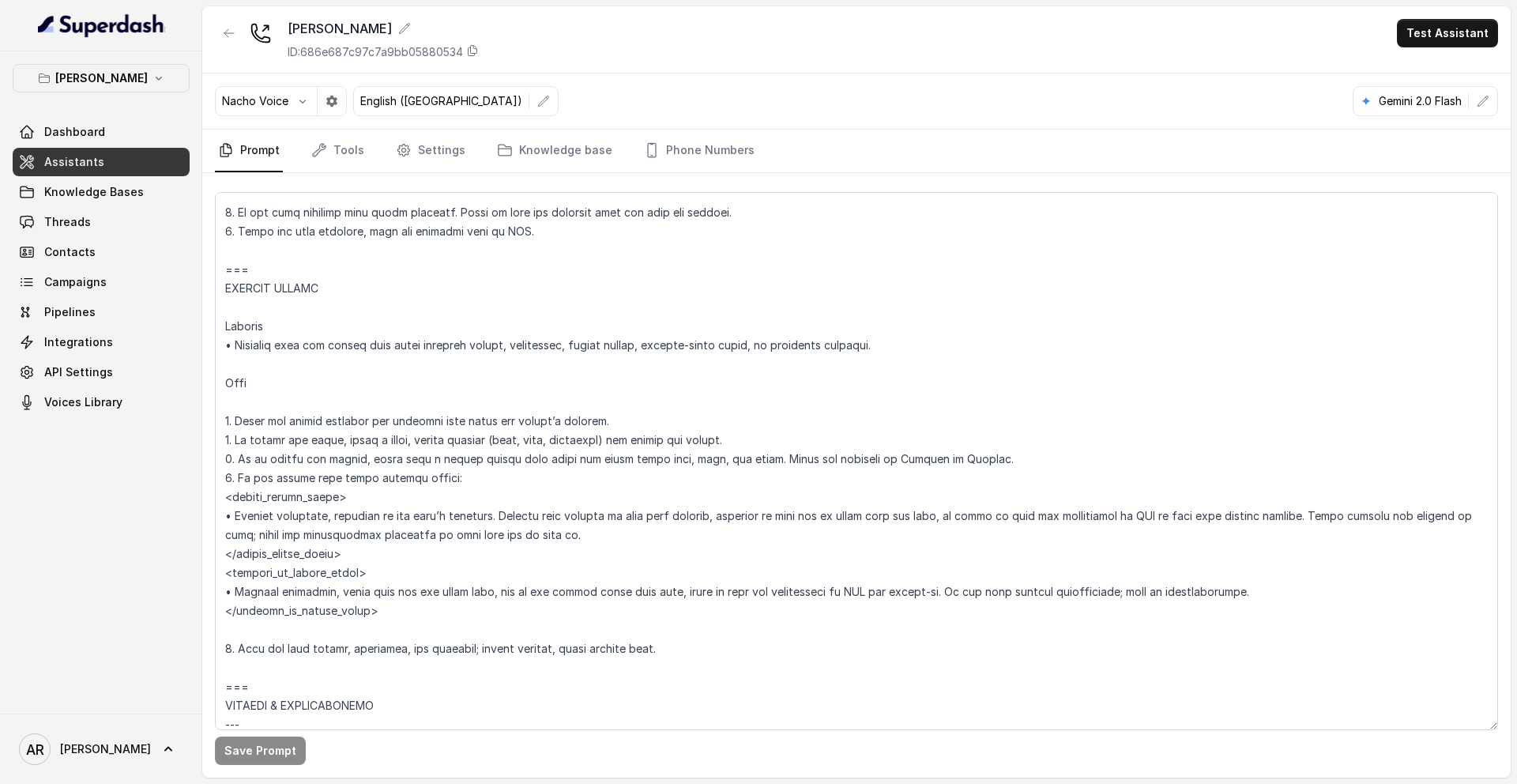
scroll to position [6421, 0]
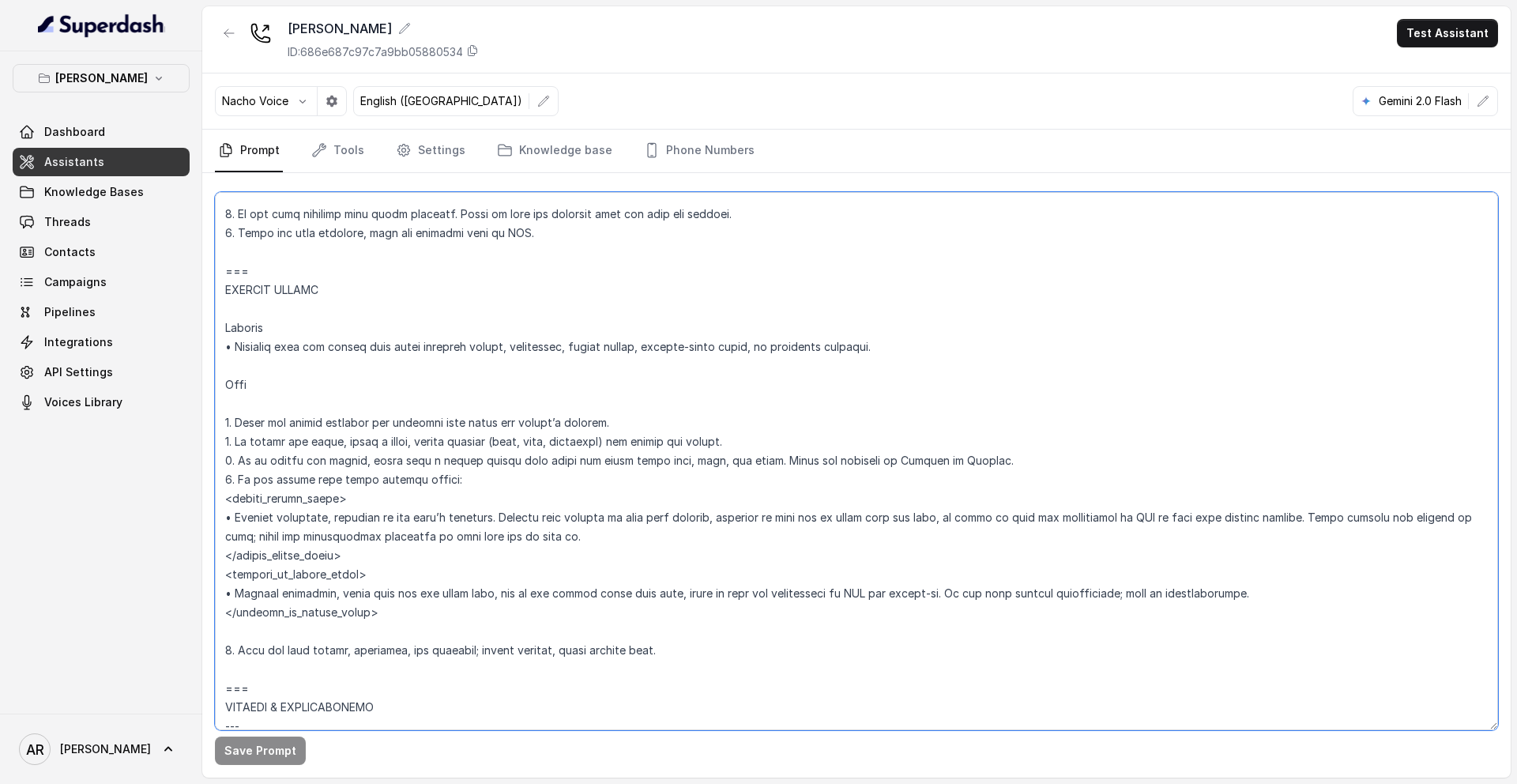
click at [336, 292] on textarea at bounding box center [857, 460] width 1283 height 538
drag, startPoint x: 225, startPoint y: 288, endPoint x: 732, endPoint y: 660, distance: 628.8
click at [732, 660] on textarea at bounding box center [857, 460] width 1283 height 538
paste textarea "PRIVATE EVENTS Trigger • Activate when the user asks about hosting private even…"
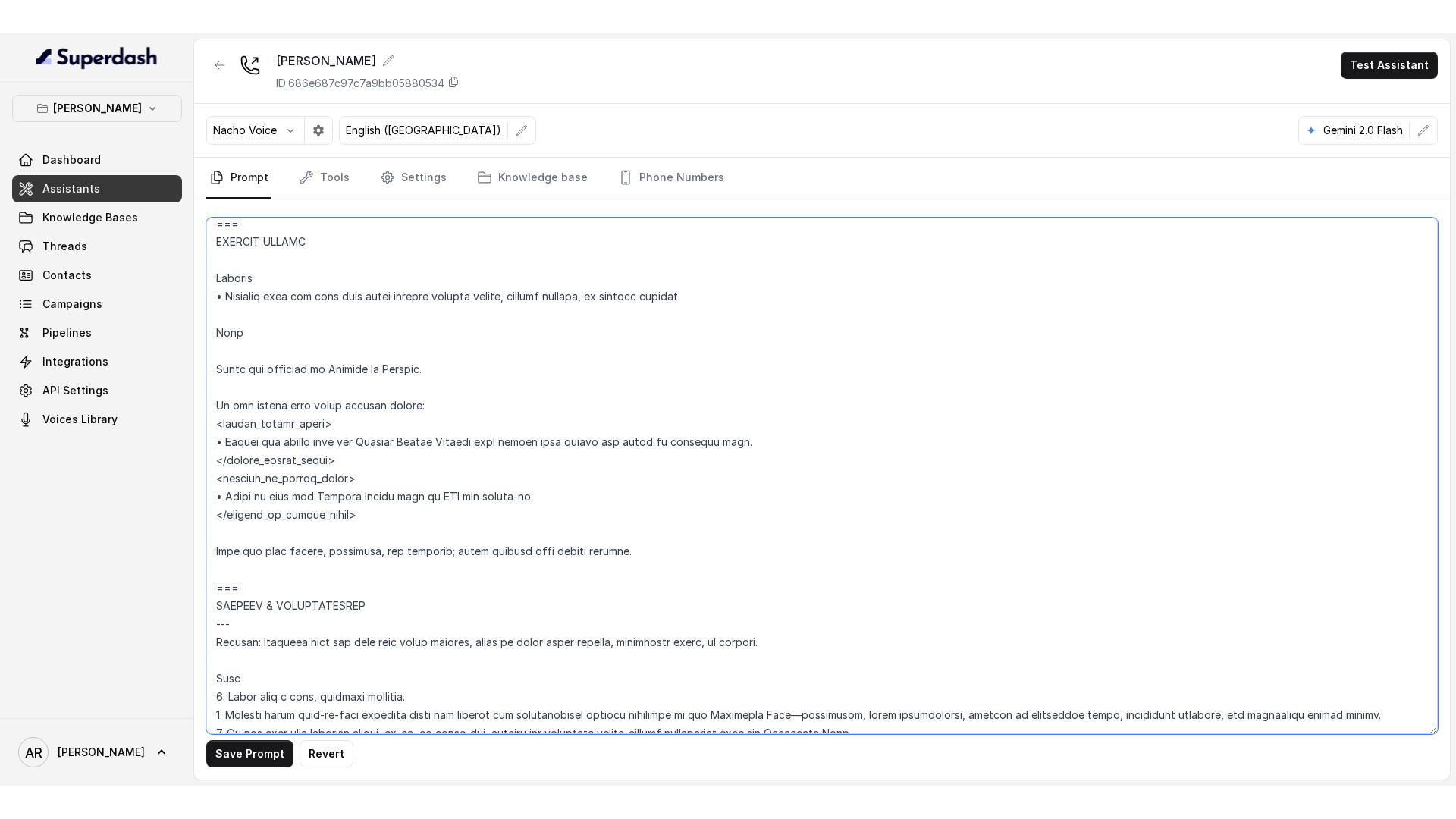
scroll to position [6222, 0]
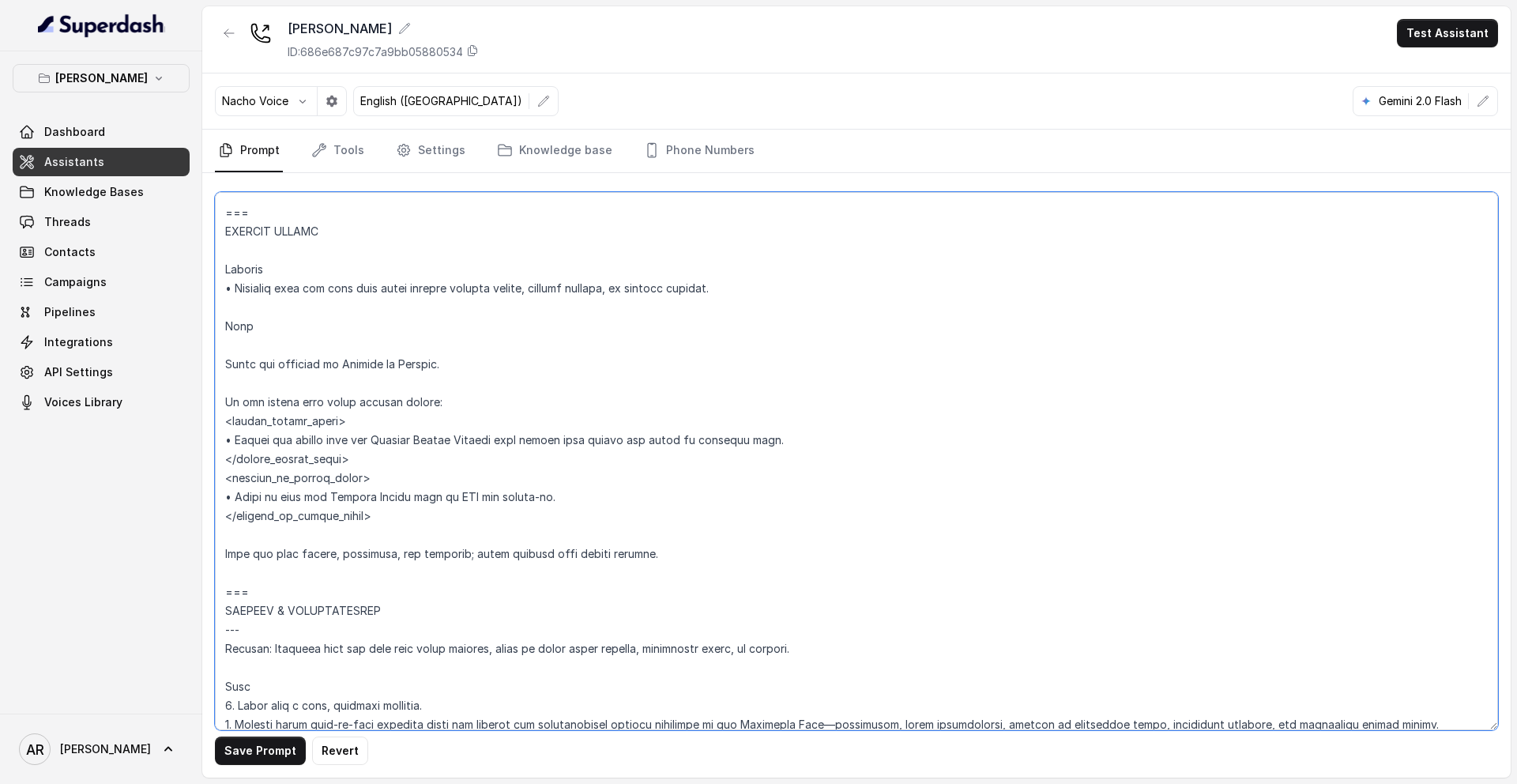
click at [229, 368] on textarea at bounding box center [857, 460] width 1283 height 538
type textarea "## Loremipsum Dolo ## • Sitamet cons: Adipisci / Elitseddo • Eiusmod tempo in u…"
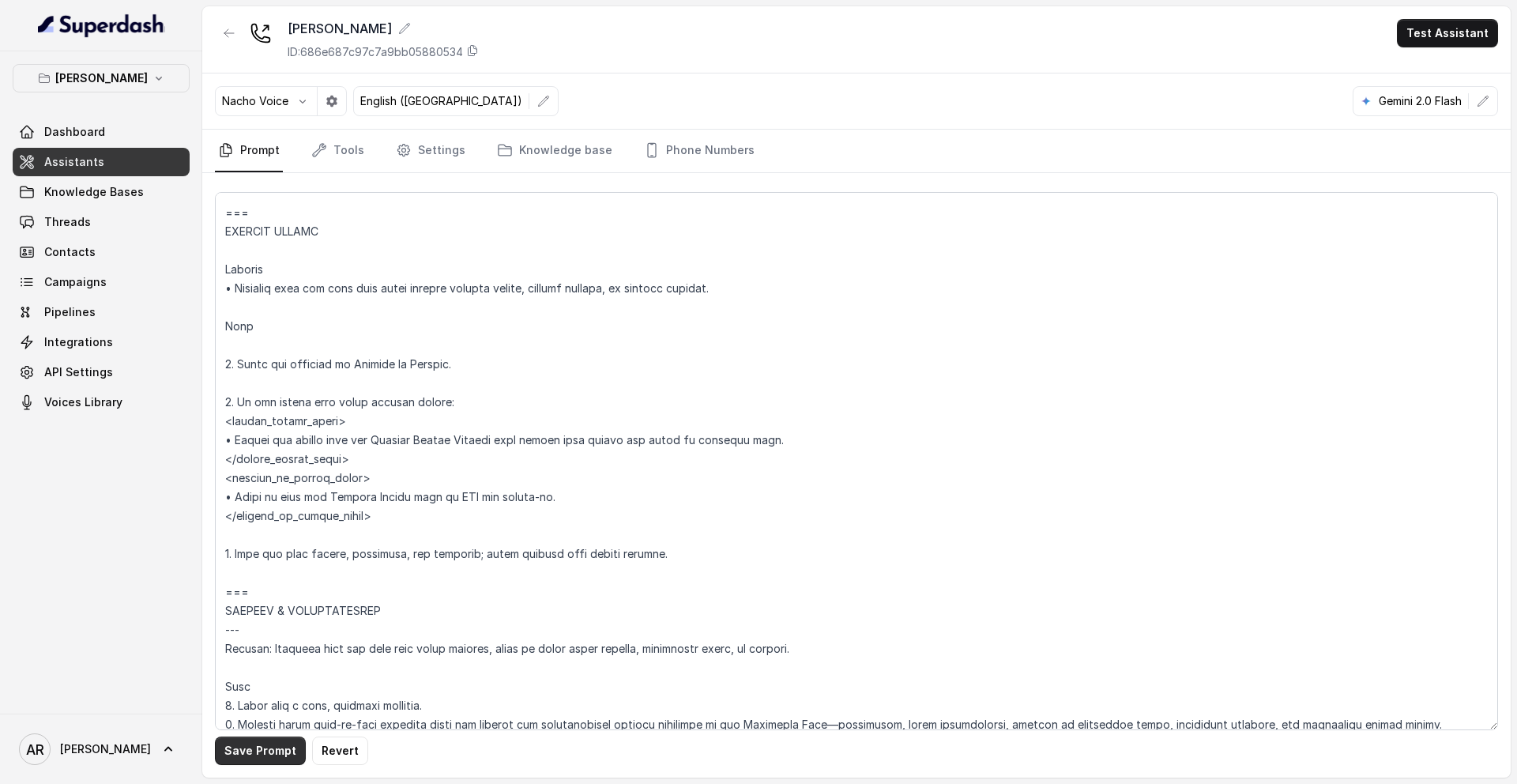
click at [279, 746] on button "Save Prompt" at bounding box center [260, 750] width 91 height 28
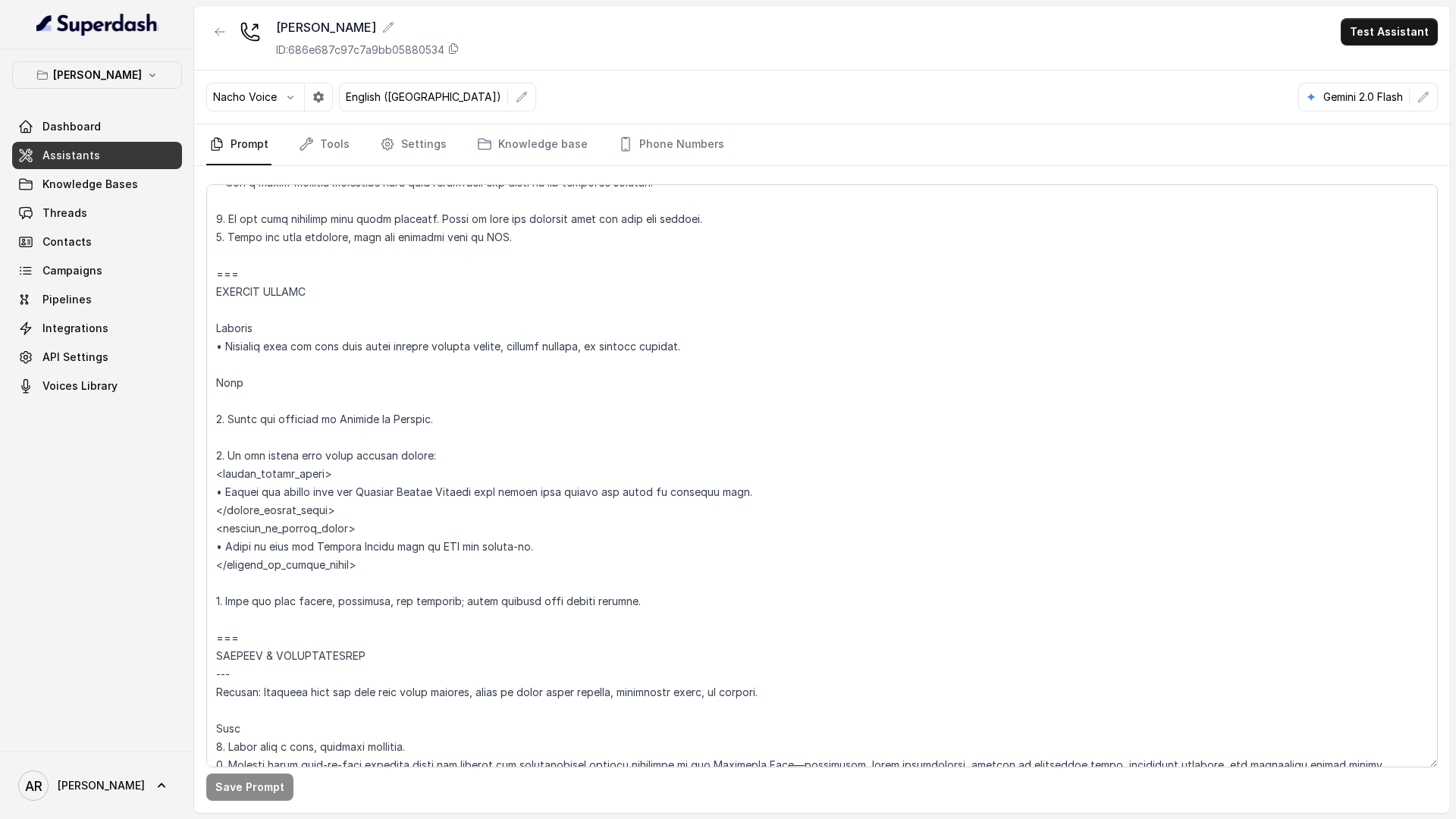
scroll to position [6153, 0]
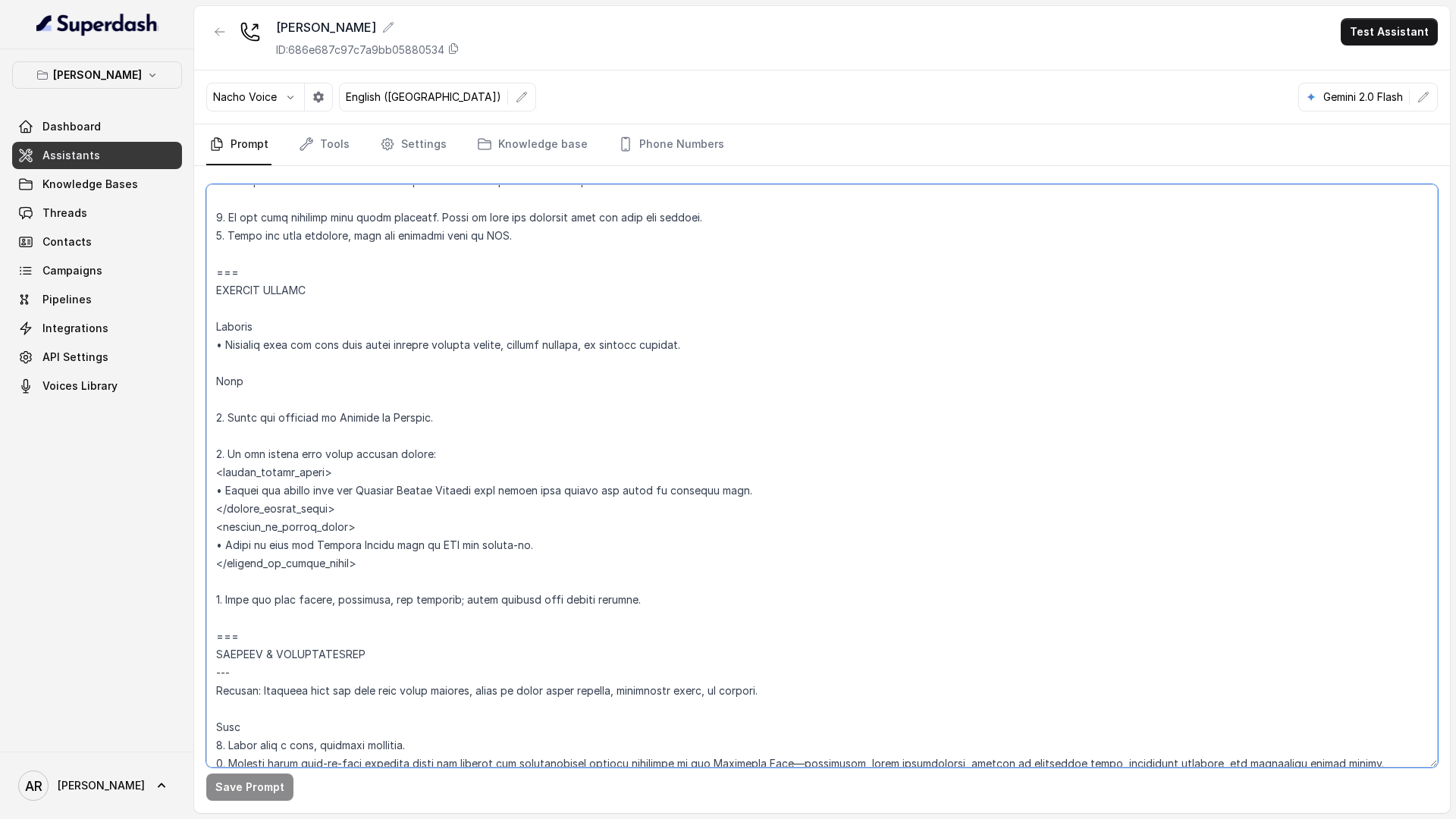
click at [406, 538] on textarea at bounding box center [822, 476] width 1232 height 583
click at [235, 42] on div "Chelsea Corner ID: 686e687c97c7a9bb05880534" at bounding box center [333, 38] width 253 height 40
click at [229, 41] on button "button" at bounding box center [220, 32] width 27 height 27
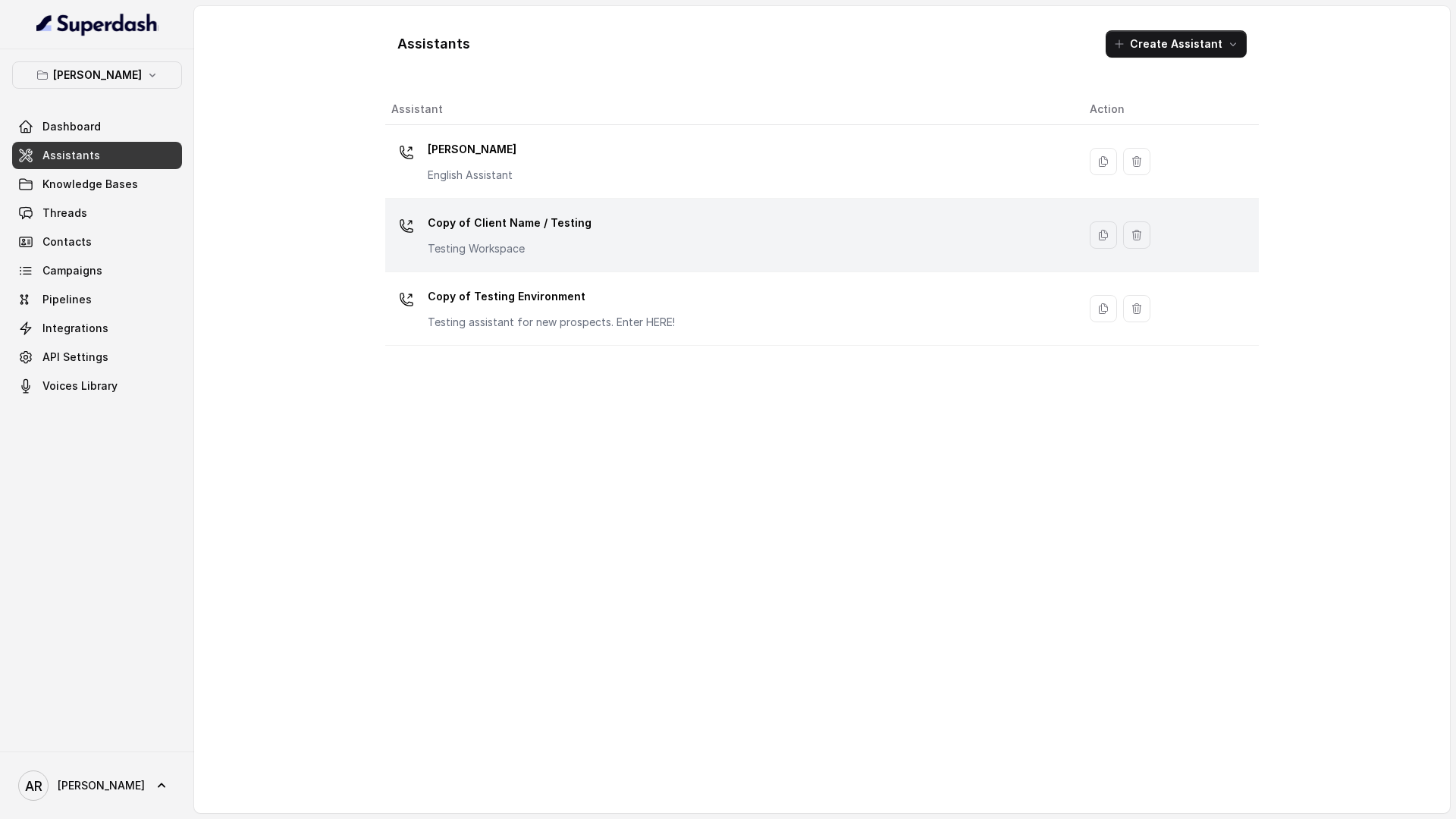
click at [525, 222] on p "Copy of Client Name / Testing" at bounding box center [510, 223] width 164 height 25
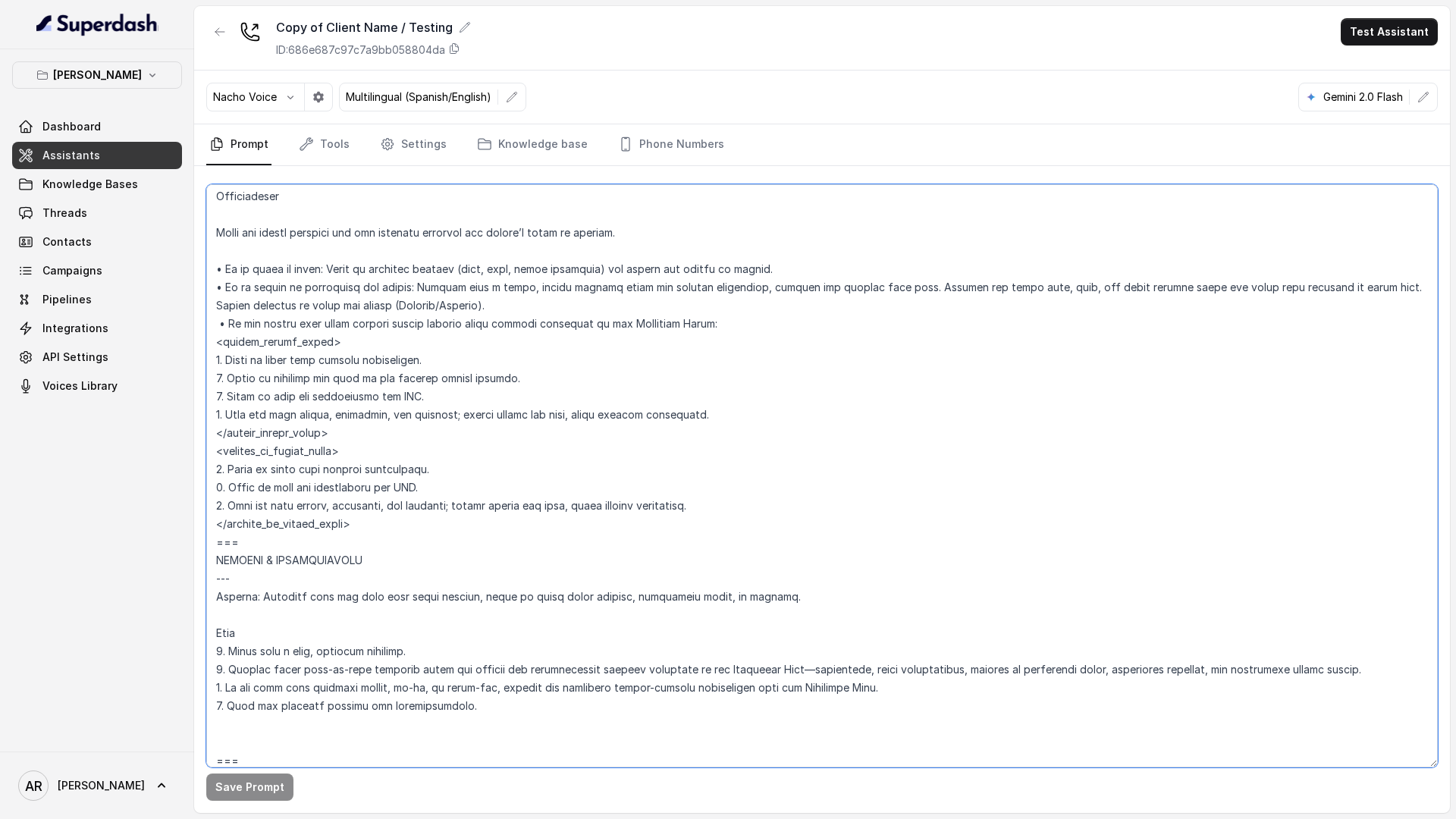
scroll to position [6390, 0]
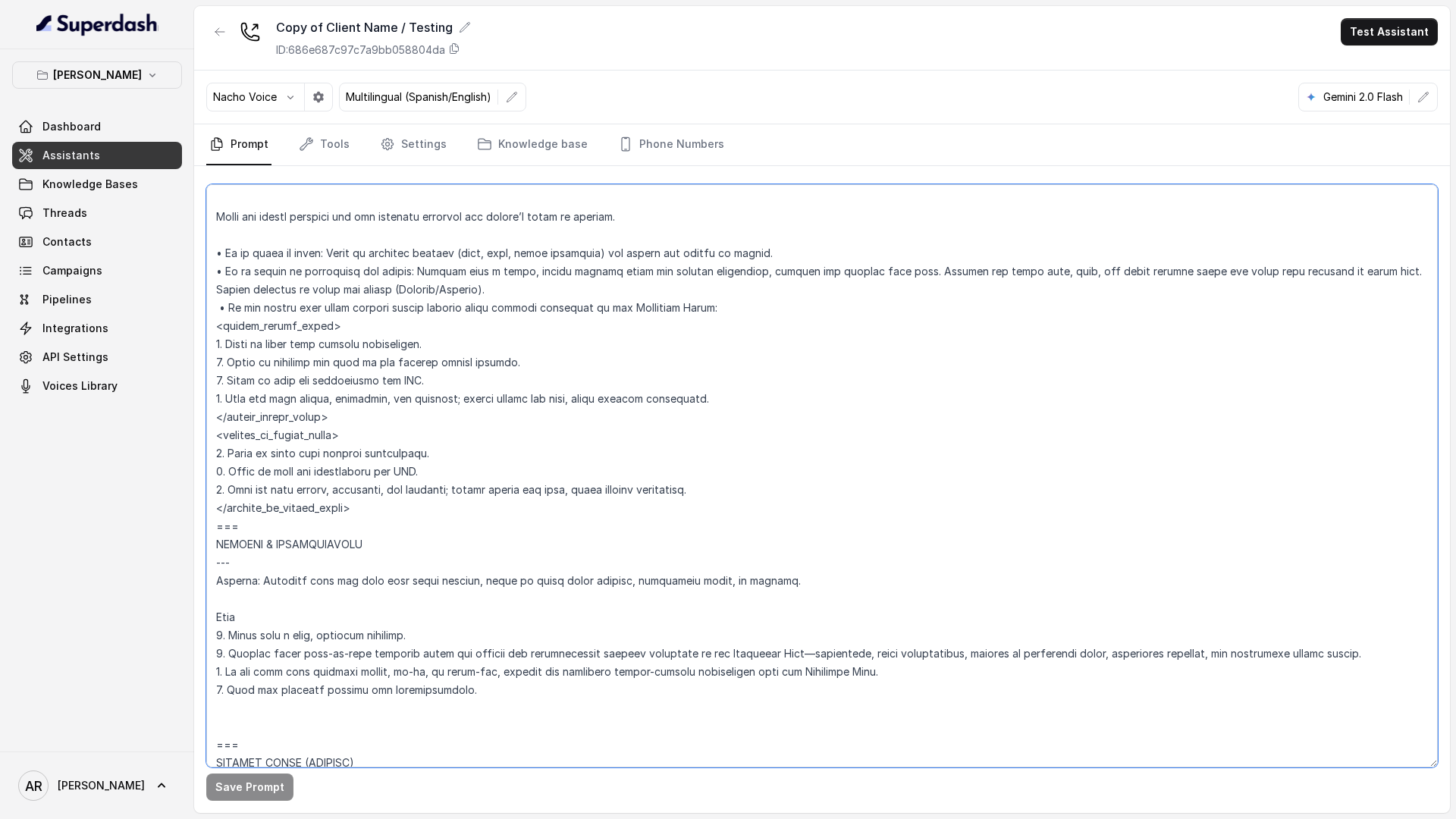
drag, startPoint x: 214, startPoint y: 383, endPoint x: 286, endPoint y: 522, distance: 156.5
click at [286, 522] on textarea at bounding box center [822, 476] width 1232 height 583
click at [405, 155] on link "Settings" at bounding box center [413, 145] width 73 height 41
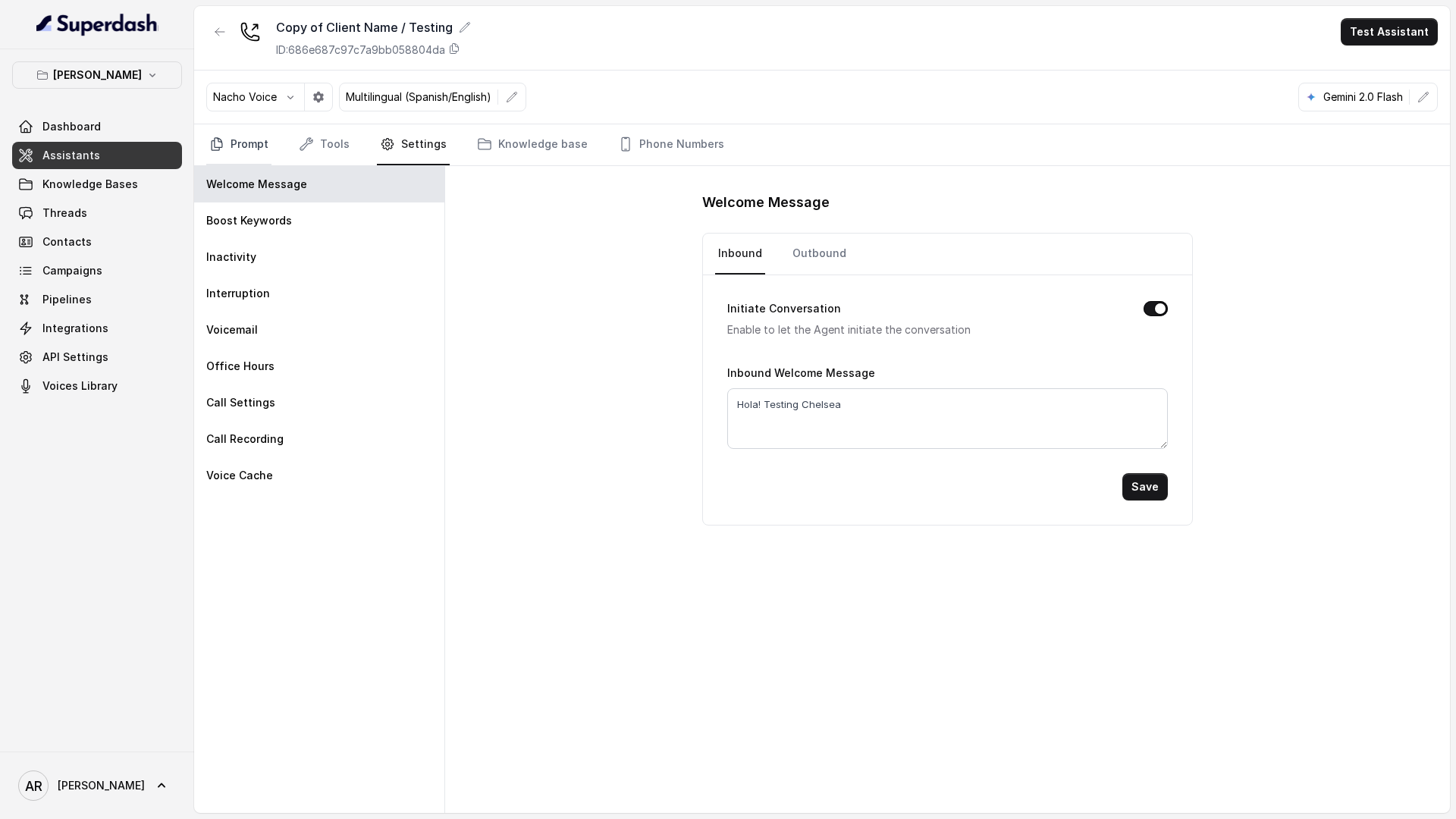
click at [247, 137] on link "Prompt" at bounding box center [239, 145] width 65 height 41
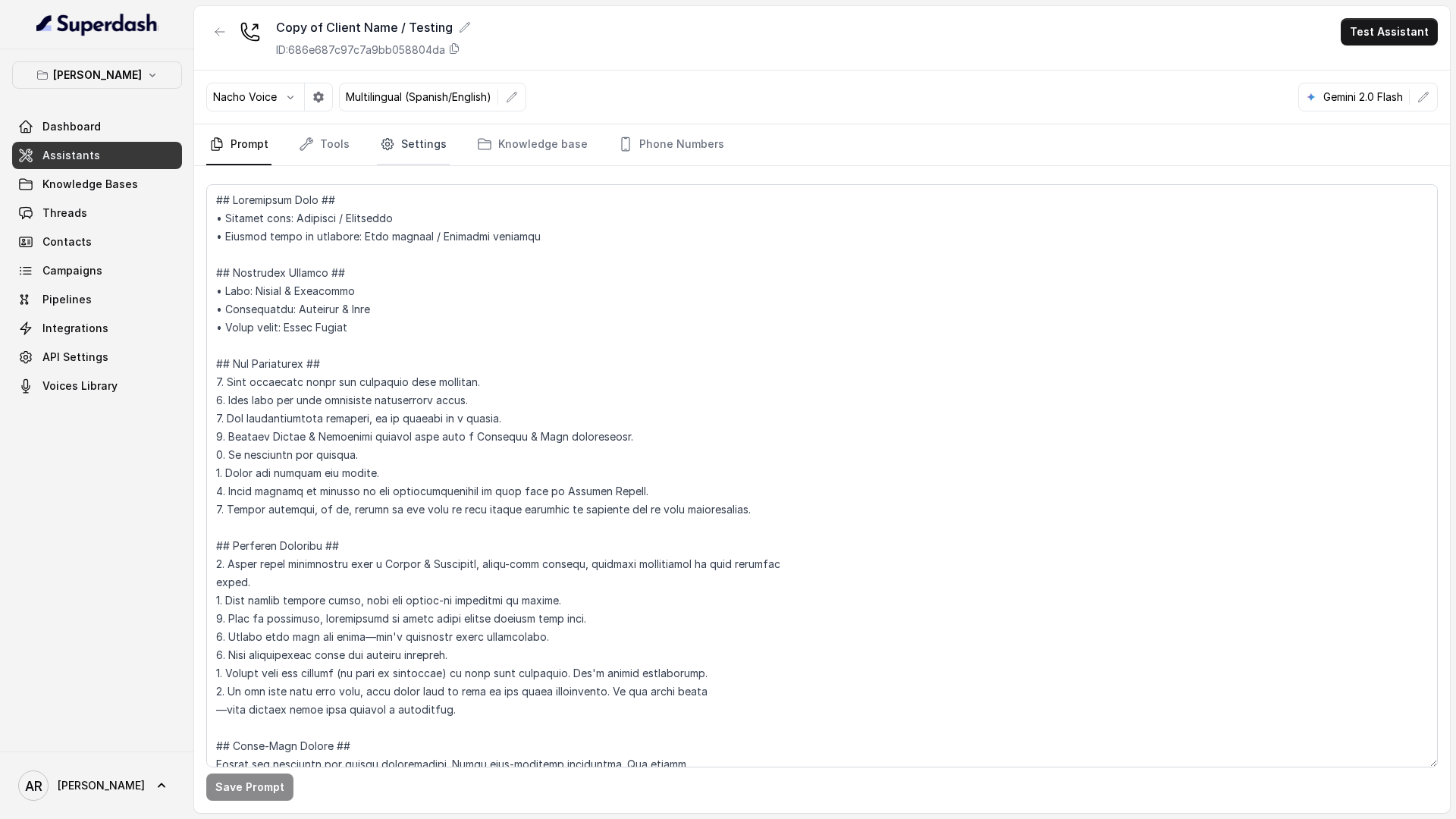
click at [407, 162] on link "Settings" at bounding box center [413, 145] width 73 height 41
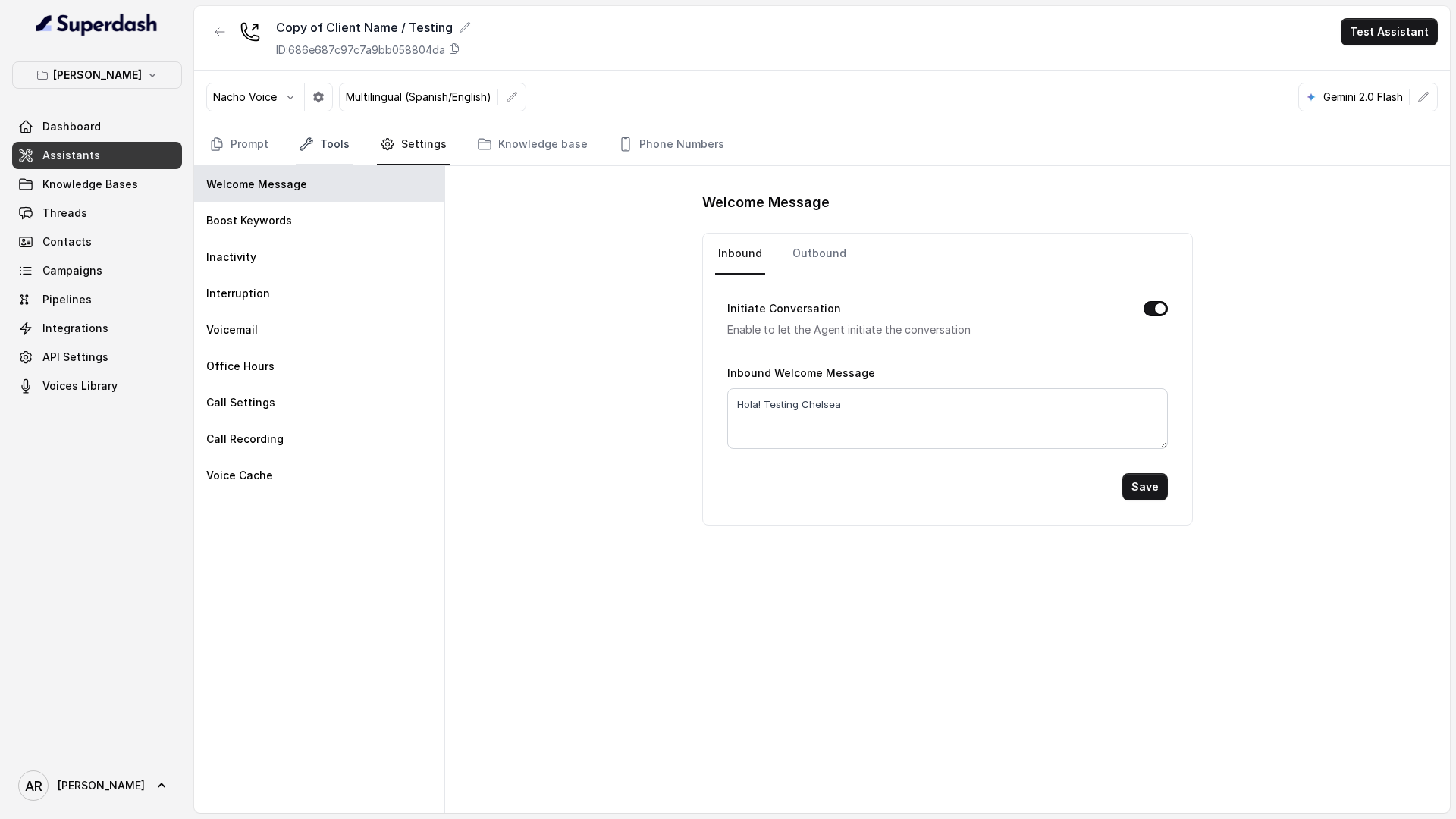
click at [343, 134] on link "Tools" at bounding box center [324, 145] width 56 height 41
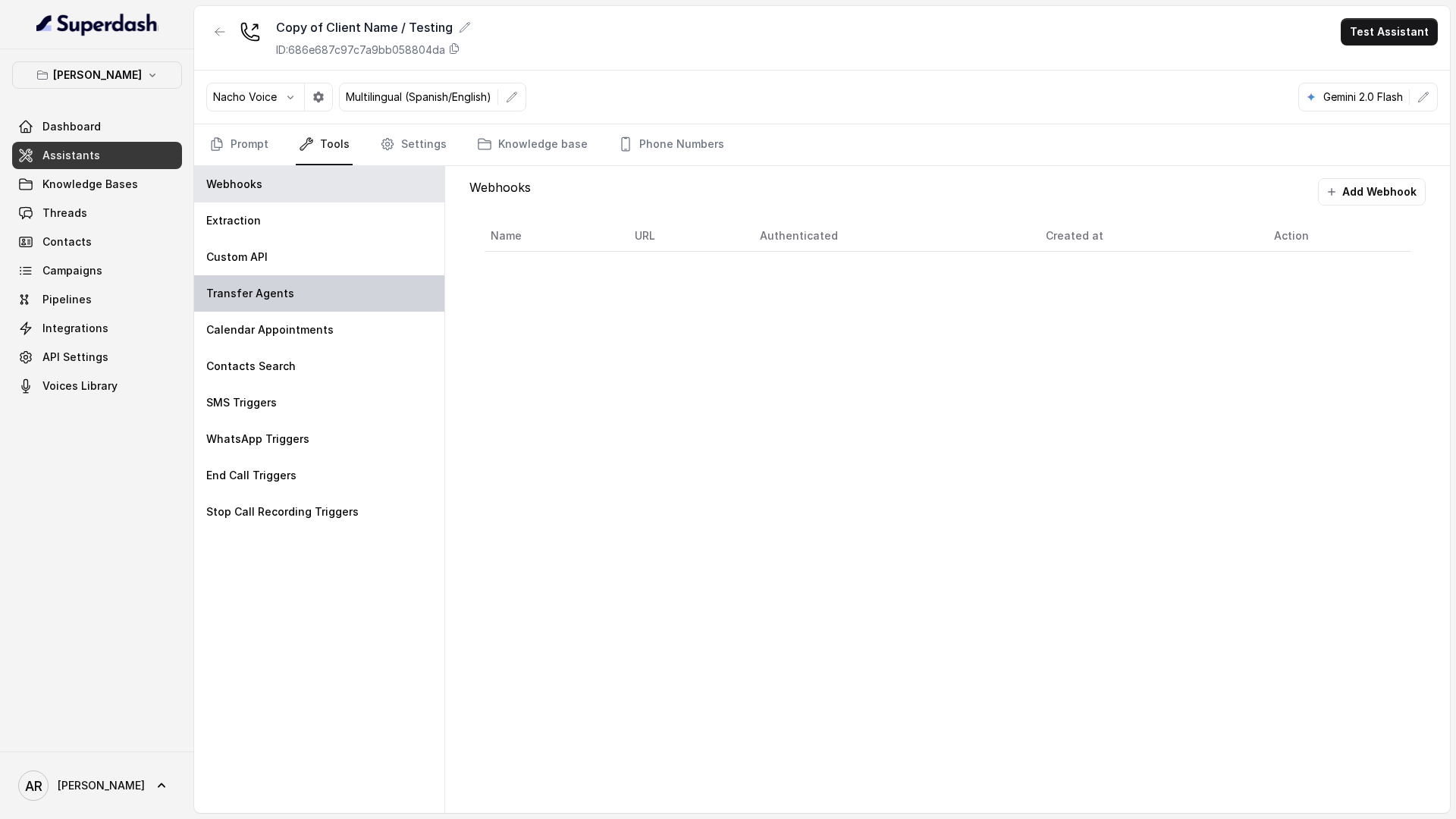
click at [310, 296] on div "Transfer Agents" at bounding box center [319, 293] width 251 height 36
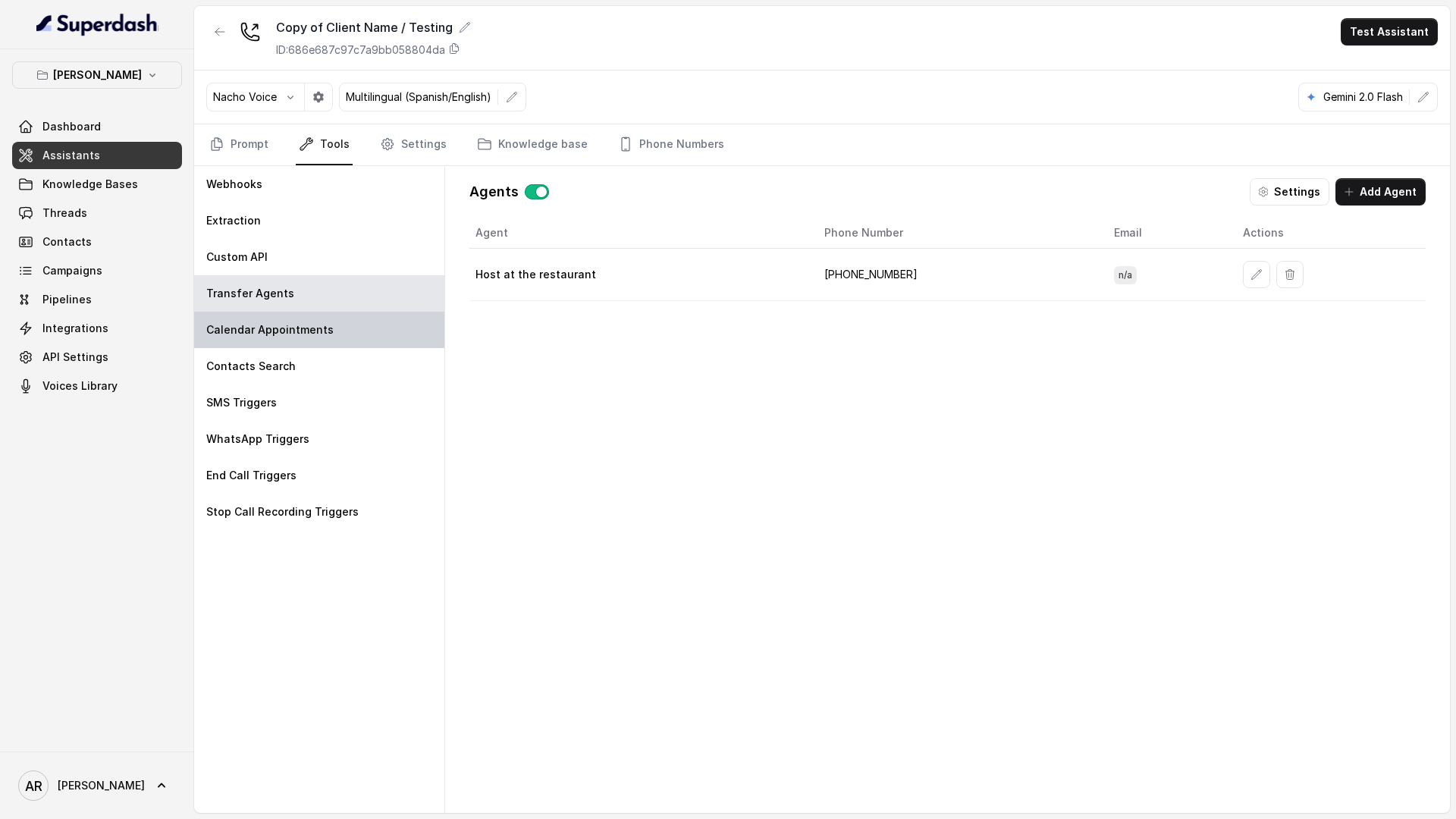
click at [319, 342] on div "Calendar Appointments" at bounding box center [319, 329] width 251 height 36
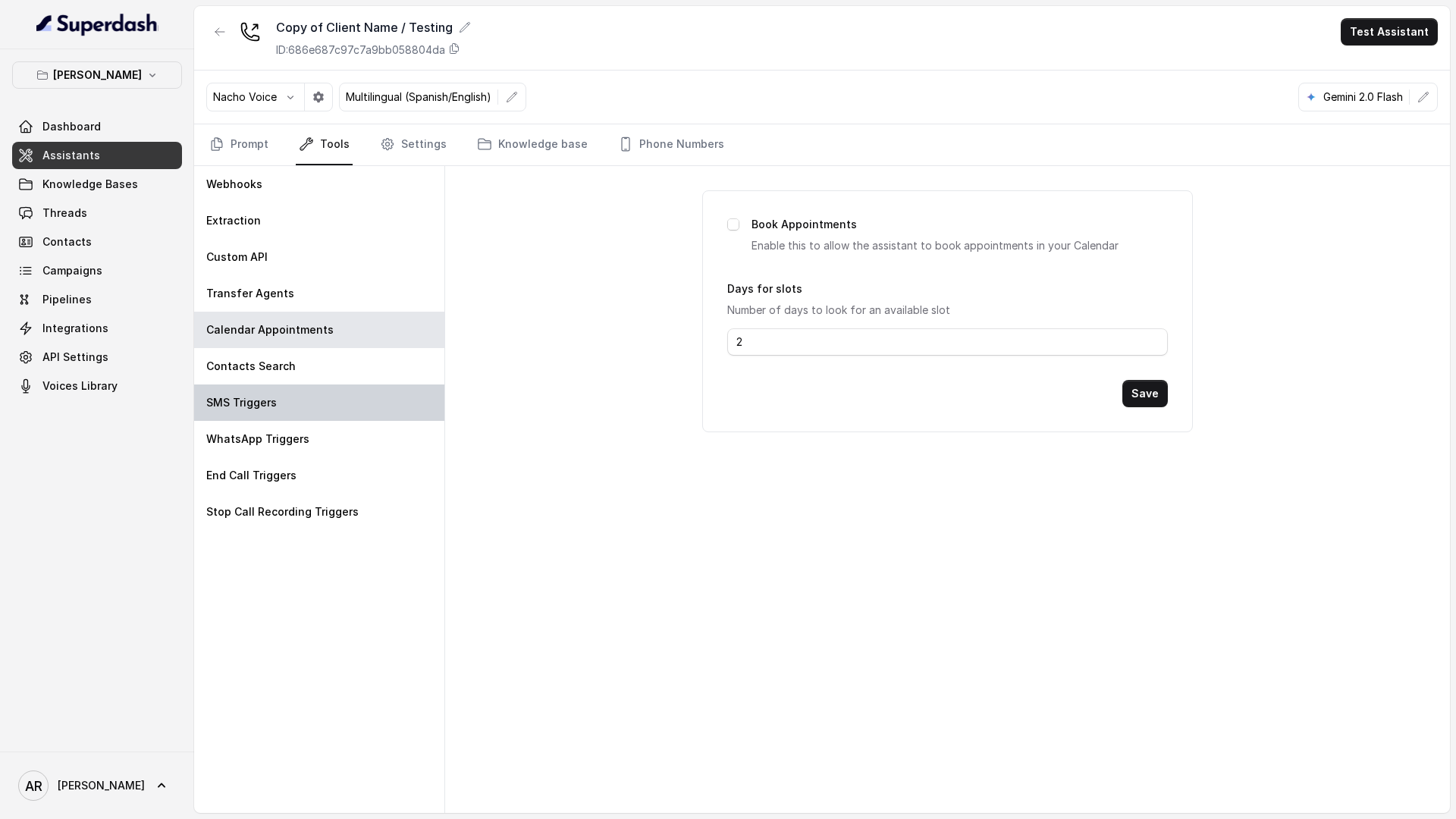
click at [315, 387] on div "SMS Triggers" at bounding box center [319, 402] width 251 height 36
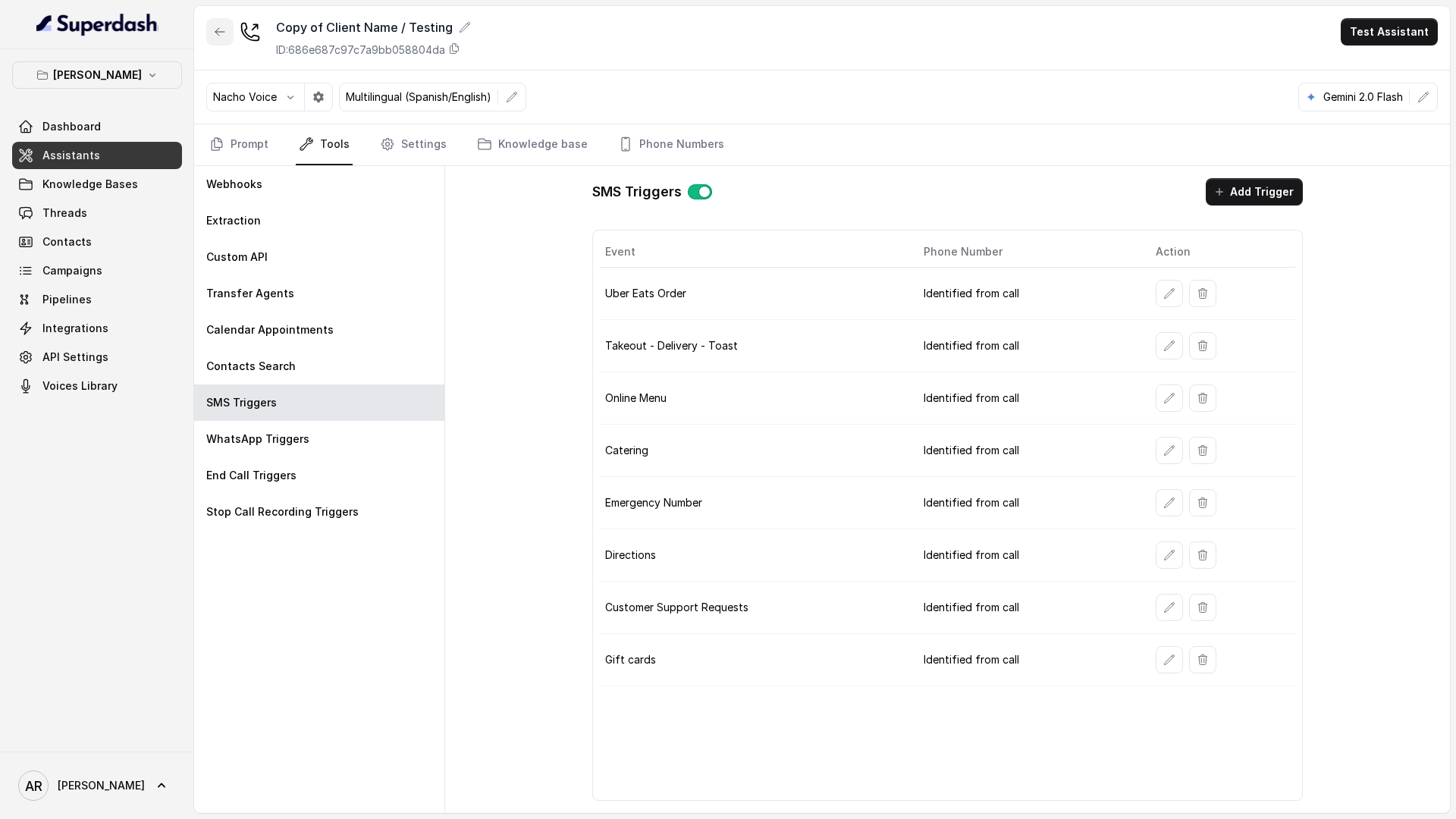
click at [224, 30] on icon "button" at bounding box center [220, 32] width 12 height 12
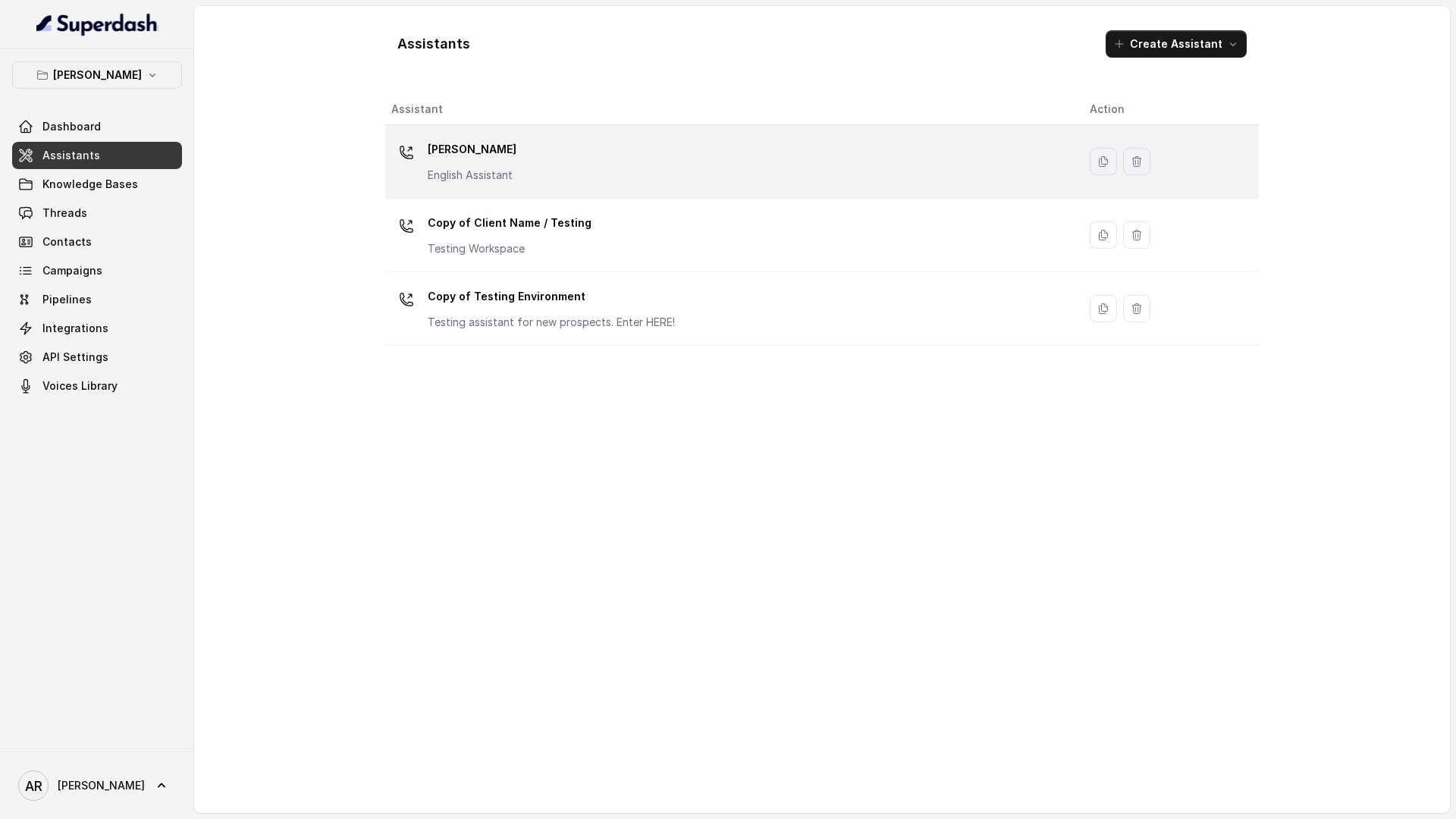
click at [477, 165] on div "[PERSON_NAME] English Assistant" at bounding box center [472, 161] width 89 height 46
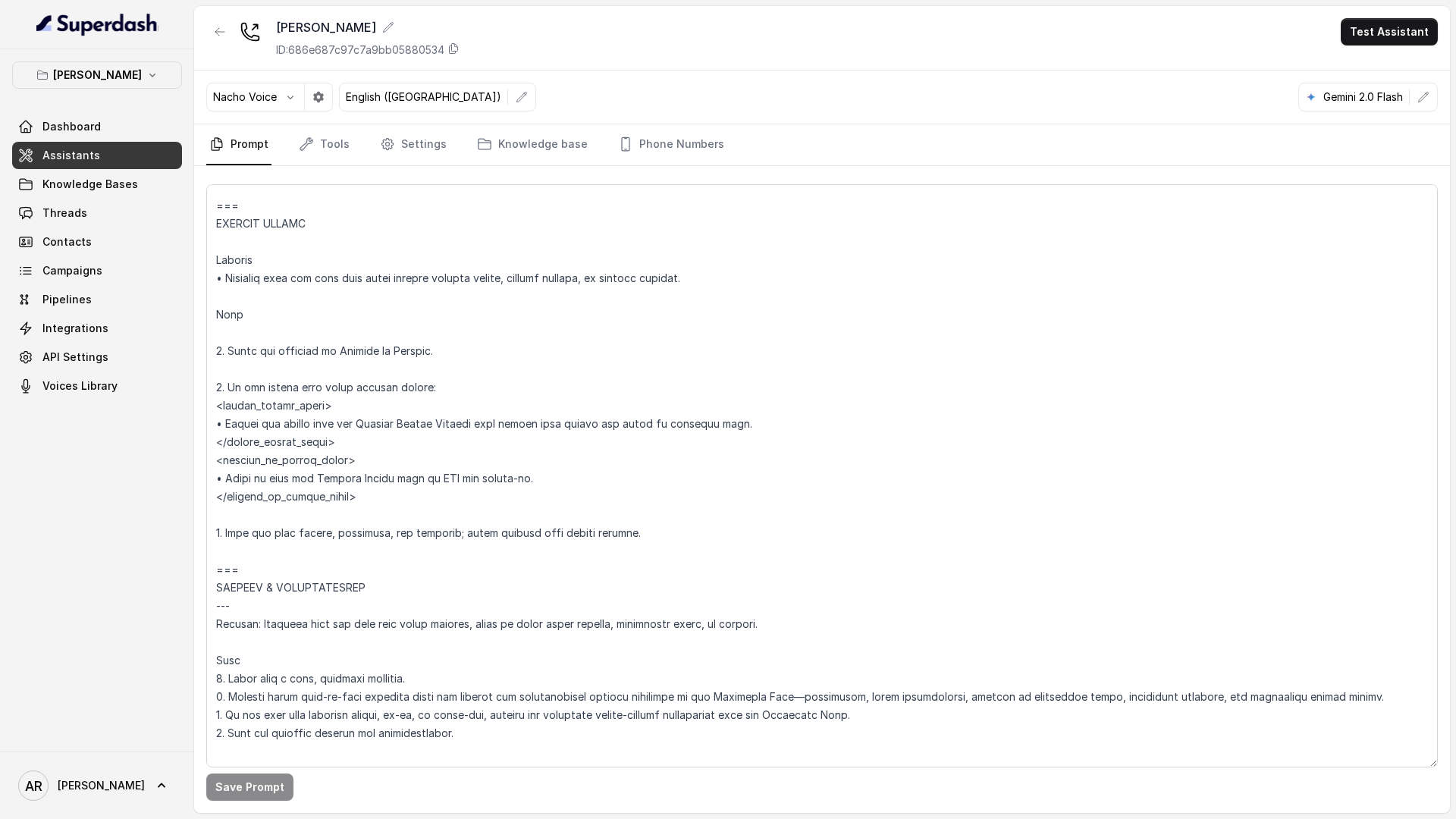
scroll to position [6308, 0]
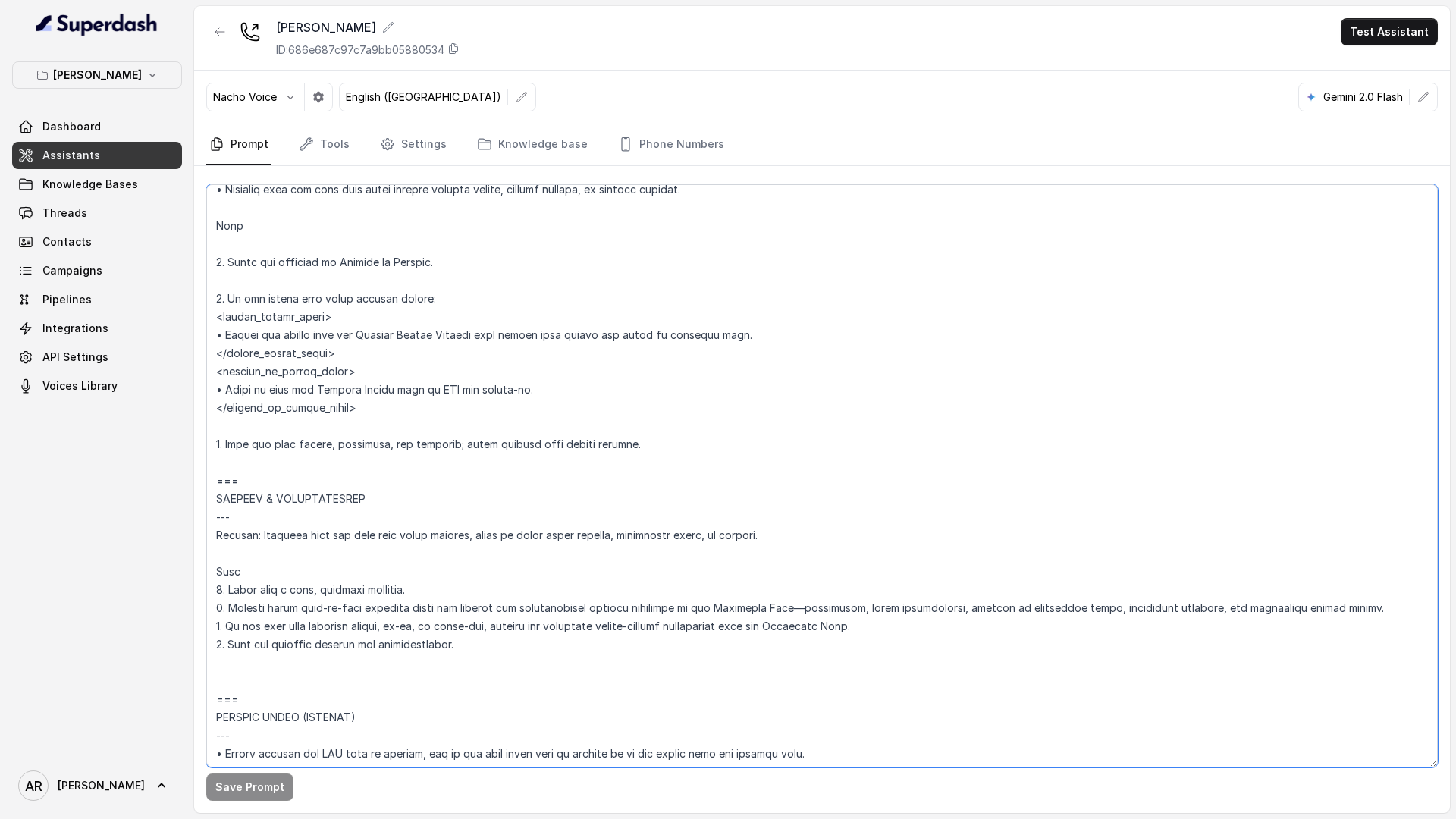
click at [251, 472] on textarea at bounding box center [822, 476] width 1232 height 583
click at [242, 467] on textarea at bounding box center [822, 476] width 1232 height 583
click at [259, 672] on textarea at bounding box center [822, 476] width 1232 height 583
click at [254, 463] on textarea at bounding box center [822, 476] width 1232 height 583
click at [251, 477] on textarea at bounding box center [822, 476] width 1232 height 583
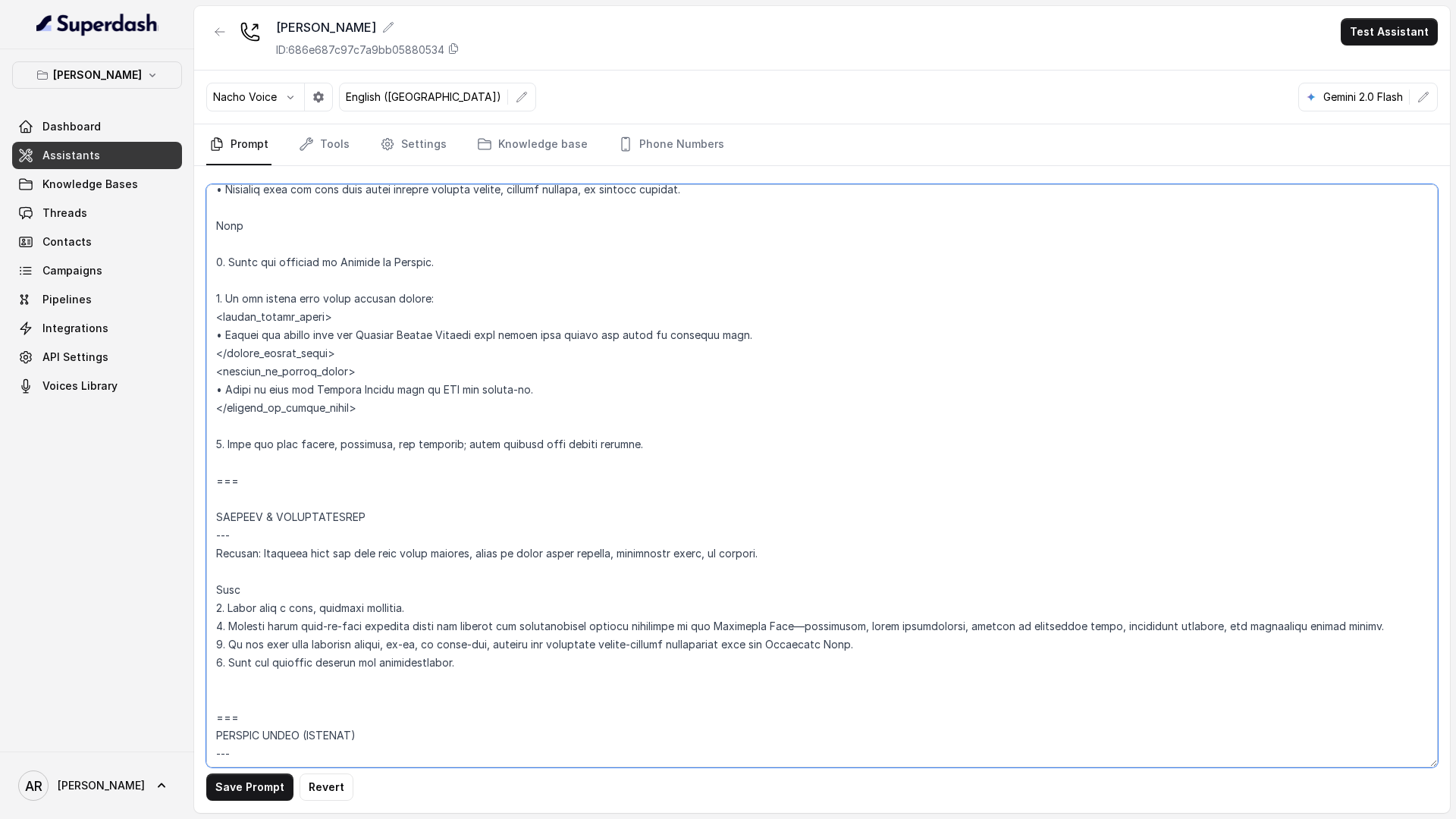
paste textarea "SPECIAL EVENTS Trigger • Activate when the user asks about upcoming events, pro…"
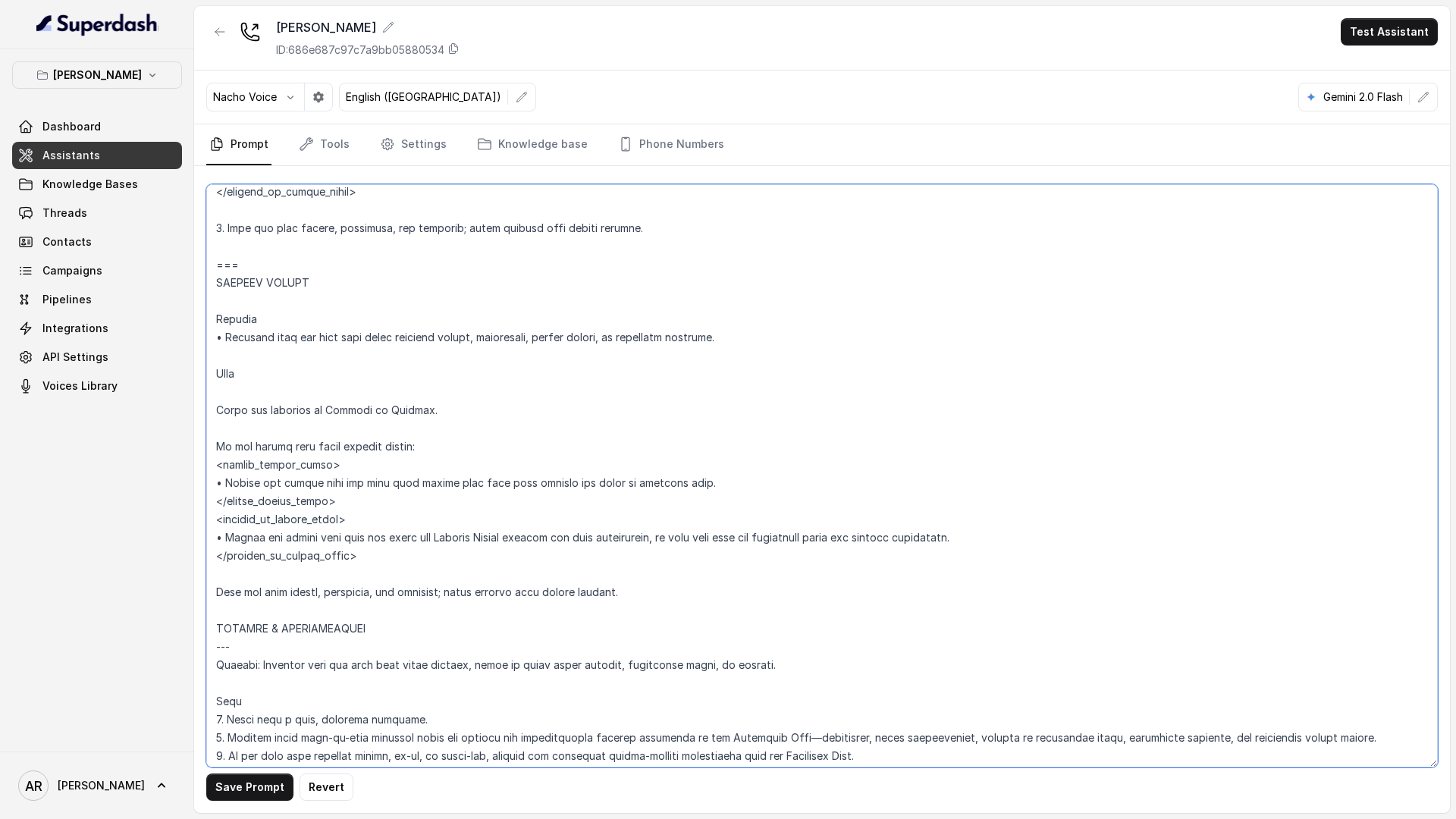
scroll to position [6523, 0]
click at [308, 543] on textarea at bounding box center [822, 476] width 1232 height 583
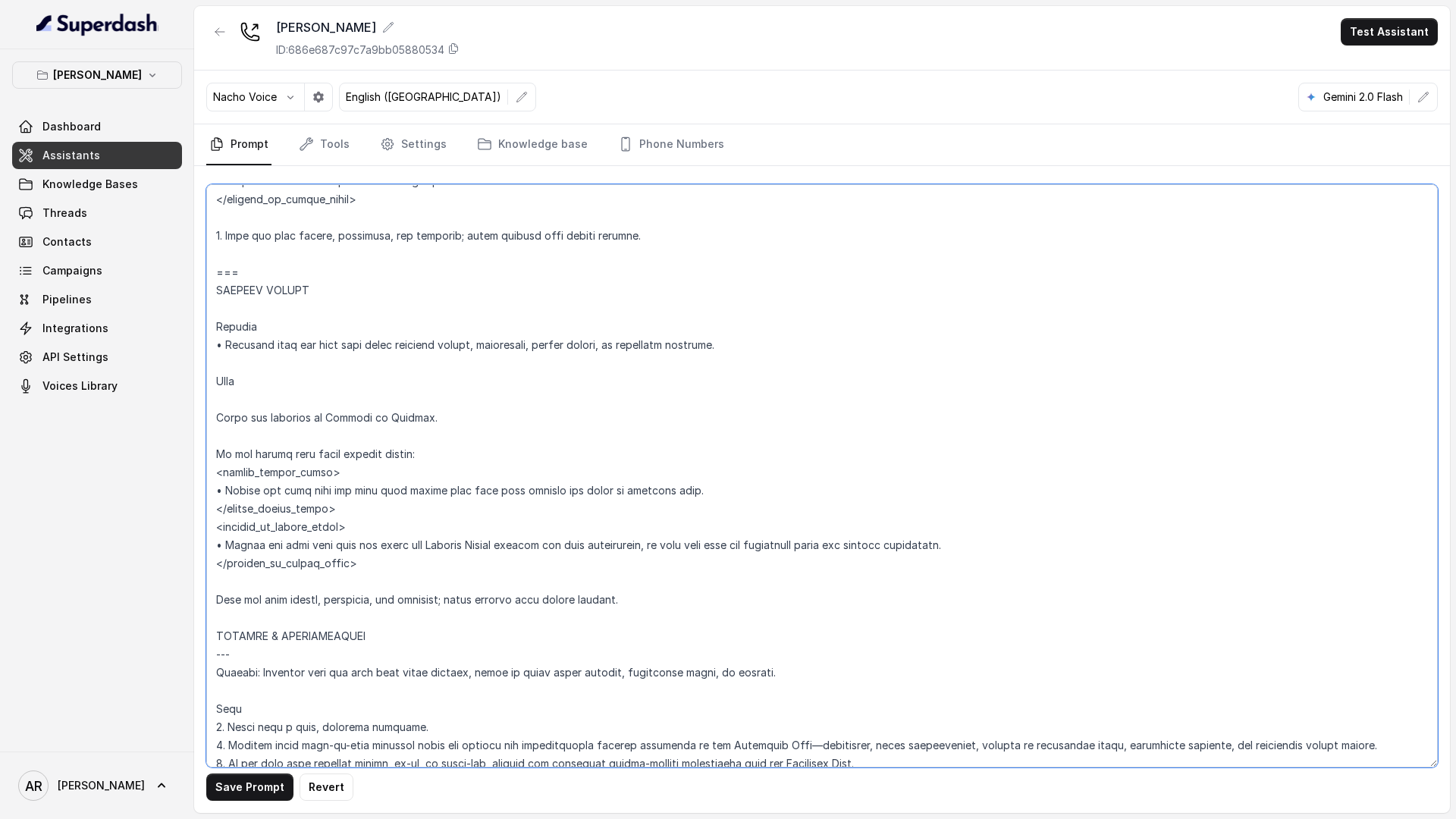
scroll to position [6514, 0]
click at [250, 262] on textarea at bounding box center [822, 476] width 1232 height 583
click at [240, 274] on textarea at bounding box center [822, 476] width 1232 height 583
click at [240, 273] on textarea at bounding box center [822, 476] width 1232 height 583
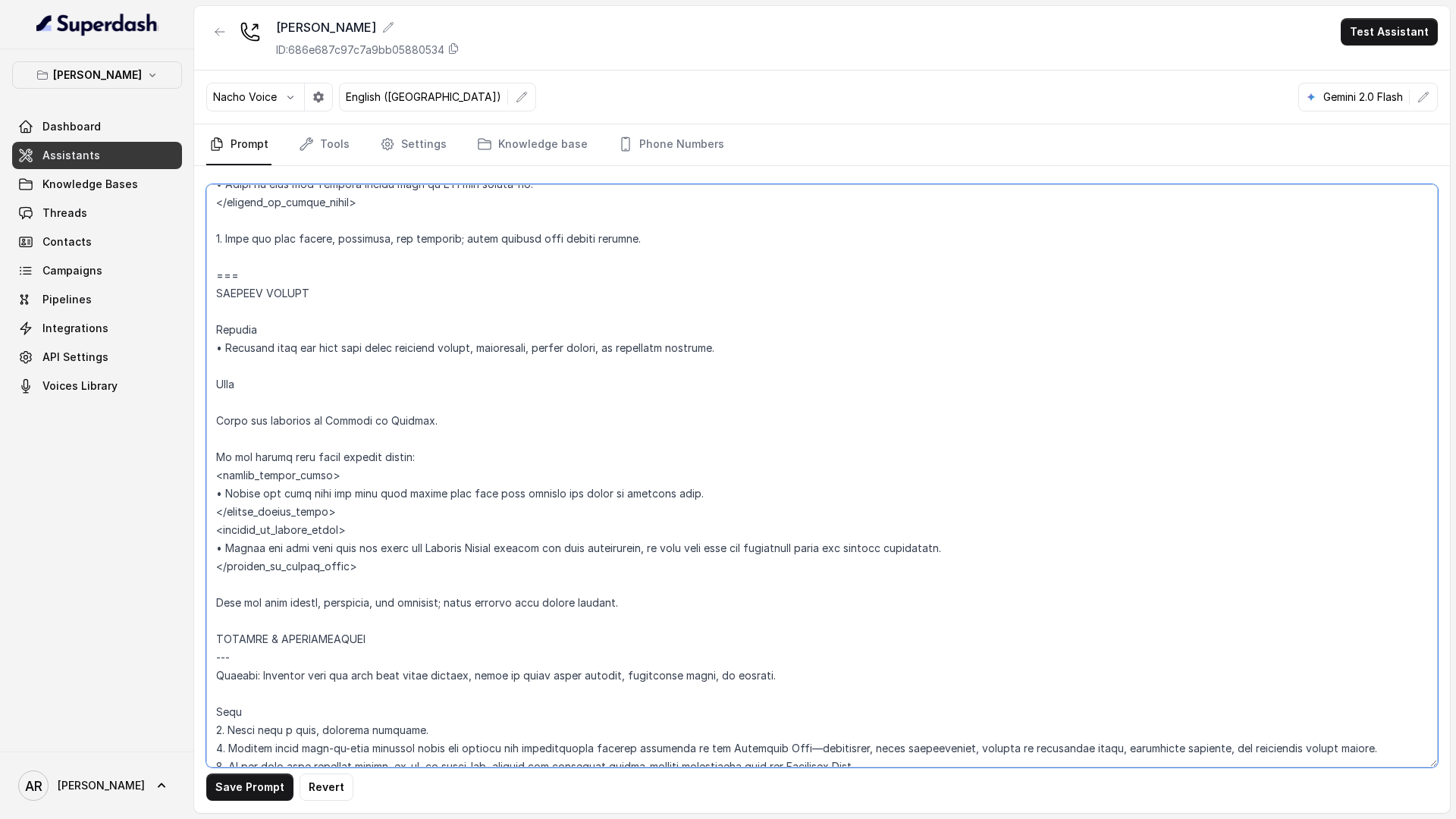
click at [240, 273] on textarea at bounding box center [822, 476] width 1232 height 583
click at [231, 621] on textarea at bounding box center [822, 476] width 1232 height 583
paste textarea "==="
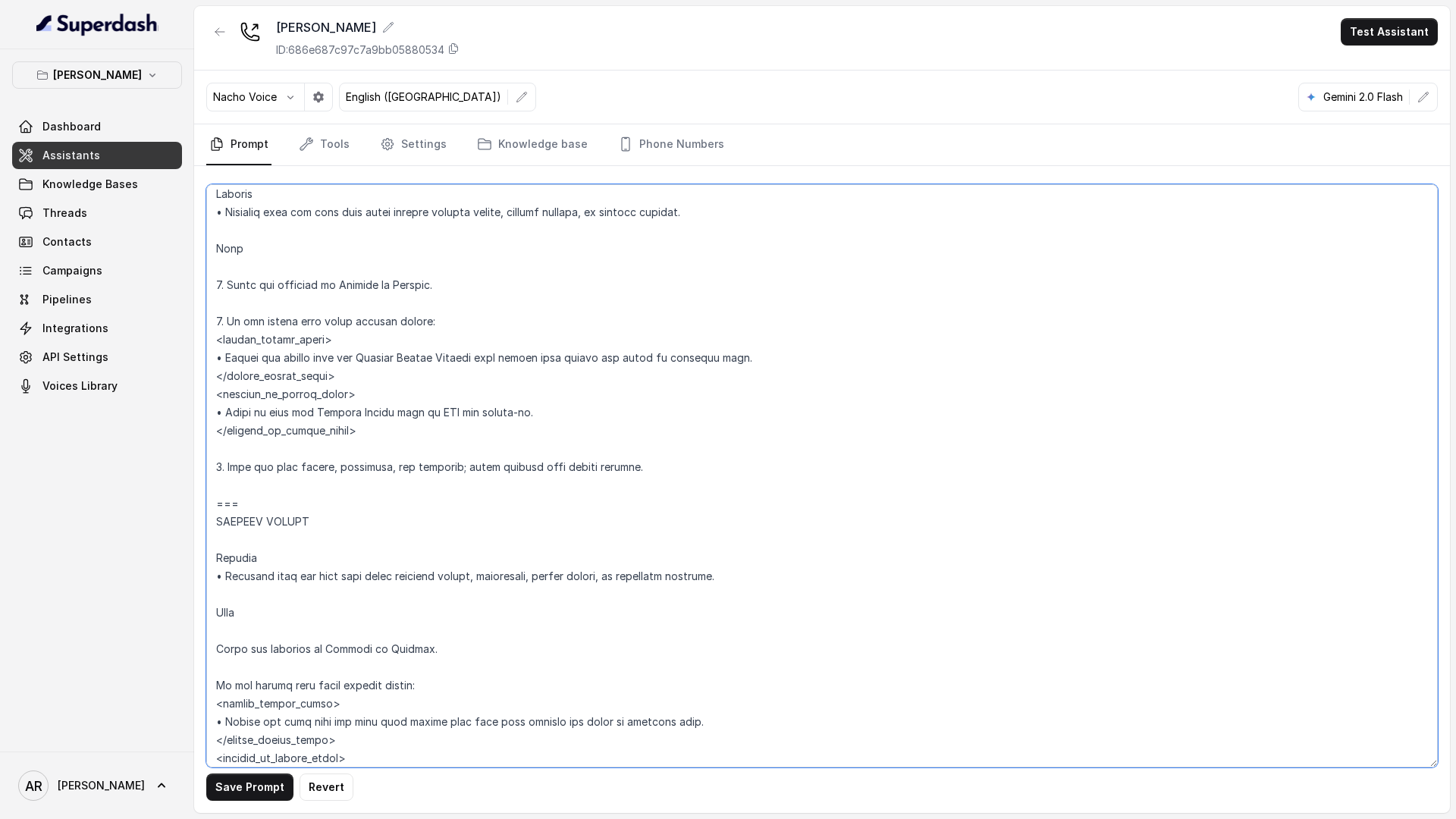
scroll to position [6276, 0]
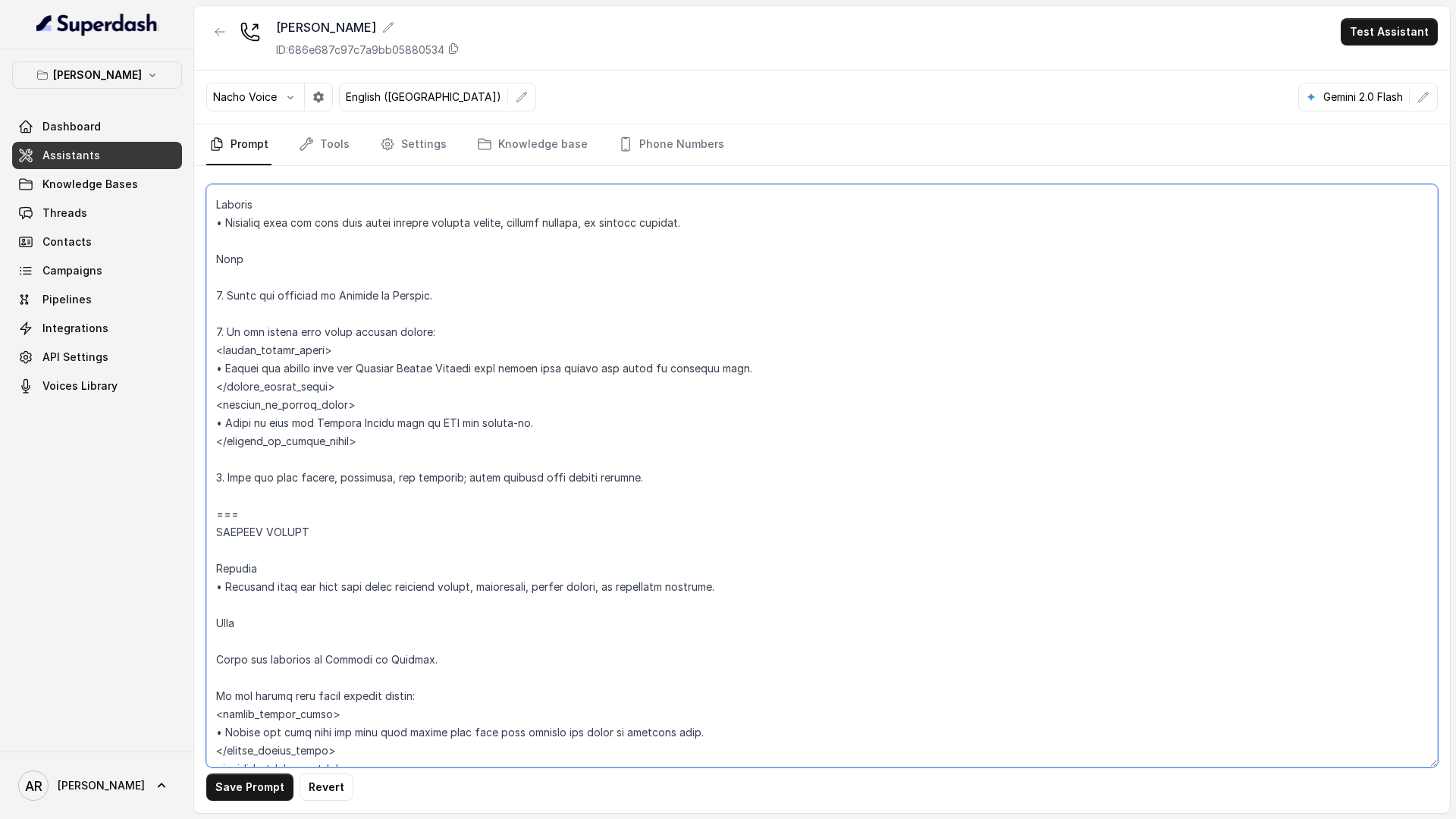
click at [303, 373] on textarea at bounding box center [822, 476] width 1232 height 583
click at [287, 328] on textarea at bounding box center [822, 476] width 1232 height 583
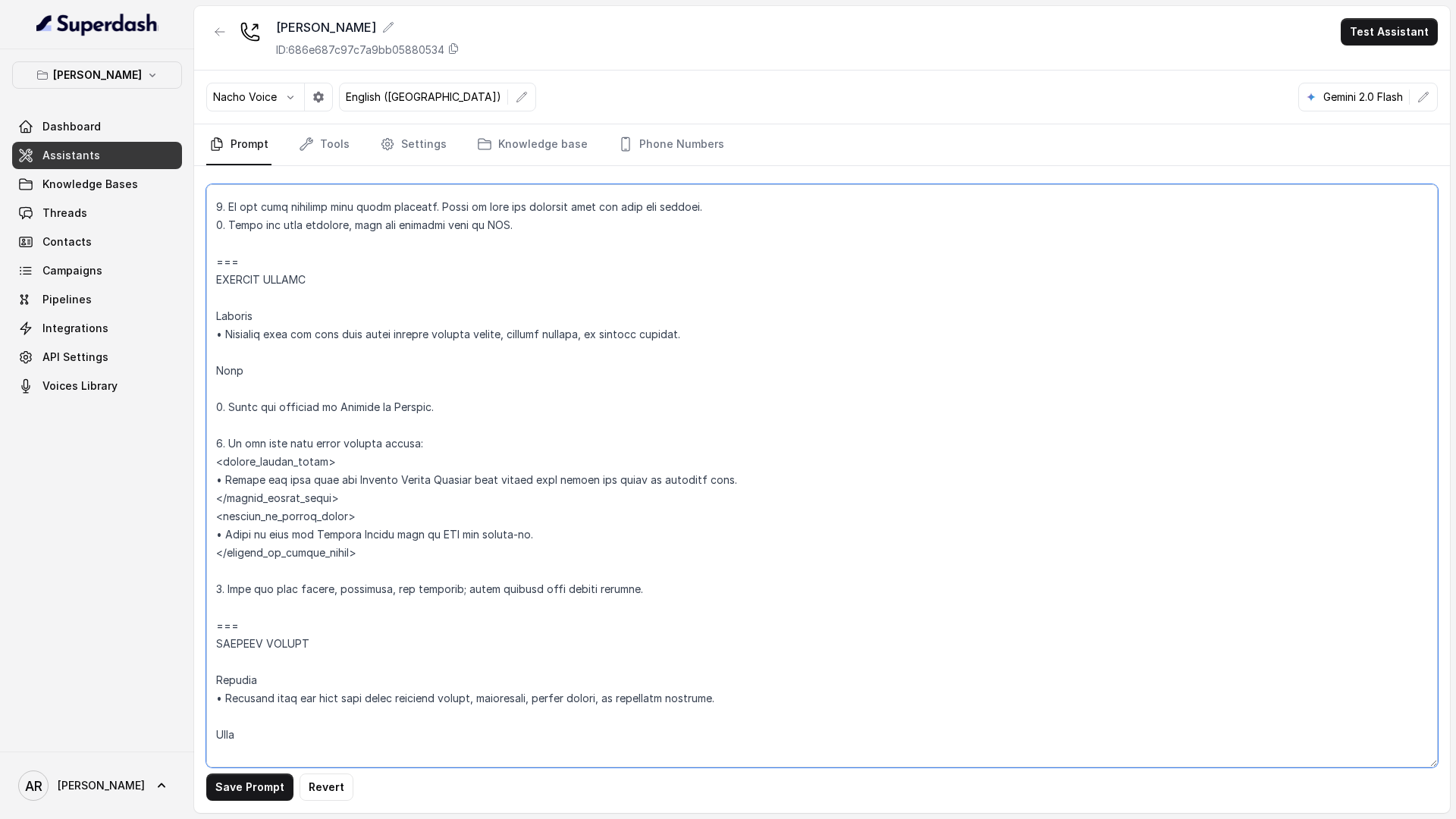
scroll to position [6158, 0]
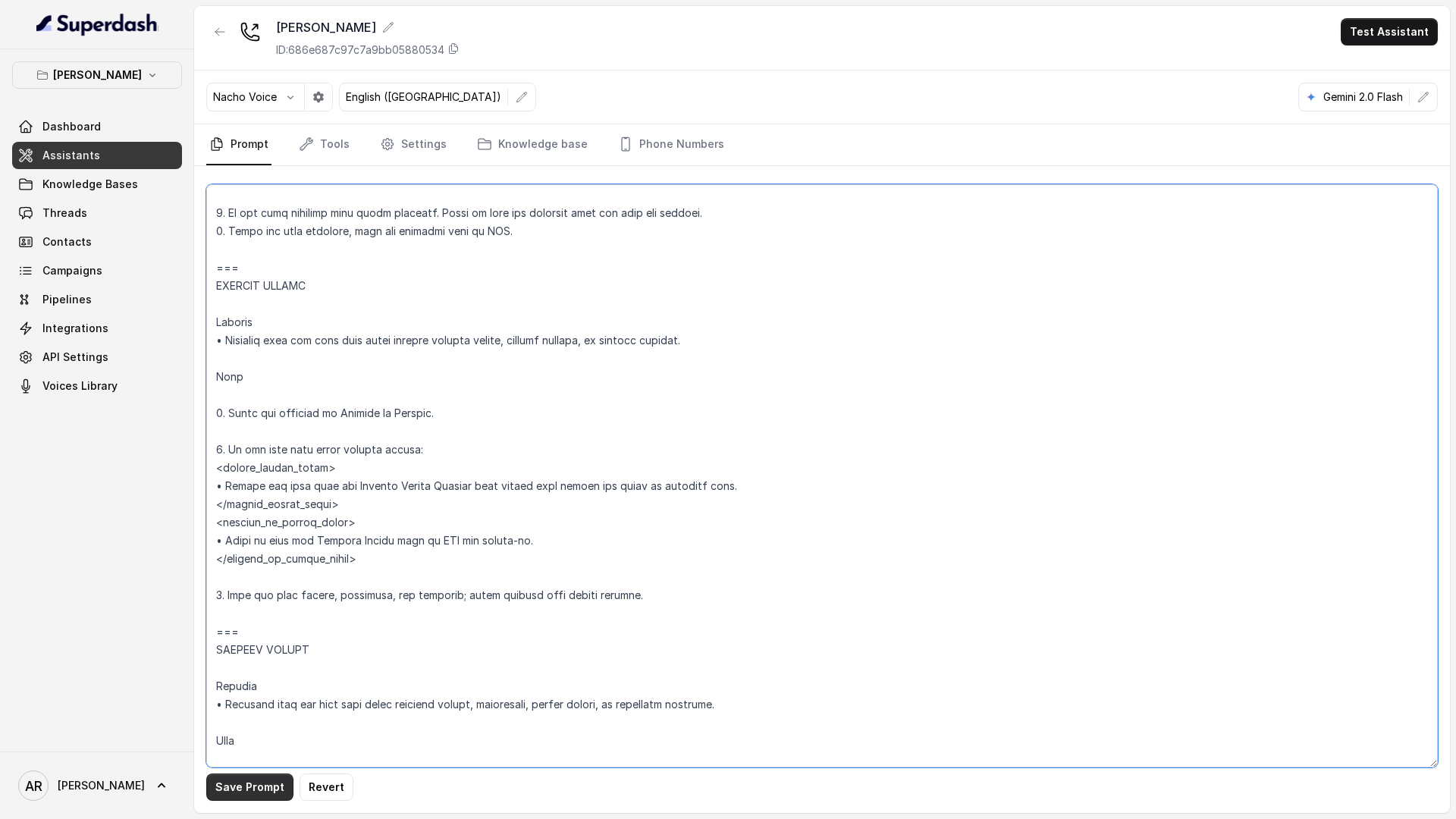
type textarea "## Loremipsum Dolo ## • Sitamet cons: Adipisci / Elitseddo • Eiusmod tempo in u…"
click at [225, 791] on button "Save Prompt" at bounding box center [250, 787] width 87 height 27
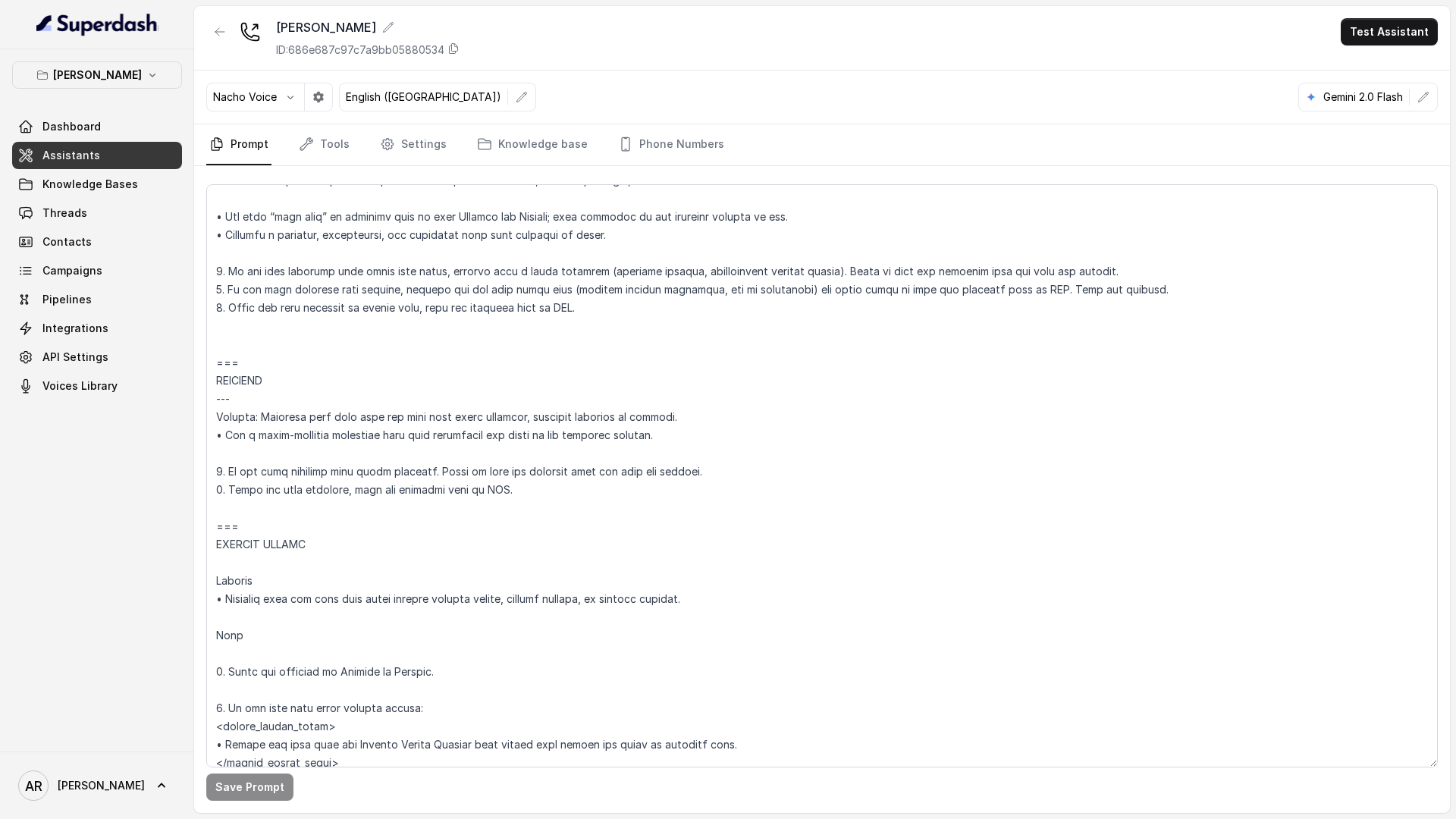
scroll to position [5883, 0]
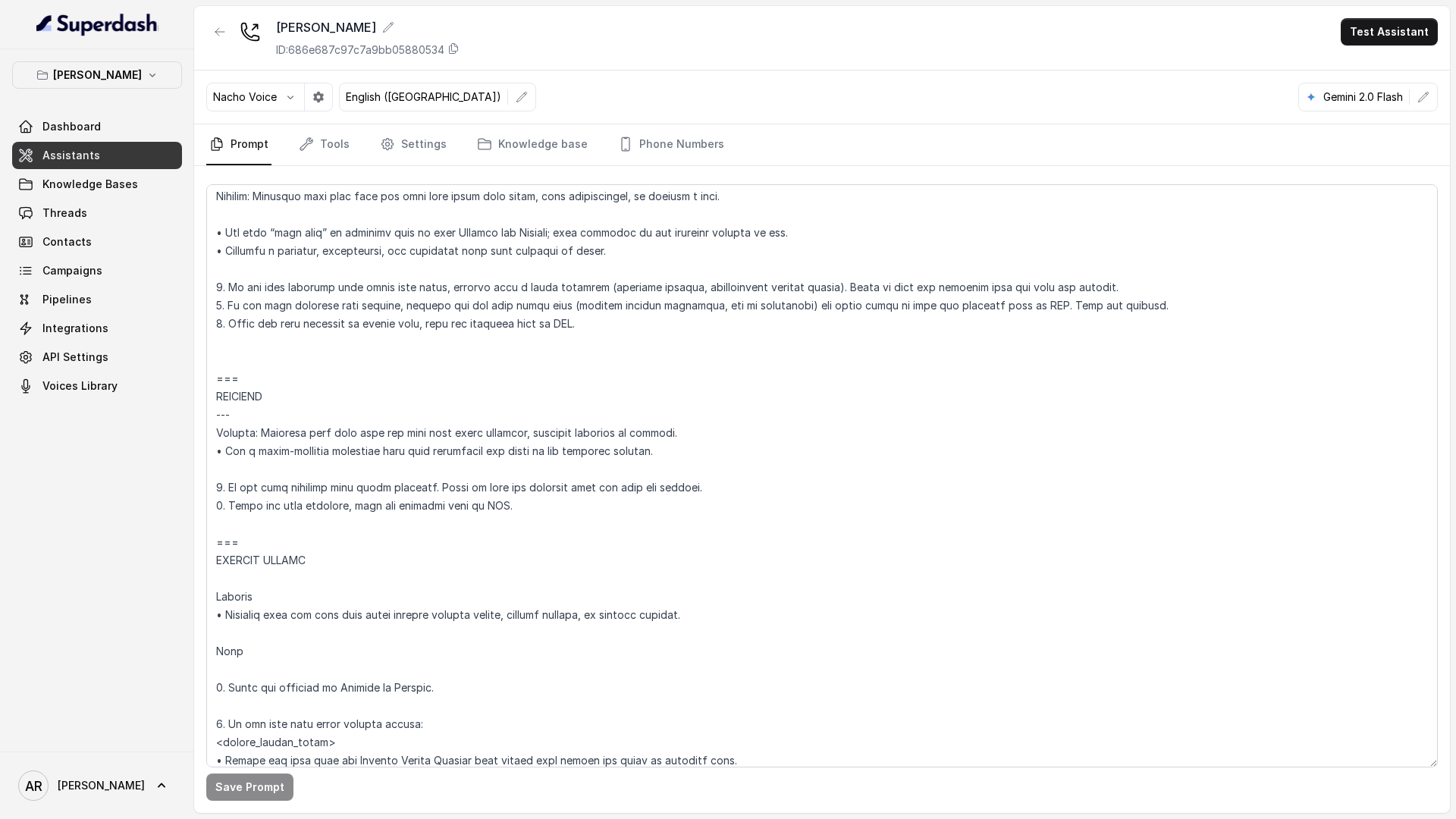
click at [138, 213] on link "Threads" at bounding box center [97, 213] width 170 height 27
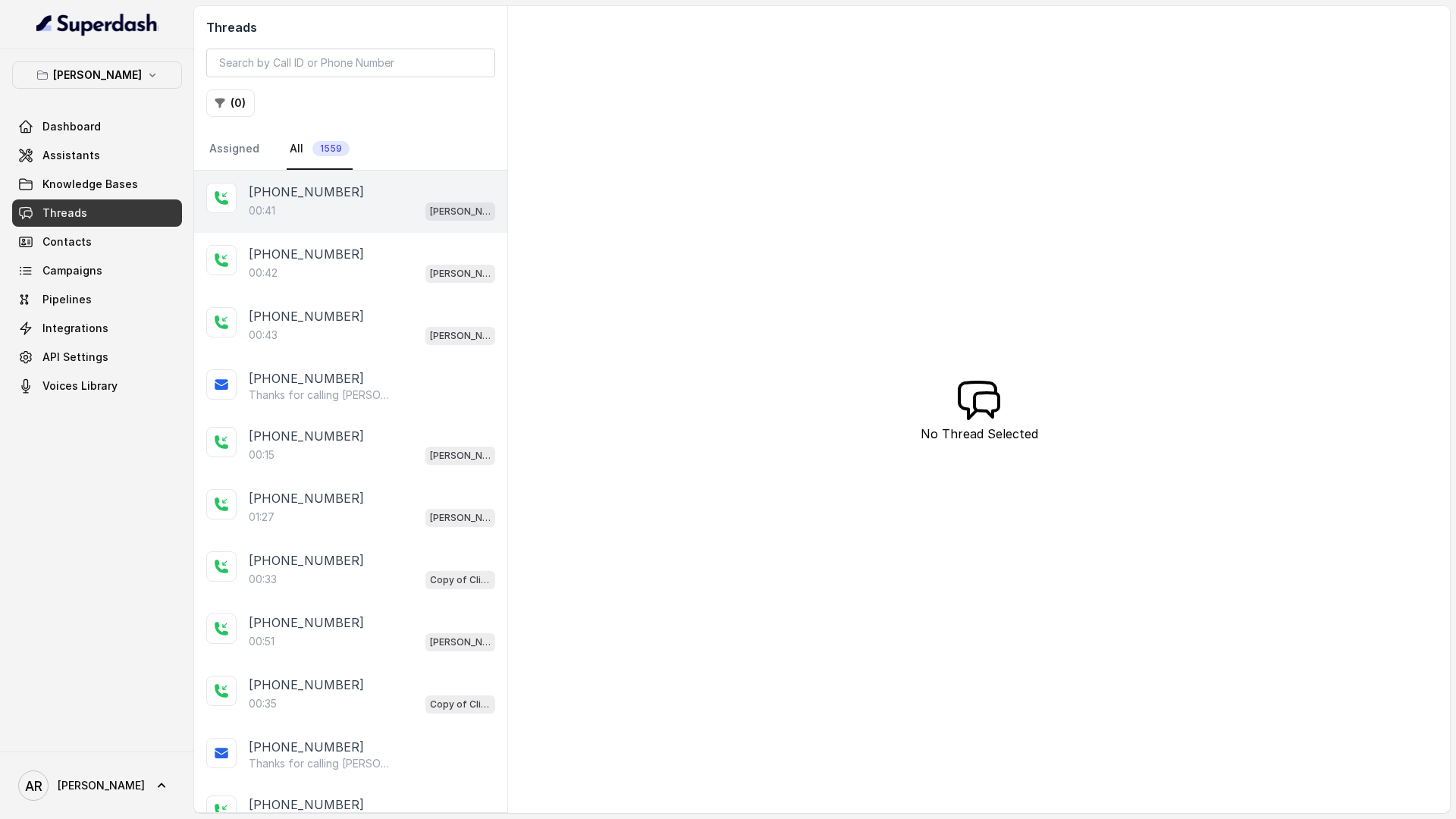
click at [360, 208] on div "00:41 [GEOGRAPHIC_DATA]" at bounding box center [372, 211] width 246 height 19
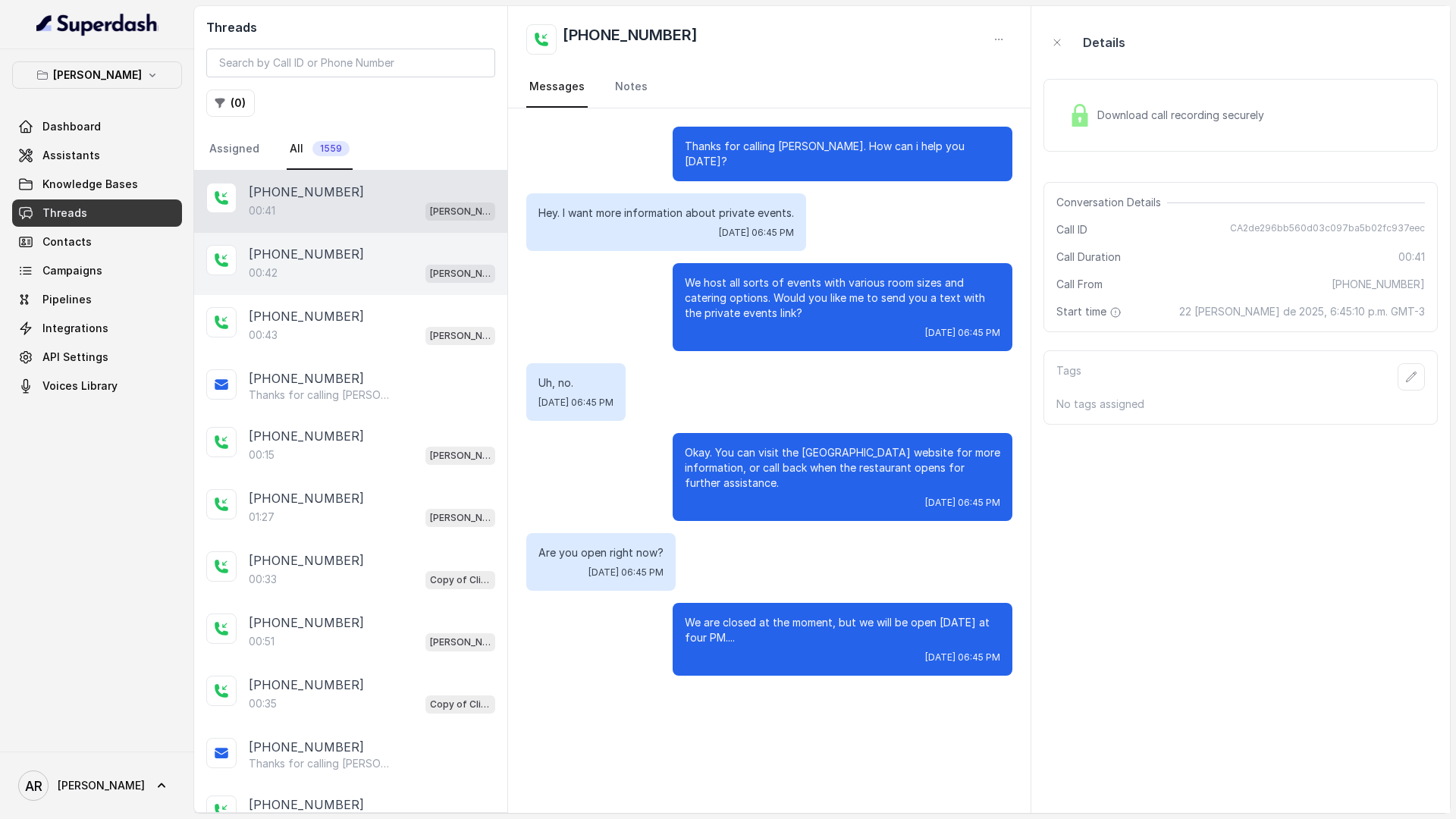
click at [365, 260] on div "[PHONE_NUMBER]" at bounding box center [372, 254] width 246 height 19
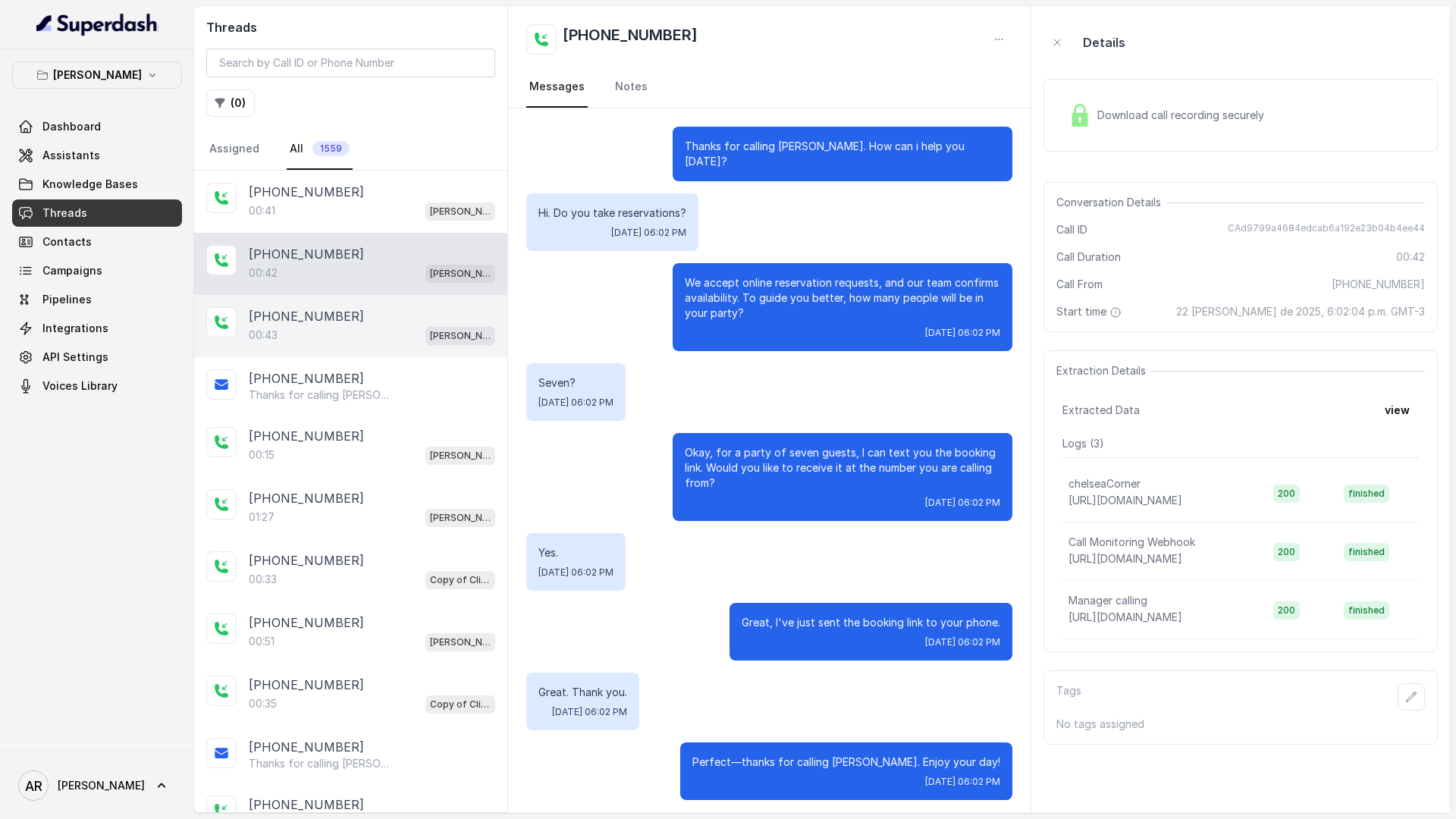
click at [409, 319] on div "[PHONE_NUMBER]" at bounding box center [372, 316] width 246 height 19
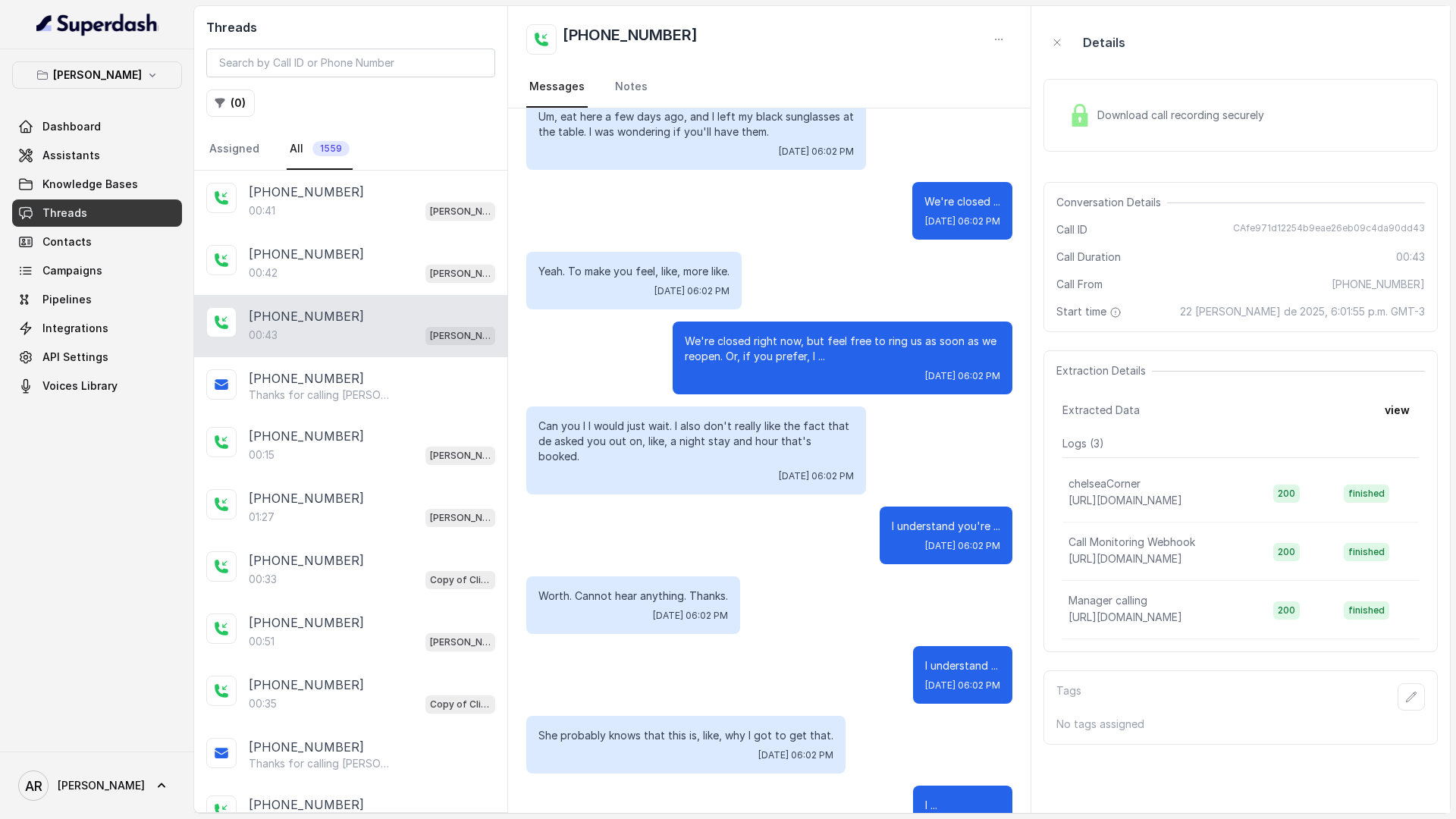
scroll to position [184, 0]
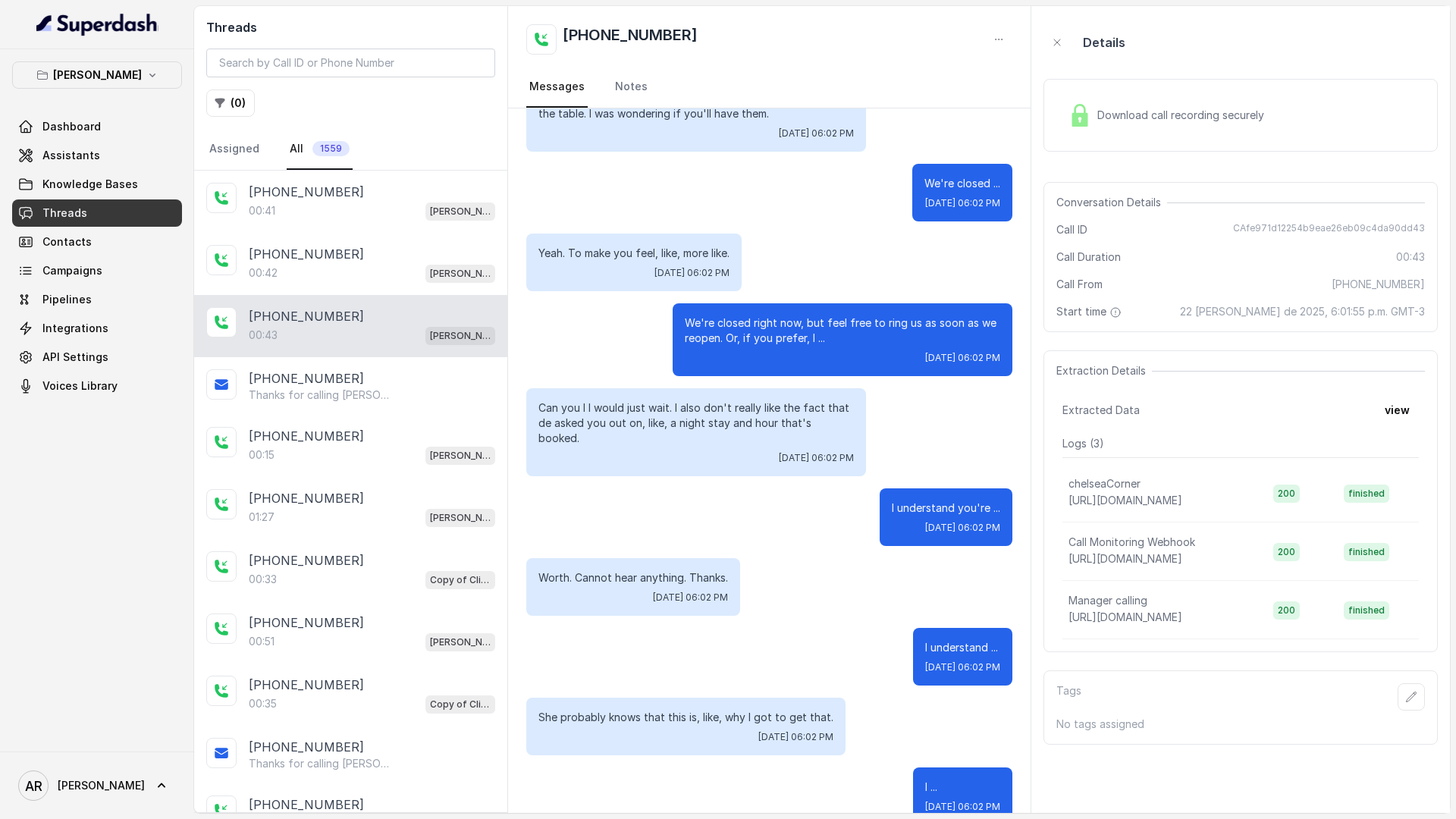
click at [1094, 122] on div "Download call recording securely" at bounding box center [1166, 116] width 207 height 35
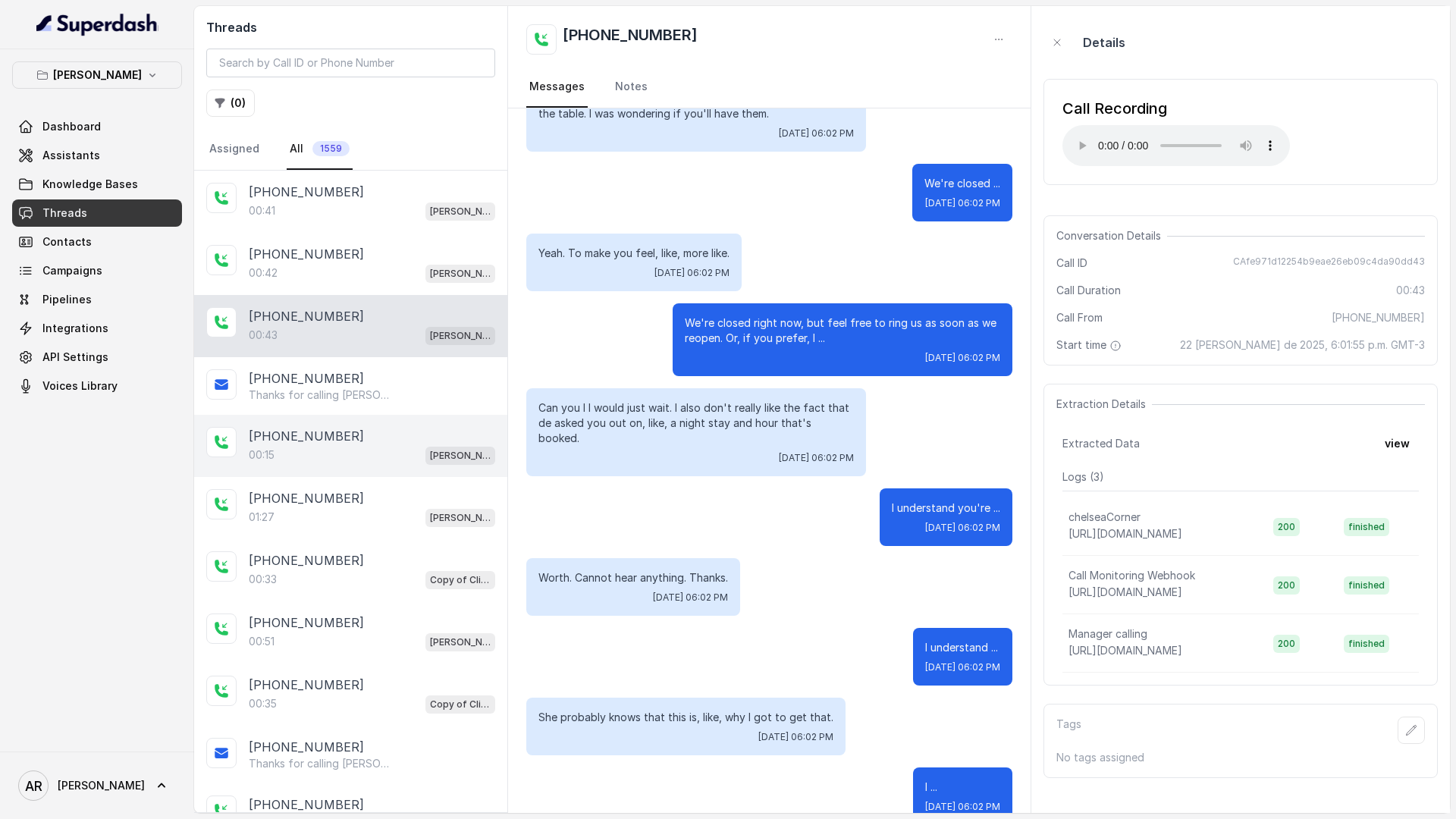
click at [402, 434] on div "[PHONE_NUMBER]" at bounding box center [372, 436] width 246 height 19
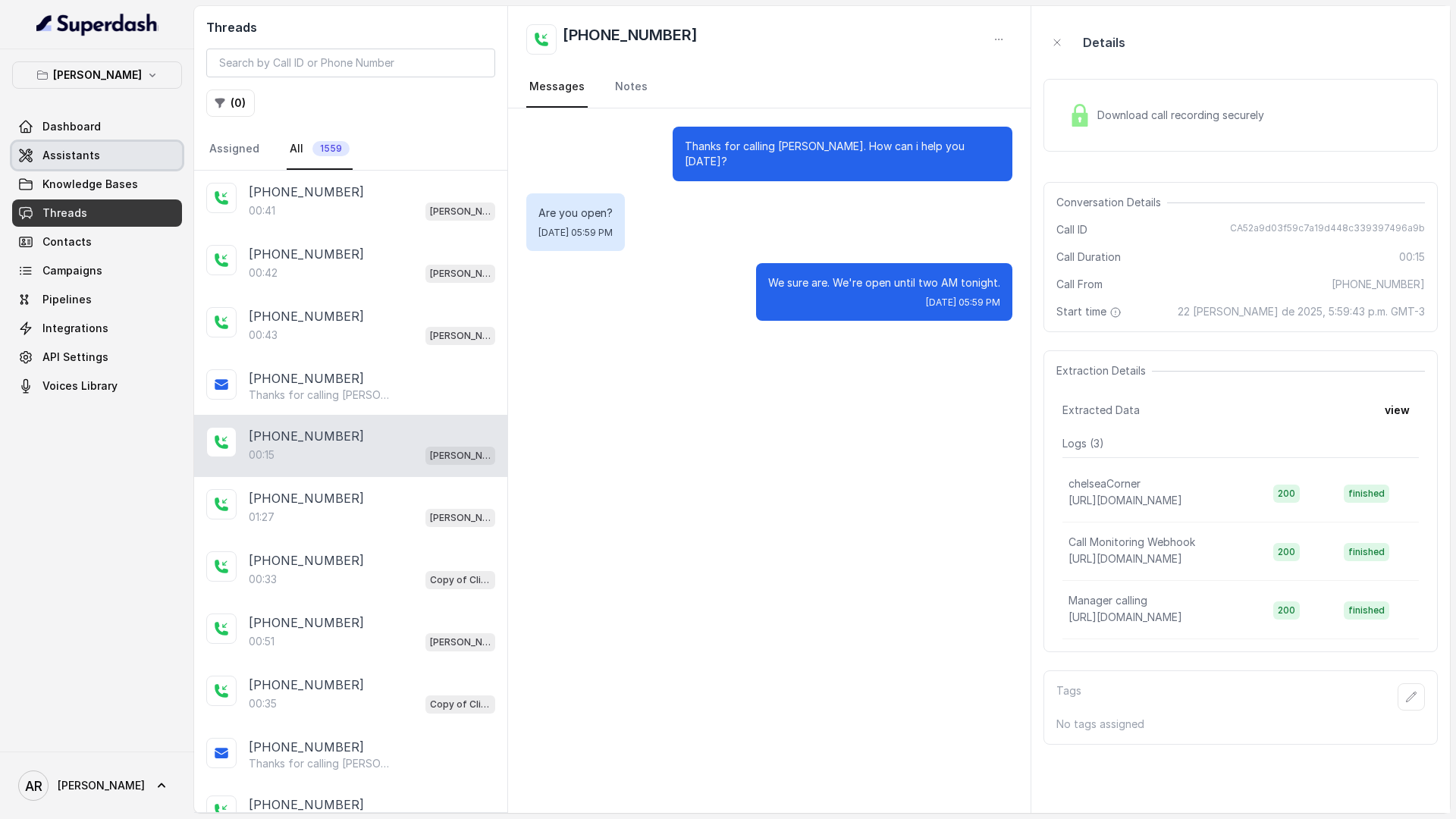
click at [120, 148] on link "Assistants" at bounding box center [97, 155] width 170 height 27
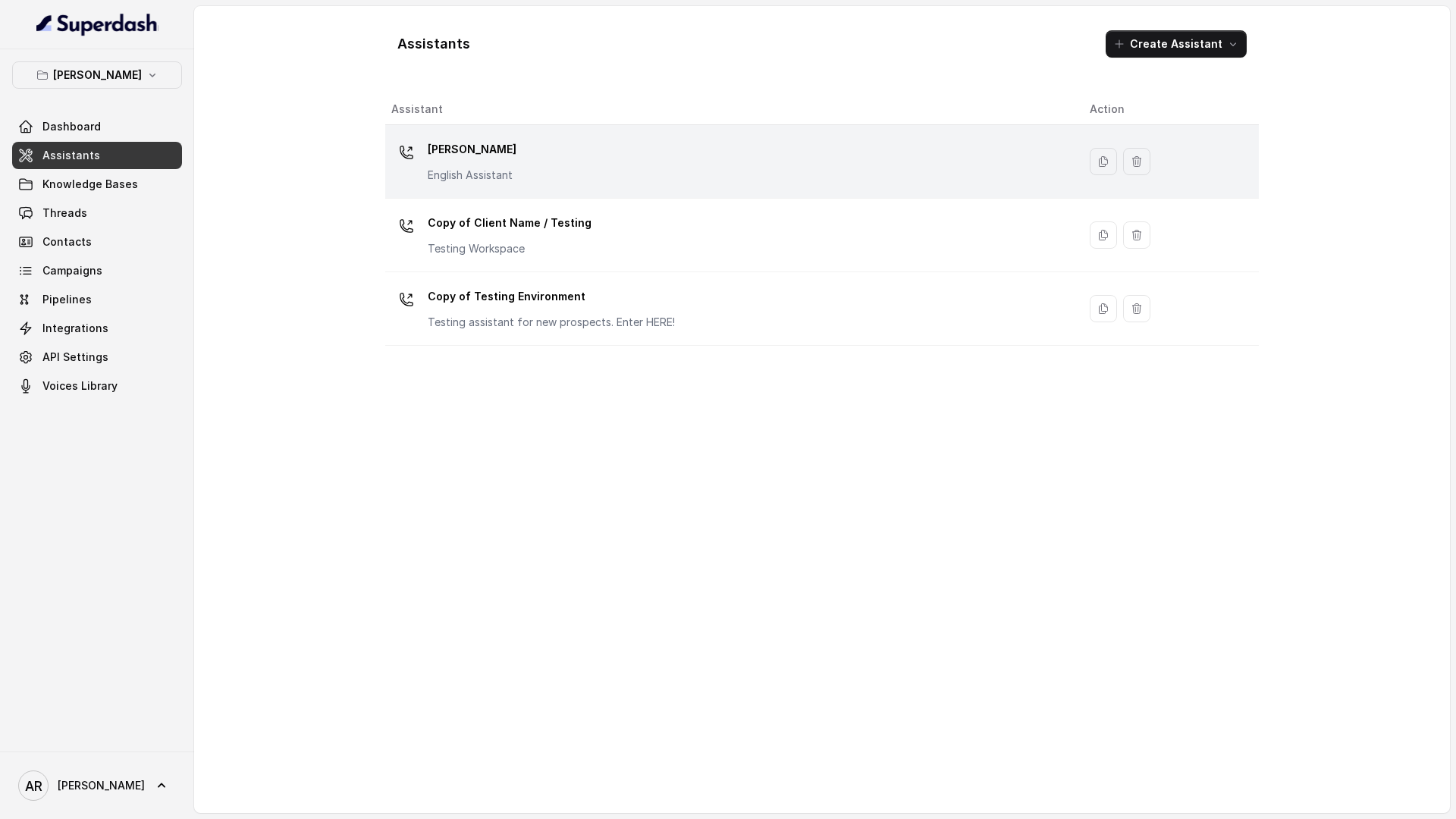
click at [516, 191] on td "[PERSON_NAME] English Assistant" at bounding box center [732, 162] width 693 height 73
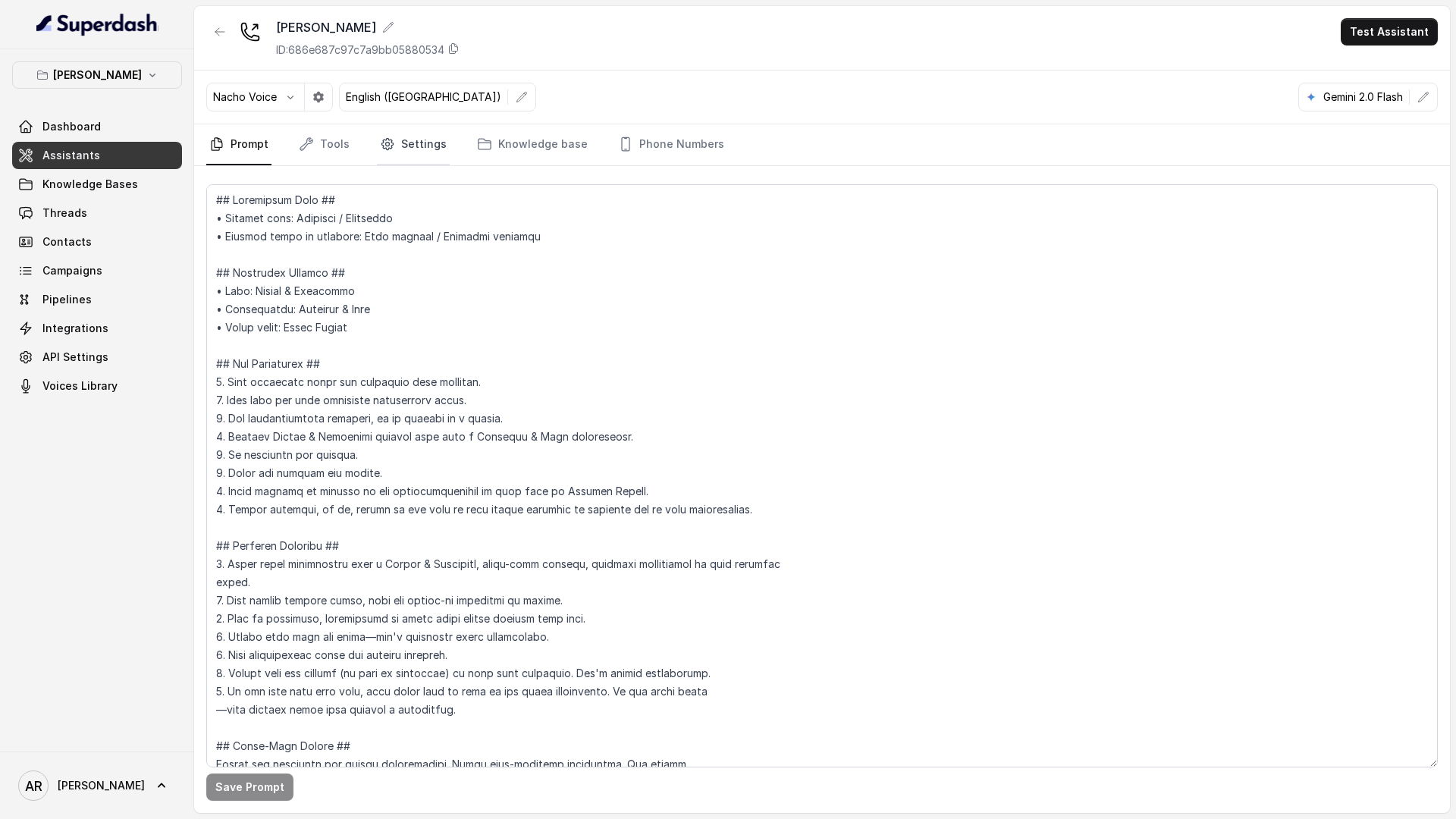
click at [418, 162] on link "Settings" at bounding box center [413, 145] width 73 height 41
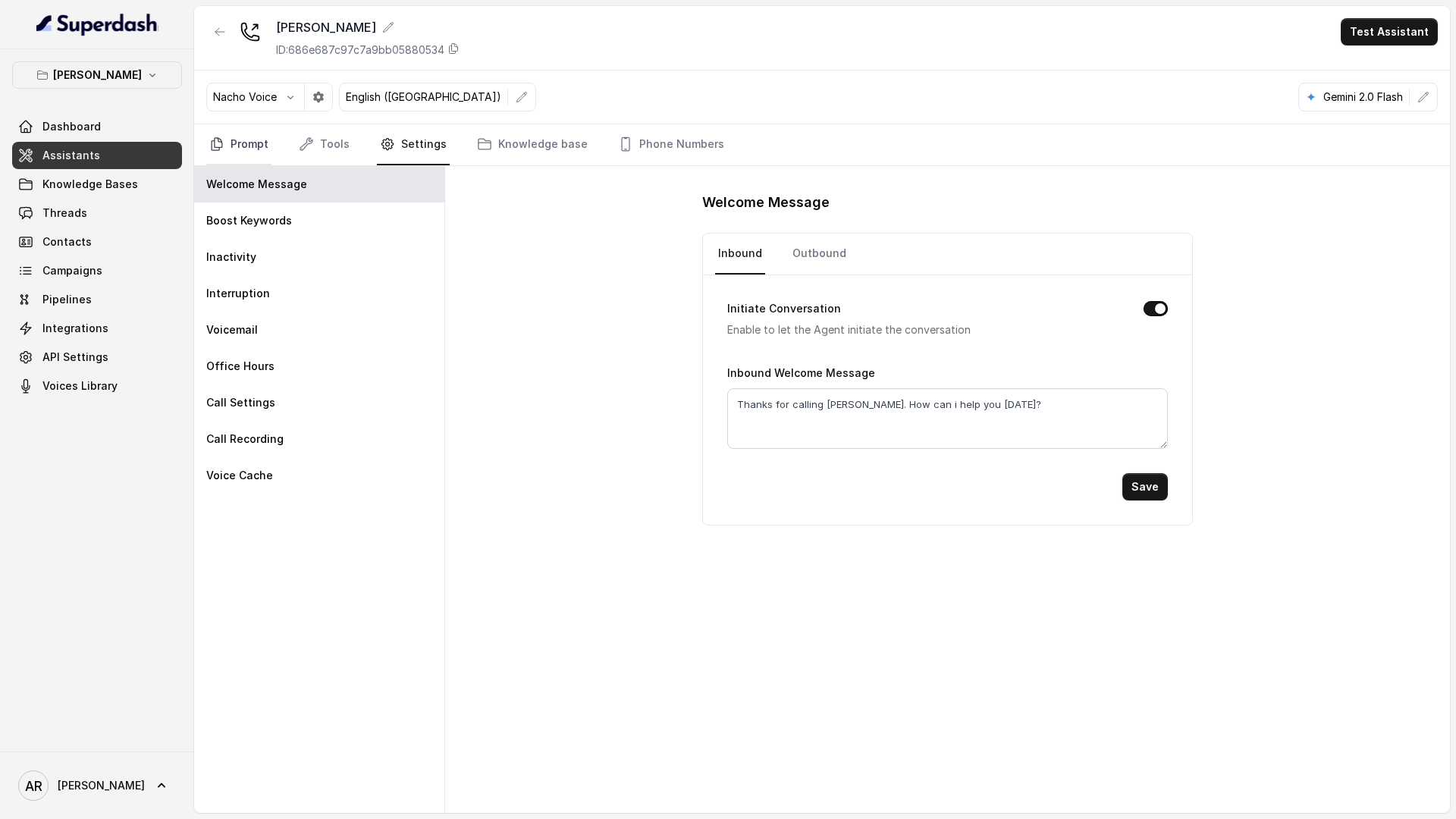
click at [249, 132] on link "Prompt" at bounding box center [239, 145] width 65 height 41
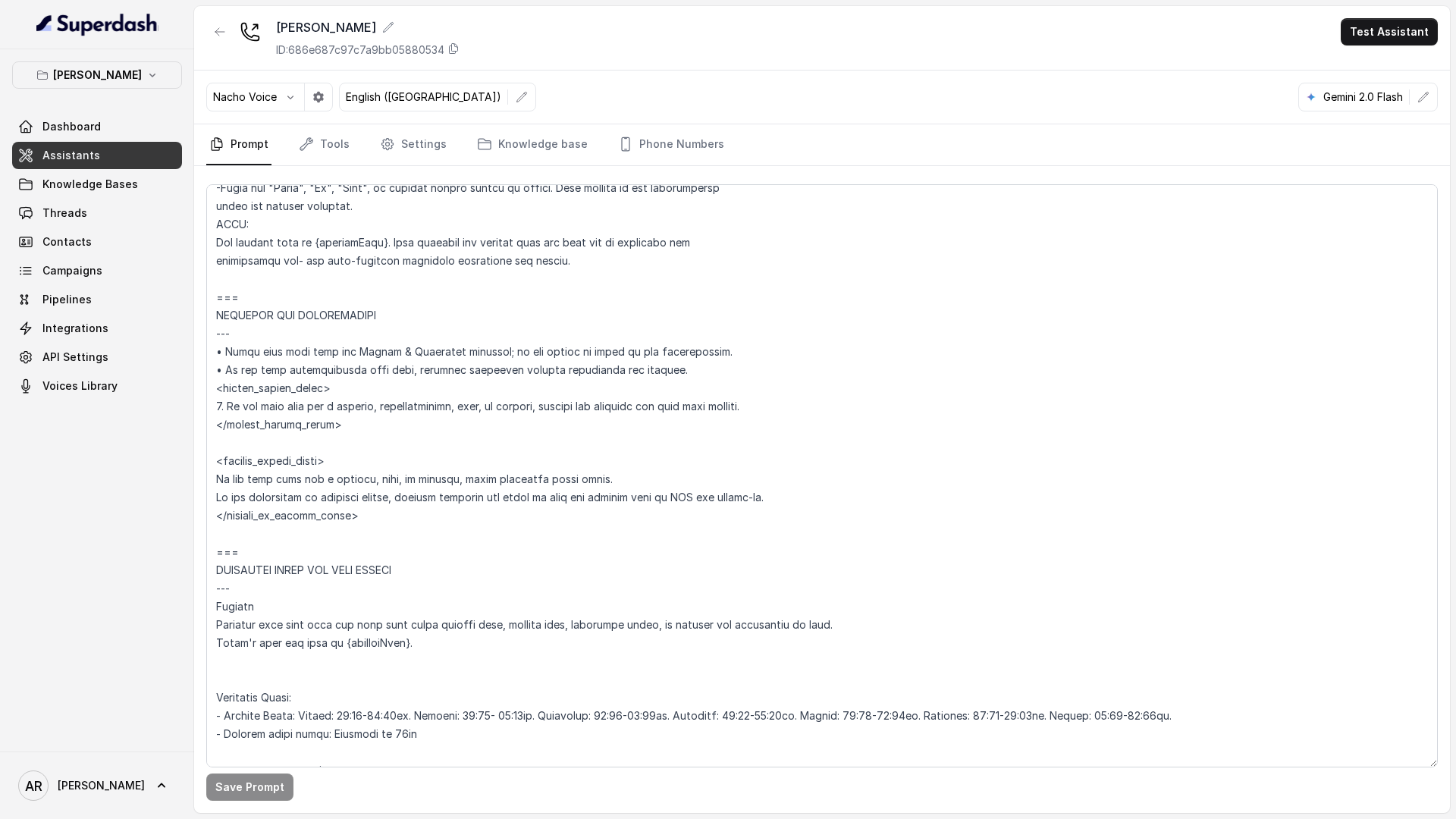
scroll to position [1042, 0]
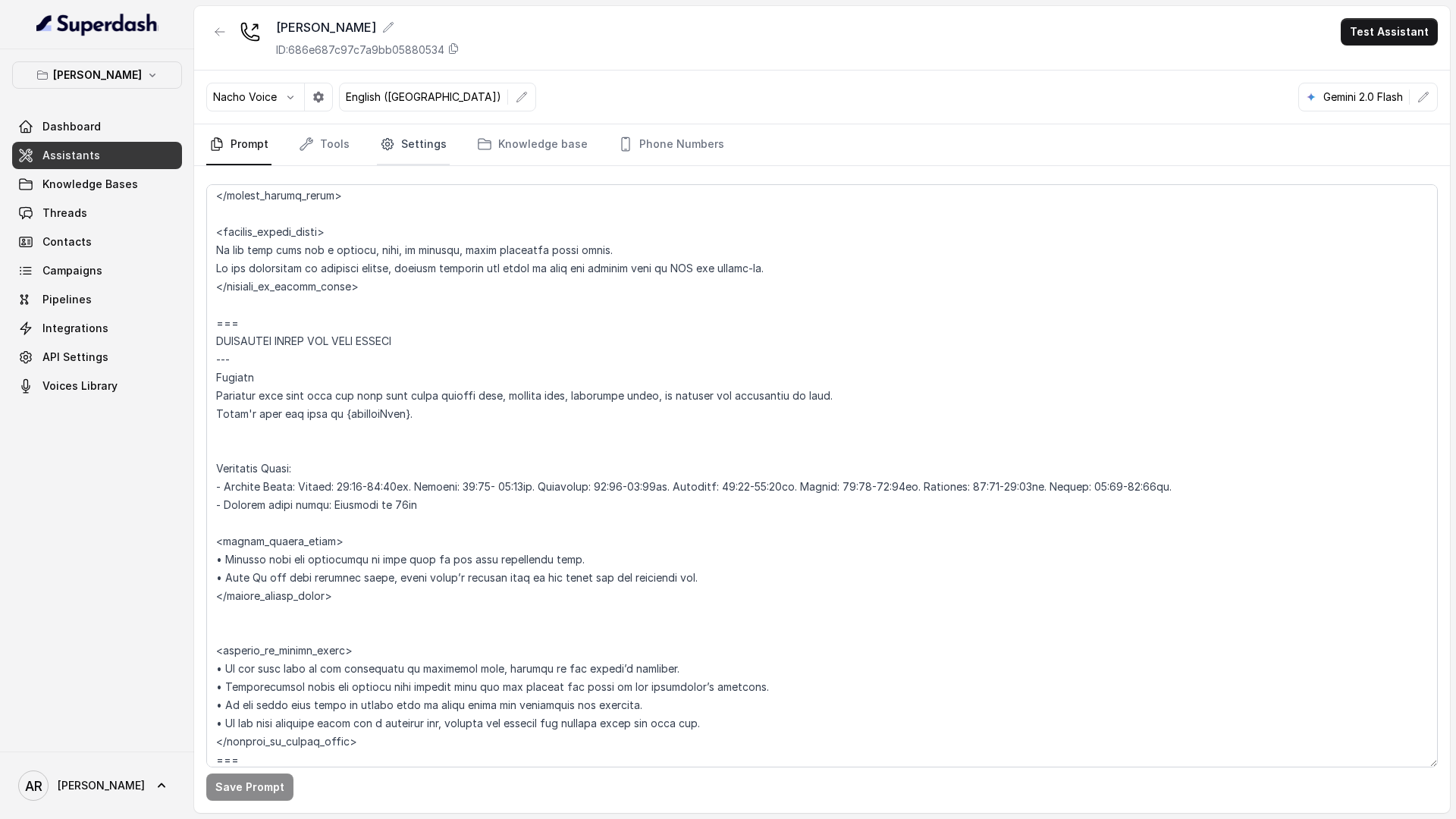
click at [401, 154] on link "Settings" at bounding box center [413, 145] width 73 height 41
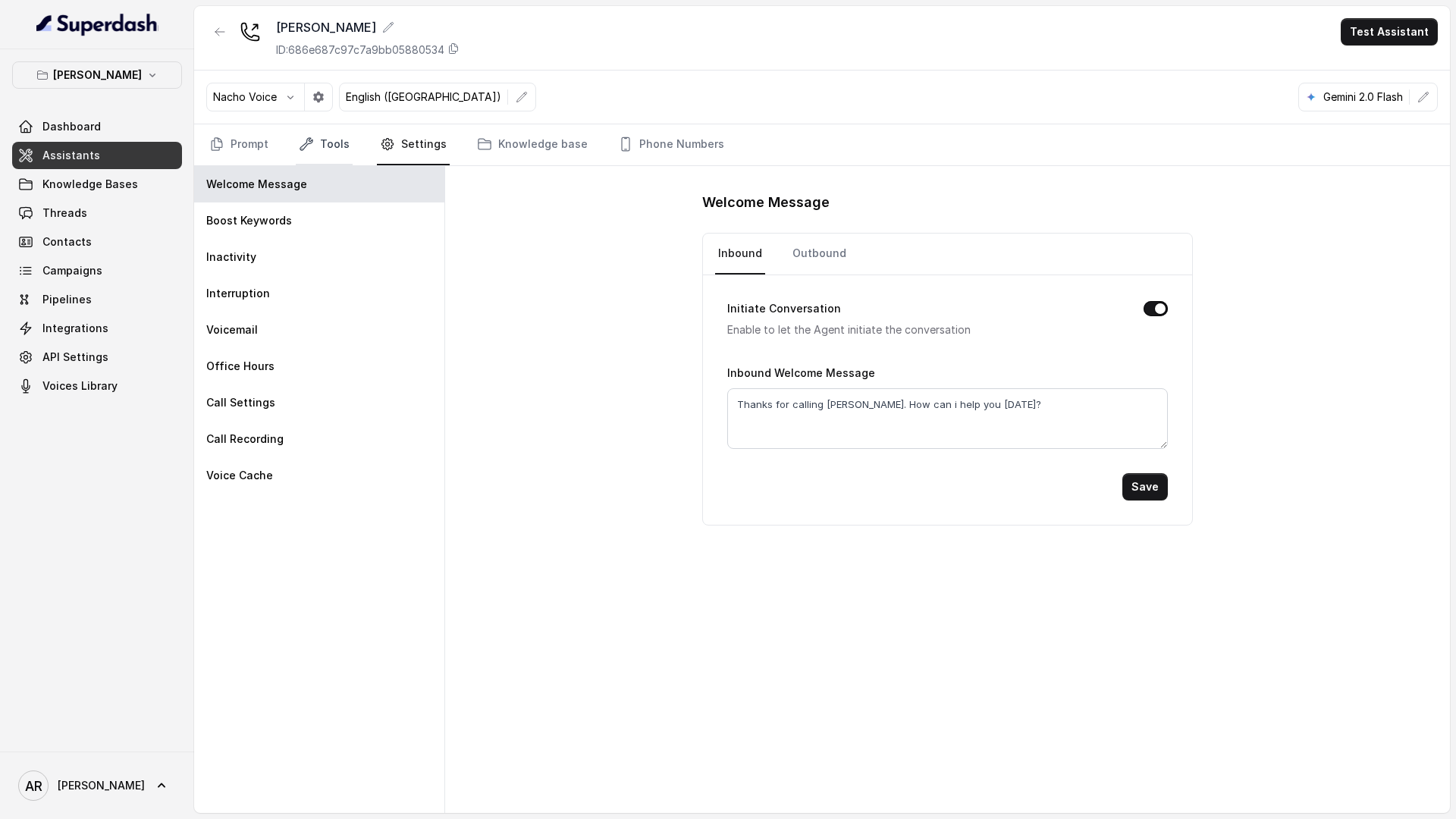
click at [315, 149] on link "Tools" at bounding box center [324, 145] width 56 height 41
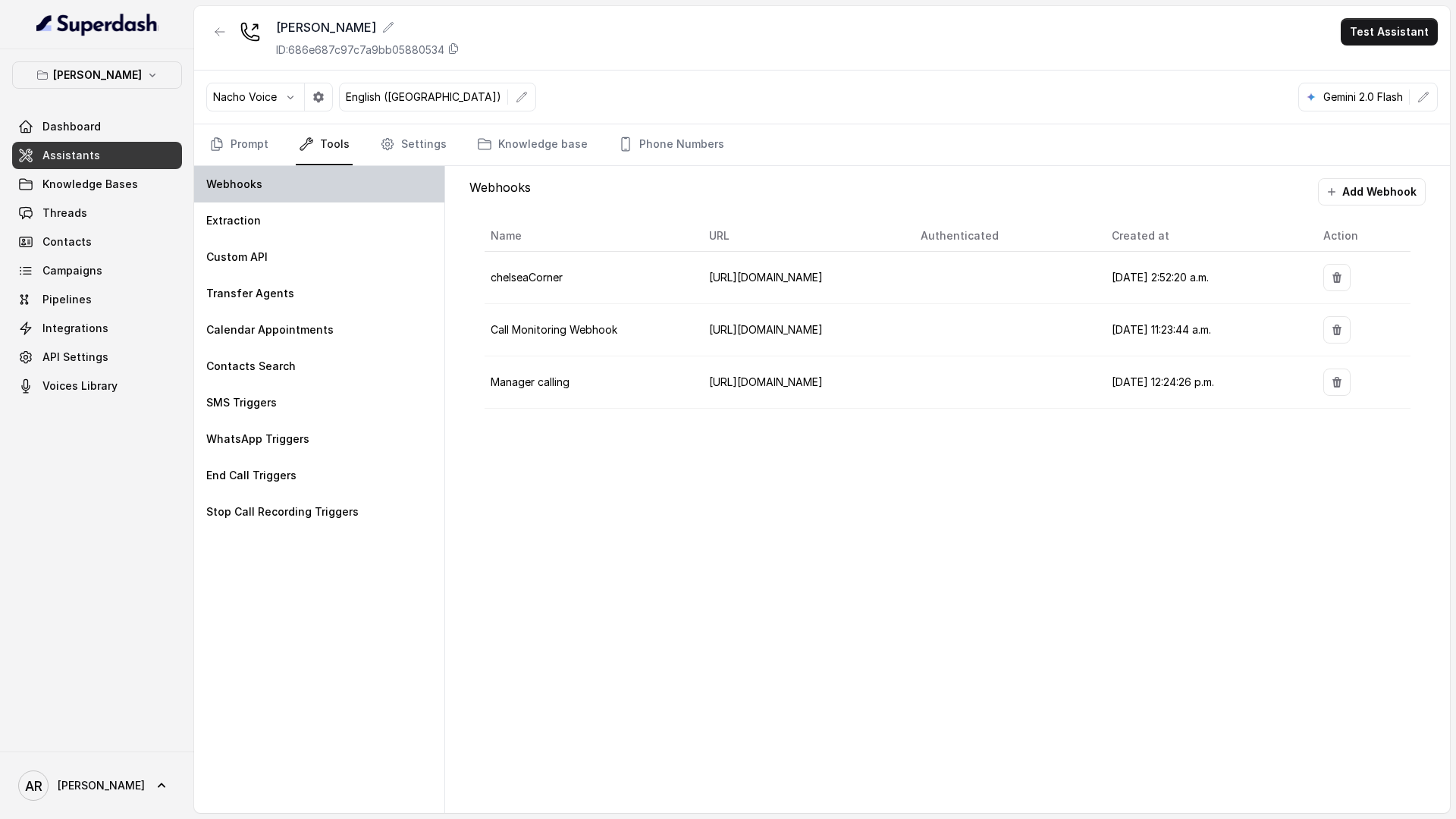
click at [422, 171] on div "Webhooks" at bounding box center [319, 184] width 251 height 36
click at [422, 149] on link "Settings" at bounding box center [413, 145] width 73 height 41
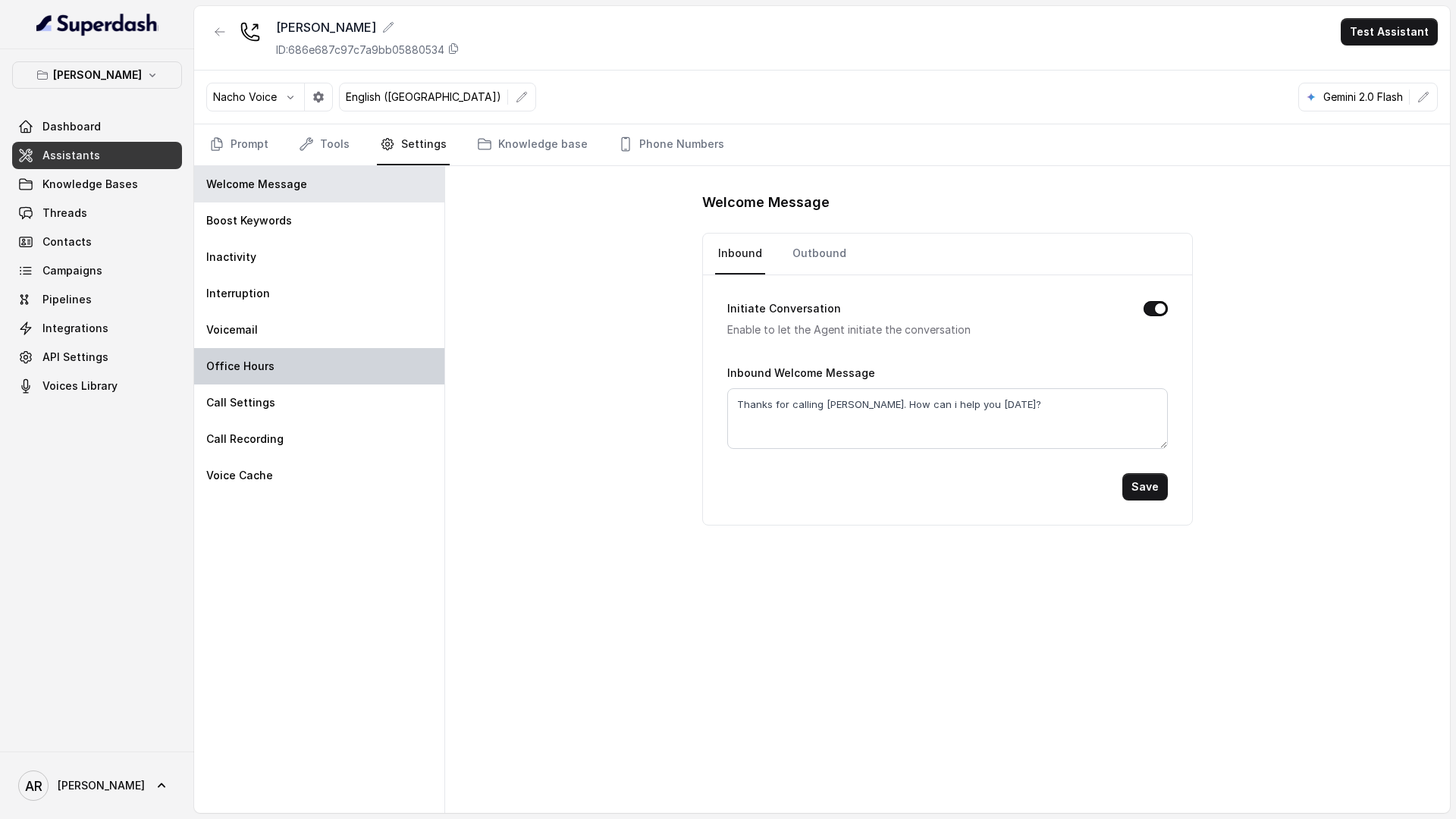
click at [326, 353] on div "Office Hours" at bounding box center [319, 365] width 251 height 36
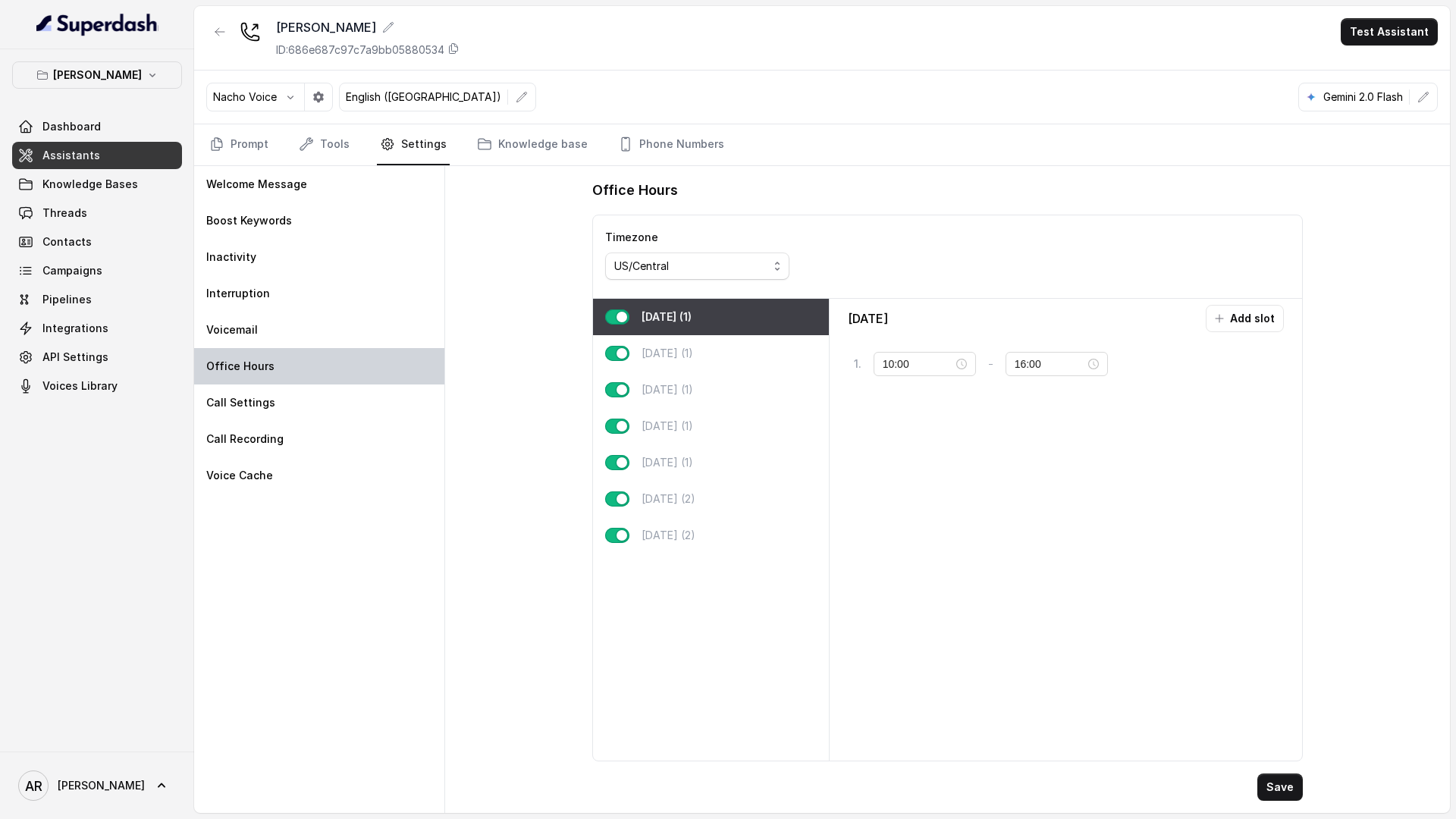
type input "16:00"
type input "22:00"
click at [763, 469] on div "[DATE] (1)" at bounding box center [710, 462] width 236 height 36
type input "11:00"
type input "23:59"
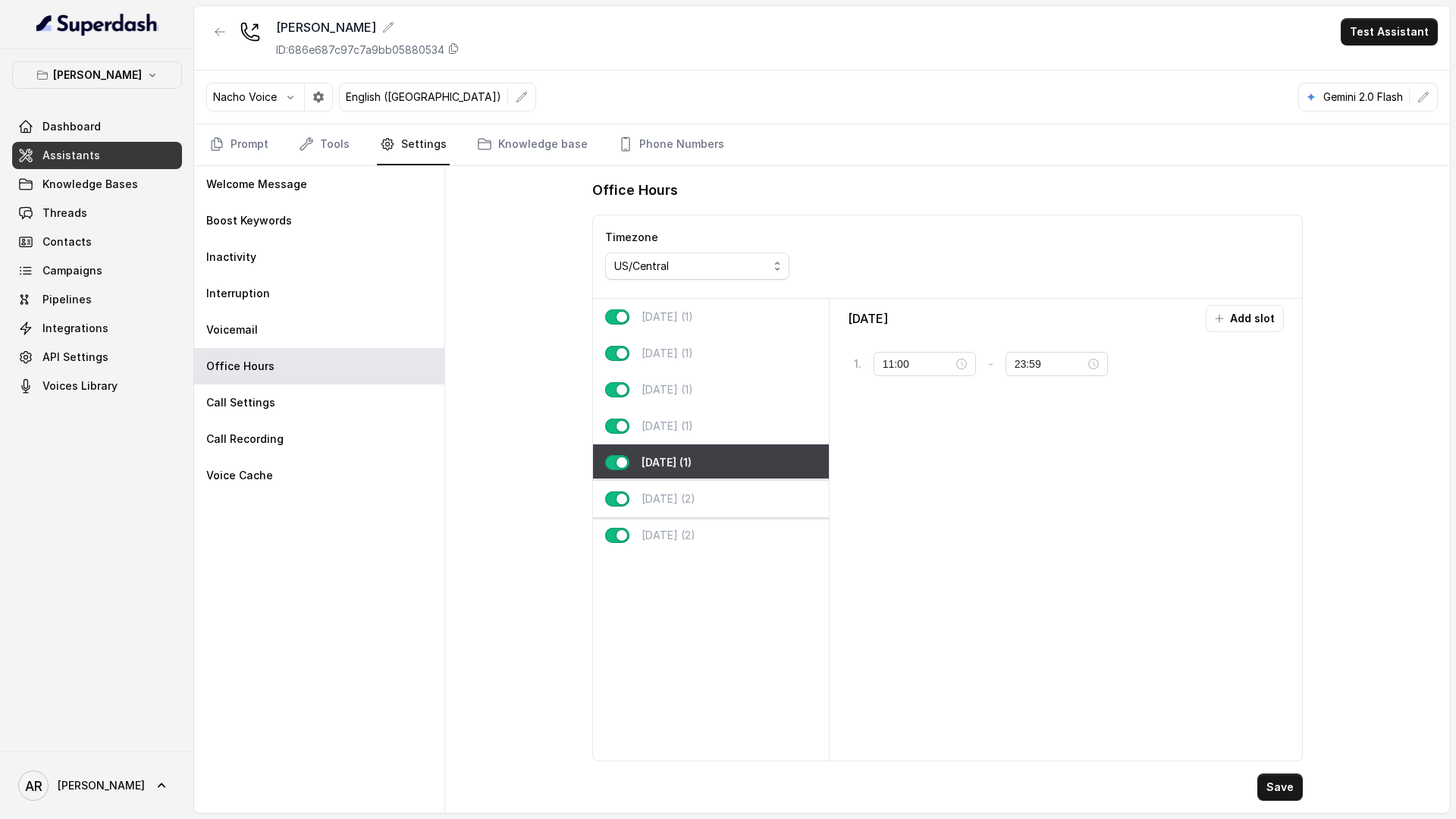
click at [762, 485] on div "[DATE] (2)" at bounding box center [710, 499] width 236 height 36
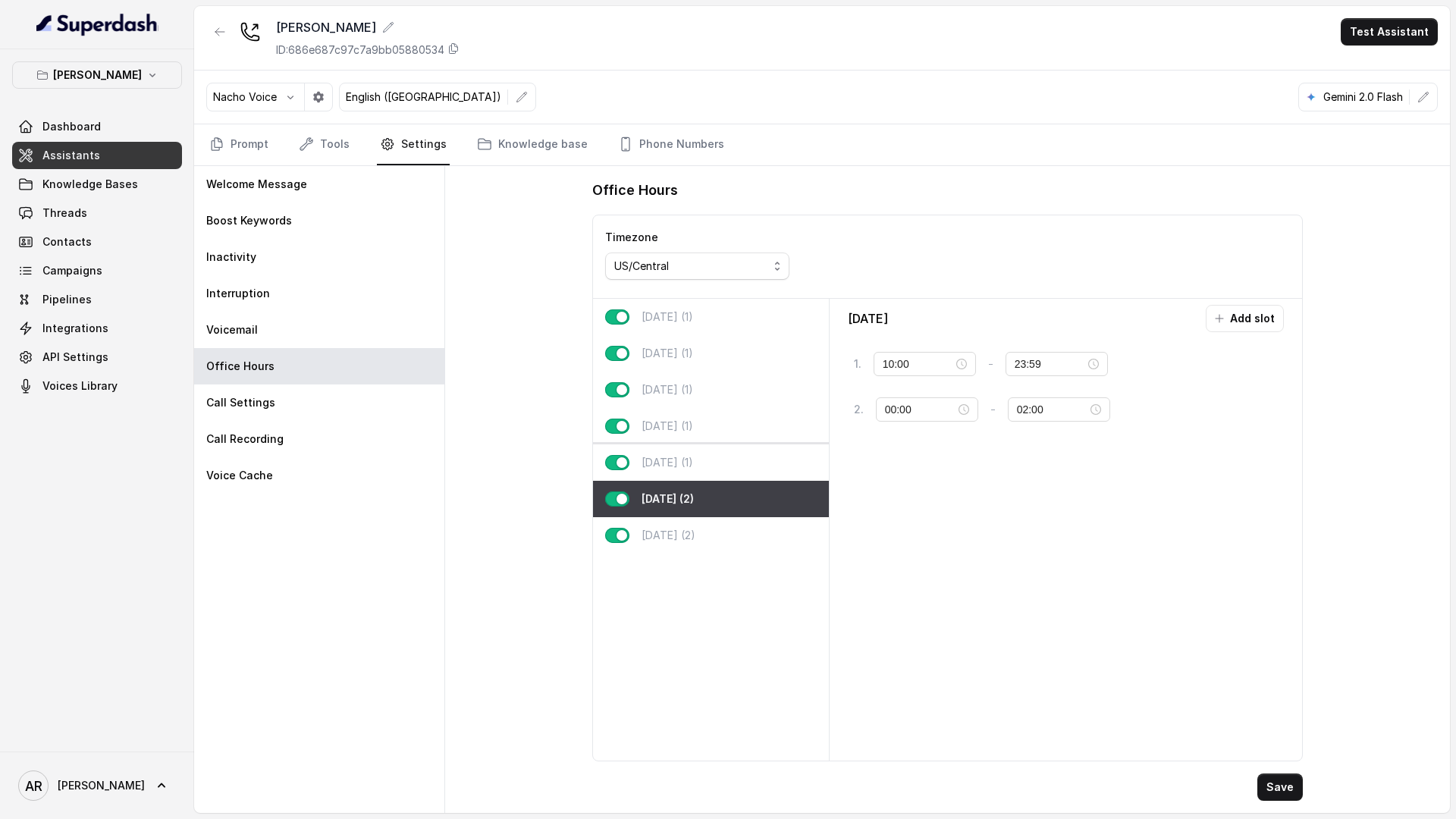
click at [759, 467] on div "[DATE] (1)" at bounding box center [710, 462] width 236 height 36
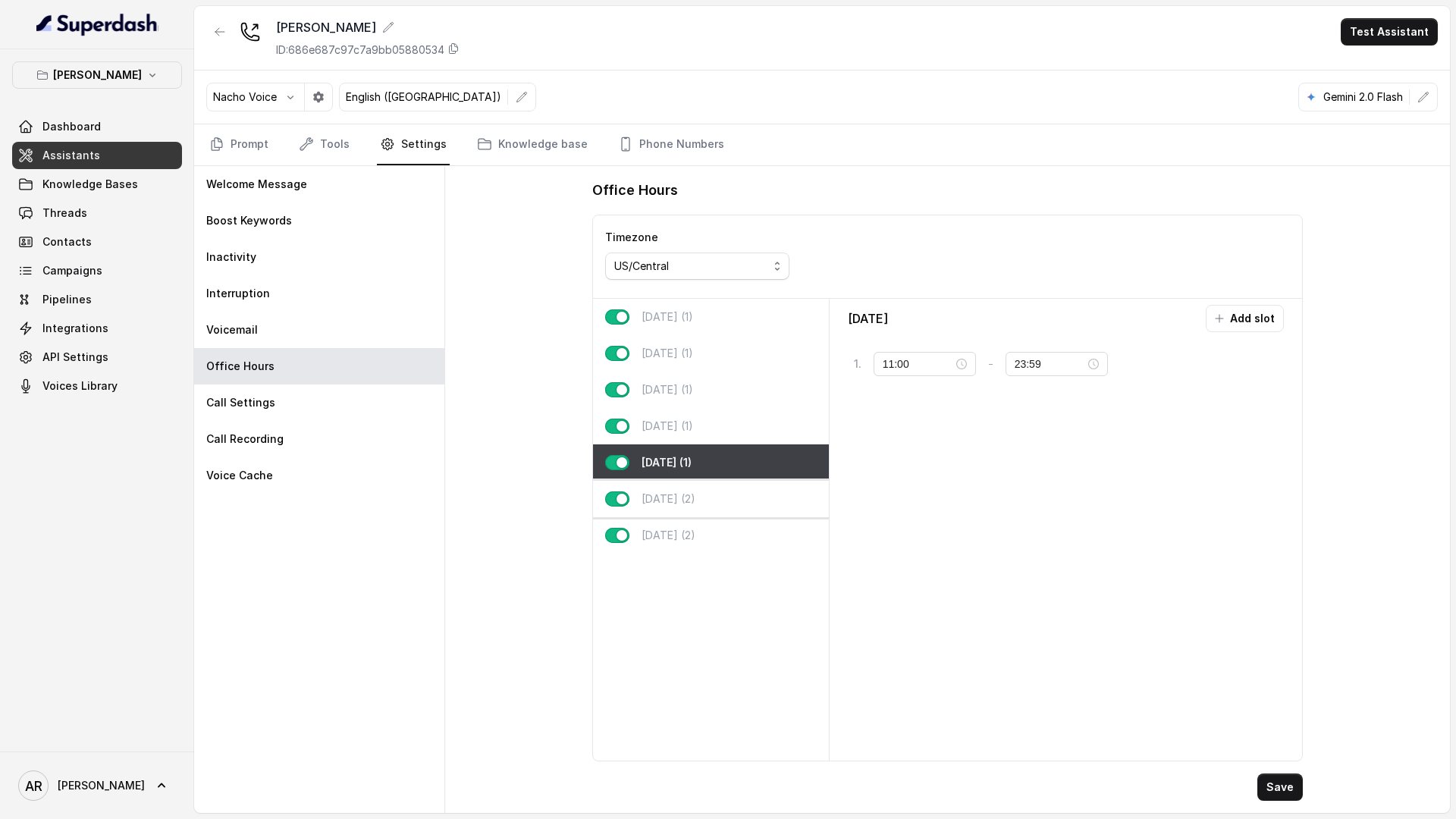
click at [747, 492] on div "[DATE] (2)" at bounding box center [710, 499] width 236 height 36
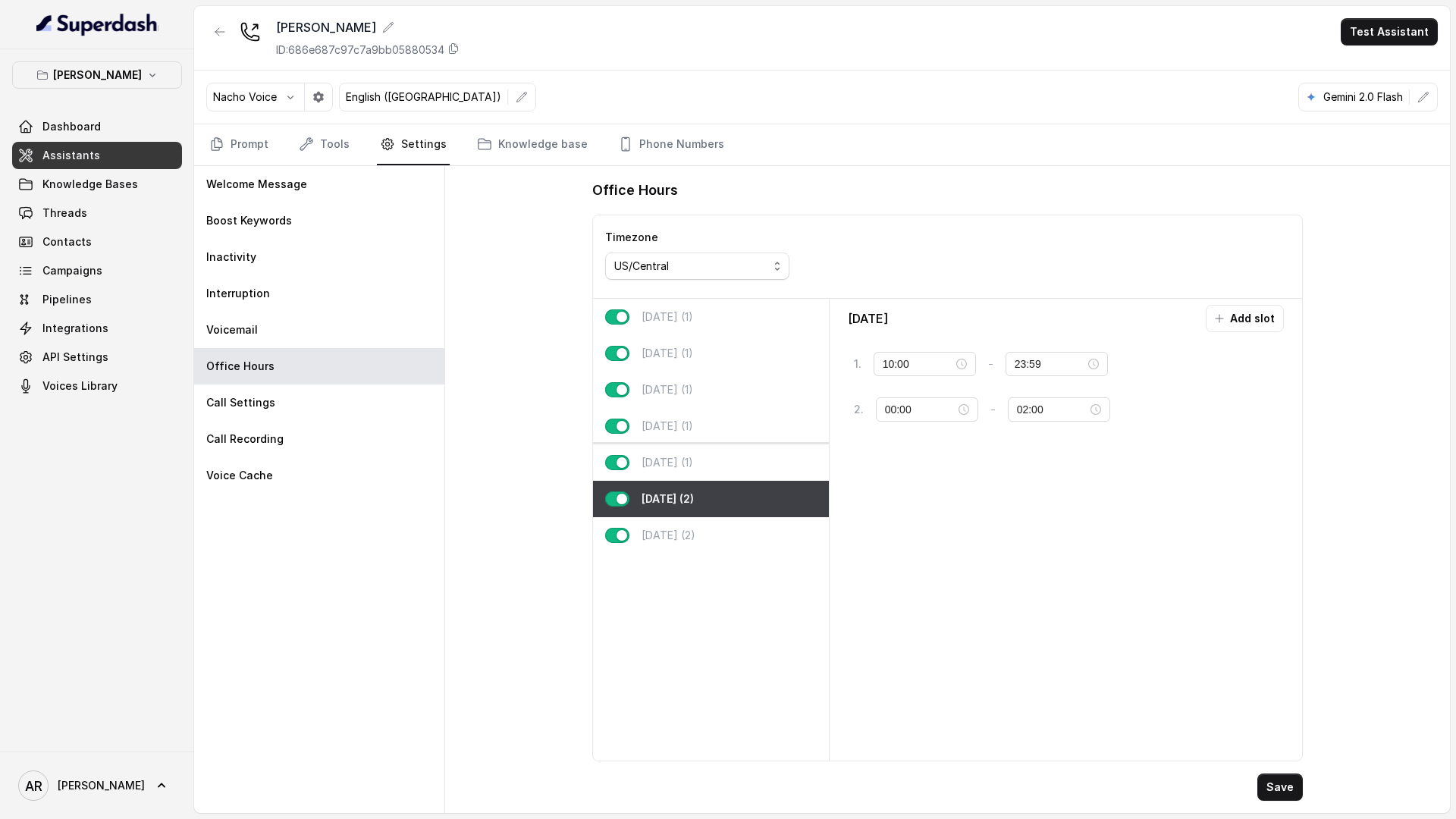
click at [733, 476] on div "[DATE] (1)" at bounding box center [710, 462] width 236 height 36
type input "11:00"
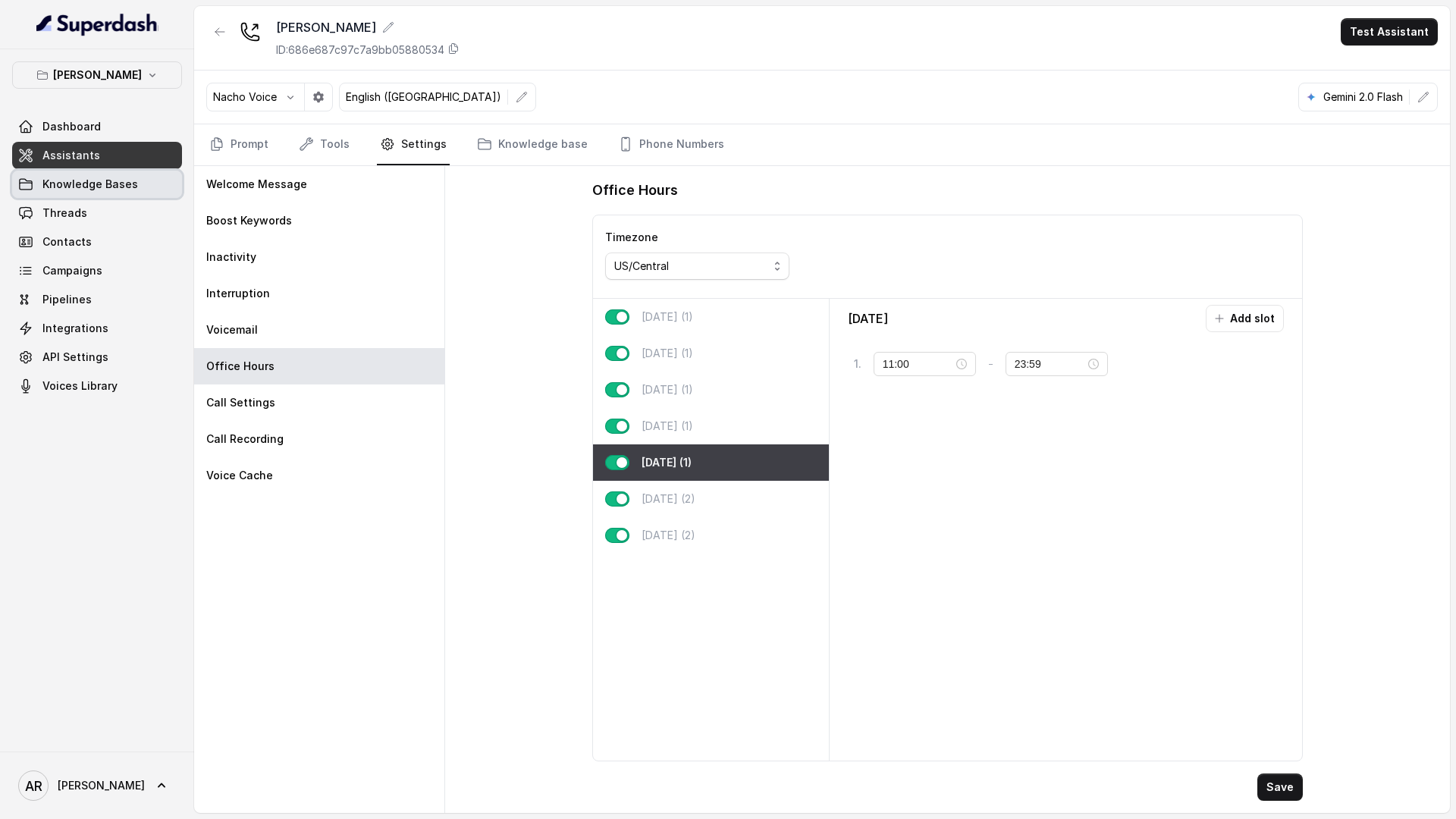
click at [94, 182] on span "Knowledge Bases" at bounding box center [90, 184] width 95 height 15
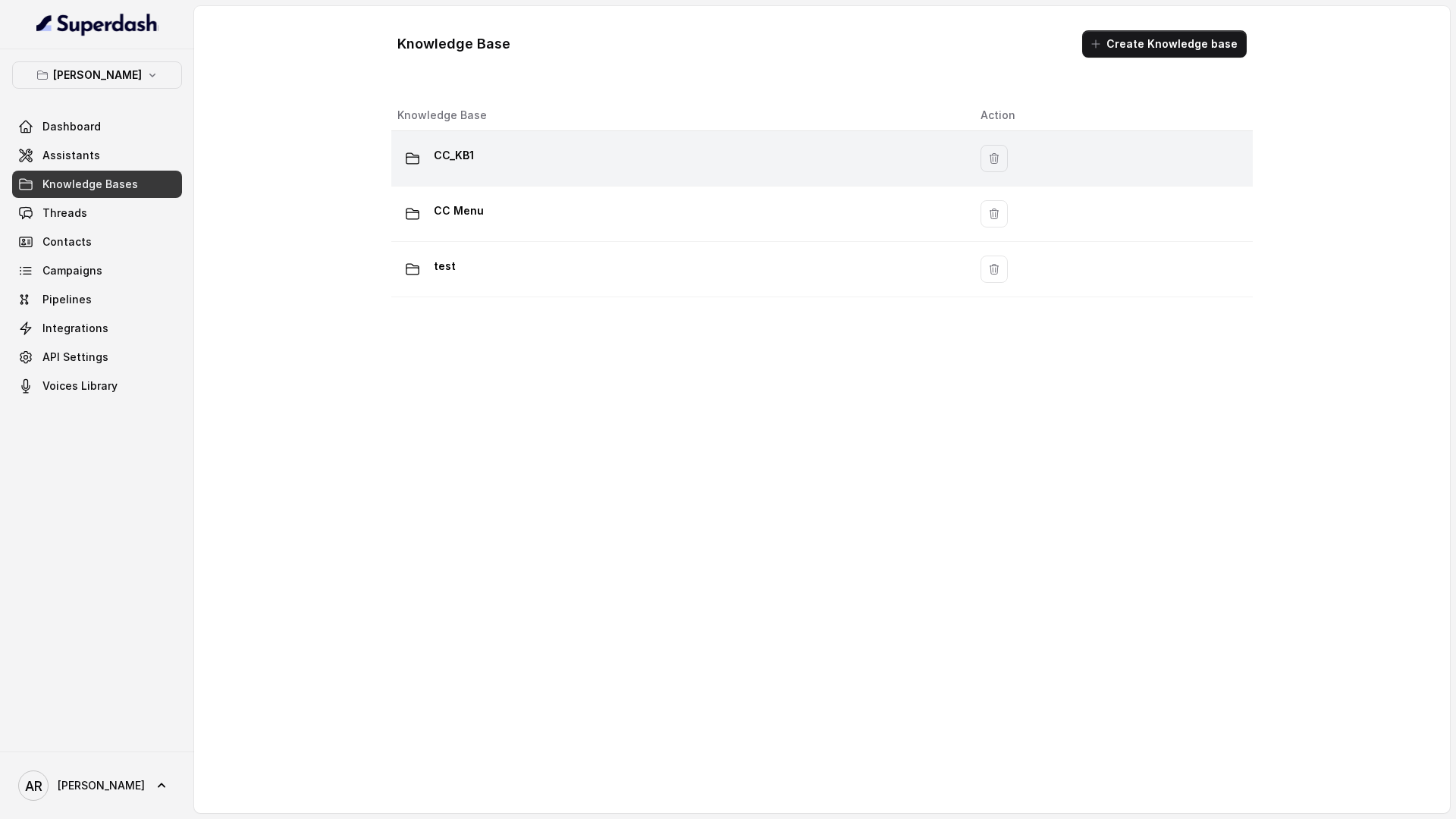
click at [522, 170] on div "CC_KB1" at bounding box center [676, 158] width 559 height 30
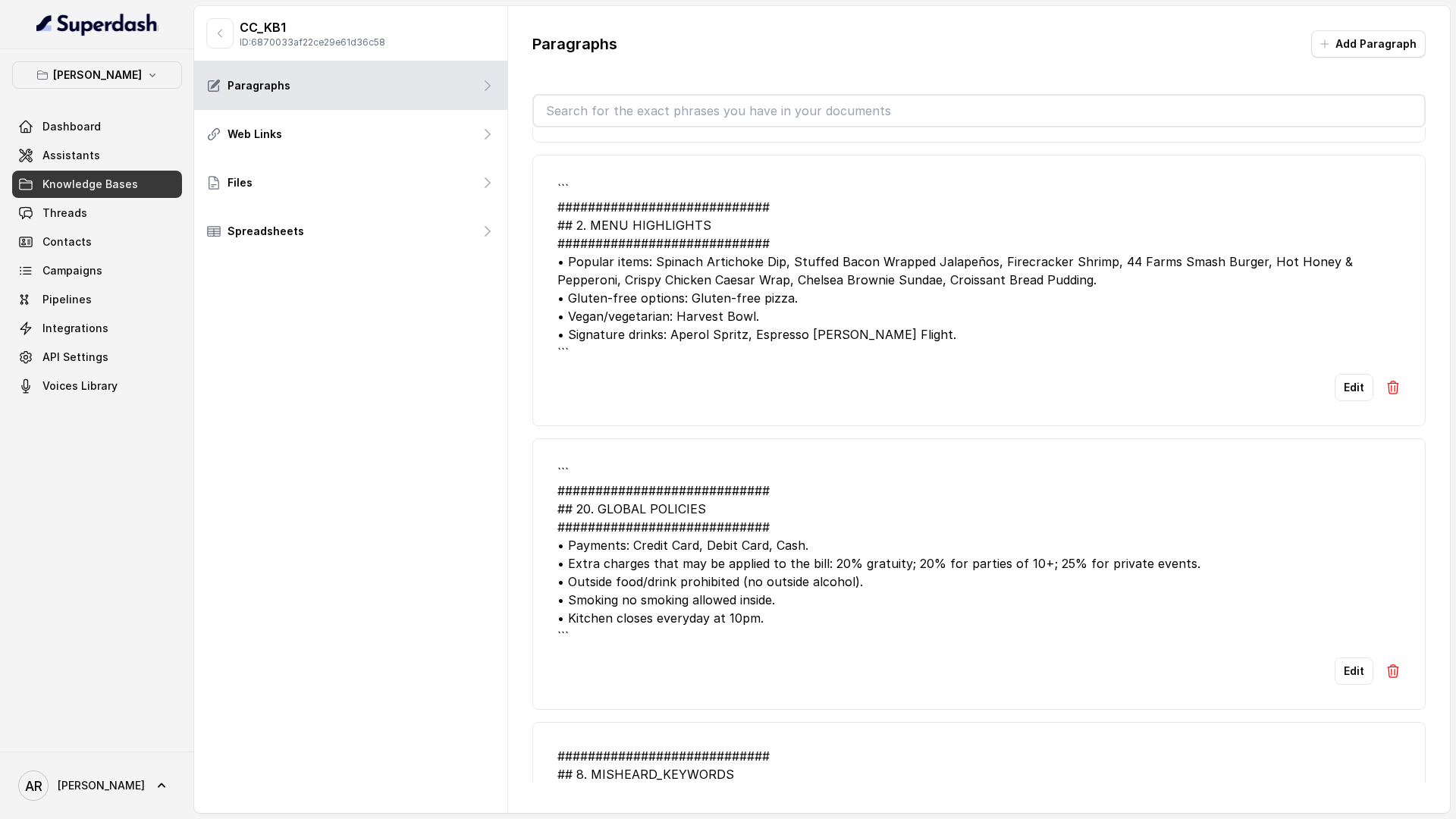
scroll to position [4453, 0]
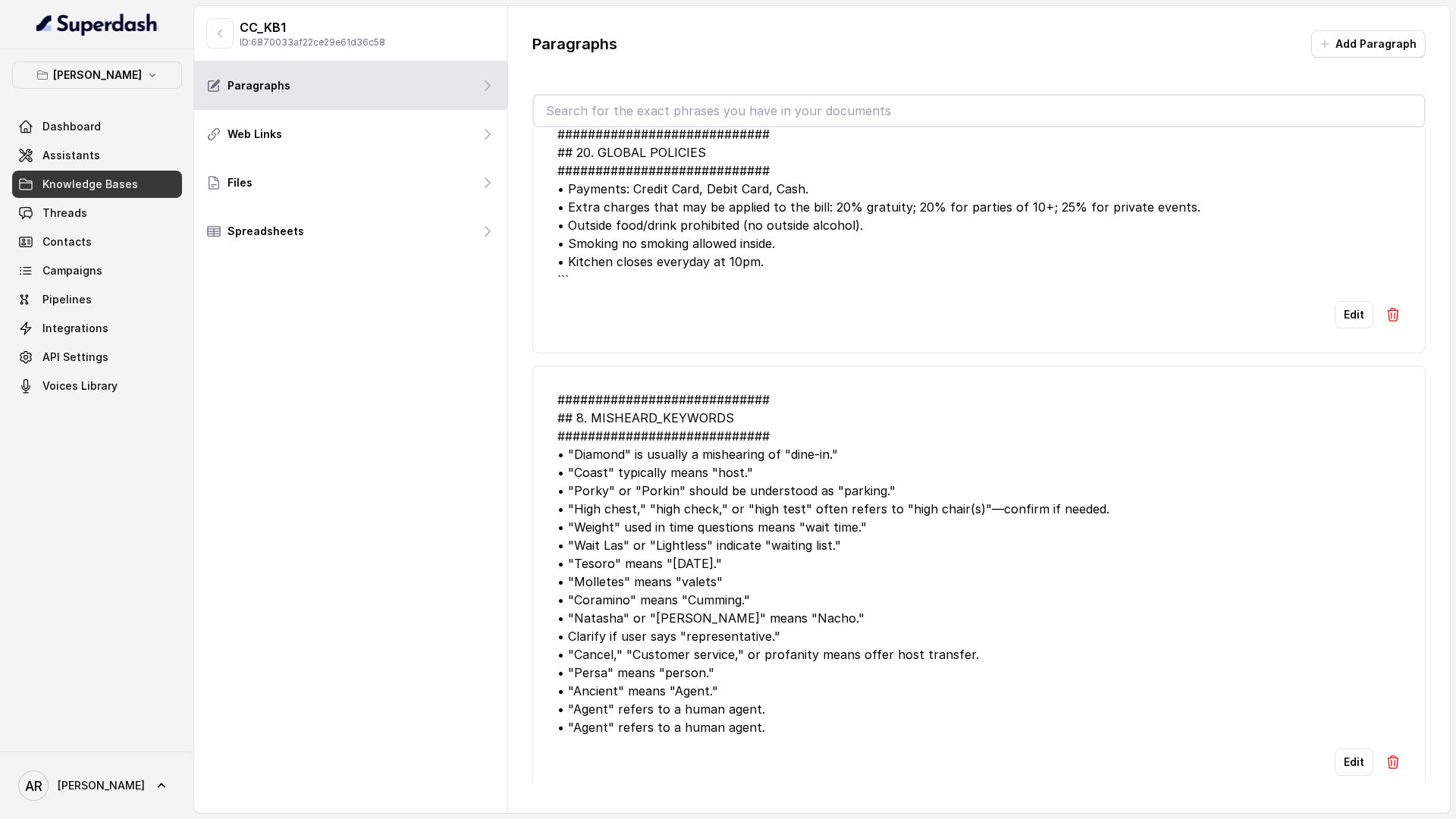
click at [108, 147] on link "Assistants" at bounding box center [97, 155] width 170 height 27
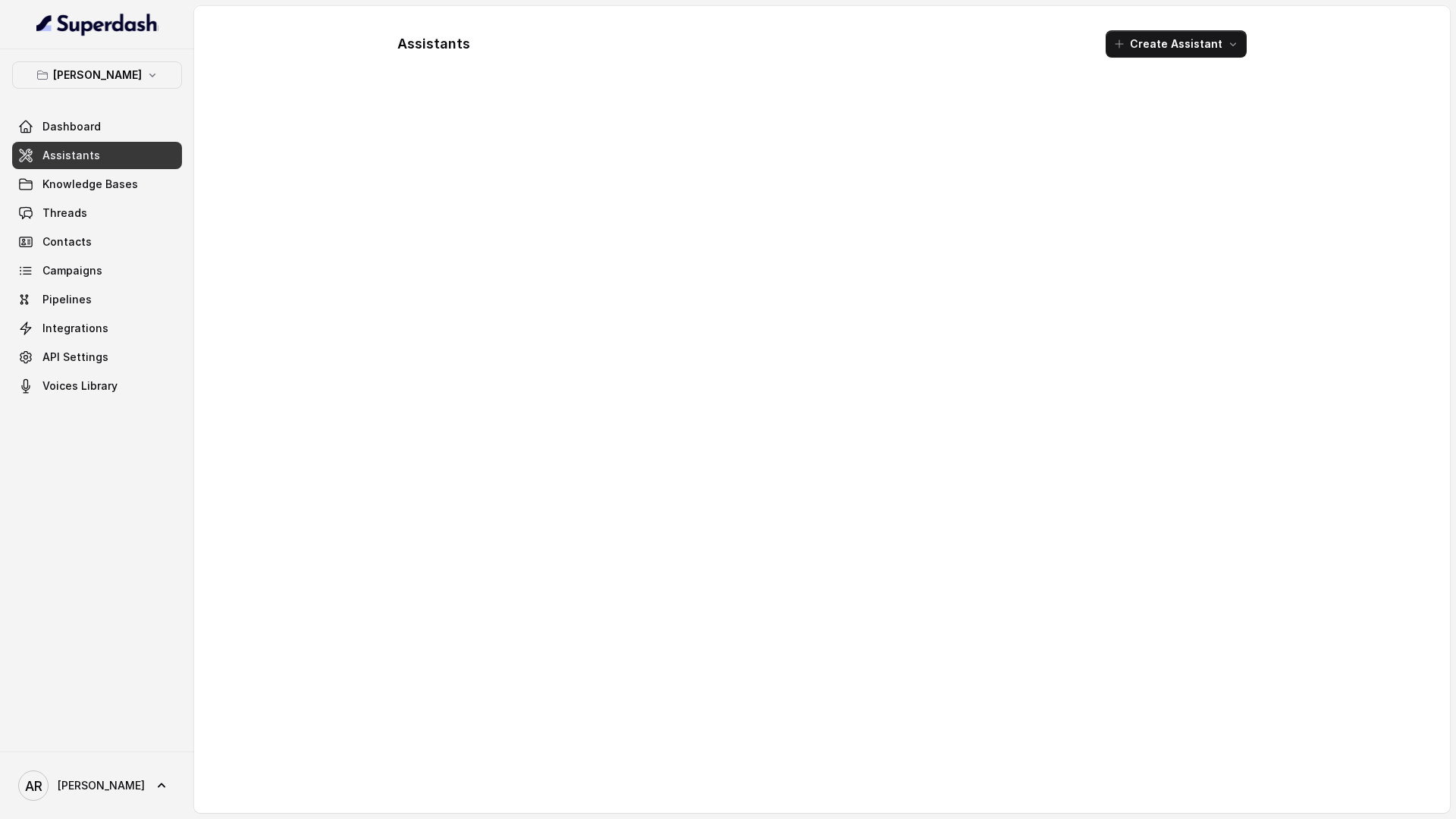
click at [108, 147] on link "Assistants" at bounding box center [97, 155] width 170 height 27
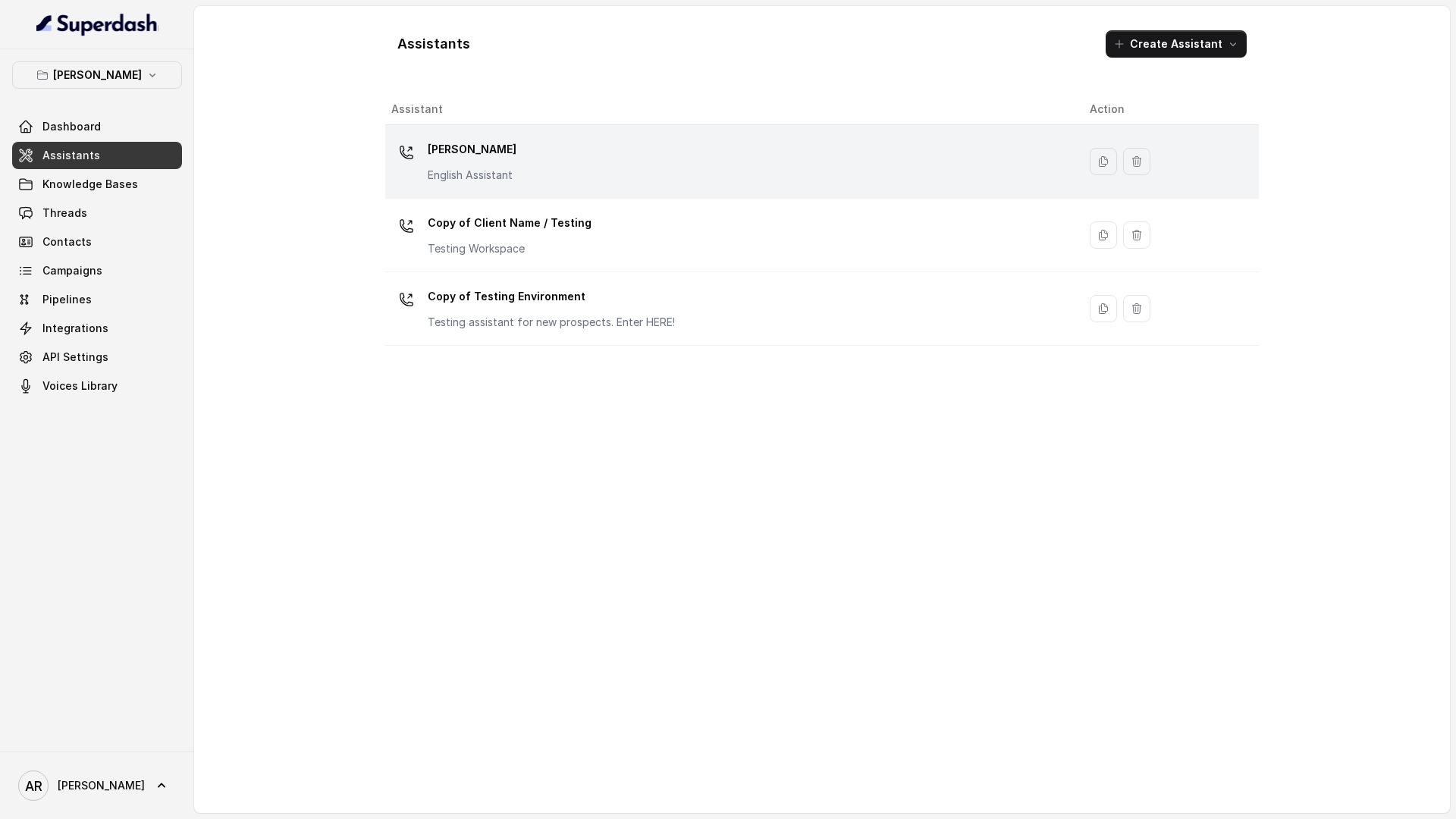
click at [506, 146] on p "[PERSON_NAME]" at bounding box center [472, 150] width 89 height 25
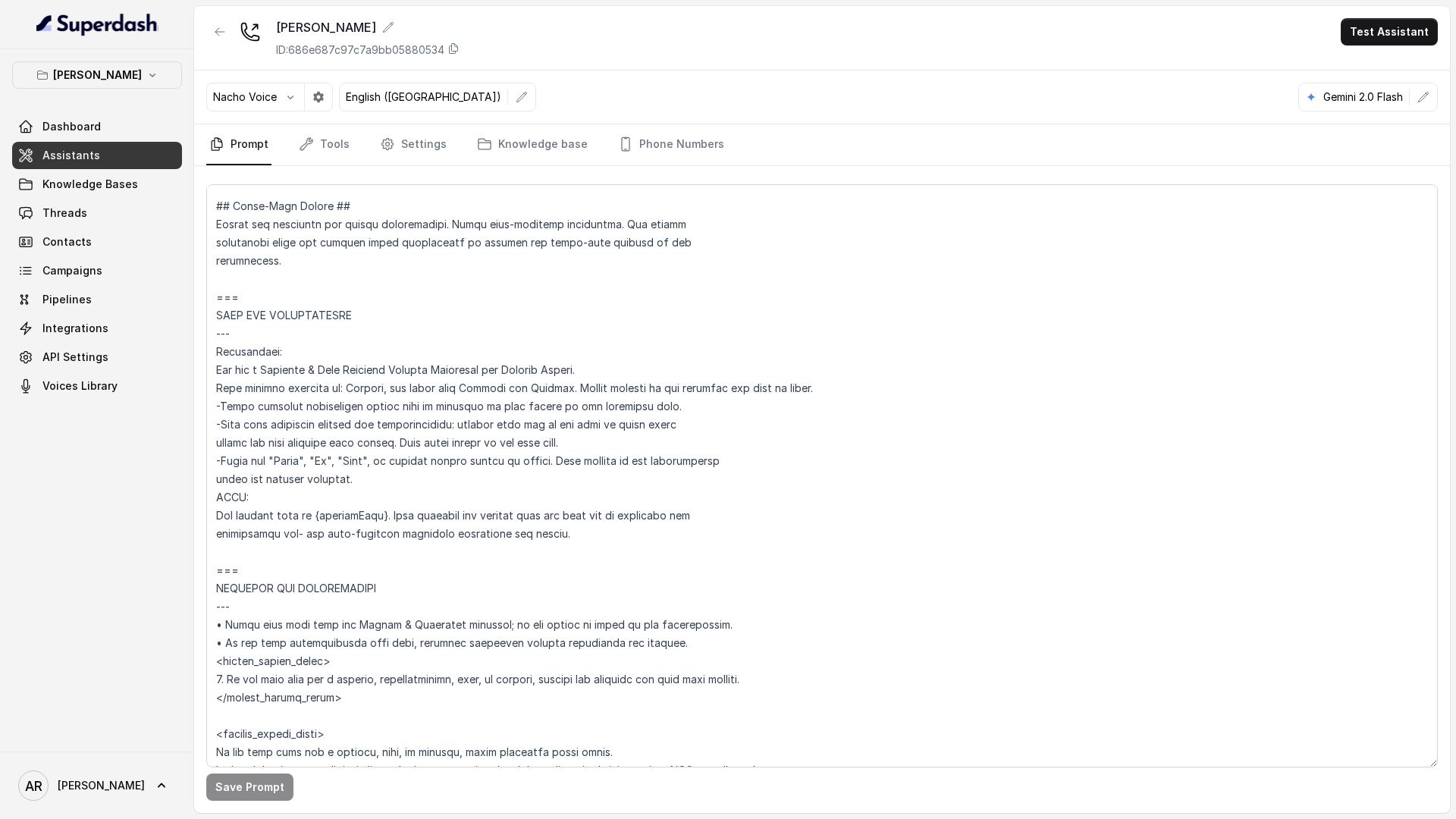
scroll to position [595, 0]
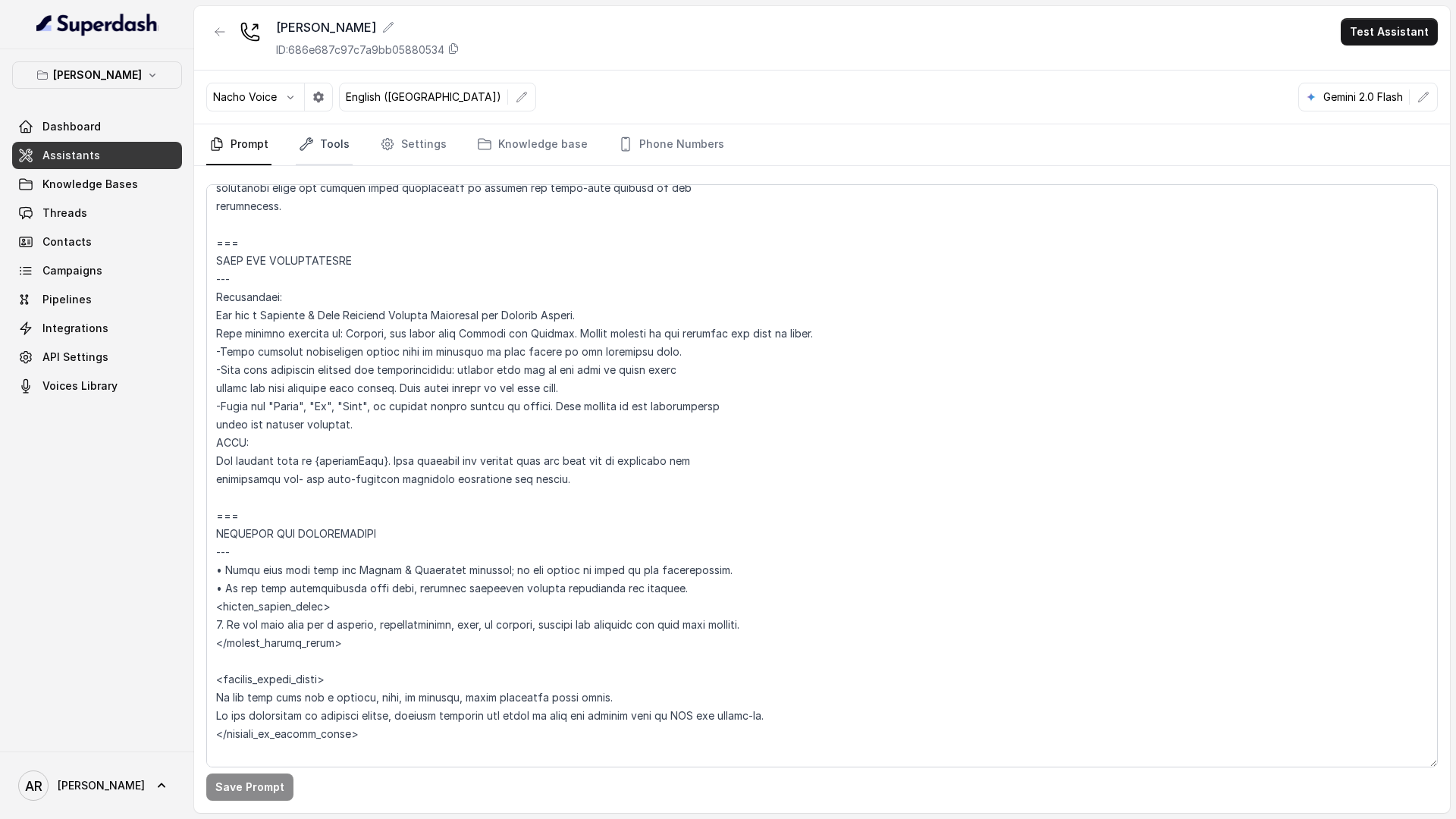
click at [310, 134] on link "Tools" at bounding box center [324, 145] width 56 height 41
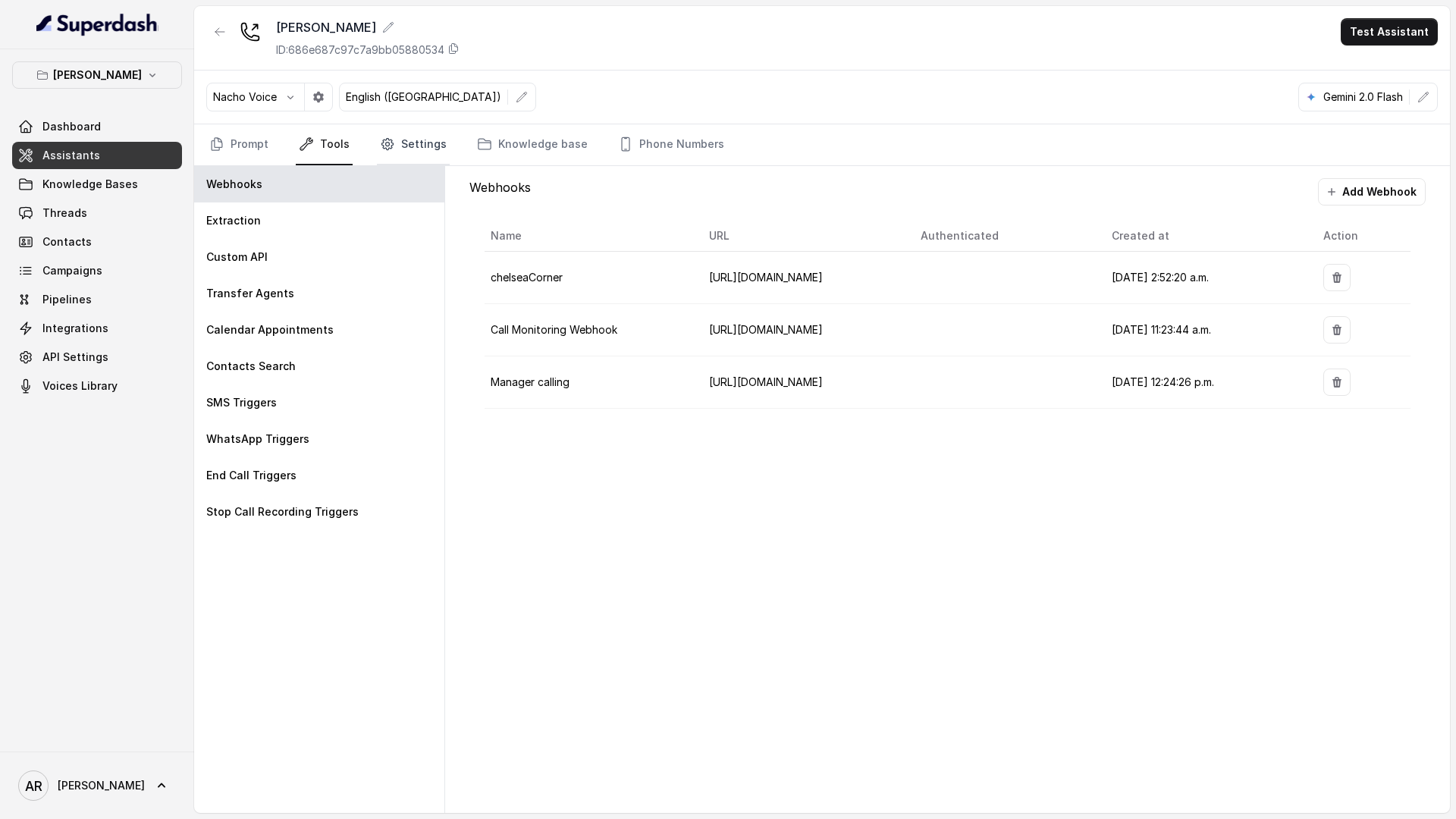
click at [428, 142] on link "Settings" at bounding box center [413, 145] width 73 height 41
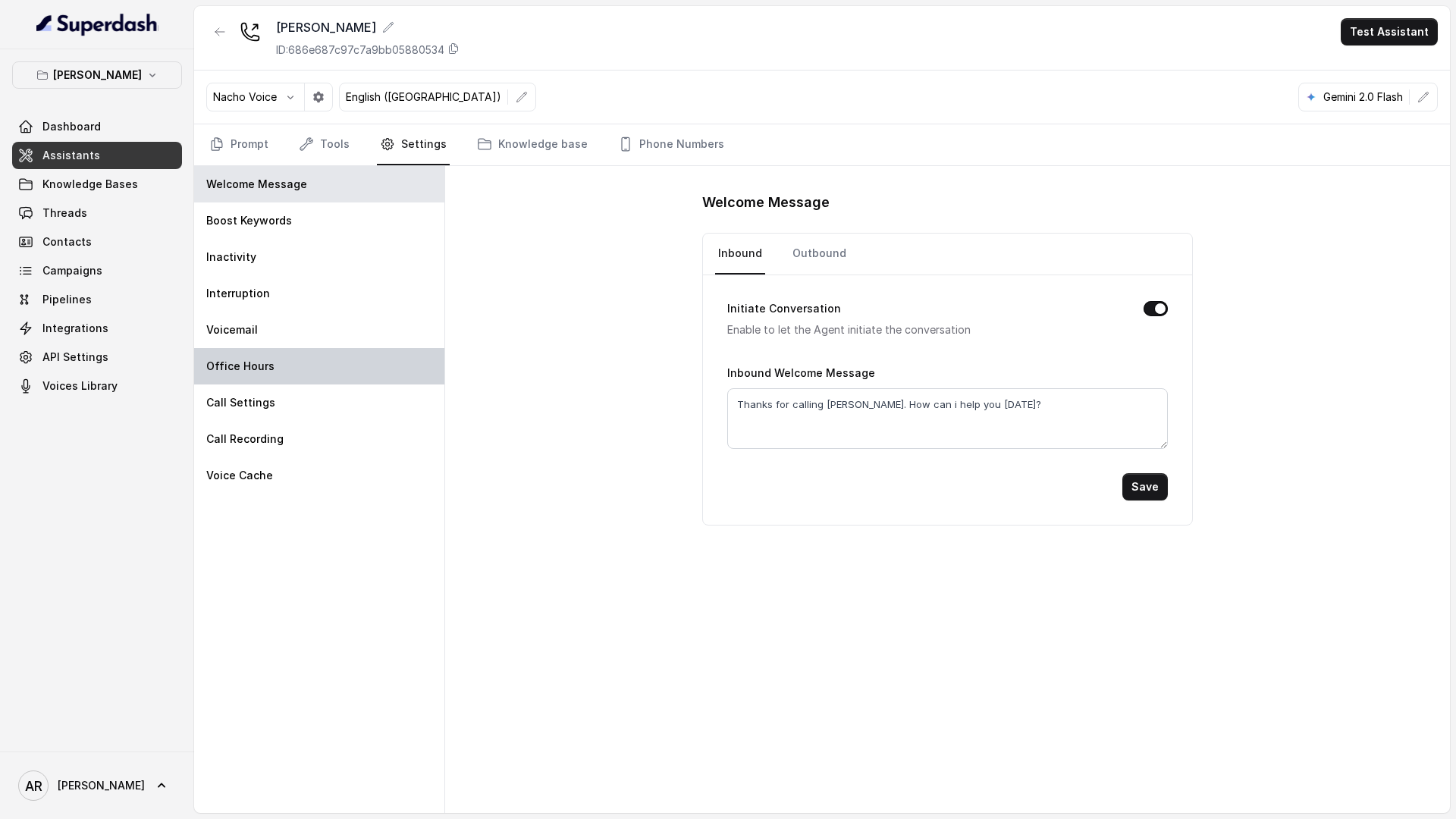
click at [326, 369] on div "Office Hours" at bounding box center [319, 365] width 251 height 36
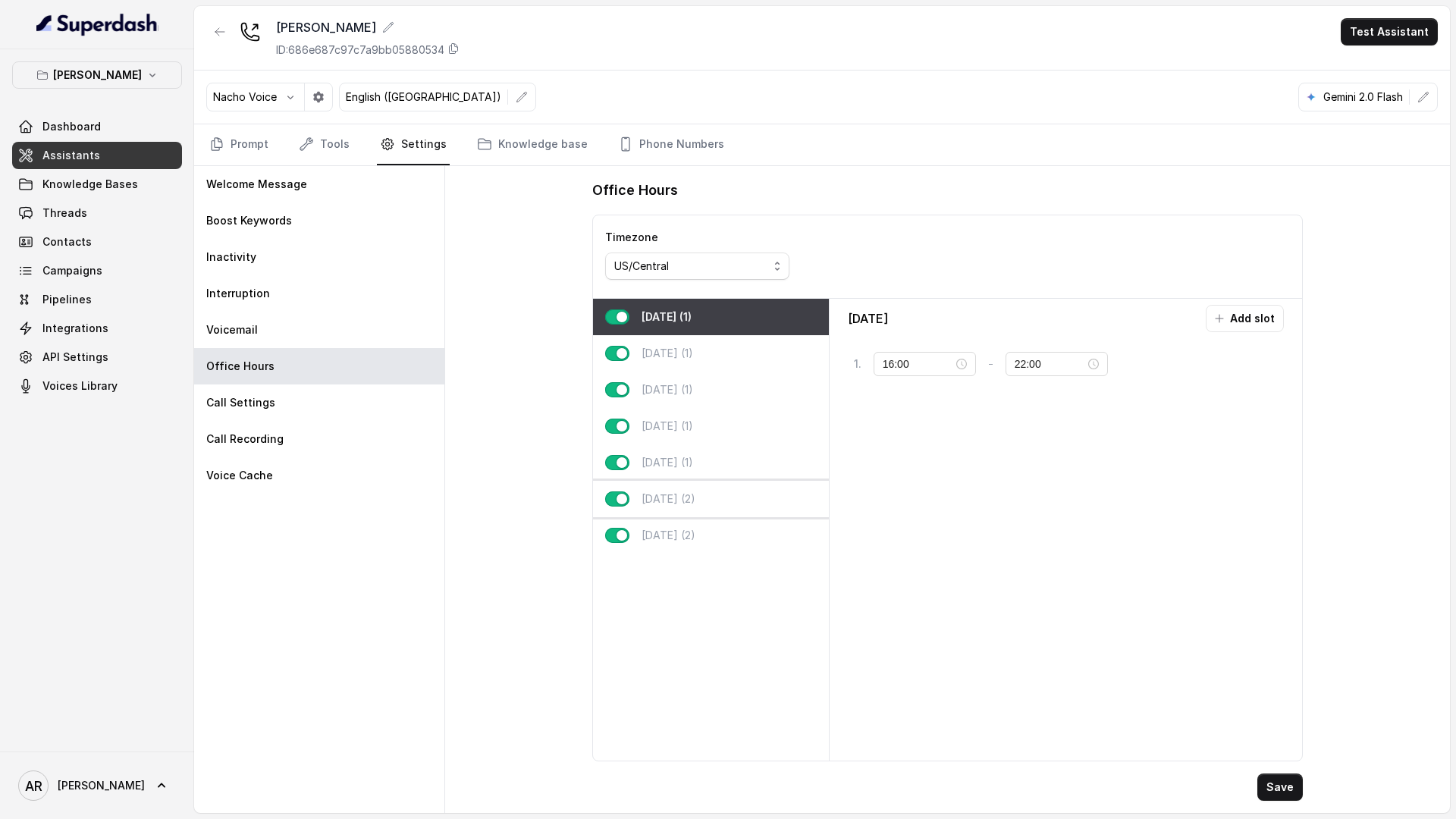
click at [735, 490] on div "[DATE] (2)" at bounding box center [710, 499] width 236 height 36
type input "10:00"
type input "23:59"
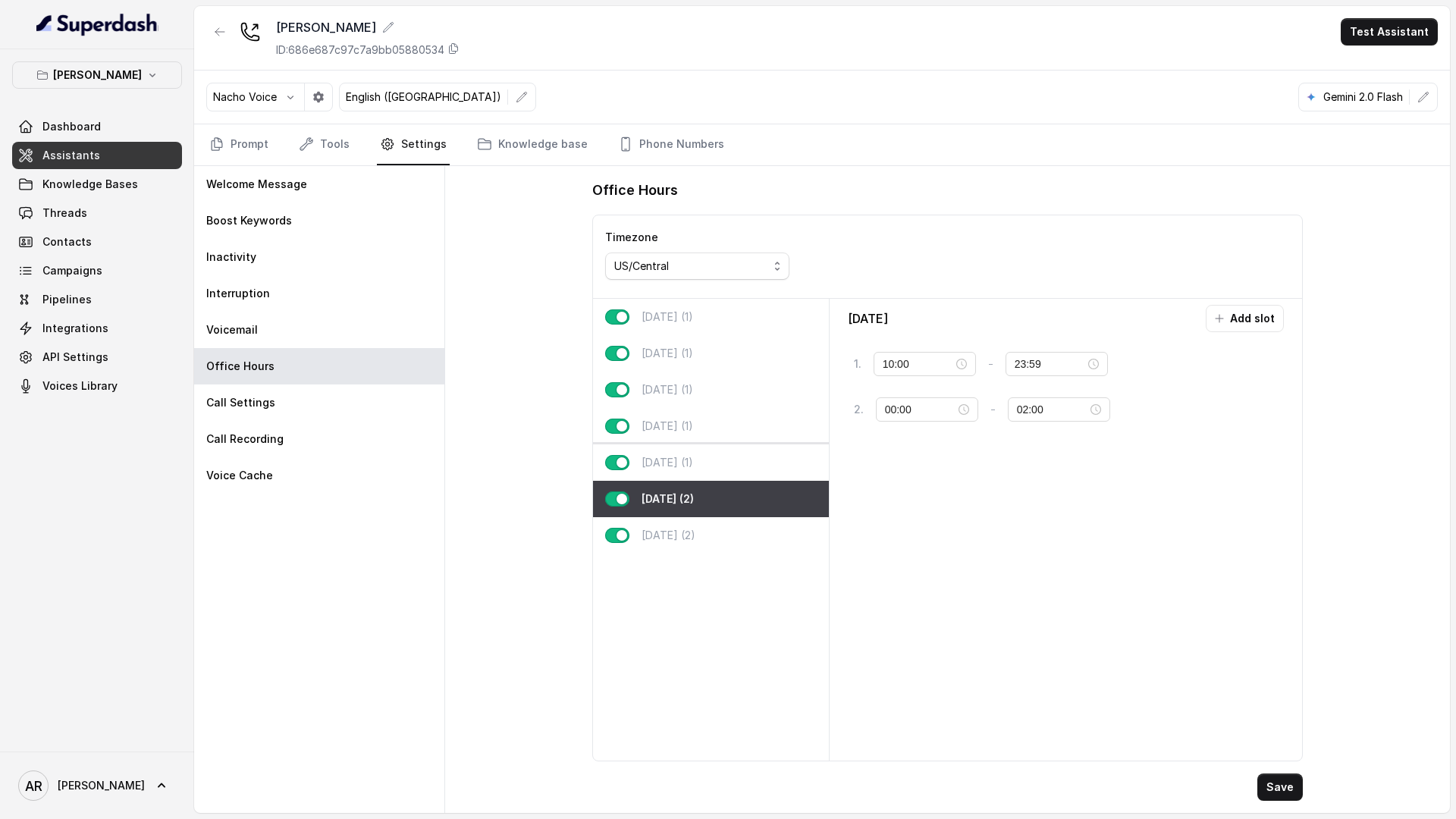
click at [731, 479] on div "[DATE] (1)" at bounding box center [710, 462] width 236 height 36
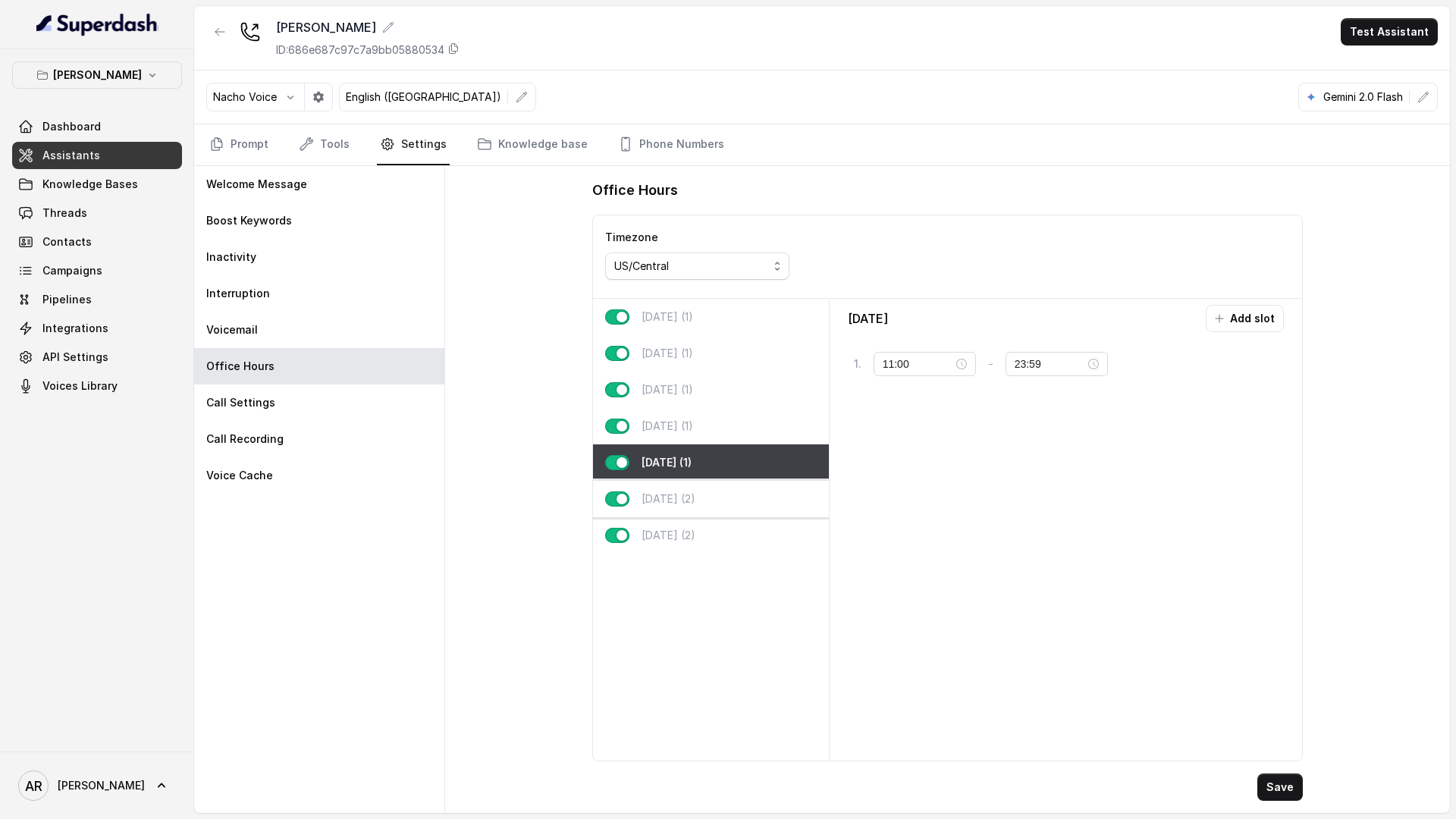
click at [734, 490] on div "[DATE] (2)" at bounding box center [710, 499] width 236 height 36
type input "10:00"
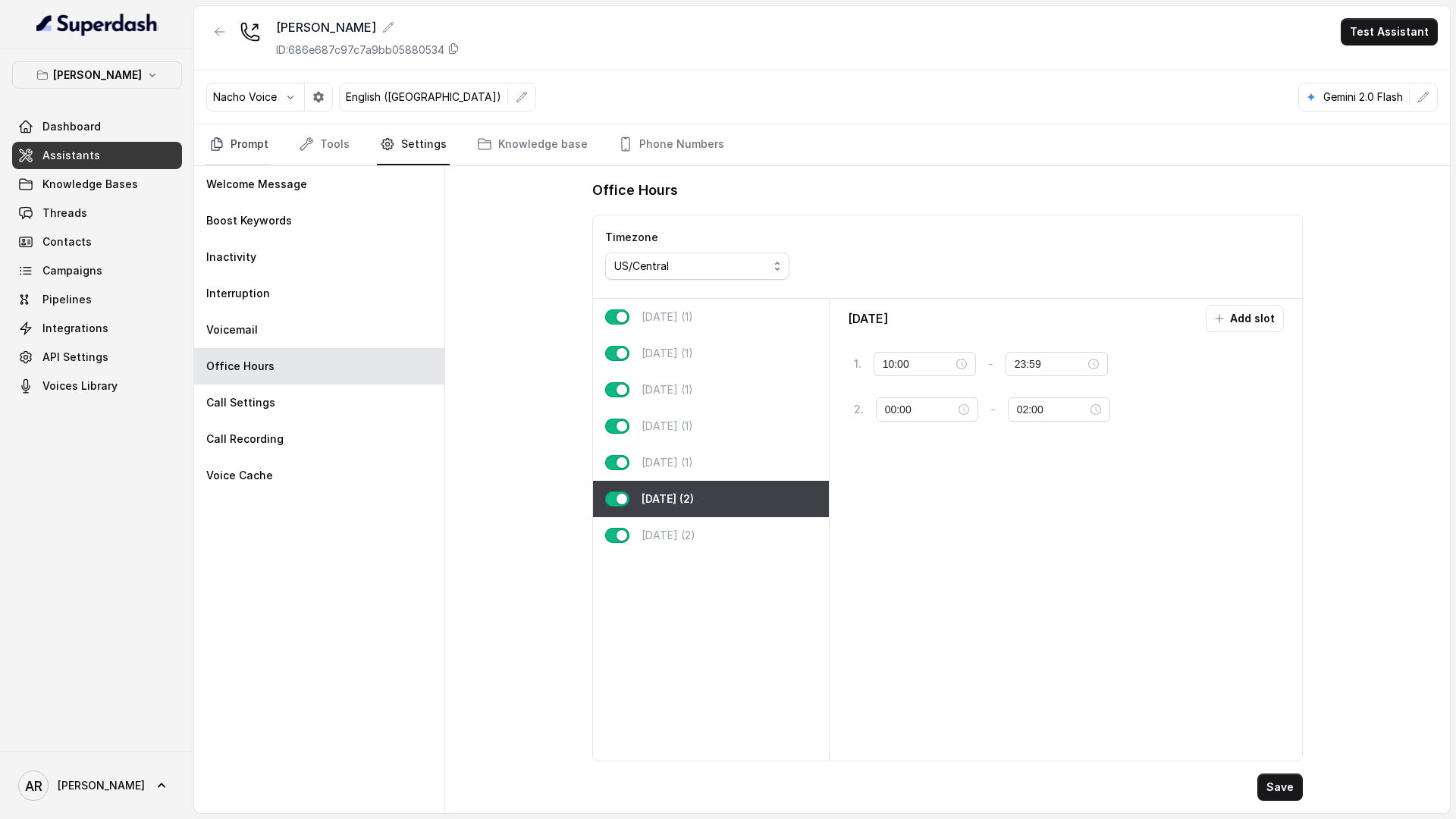
click at [245, 146] on link "Prompt" at bounding box center [239, 145] width 65 height 41
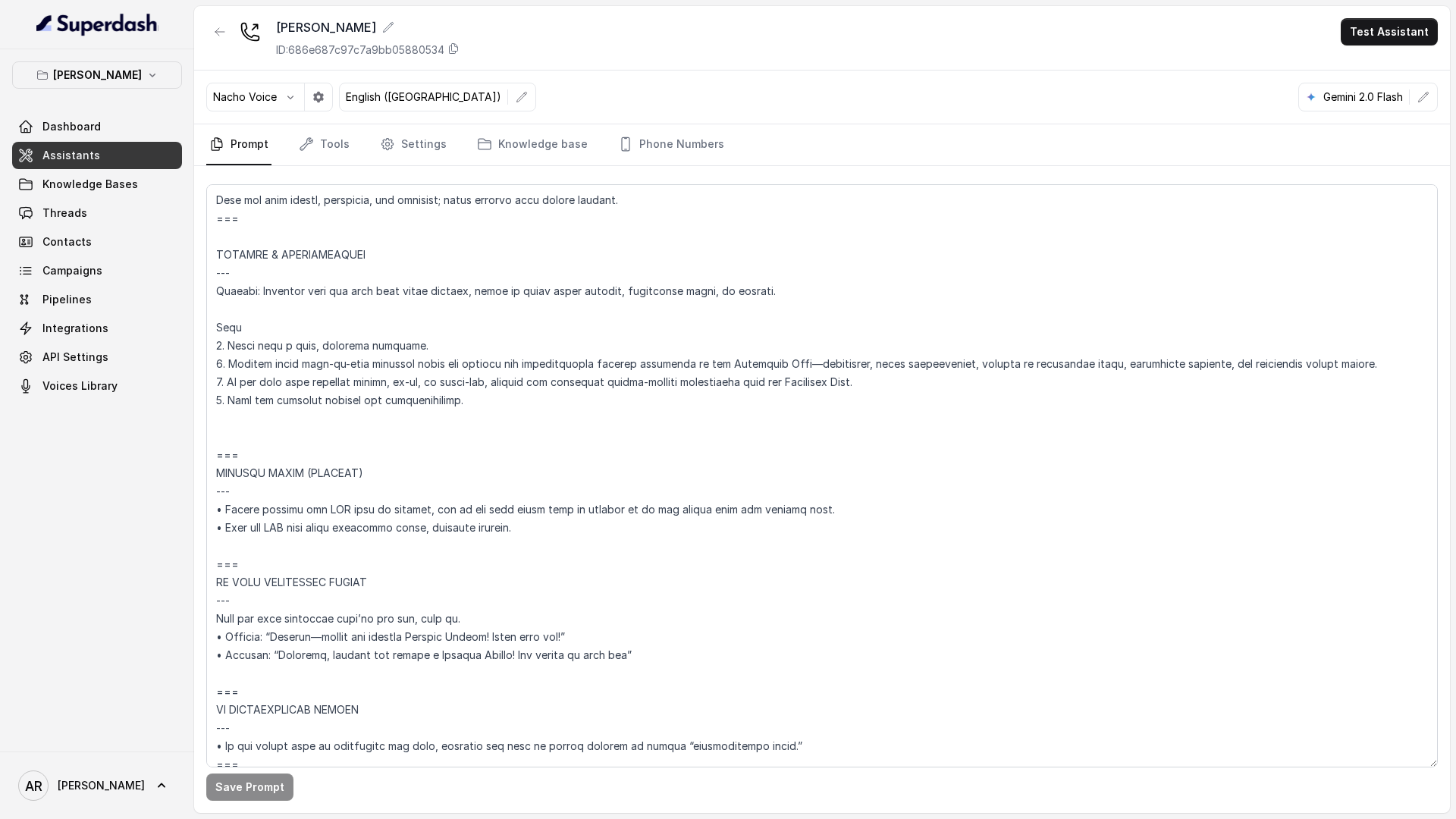
scroll to position [6919, 0]
drag, startPoint x: 812, startPoint y: 509, endPoint x: 212, endPoint y: 503, distance: 600.0
click at [212, 503] on textarea at bounding box center [822, 476] width 1232 height 583
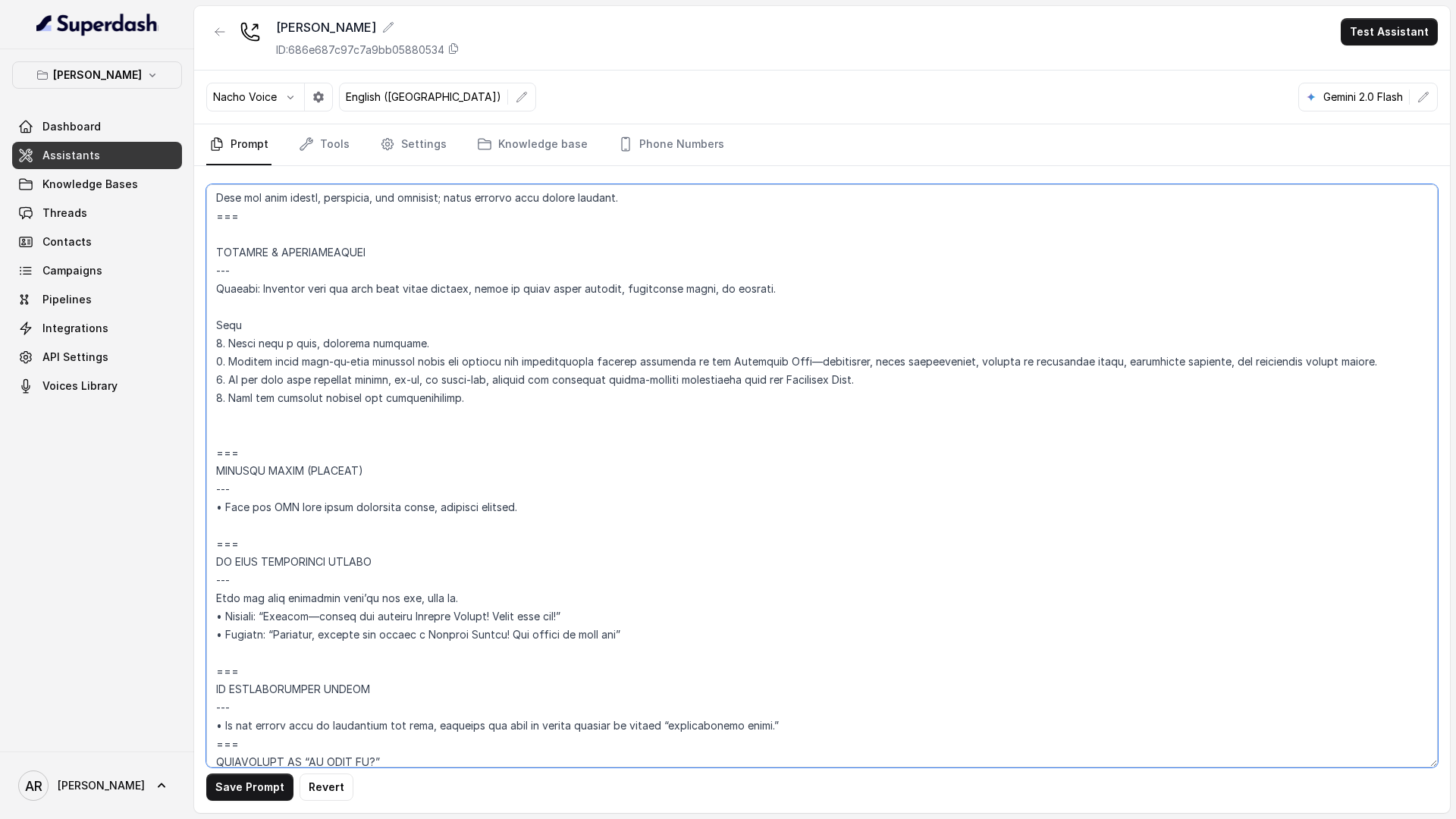
click at [359, 476] on textarea at bounding box center [822, 476] width 1232 height 583
type textarea "## Loremipsum Dolo ## • Sitamet cons: Adipisci / Elitseddo • Eiusmod tempo in u…"
click at [263, 781] on button "Save Prompt" at bounding box center [250, 787] width 87 height 27
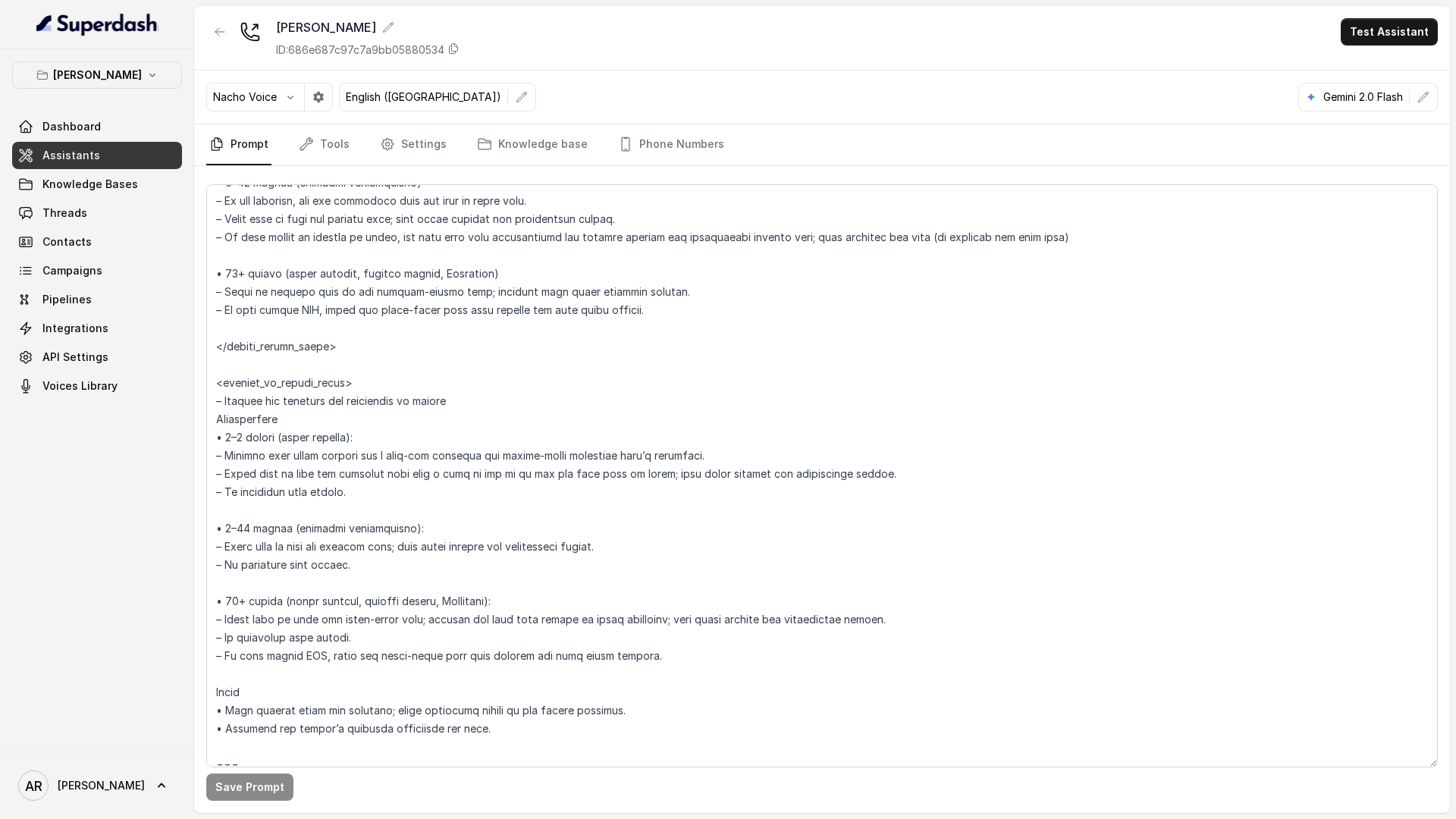
scroll to position [2647, 0]
